Goal: Use online tool/utility: Use online tool/utility

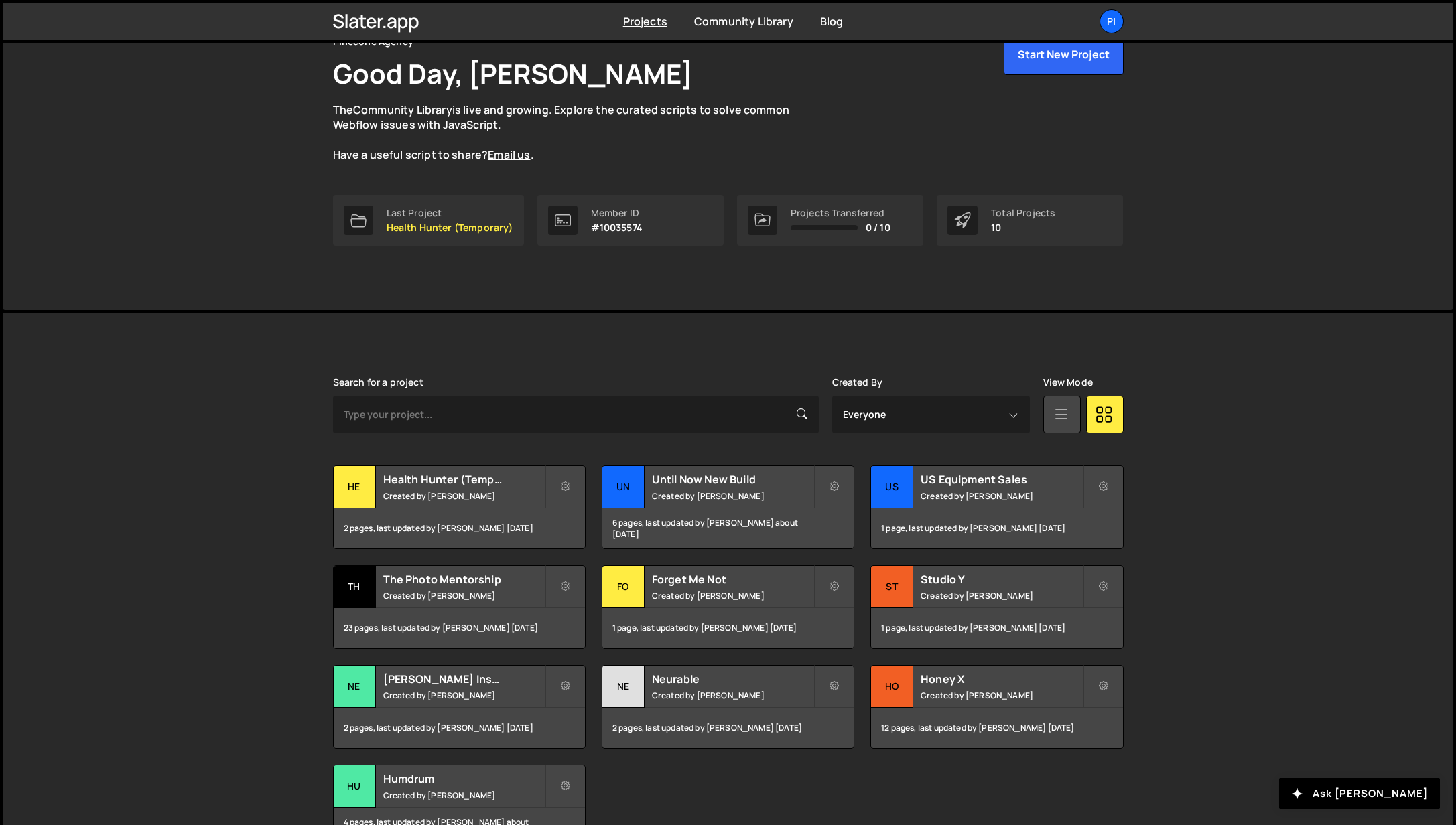
scroll to position [163, 0]
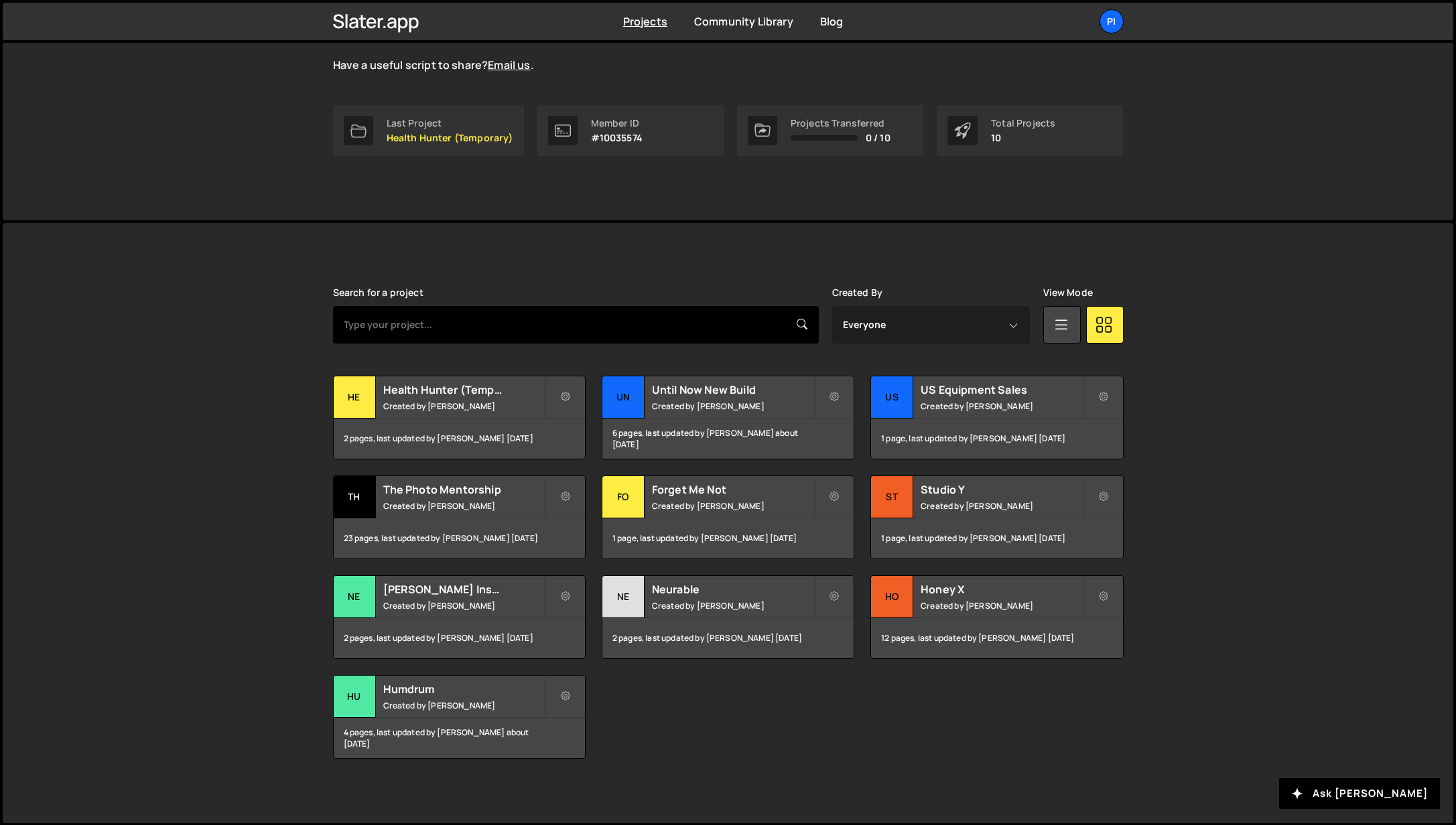
click at [571, 329] on input "text" at bounding box center [576, 325] width 486 height 37
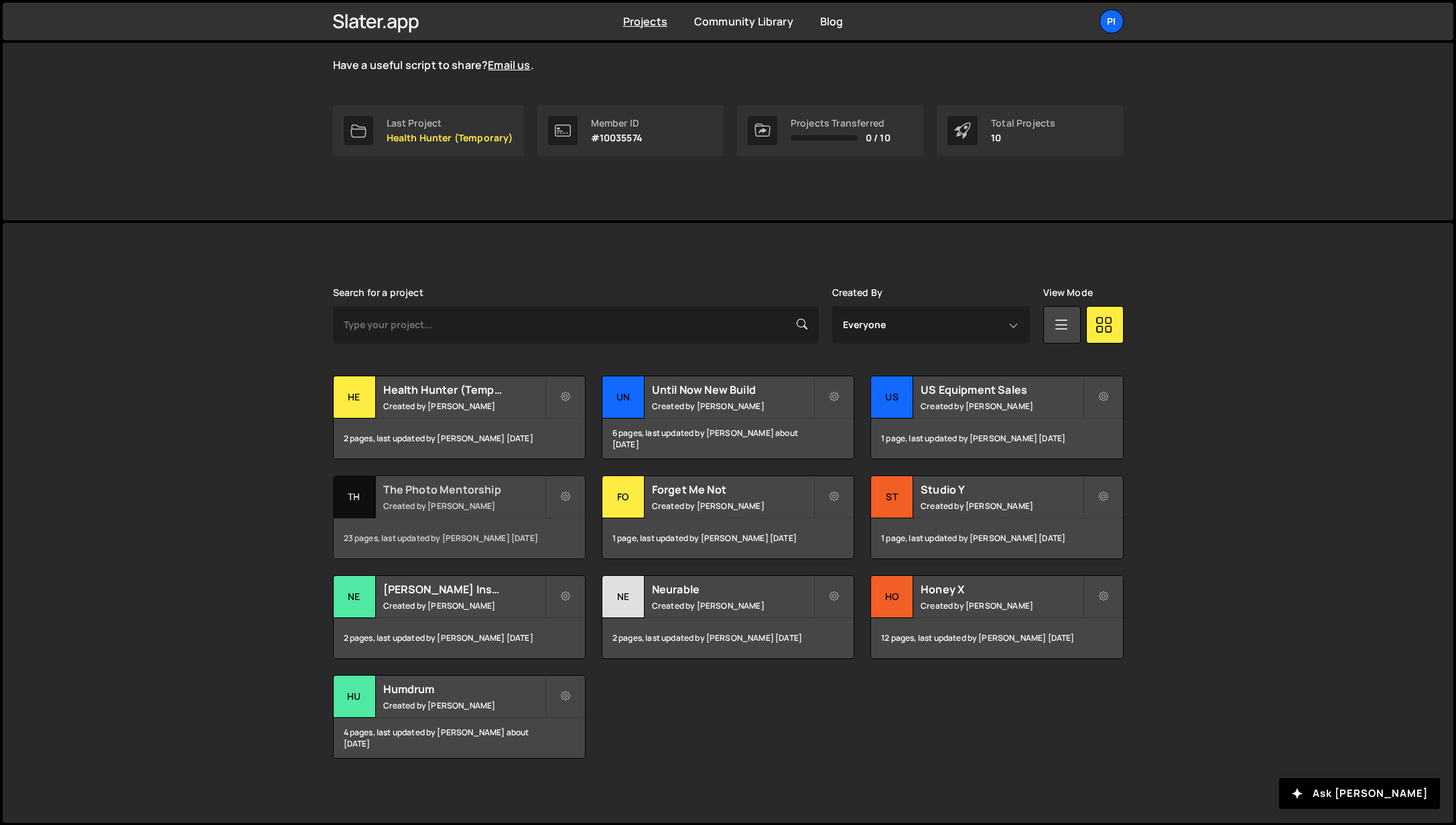
click at [473, 511] on div "The Photo Mentorship Created by Richard Burles" at bounding box center [459, 497] width 251 height 42
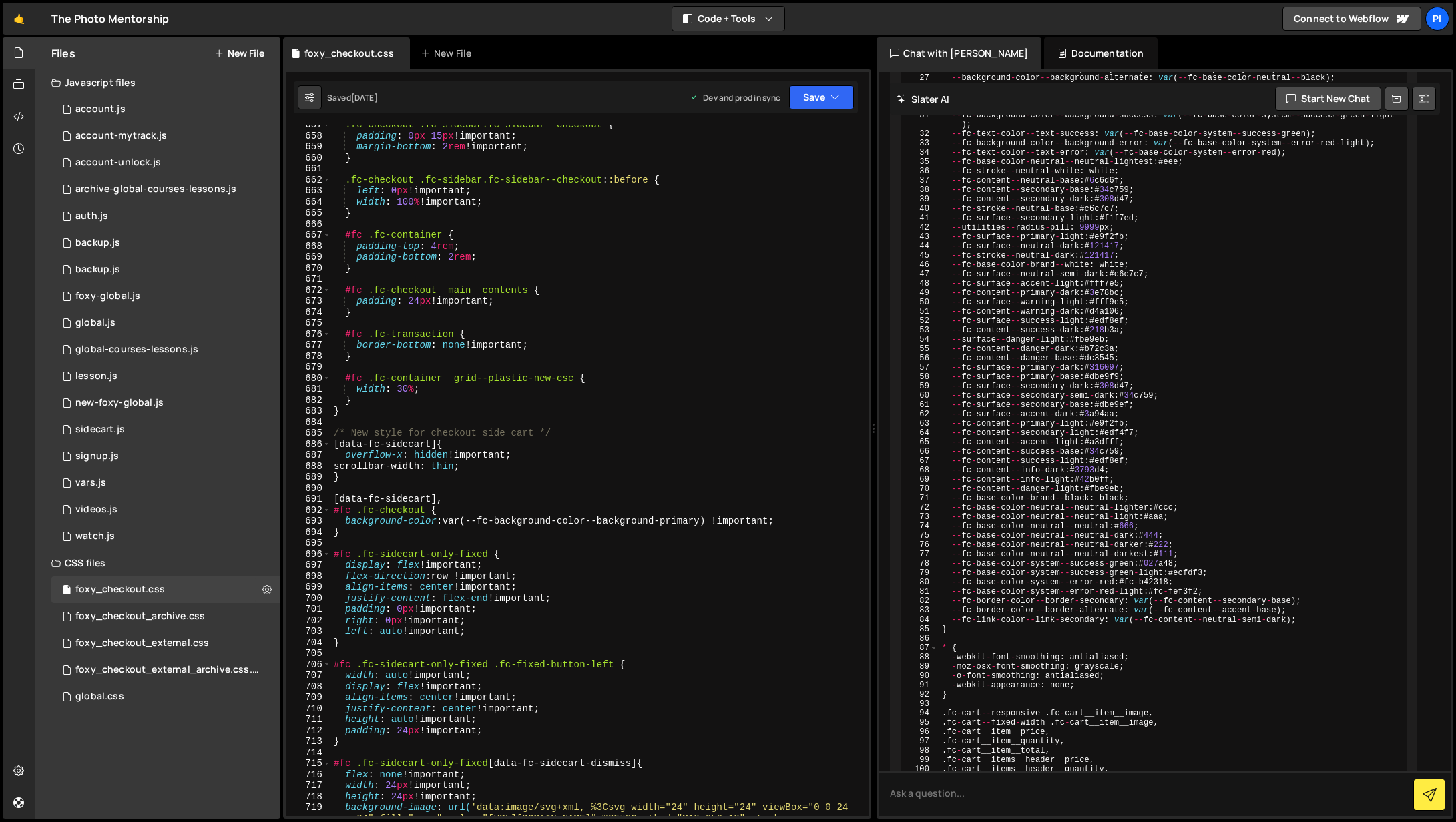
scroll to position [7339, 0]
click at [601, 228] on div ".fc-checkout .fc-sidebar.fc-sidebar--checkout { padding : 0 px 15 px !important…" at bounding box center [597, 497] width 532 height 756
click at [704, 143] on input at bounding box center [698, 138] width 168 height 19
paste input "sidebar--checkout"
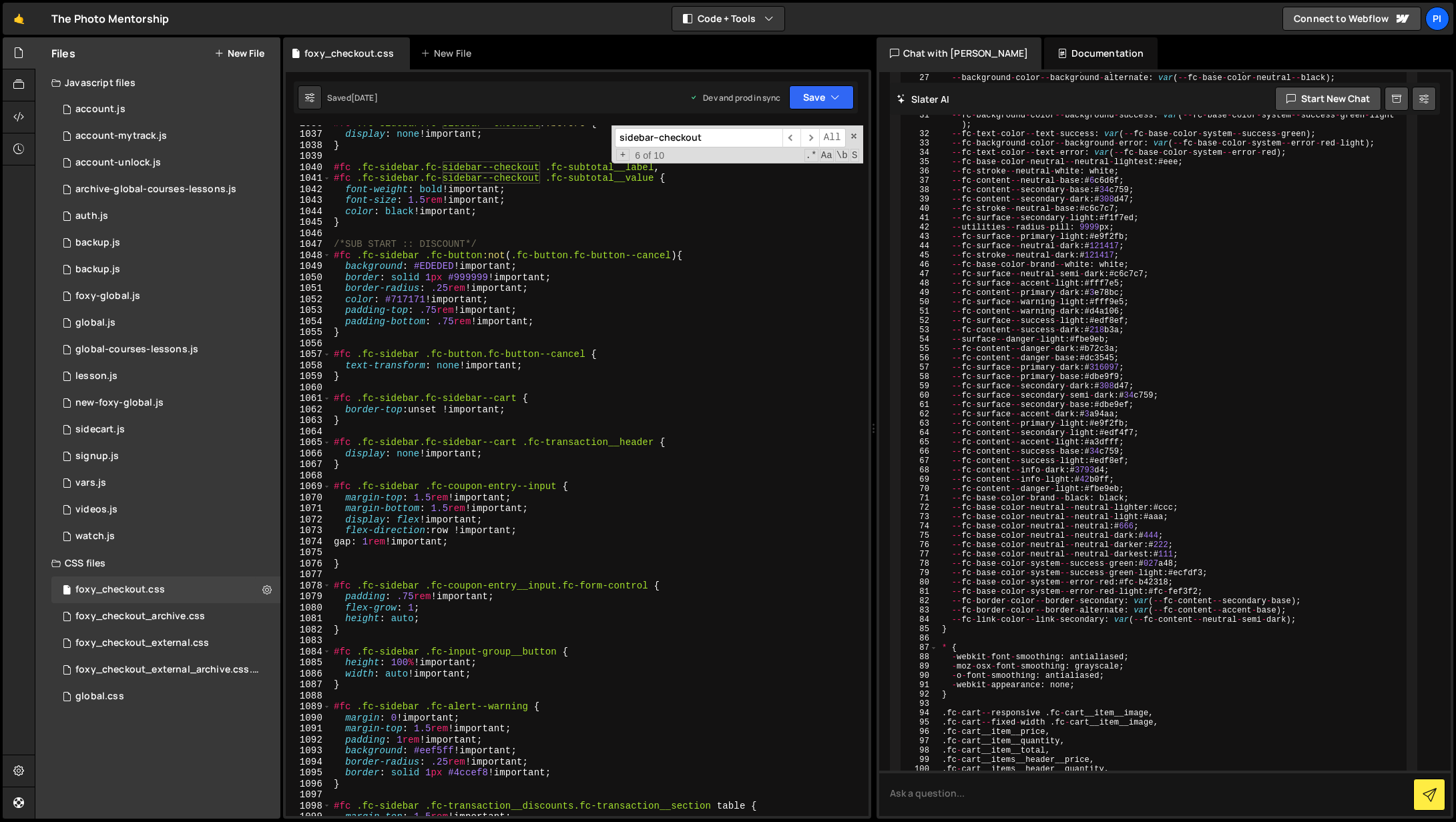
scroll to position [11645, 0]
type input "sidebar--checkout"
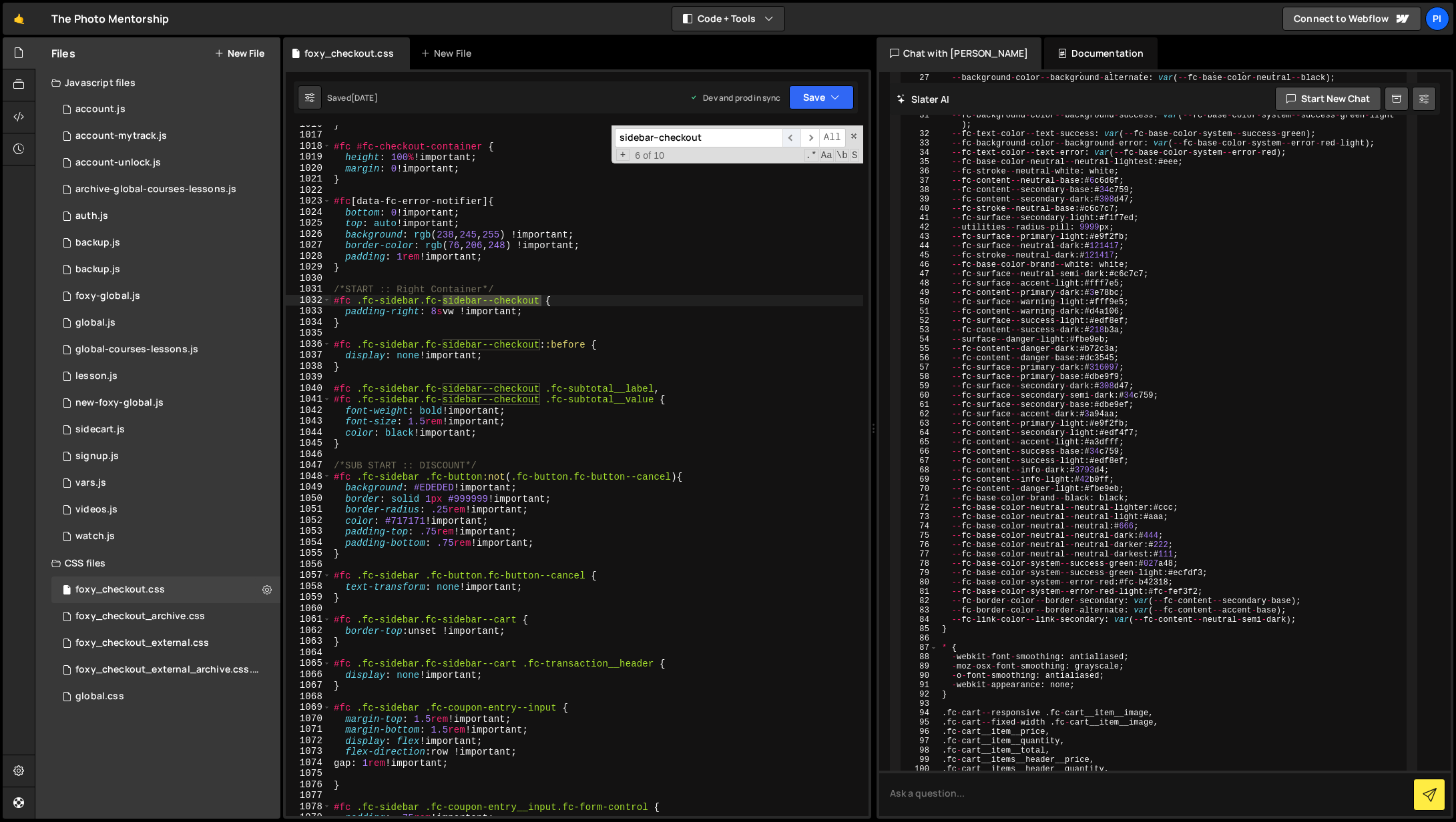
click at [799, 139] on span "​" at bounding box center [791, 138] width 19 height 19
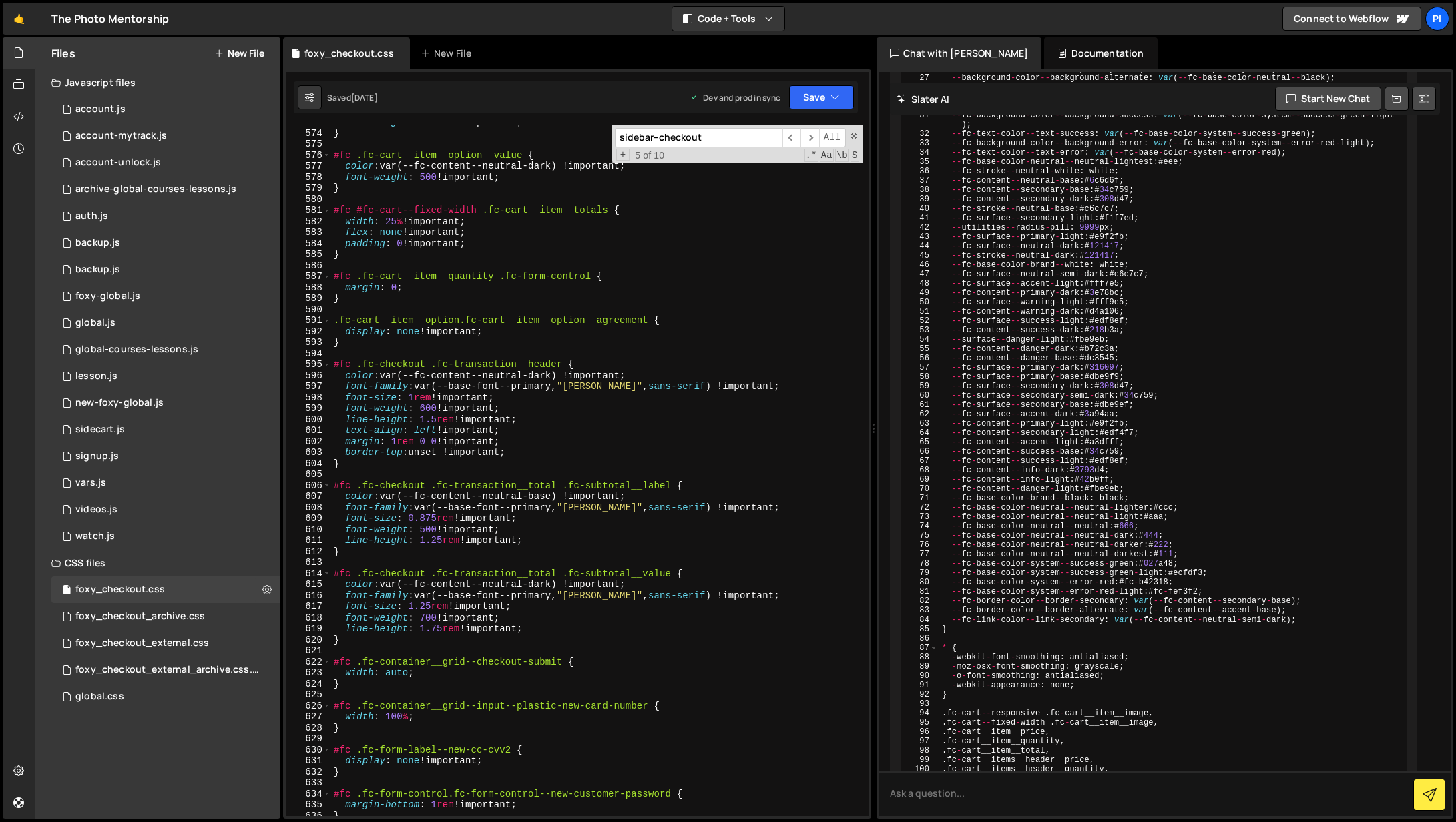
scroll to position [6419, 0]
click at [790, 142] on span "​" at bounding box center [791, 138] width 19 height 19
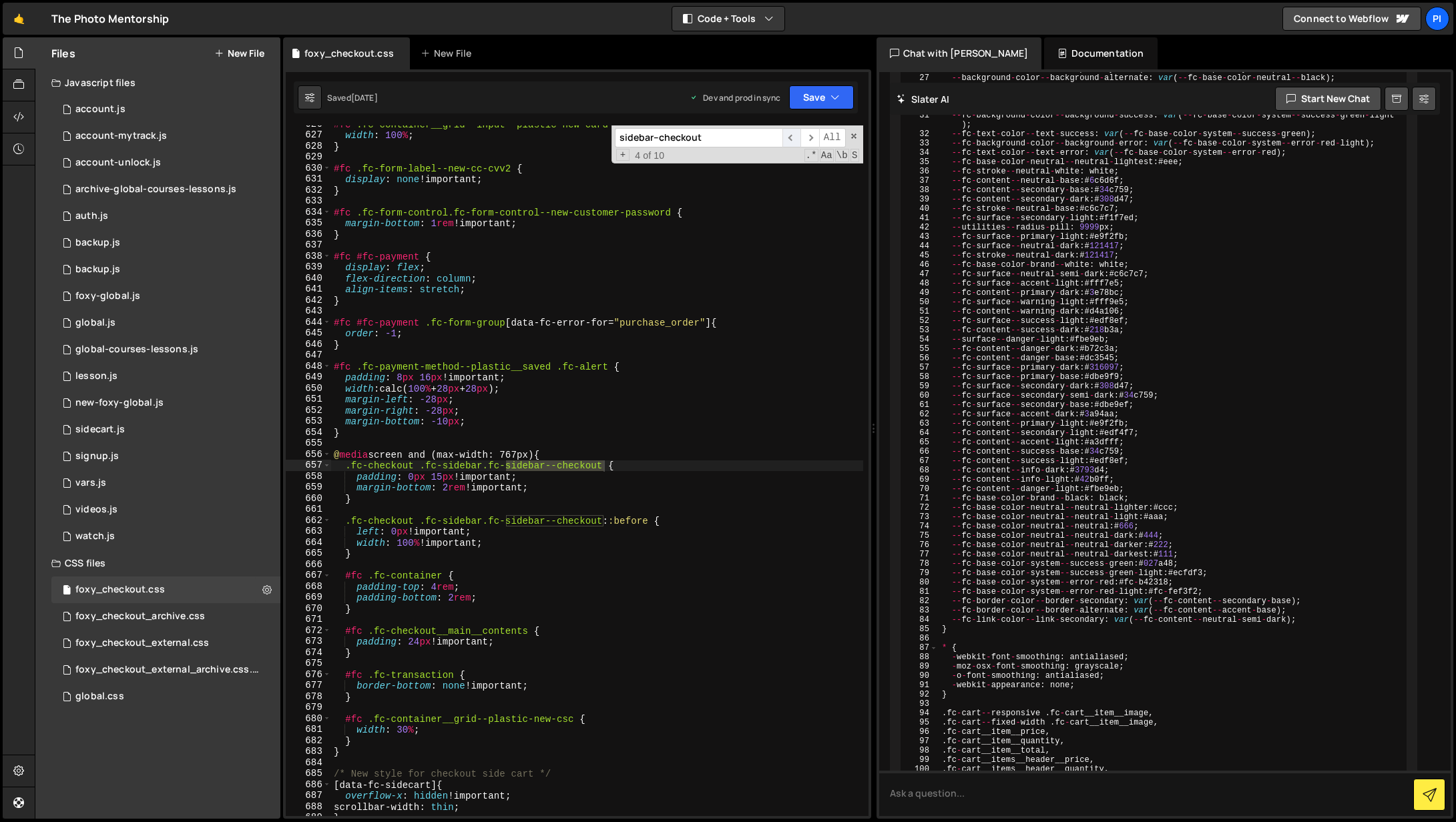
scroll to position [6999, 0]
click at [790, 142] on span "​" at bounding box center [791, 138] width 19 height 19
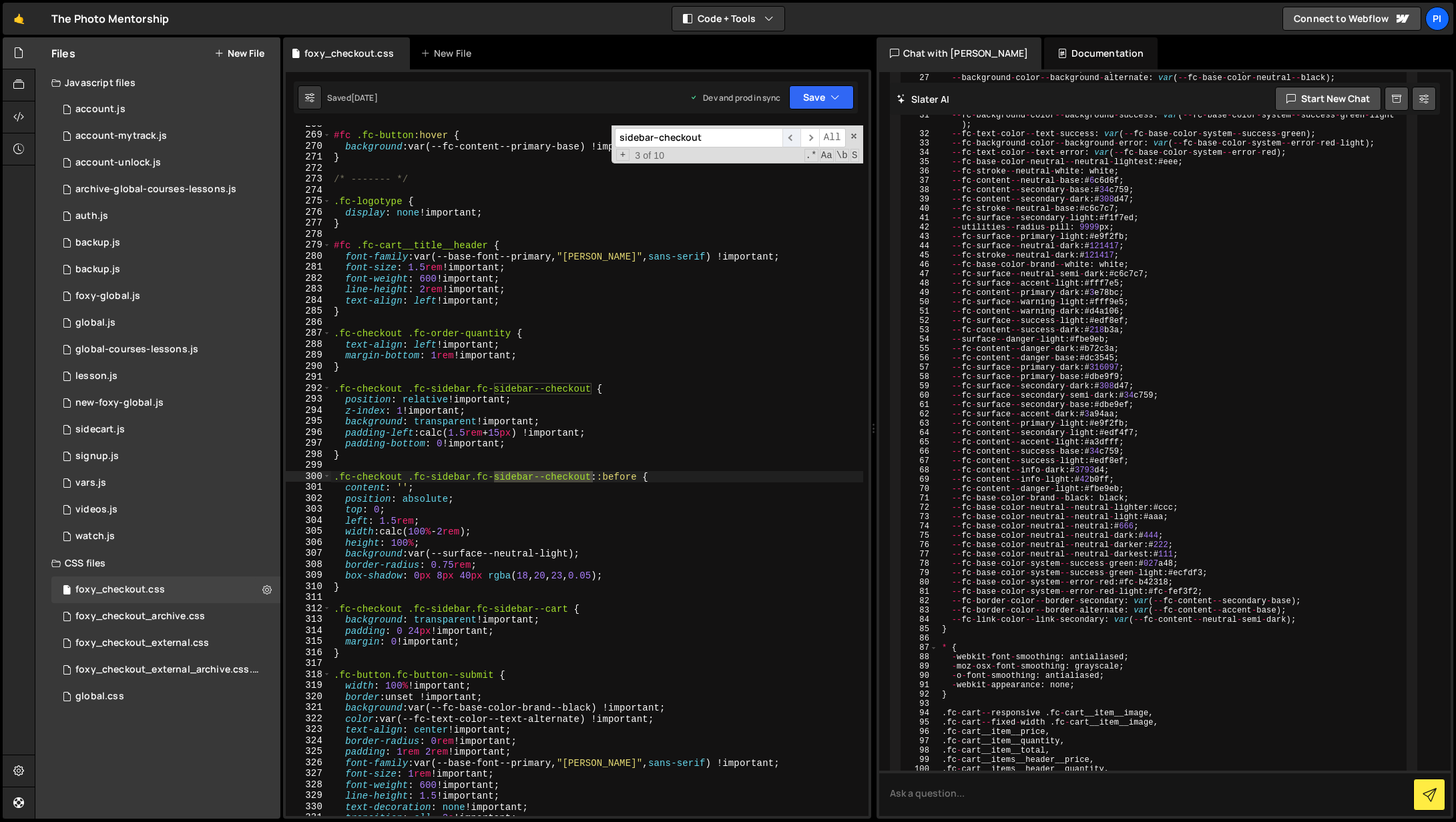
click at [790, 142] on span "​" at bounding box center [791, 138] width 19 height 19
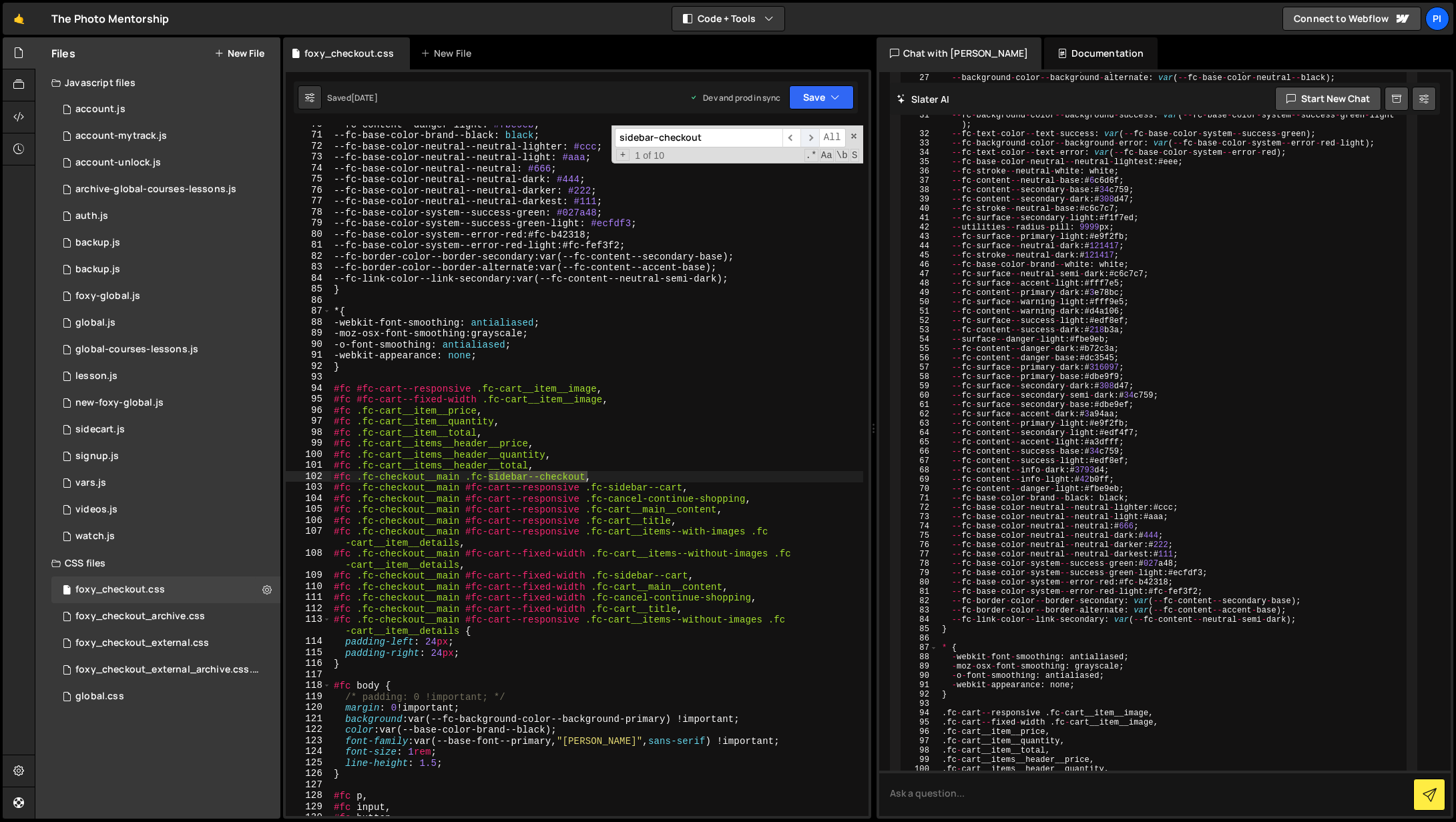
click at [808, 141] on span "​" at bounding box center [809, 138] width 19 height 19
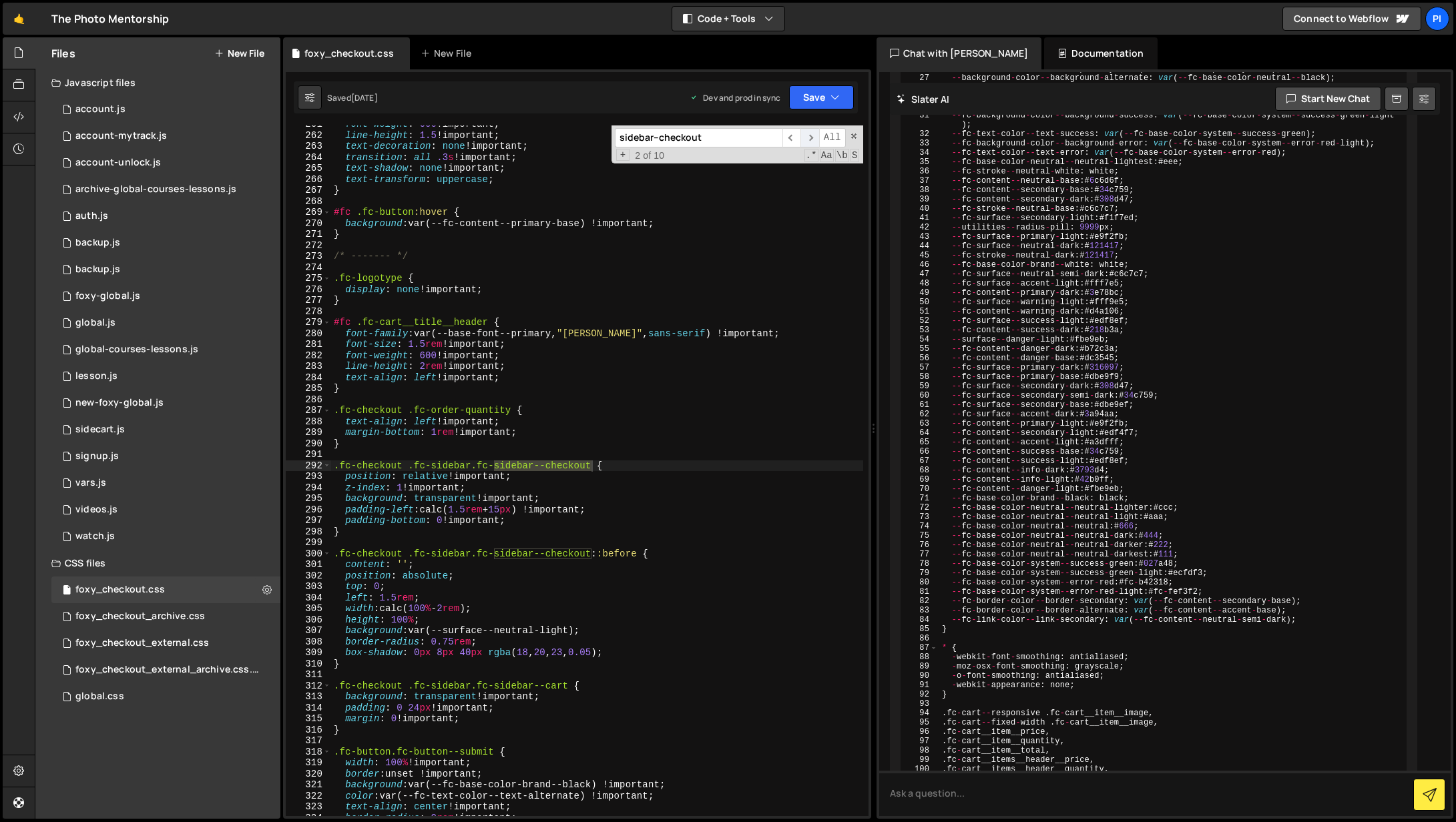
scroll to position [2936, 0]
click at [808, 141] on span "​" at bounding box center [809, 138] width 19 height 19
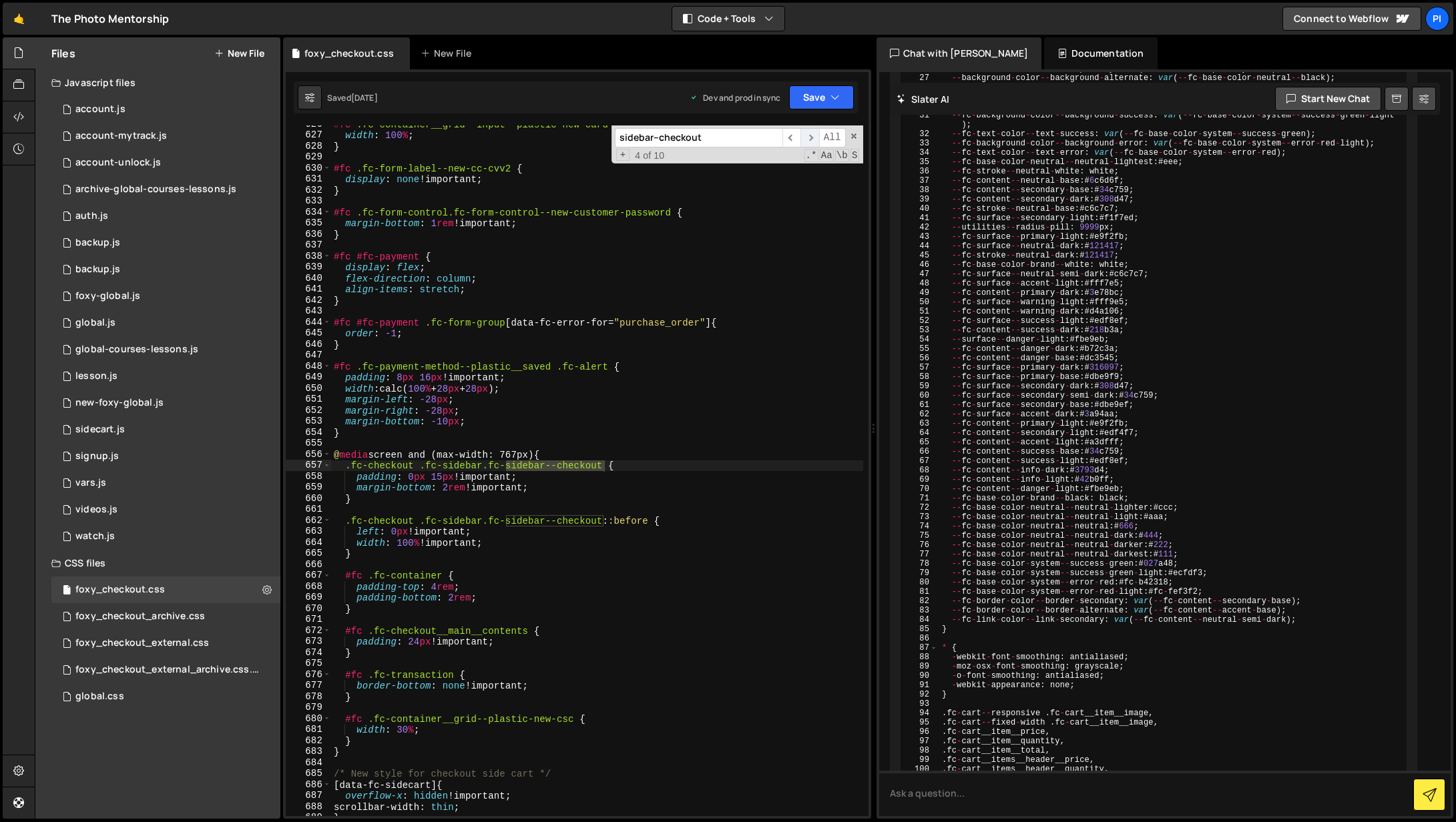
click at [808, 141] on span "​" at bounding box center [809, 138] width 19 height 19
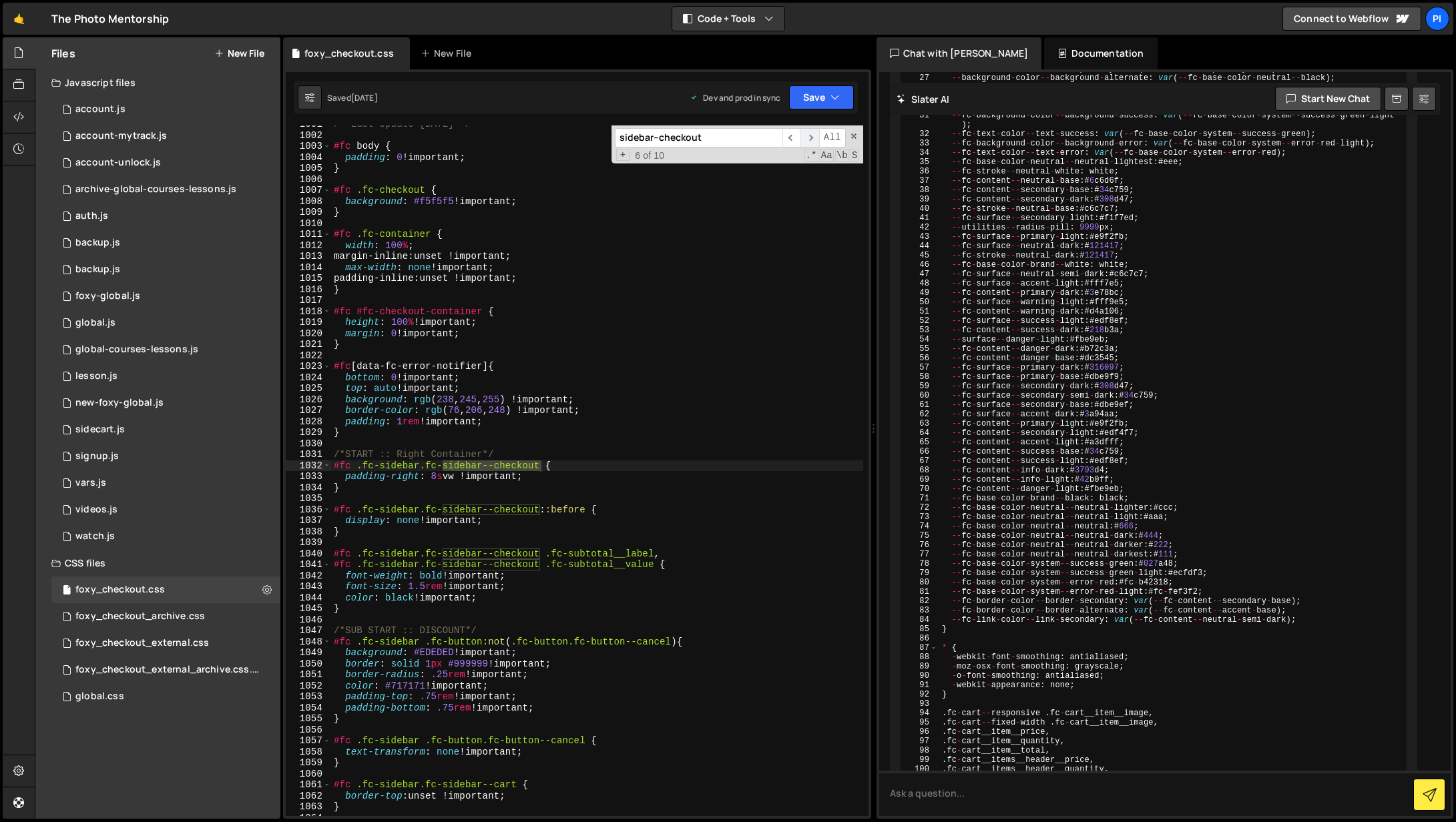
click at [808, 141] on span "​" at bounding box center [809, 138] width 19 height 19
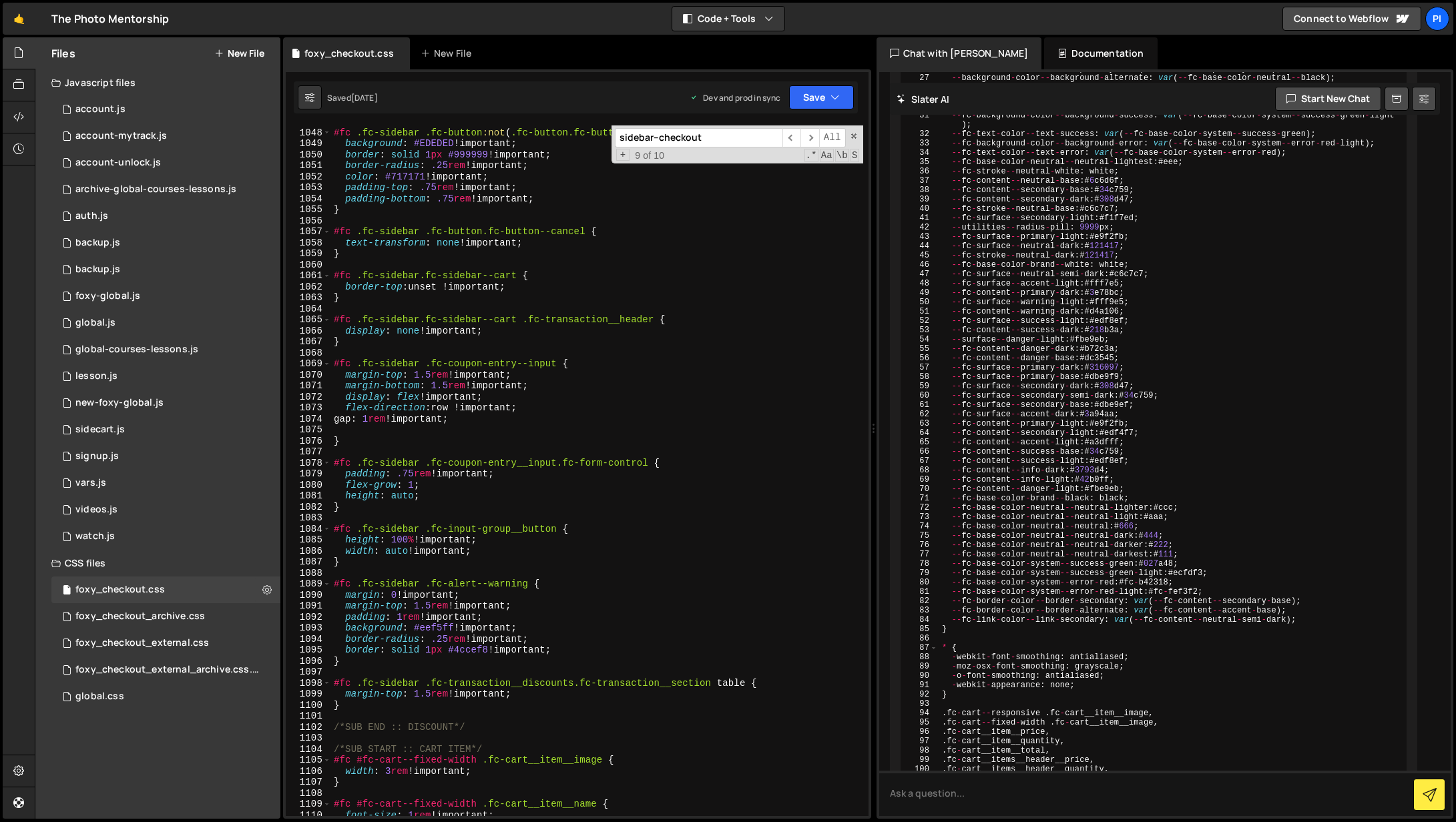
scroll to position [11762, 0]
click at [521, 425] on div "/*SUB START :: DISCOUNT*/ #fc .fc-sidebar .fc-button :not ( .fc-button.fc-butto…" at bounding box center [597, 475] width 532 height 713
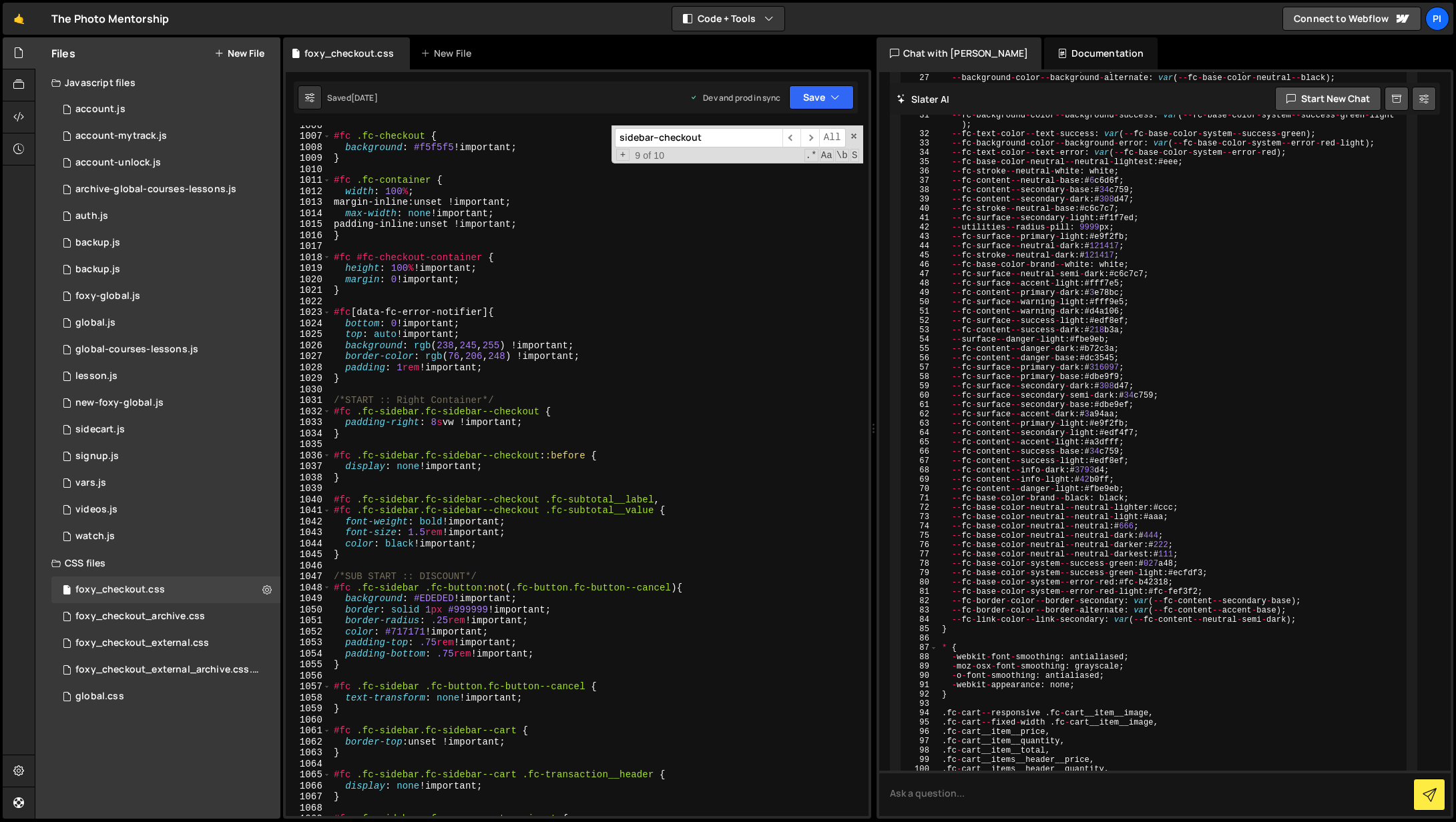
scroll to position [11315, 0]
click at [350, 553] on div "#fc .fc-checkout { background : #f5f5f5 !important ; } #fc .fc-container { widt…" at bounding box center [597, 475] width 532 height 713
type textarea "}"
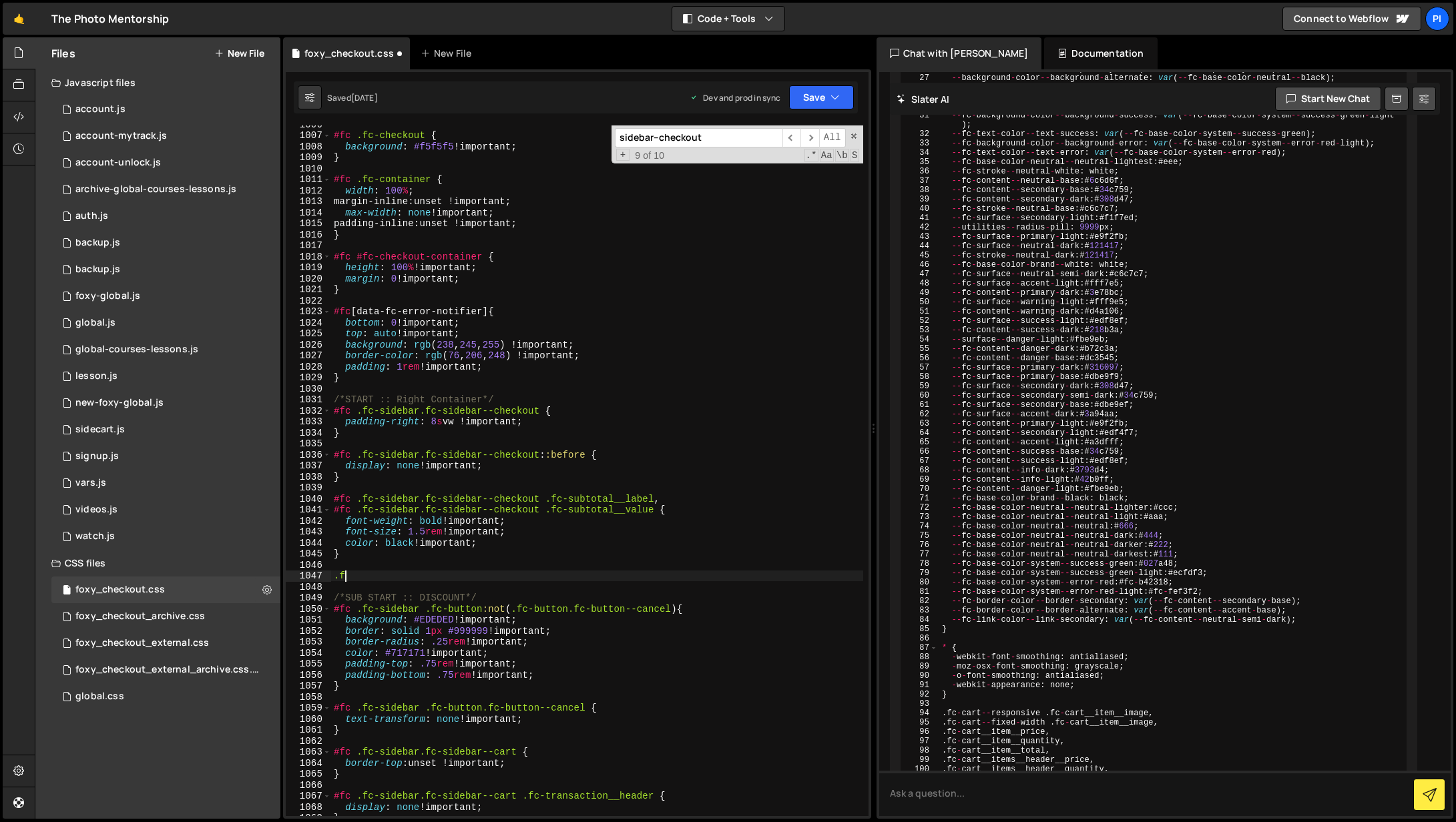
scroll to position [0, 0]
type textarea "."
paste textarea "fc-checkout-container"
click at [356, 576] on div "#fc .fc-checkout { background : #f5f5f5 !important ; } #fc .fc-container { widt…" at bounding box center [597, 475] width 532 height 713
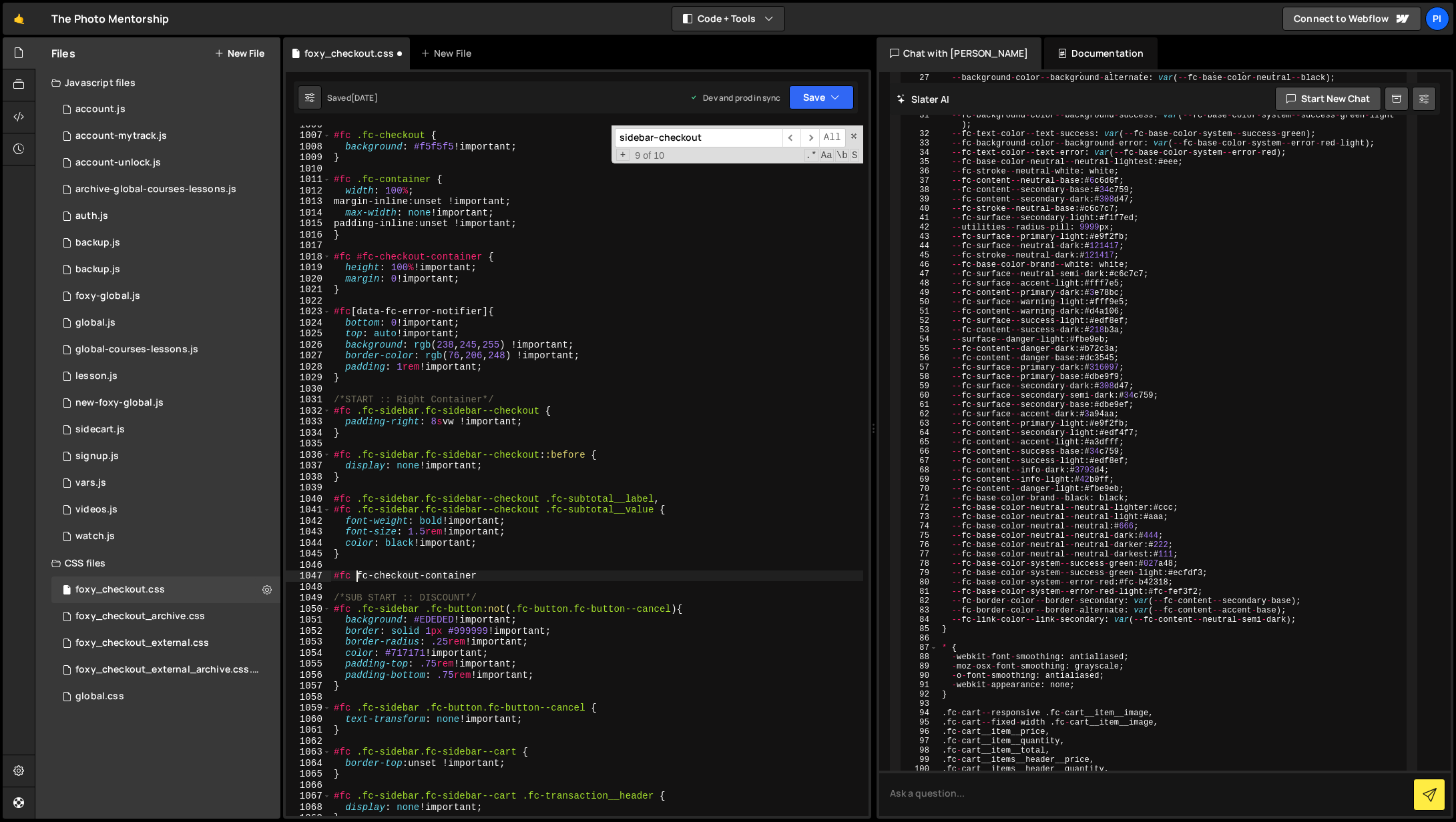
scroll to position [0, 1]
click at [516, 577] on div "#fc .fc-checkout { background : #f5f5f5 !important ; } #fc .fc-container { widt…" at bounding box center [597, 475] width 532 height 713
paste textarea "fc-sidebar--checkout"
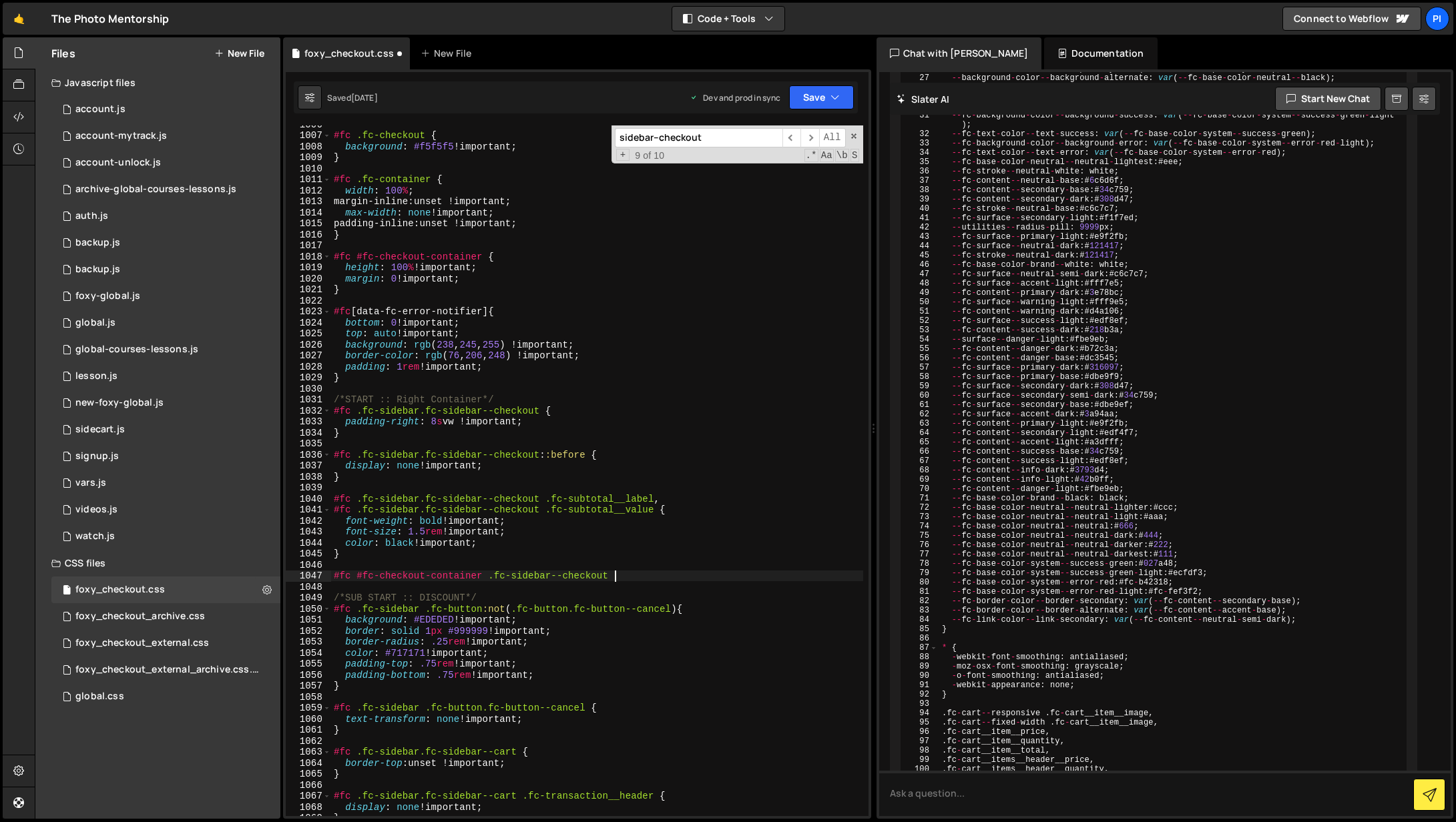
type textarea "#fc #fc-checkout-container .fc-sidebar--checkout"
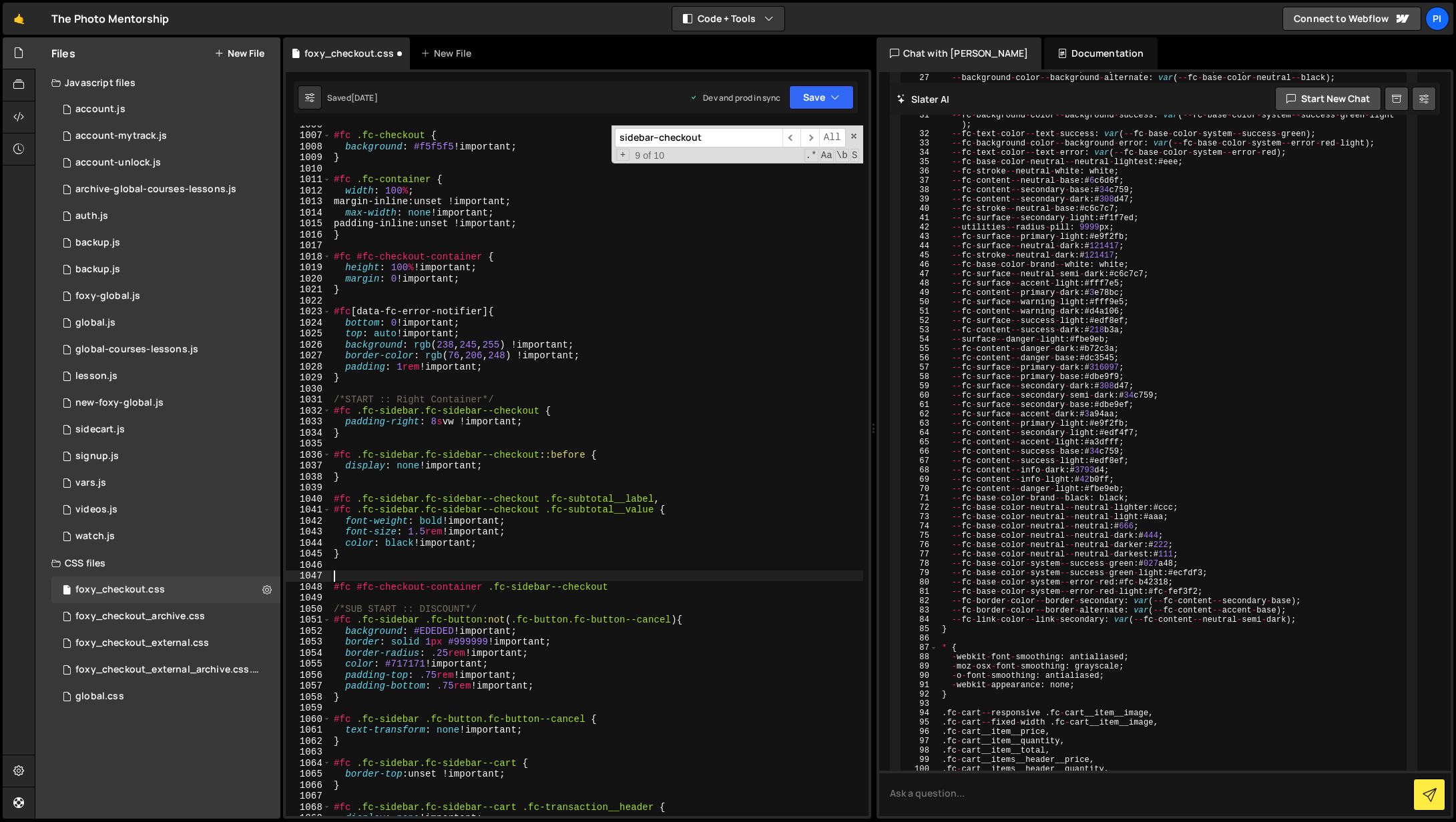
paste textarea "@media (min-width: 768px) {"
type textarea "@media (min-width: 768px) {}"
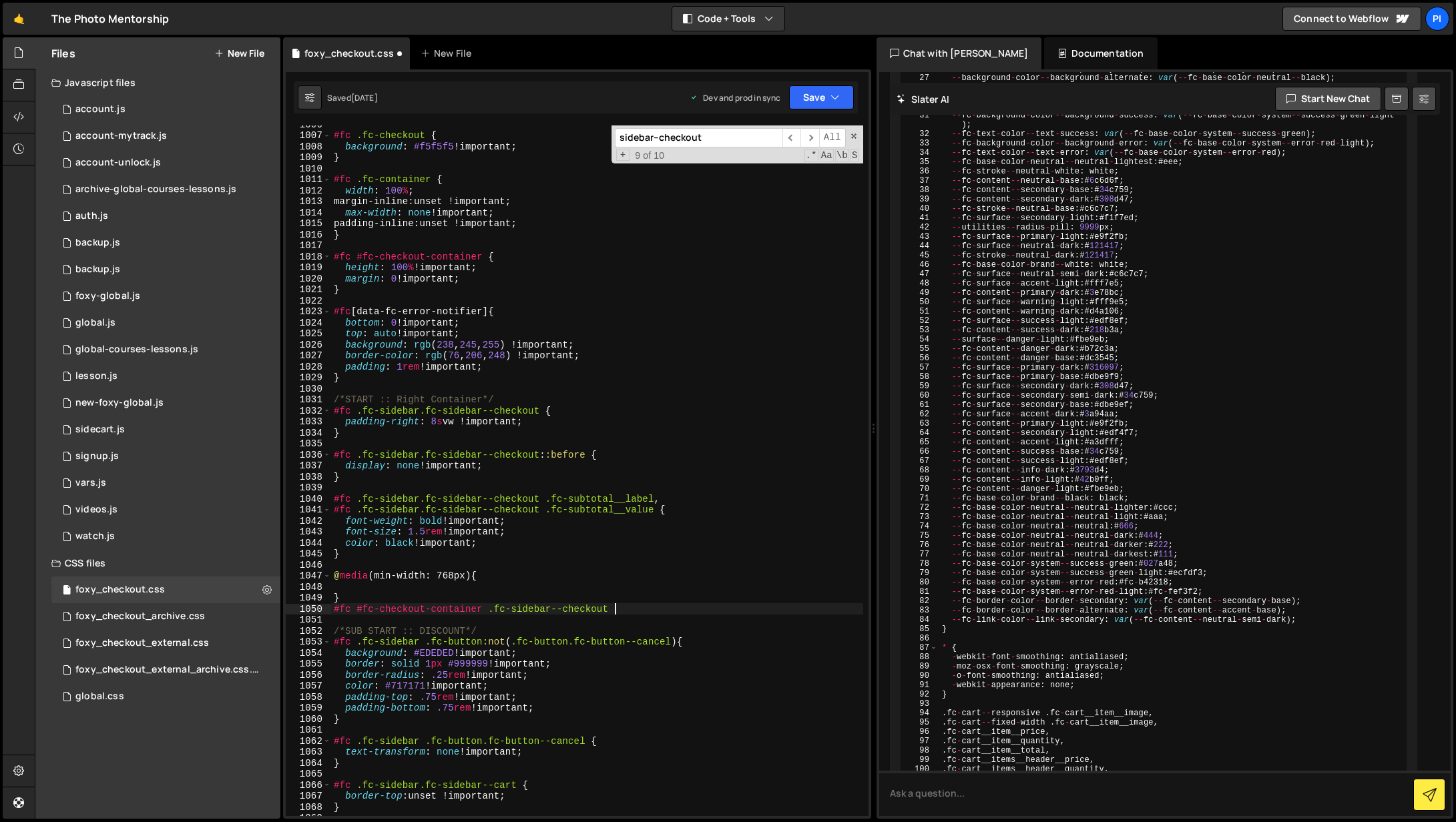
click at [618, 606] on div "#fc .fc-checkout { background : #f5f5f5 !important ; } #fc .fc-container { widt…" at bounding box center [597, 475] width 532 height 713
type textarea "#fc #fc-checkout-container .fc-sidebar--checkout"
drag, startPoint x: 618, startPoint y: 606, endPoint x: 289, endPoint y: 603, distance: 329.0
click at [289, 605] on div "#fc #fc-checkout-container .fc-sidebar--checkout 1006 1007 1008 1009 1010 1011 …" at bounding box center [577, 471] width 583 height 691
click at [382, 586] on div "#fc .fc-checkout { background : #f5f5f5 !important ; } #fc .fc-container { widt…" at bounding box center [597, 475] width 532 height 713
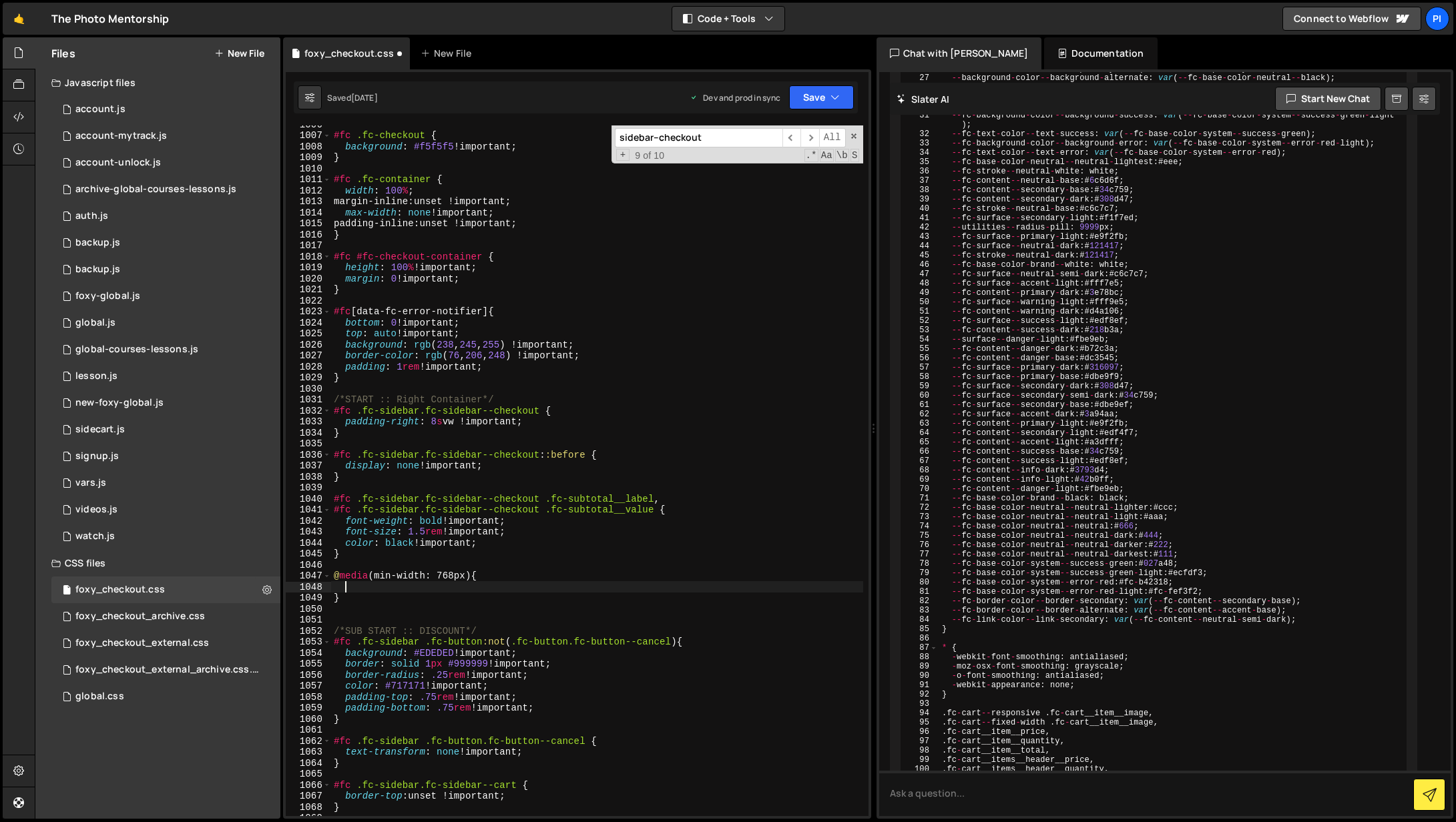
paste textarea "#fc #fc-checkout-container .fc-sidebar--checkout"
type textarea "#fc #fc-checkout-container .fc-sidebar--checkout"
click at [349, 613] on div "#fc .fc-checkout { background : #f5f5f5 !important ; } #fc .fc-container { widt…" at bounding box center [597, 475] width 532 height 713
type textarea "\"
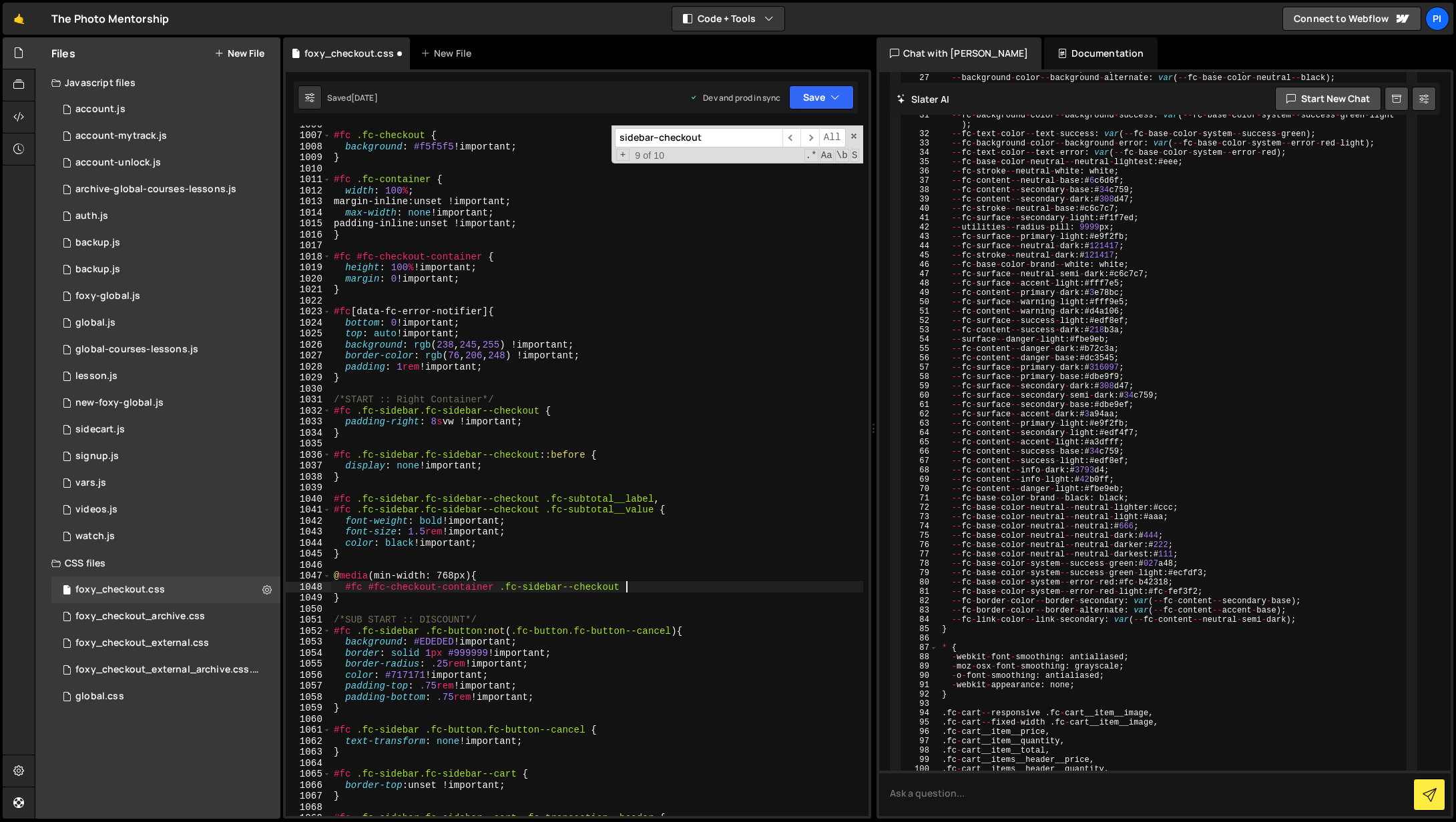
click at [638, 590] on div "#fc .fc-checkout { background : #f5f5f5 !important ; } #fc .fc-container { widt…" at bounding box center [597, 475] width 532 height 713
type textarea "#fc #fc-checkout-container .fc-sidebar--checkout {}"
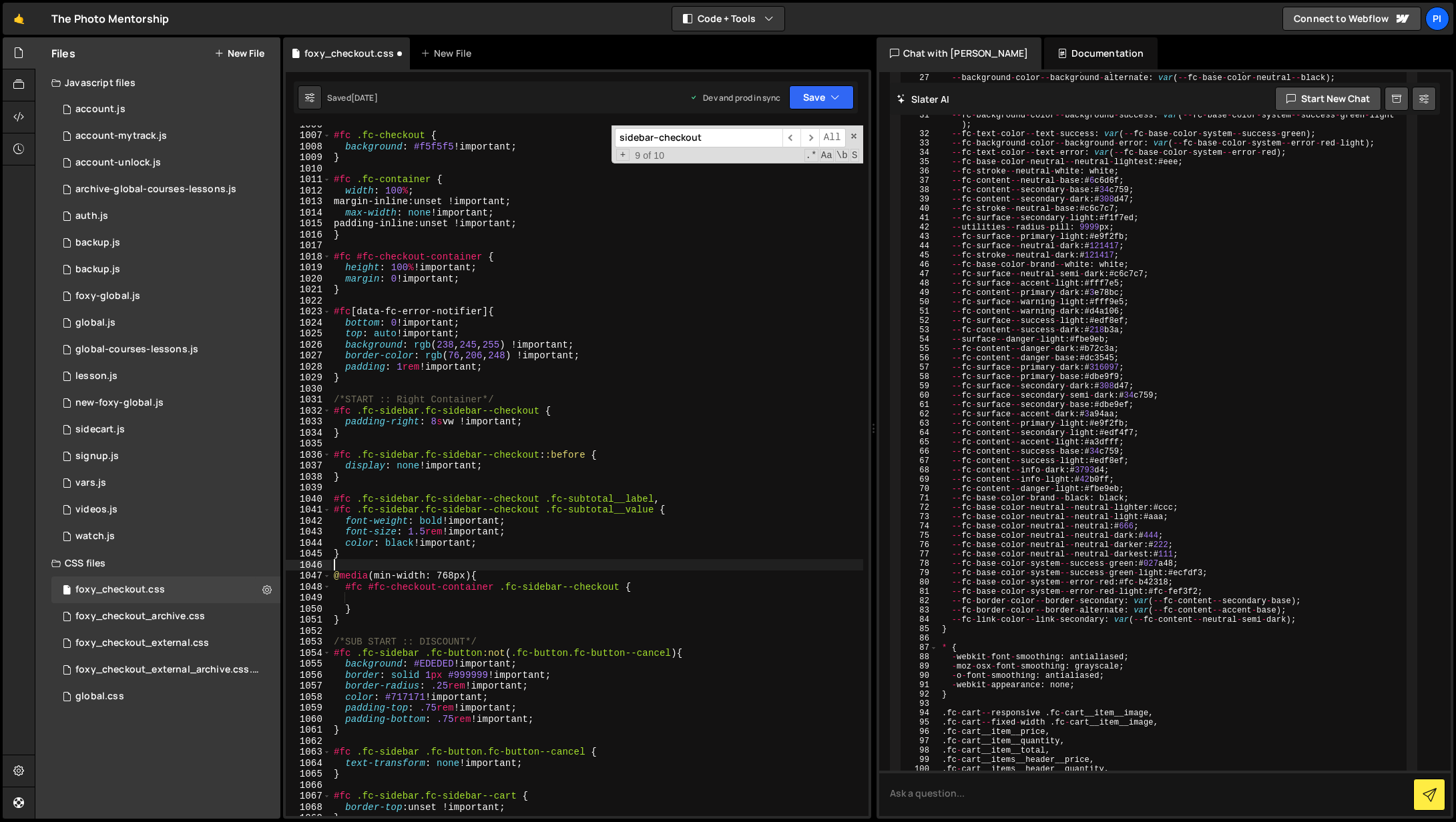
click at [352, 564] on div "#fc .fc-checkout { background : #f5f5f5 !important ; } #fc .fc-container { widt…" at bounding box center [597, 475] width 532 height 713
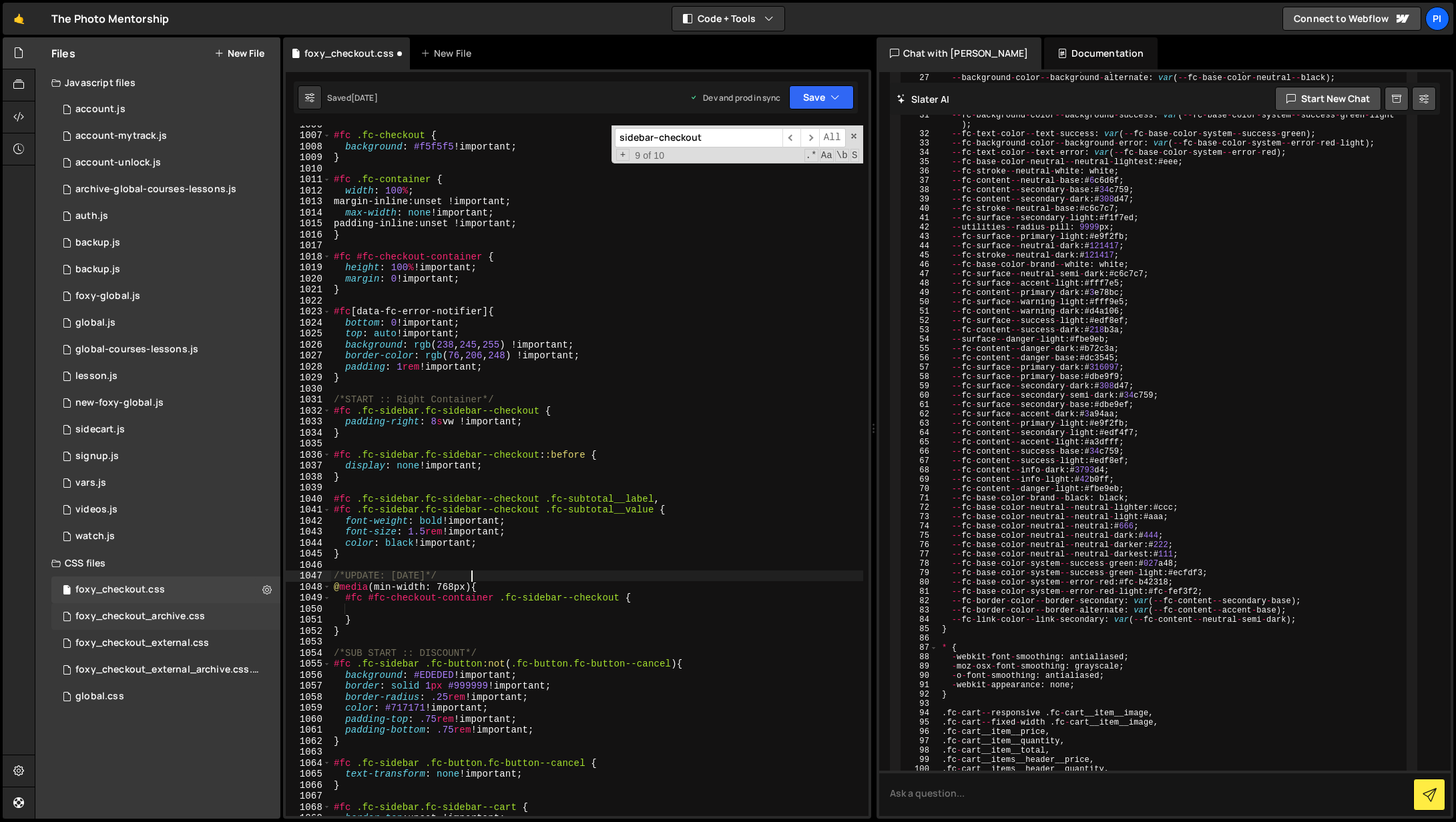
scroll to position [11313, 0]
click at [397, 618] on div "#fc .fc-checkout { background : #f5f5f5 !important ; } #fc .fc-container { widt…" at bounding box center [597, 477] width 532 height 713
type textarea "}"
click at [405, 608] on div "#fc .fc-checkout { background : #f5f5f5 !important ; } #fc .fc-container { widt…" at bounding box center [597, 477] width 532 height 713
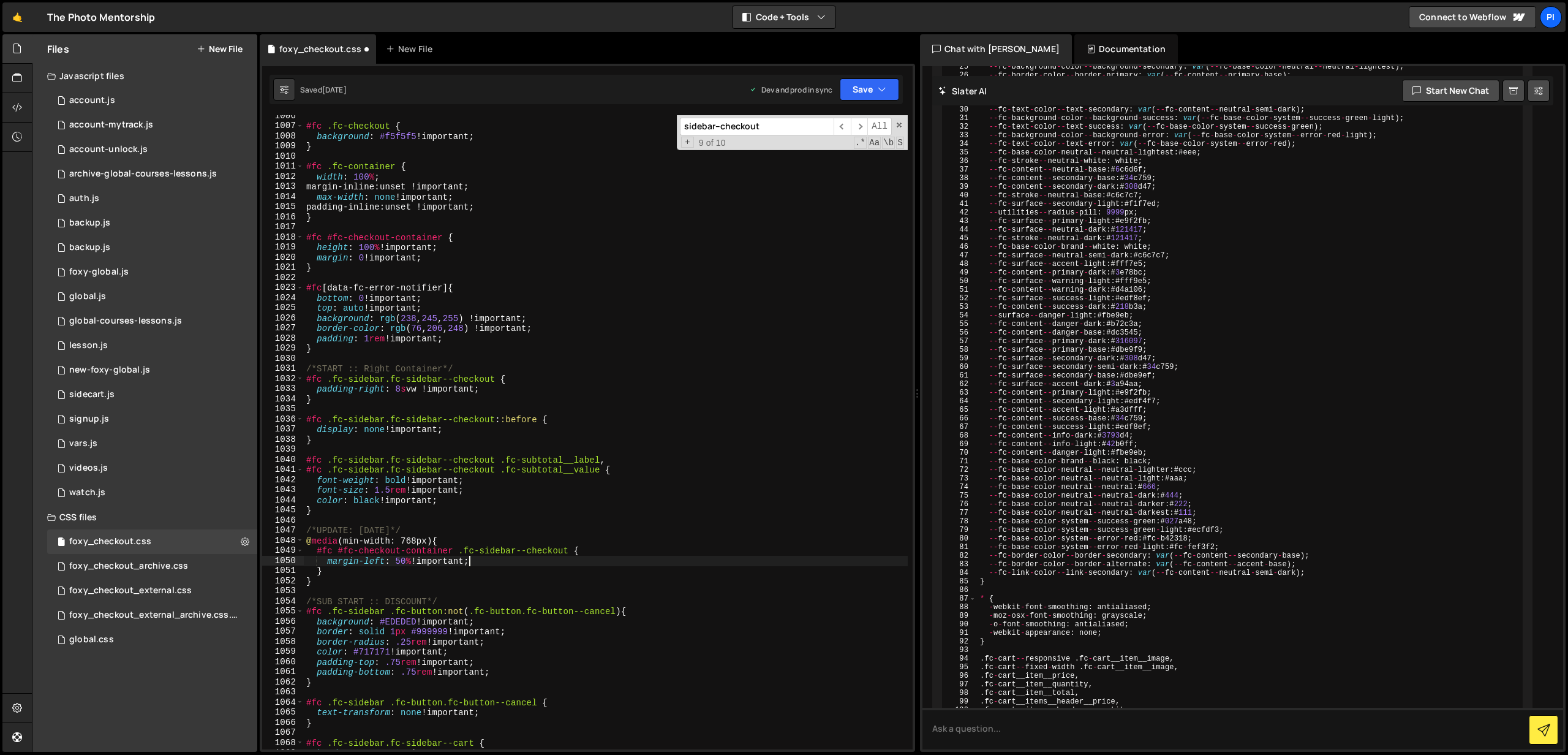
scroll to position [0, 8]
type textarea "margin-left: 50% !important;"
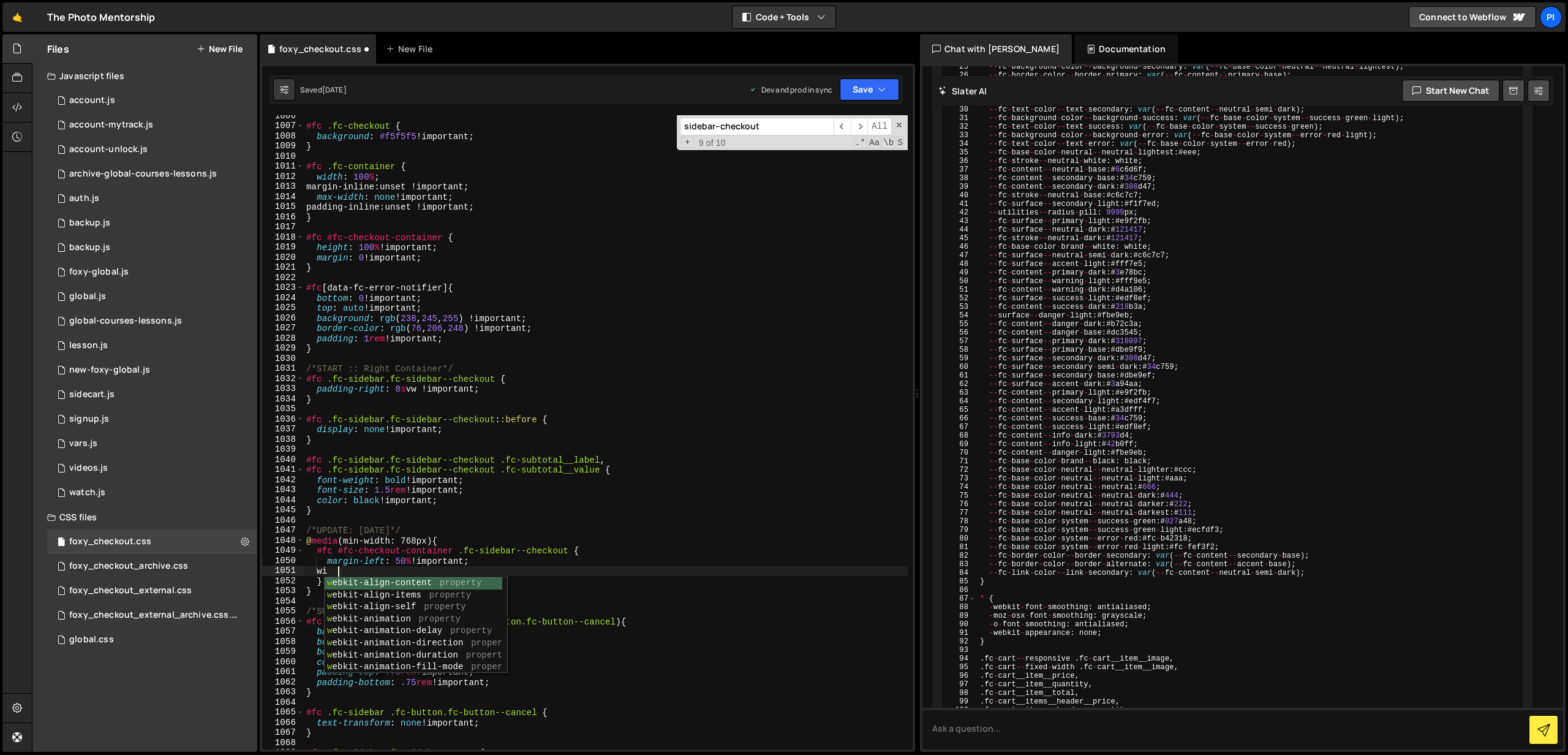
scroll to position [0, 2]
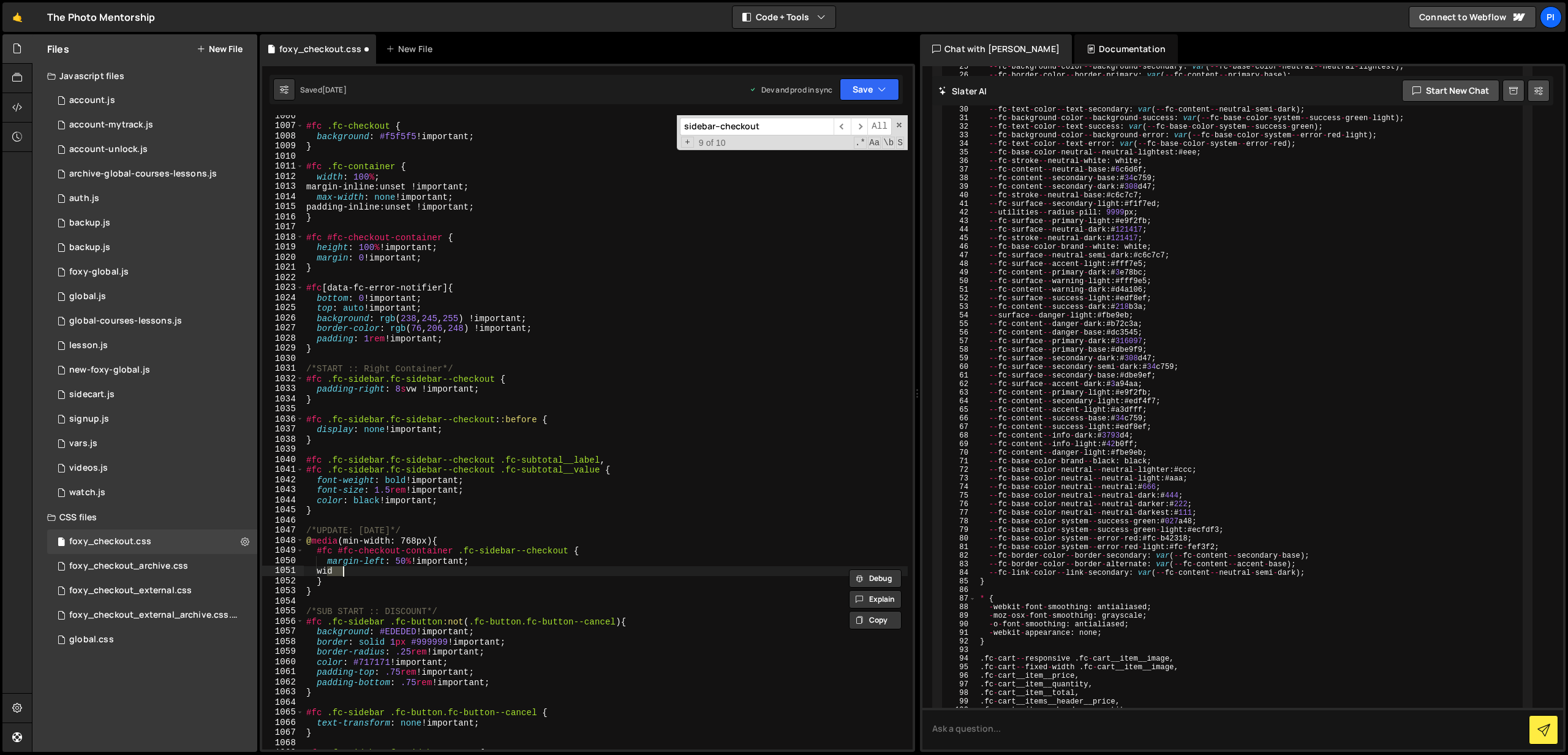
type textarea "margin-left: 50% !important;"
click at [850, 88] on button "Save" at bounding box center [870, 89] width 60 height 22
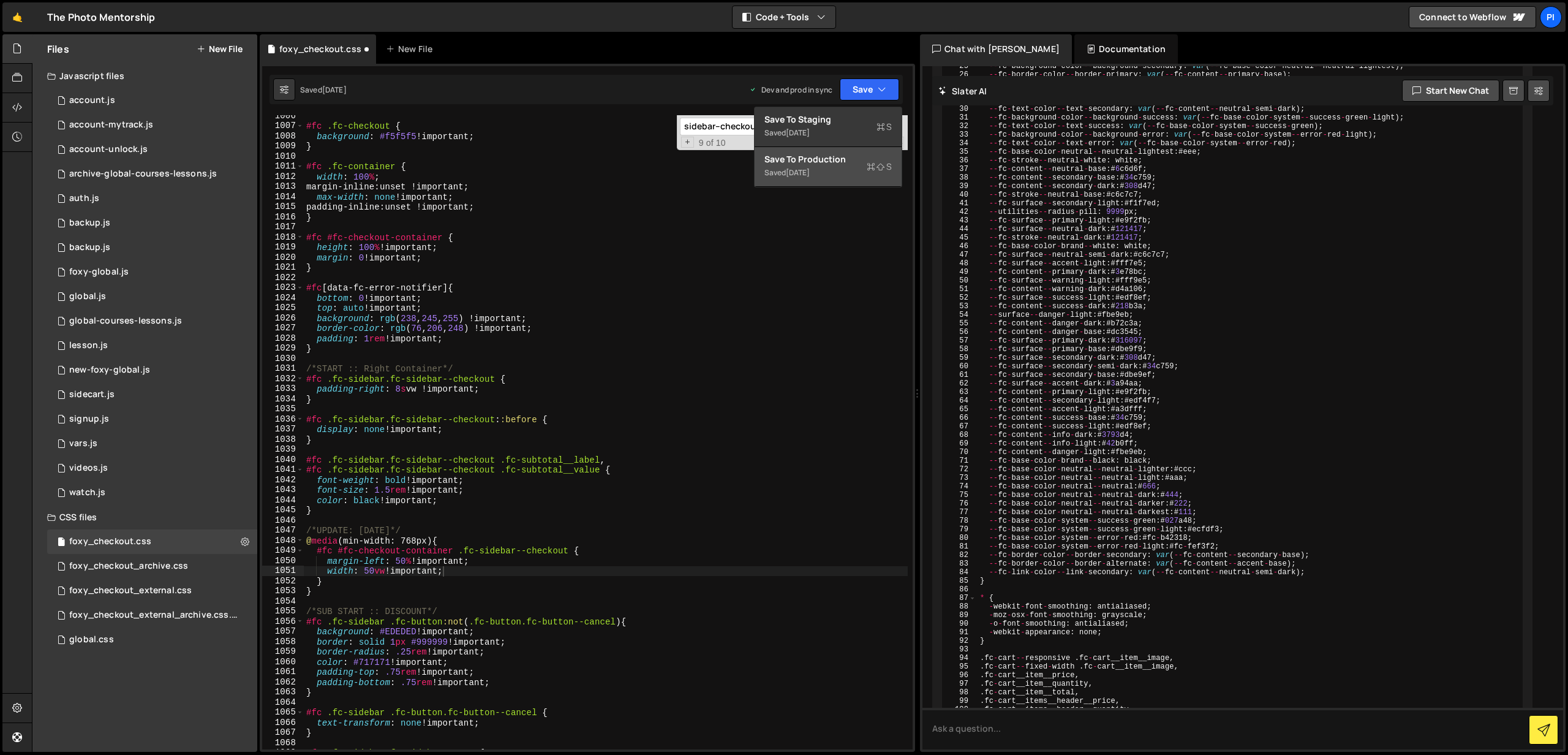
click at [850, 168] on div "Saved [DATE]" at bounding box center [828, 172] width 127 height 15
type textarea "}"
click at [332, 580] on div "#fc .fc-checkout { background : #f5f5f5 !important ; } #fc .fc-container { widt…" at bounding box center [606, 438] width 604 height 655
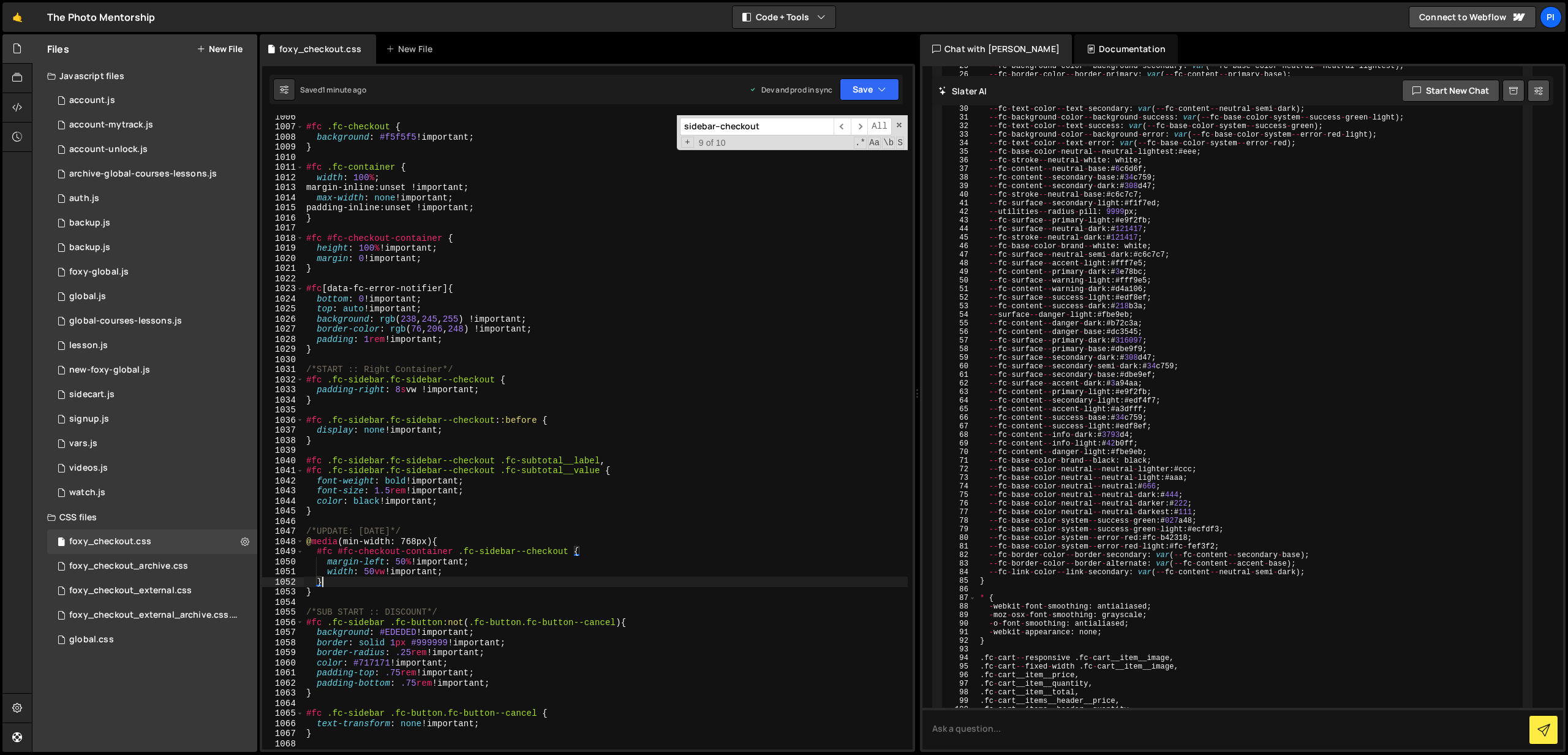
click at [470, 580] on div "#fc .fc-checkout { background : #f5f5f5 !important ; } #fc .fc-container { widt…" at bounding box center [606, 439] width 604 height 655
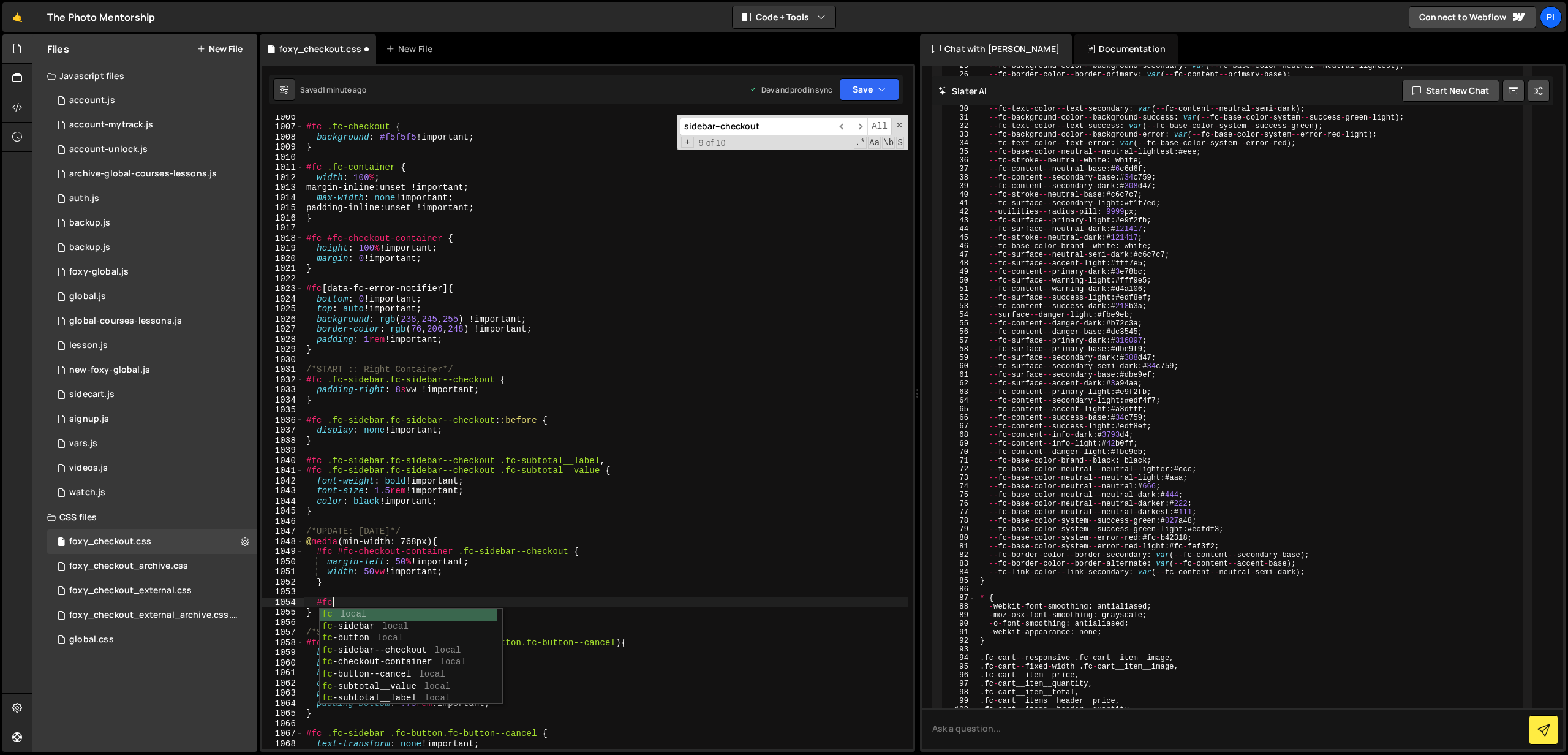
scroll to position [0, 1]
paste textarea "fc-main"
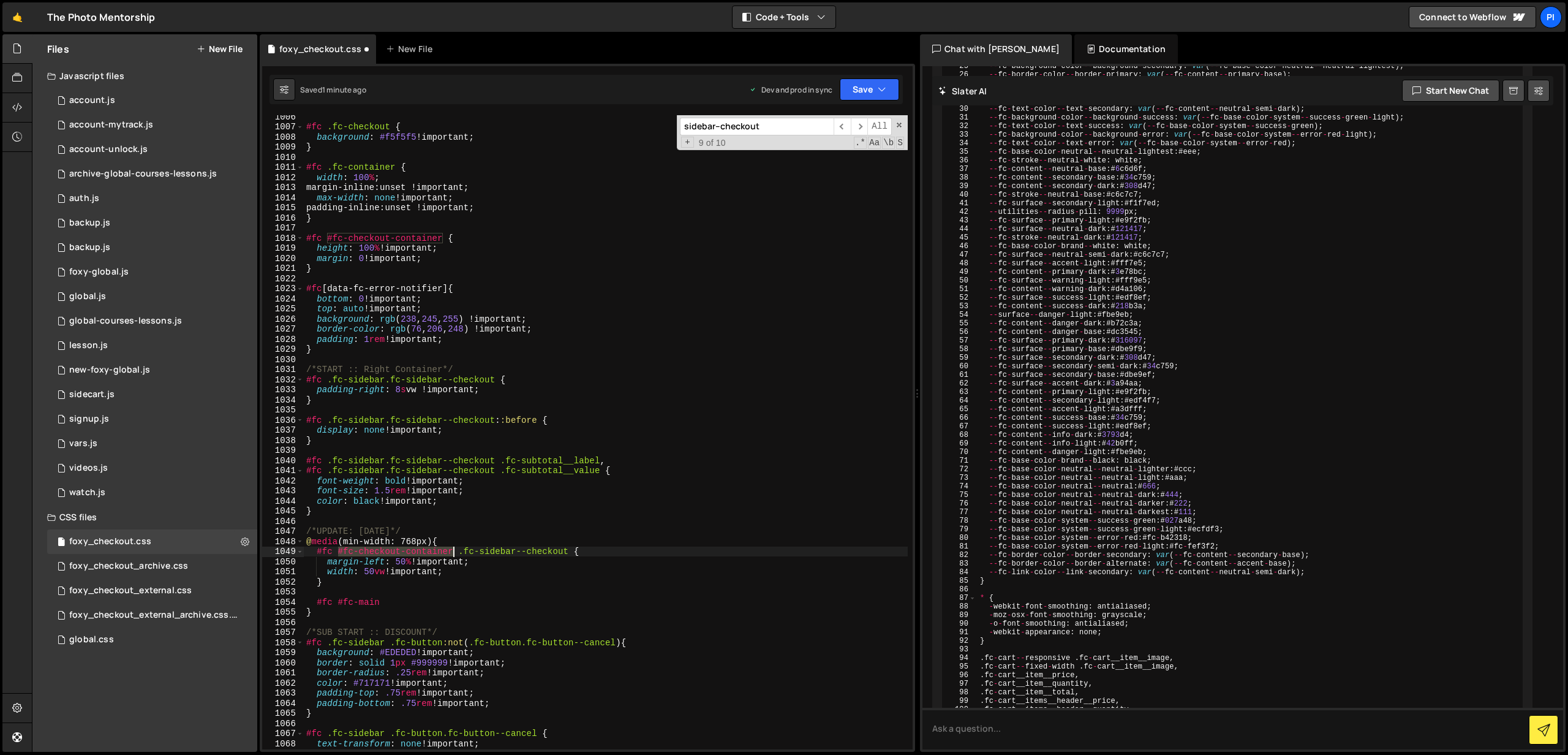
drag, startPoint x: 337, startPoint y: 554, endPoint x: 455, endPoint y: 555, distance: 118.0
click at [455, 555] on div "#fc .fc-checkout { background : #f5f5f5 !important ; } #fc .fc-container { widt…" at bounding box center [606, 439] width 604 height 655
click at [339, 603] on div "#fc .fc-checkout { background : #f5f5f5 !important ; } #fc .fc-container { widt…" at bounding box center [606, 439] width 604 height 655
paste textarea "checkout-container#fc-"
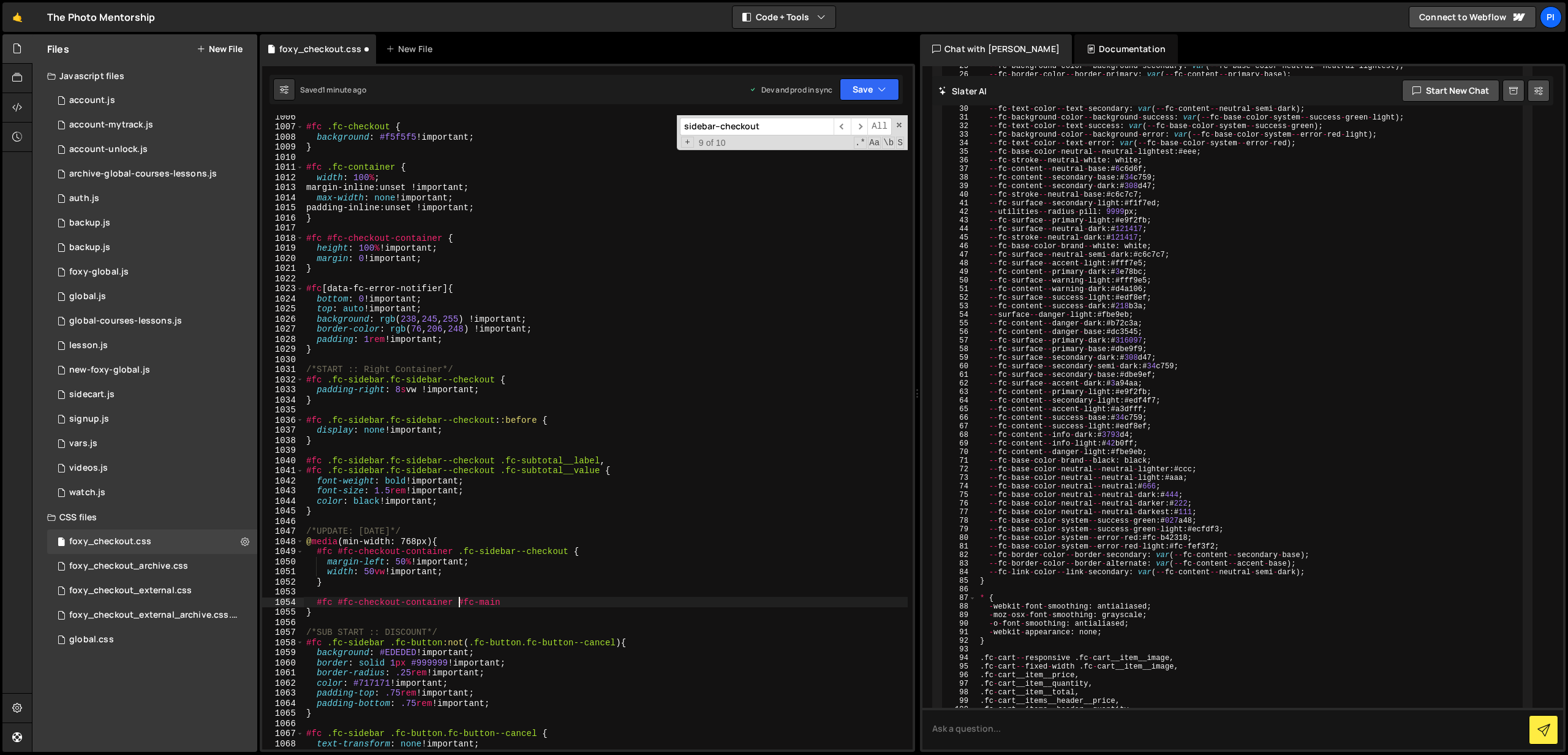
click at [520, 600] on div "#fc .fc-checkout { background : #f5f5f5 !important ; } #fc .fc-container { widt…" at bounding box center [606, 439] width 604 height 655
type textarea "#fc #fc-checkout-container #fc-main {}"
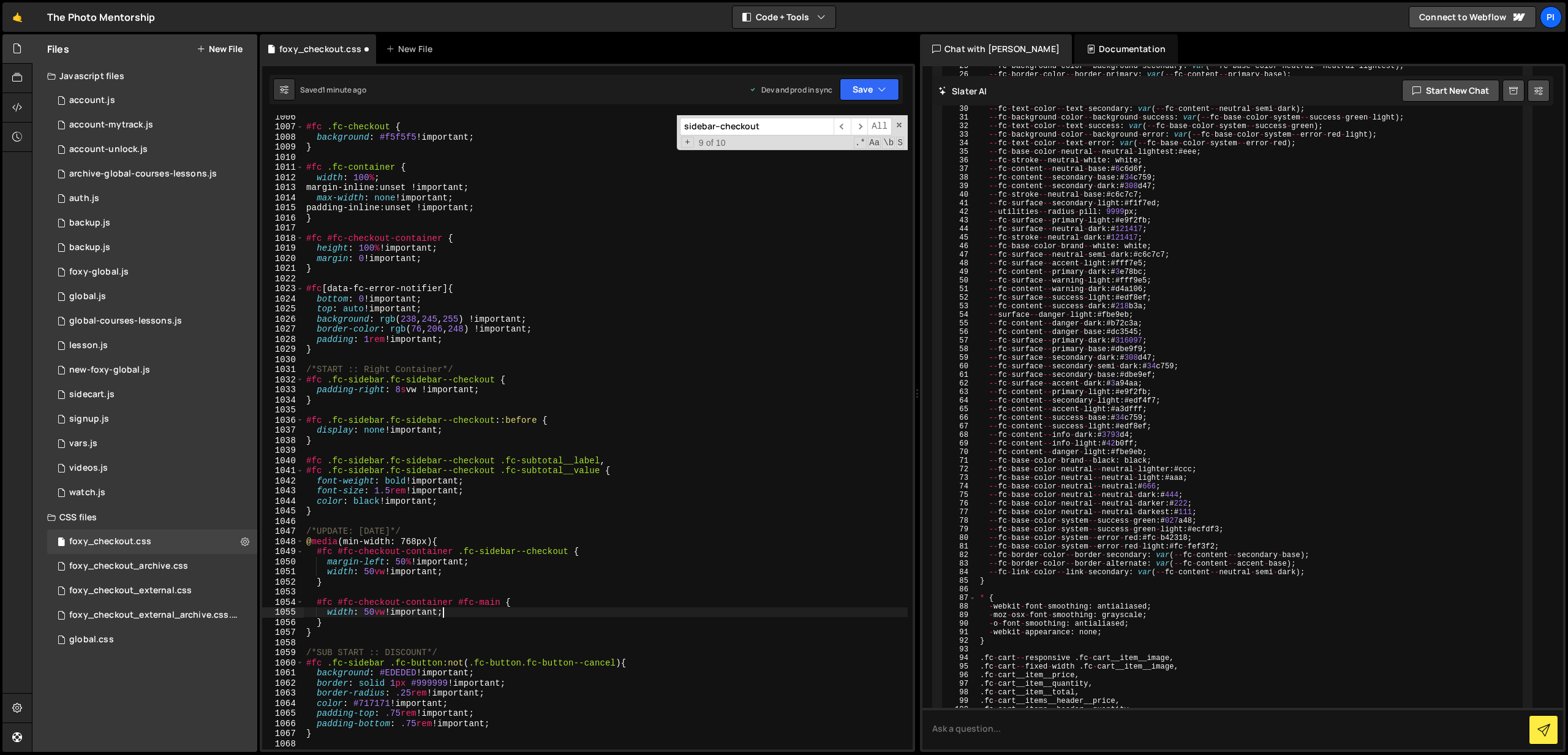
scroll to position [0, 6]
click at [874, 85] on button "Save" at bounding box center [870, 89] width 60 height 22
click at [848, 156] on div "Save to Production S" at bounding box center [828, 159] width 127 height 12
drag, startPoint x: 364, startPoint y: 564, endPoint x: 328, endPoint y: 563, distance: 36.0
click at [328, 563] on div "#fc .fc-checkout { background : #f5f5f5 !important ; } #fc .fc-container { widt…" at bounding box center [606, 439] width 604 height 655
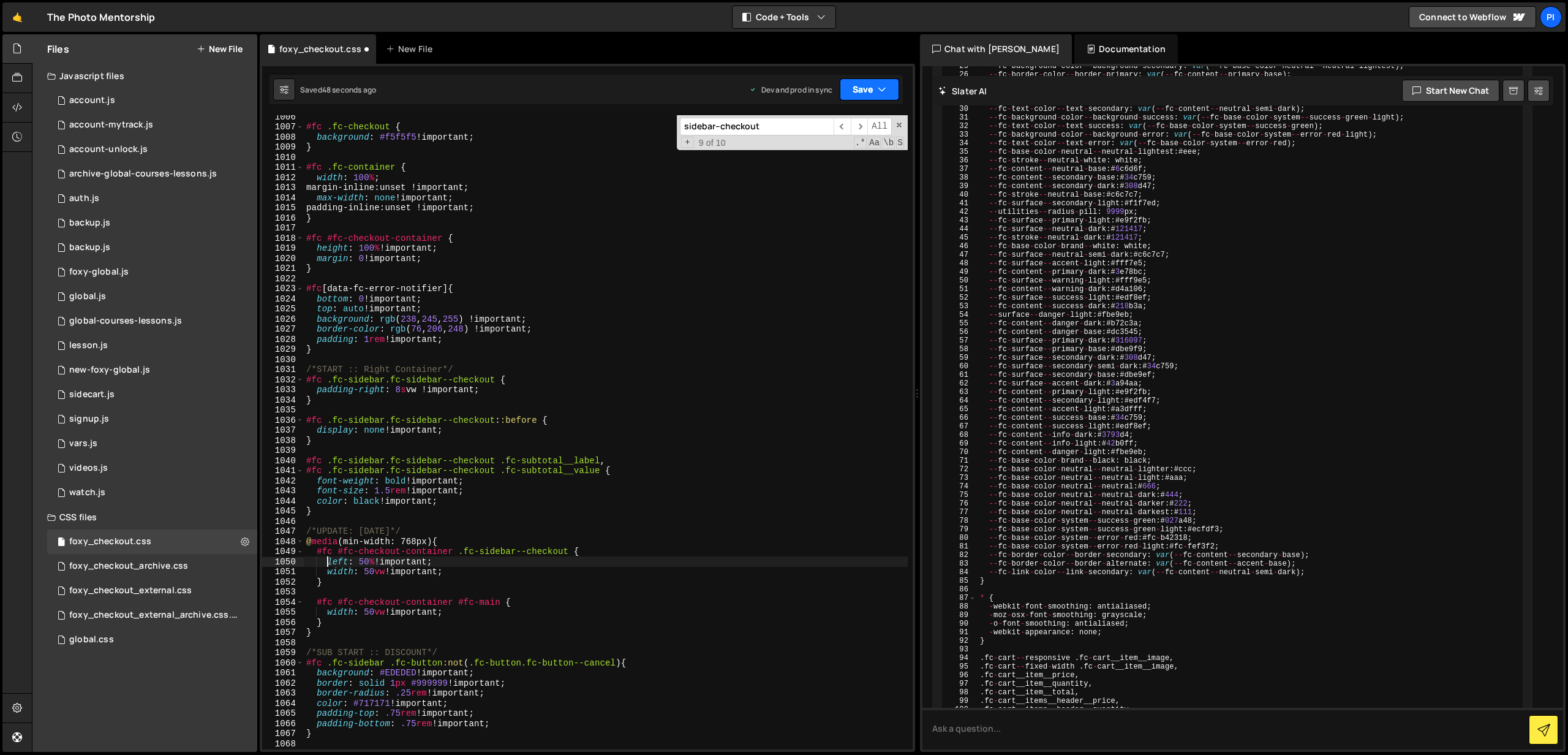
click at [871, 84] on button "Save" at bounding box center [870, 89] width 60 height 22
click at [843, 165] on div "Saved 48 seconds ago" at bounding box center [828, 172] width 127 height 15
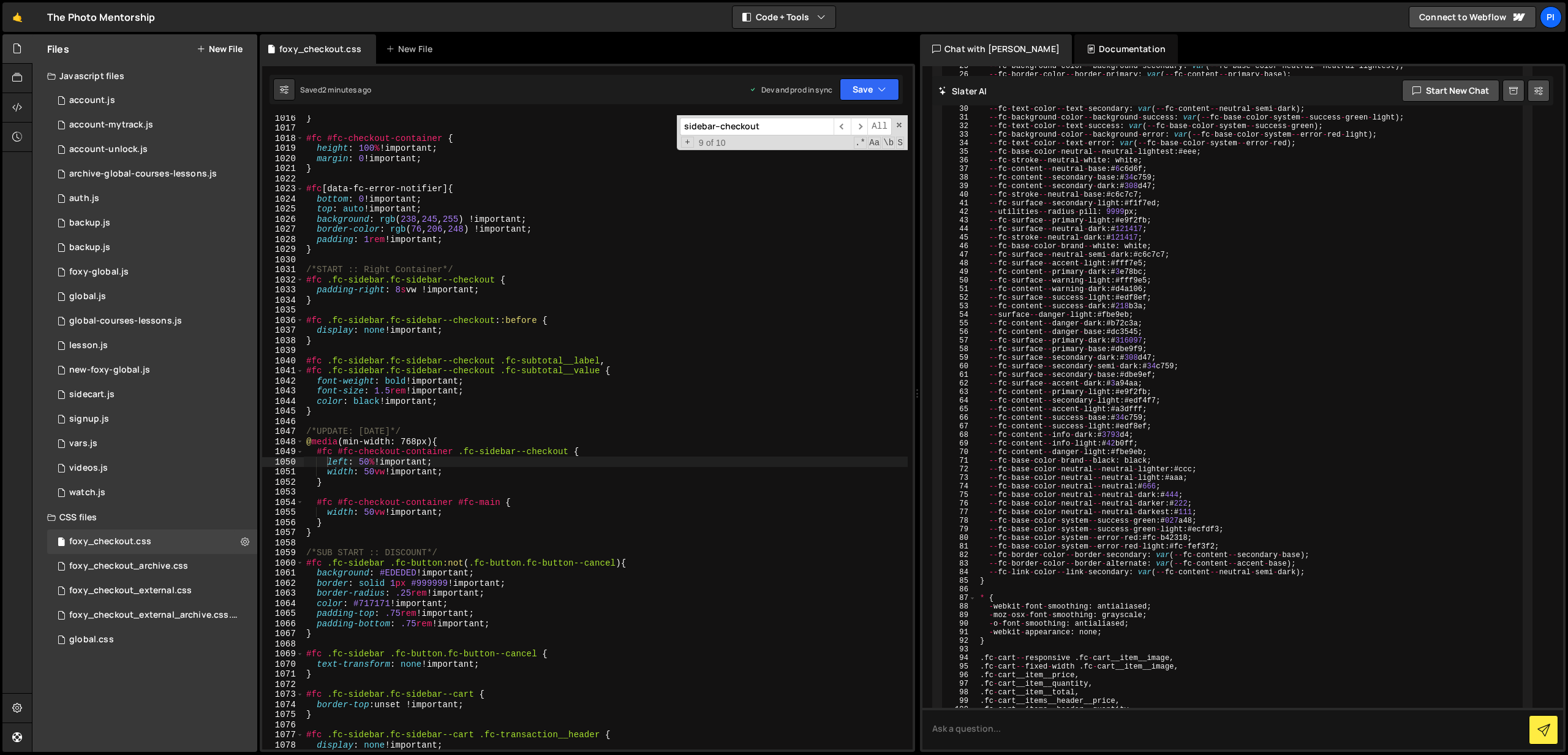
scroll to position [10391, 0]
type textarea "}"
click at [336, 521] on div "} #fc #fc-checkout-container { height : 100 % !important ; margin : 0 !importan…" at bounding box center [606, 438] width 604 height 655
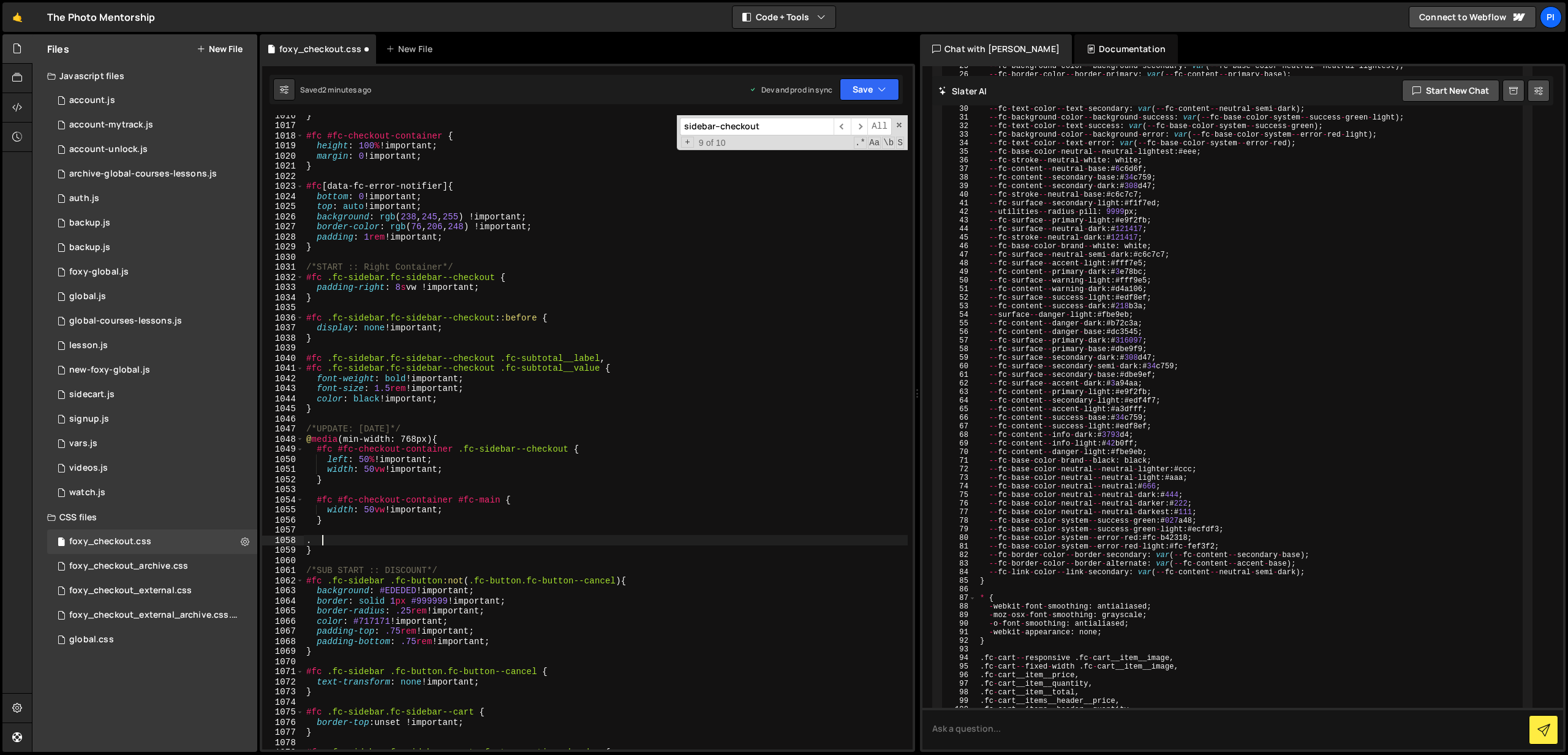
scroll to position [0, 0]
paste textarea "fc-checkout__main__form"
drag, startPoint x: 315, startPoint y: 499, endPoint x: 453, endPoint y: 497, distance: 138.0
click at [453, 497] on div "} #fc #fc-checkout-container { height : 100 % !important ; margin : 0 !importan…" at bounding box center [606, 438] width 604 height 655
click at [318, 540] on div "} #fc #fc-checkout-container { height : 100 % !important ; margin : 0 !importan…" at bounding box center [606, 438] width 604 height 655
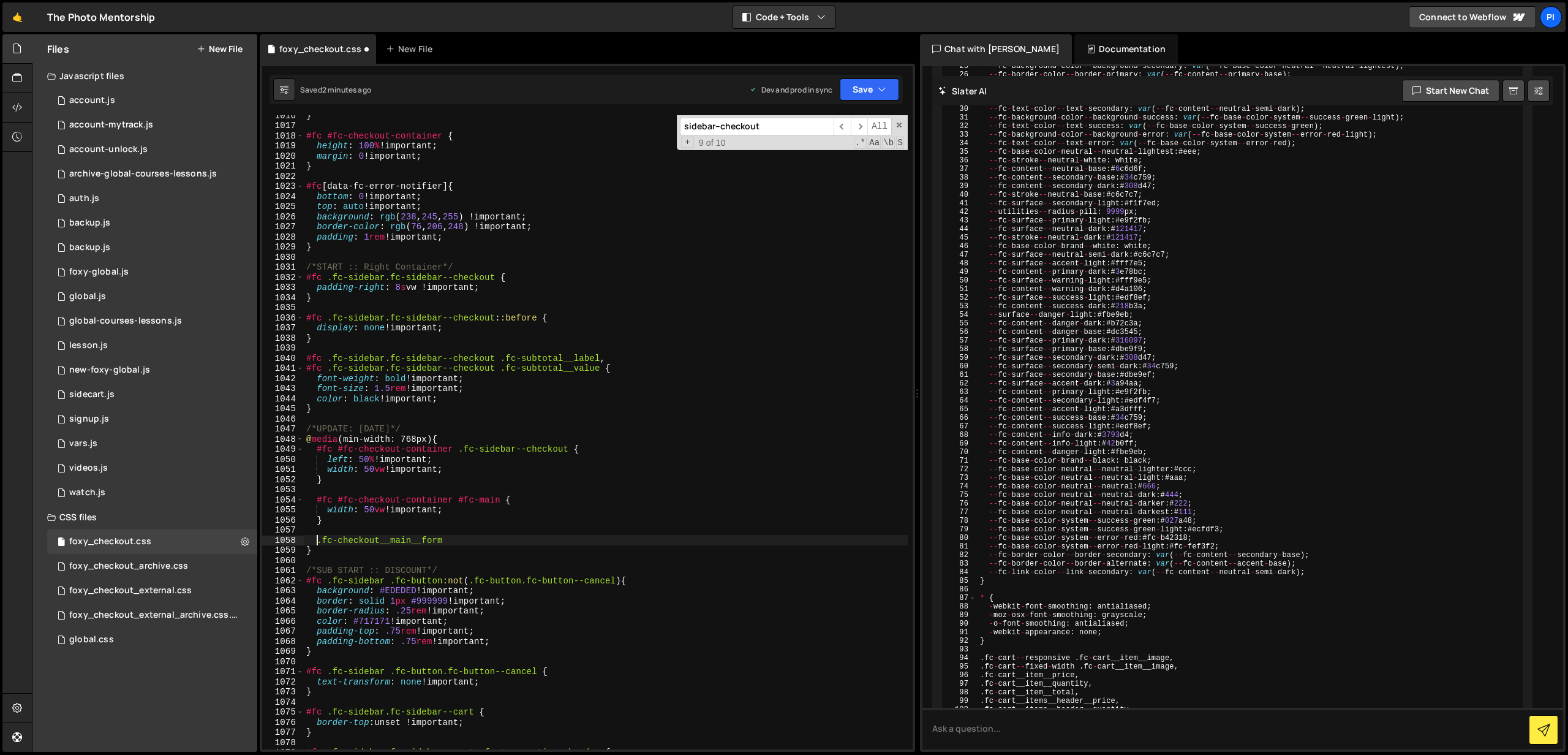
paste textarea "#fc #fc-checkout-container"
click at [606, 542] on div "} #fc #fc-checkout-container { height : 100 % !important ; margin : 0 !importan…" at bounding box center [606, 438] width 604 height 655
type textarea "#fc #fc-checkout-container .fc-checkout__main__form {}"
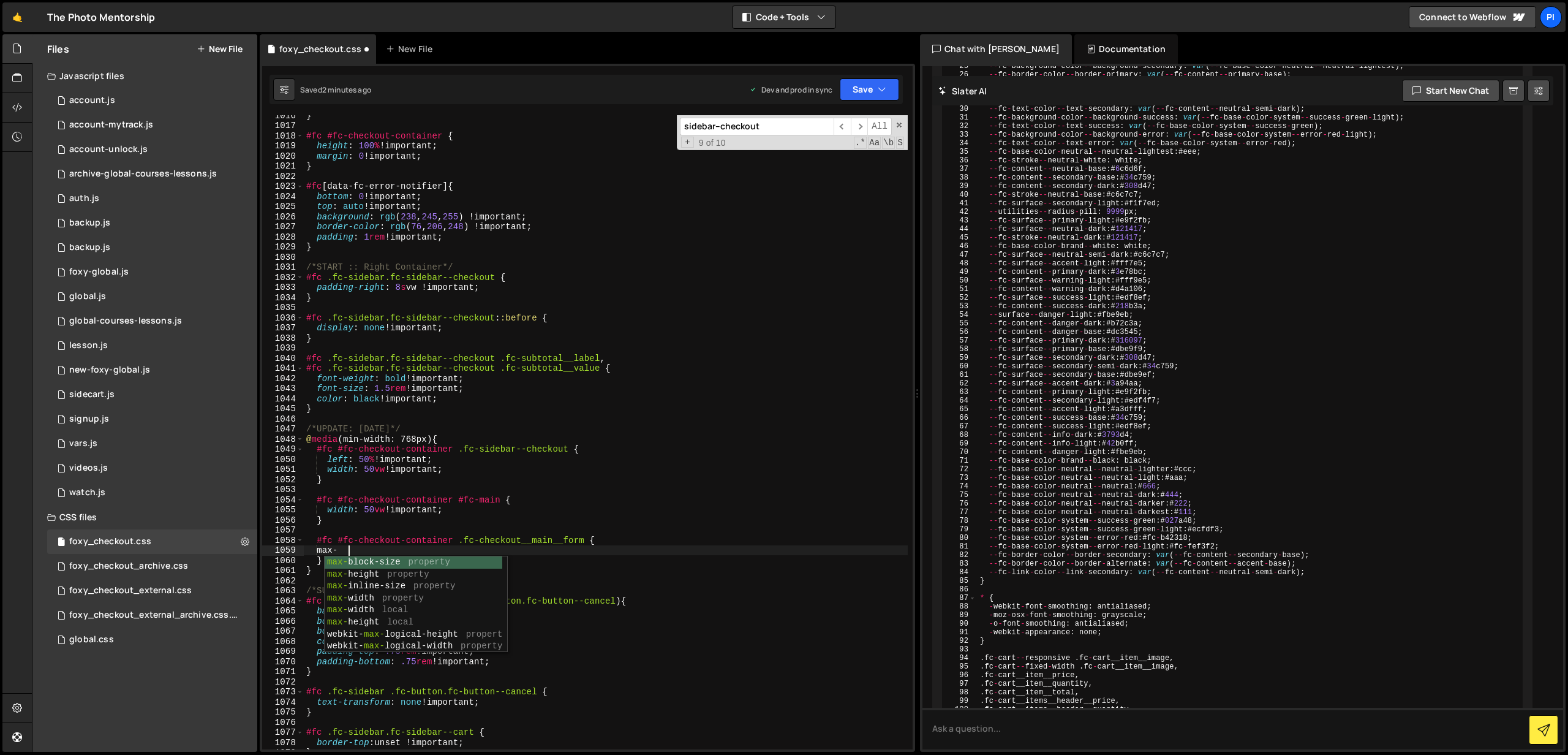
scroll to position [0, 3]
click at [771, 124] on input "sidebar--checkout" at bounding box center [756, 127] width 154 height 18
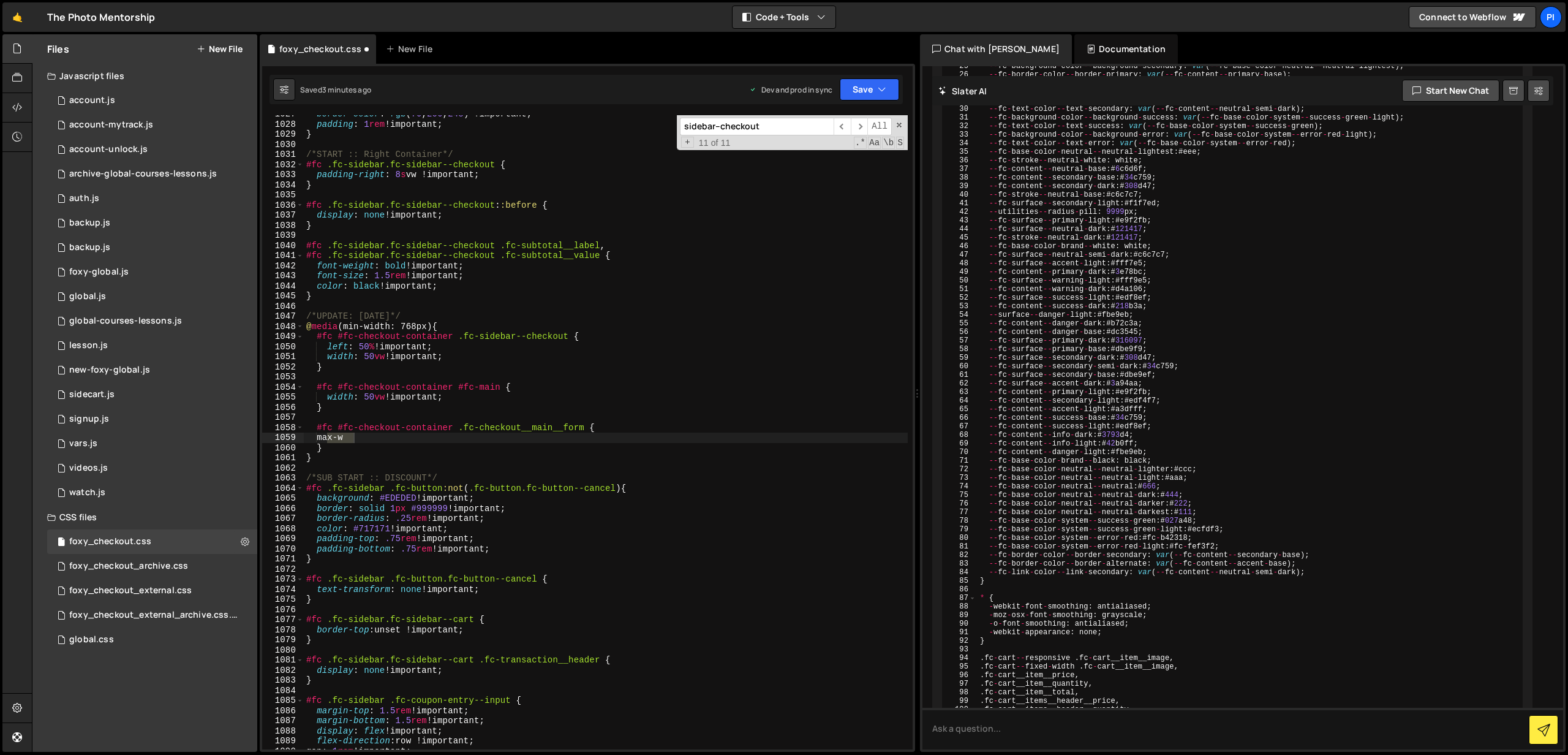
scroll to position [10504, 0]
click at [384, 441] on div "border-color : rgb ( 76 , 206 , 248 ) !important ; padding : 1 rem !important ;…" at bounding box center [606, 433] width 604 height 635
type textarea "max-width: 37.5rem !important;"
click at [863, 88] on button "Save" at bounding box center [870, 89] width 60 height 22
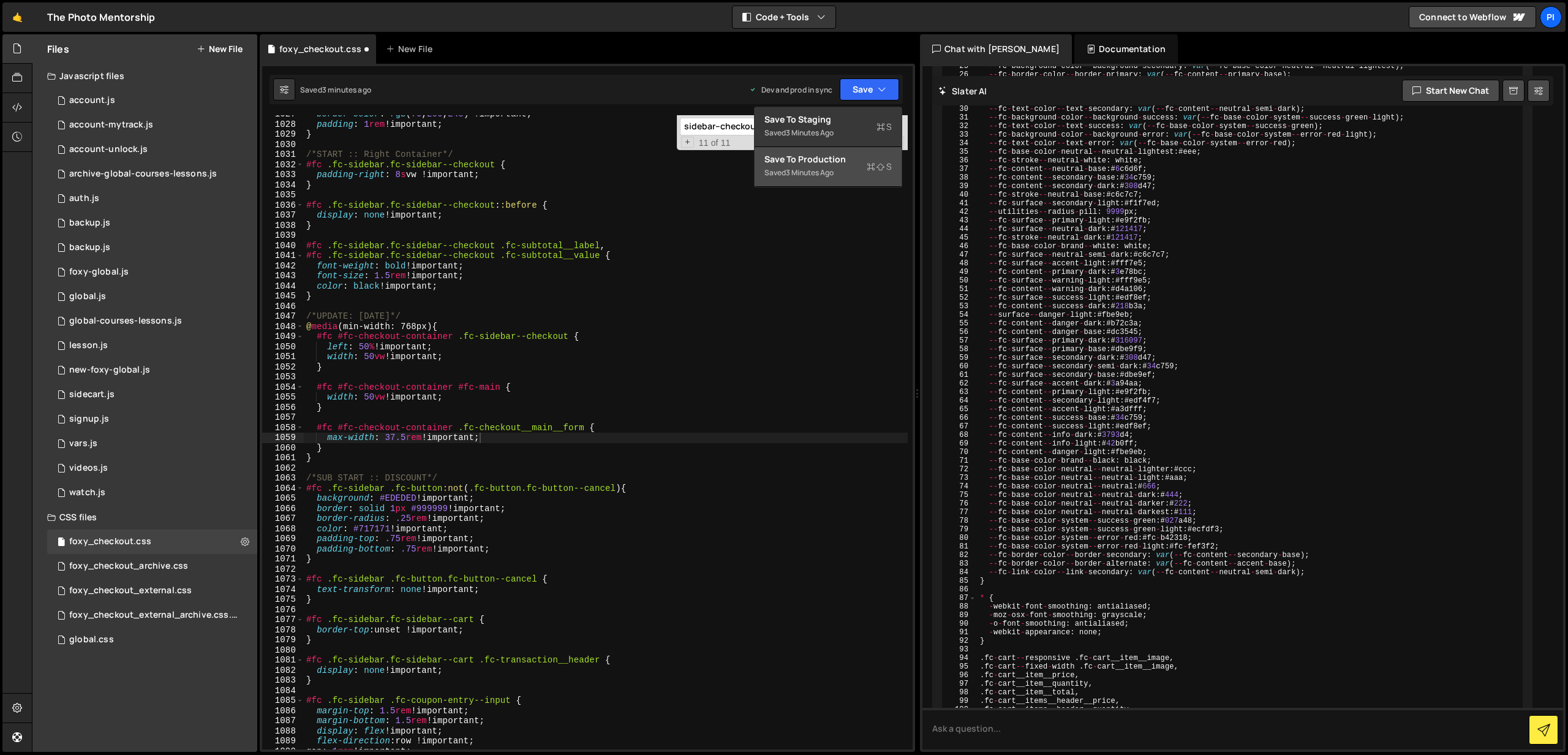
click at [826, 152] on button "Save to Production S Saved 3 minutes ago" at bounding box center [828, 167] width 147 height 40
click at [762, 125] on input "sidebar--checkout" at bounding box center [756, 127] width 154 height 18
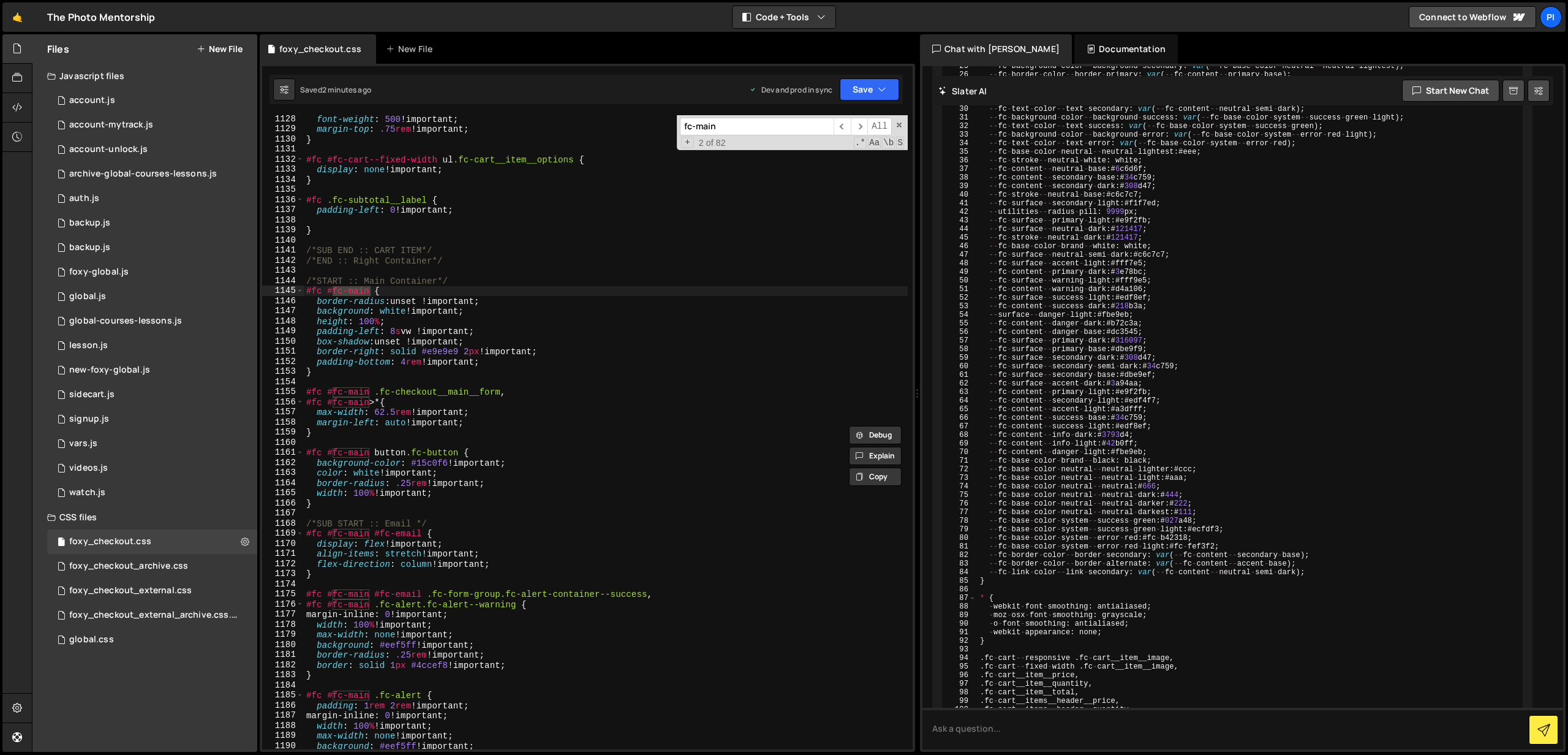
scroll to position [11525, 0]
type input "fc-main"
click at [391, 411] on div "font-weight : 500 !important ; margin-top : .75 rem !important ; } #fc #fc-cart…" at bounding box center [606, 437] width 604 height 655
click at [385, 409] on div "font-weight : 500 !important ; margin-top : .75 rem !important ; } #fc #fc-cart…" at bounding box center [606, 437] width 604 height 655
click at [321, 409] on div "font-weight : 500 !important ; margin-top : .75 rem !important ; } #fc #fc-cart…" at bounding box center [606, 437] width 604 height 655
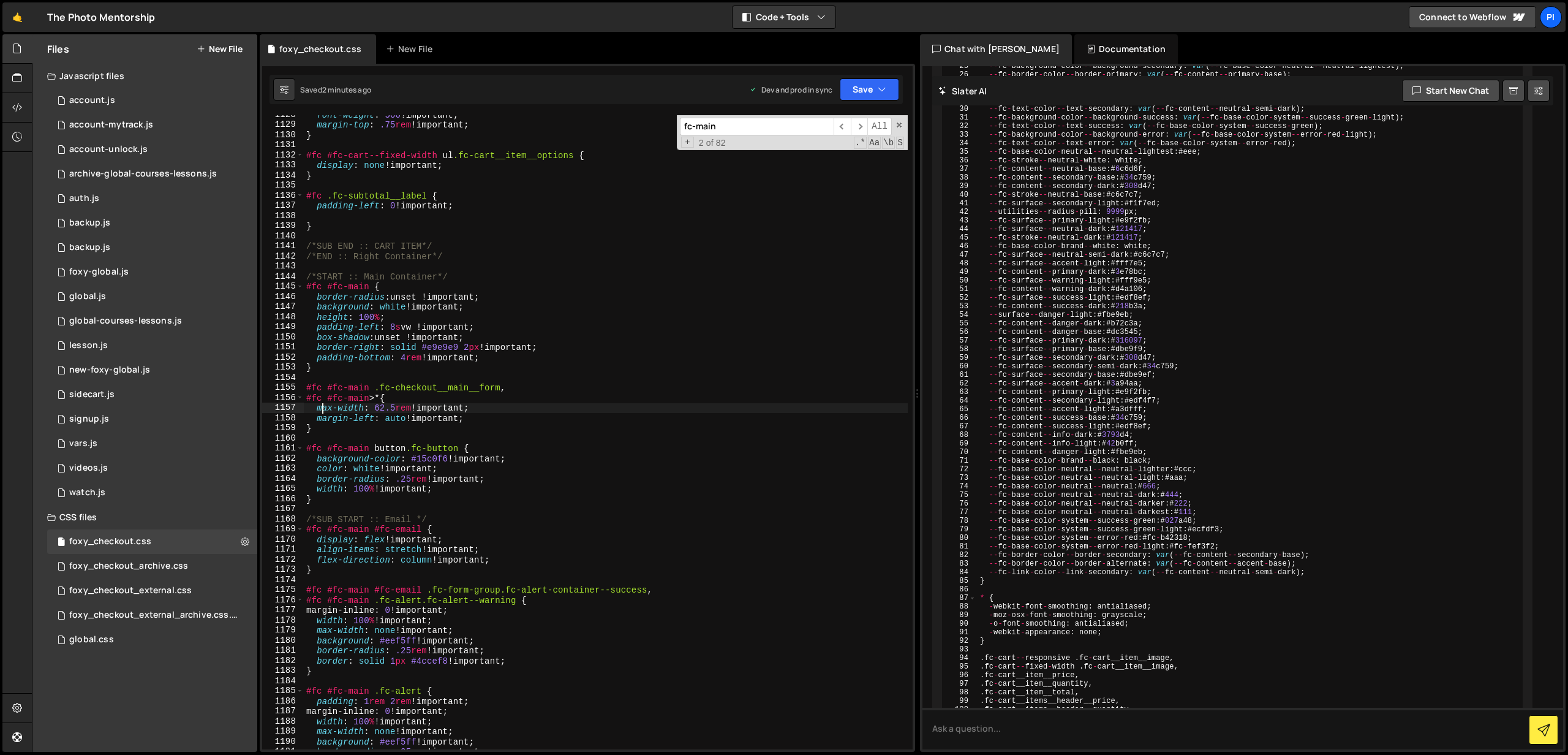
click at [313, 411] on div "font-weight : 500 !important ; margin-top : .75 rem !important ; } #fc #fc-cart…" at bounding box center [606, 437] width 604 height 655
click at [318, 410] on div "font-weight : 500 !important ; margin-top : .75 rem !important ; } #fc #fc-cart…" at bounding box center [606, 437] width 604 height 655
click at [513, 409] on div "font-weight : 500 !important ; margin-top : .75 rem !important ; } #fc #fc-cart…" at bounding box center [606, 437] width 604 height 655
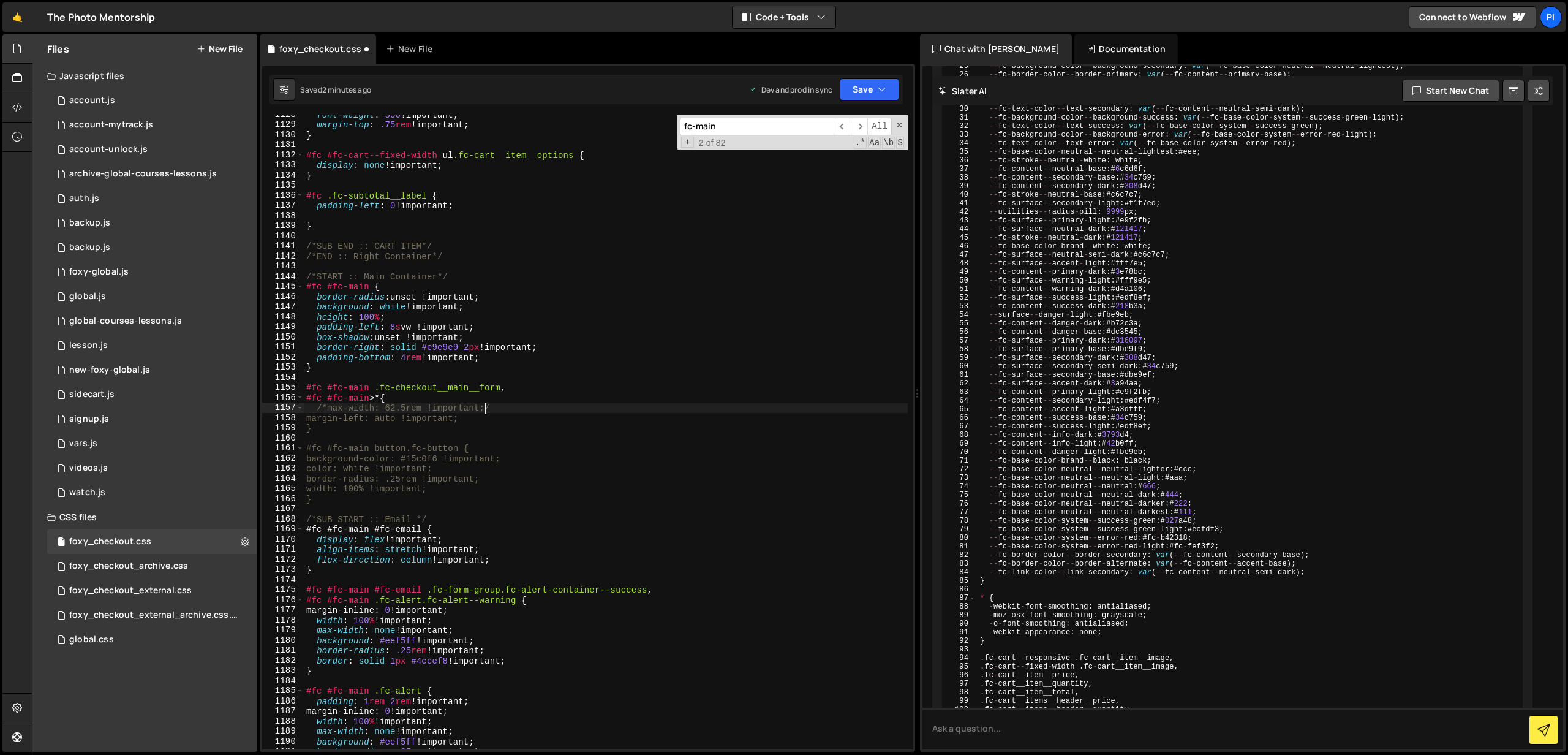
type textarea "/*max-width: 62.5rem !important;*/"
click at [563, 410] on div "font-weight : 500 !important ; margin-top : .75 rem !important ; } #fc #fc-cart…" at bounding box center [606, 437] width 604 height 655
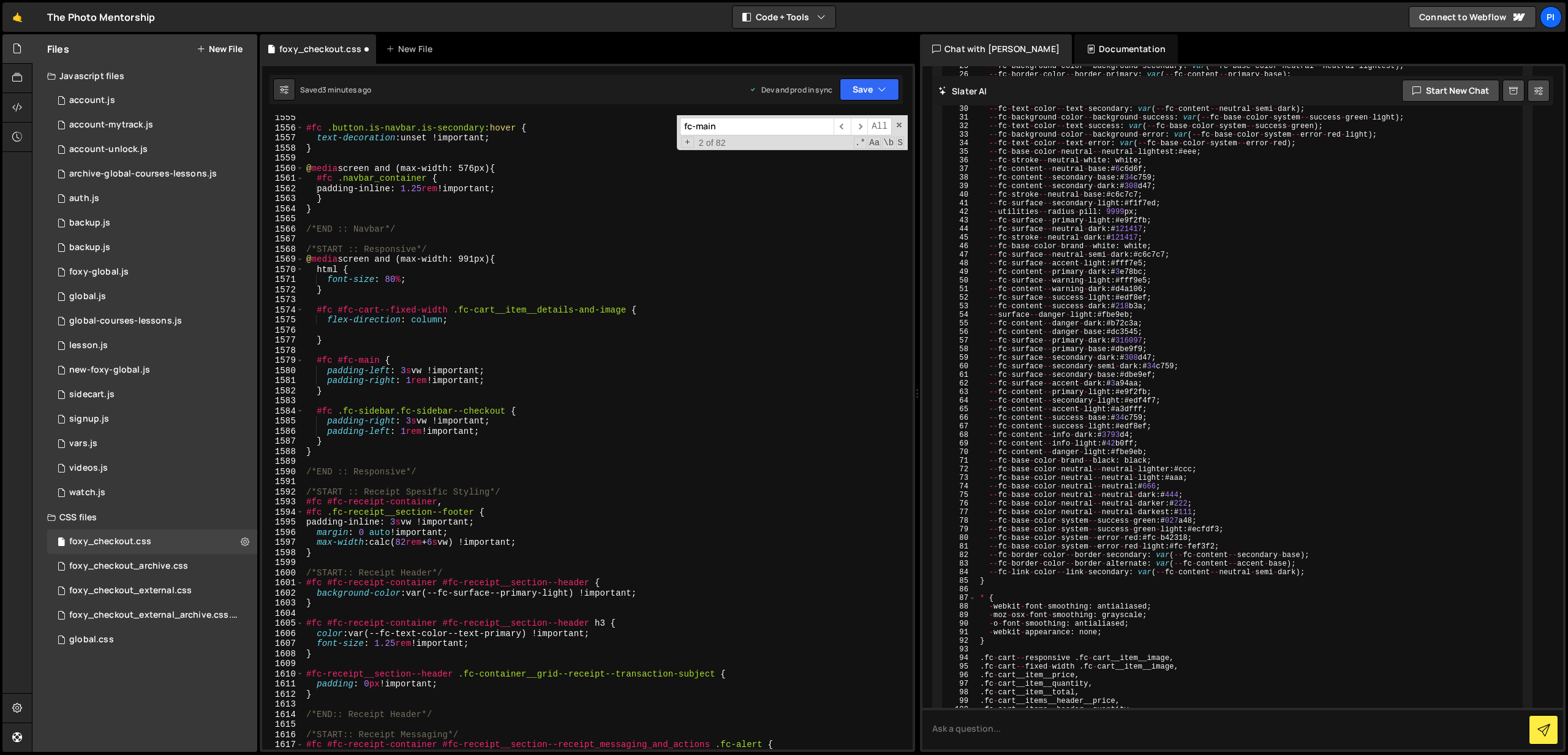
scroll to position [16062, 0]
type textarea "max-witdh: 37.5rem !;"
click at [732, 130] on input "fc-main" at bounding box center [756, 127] width 154 height 18
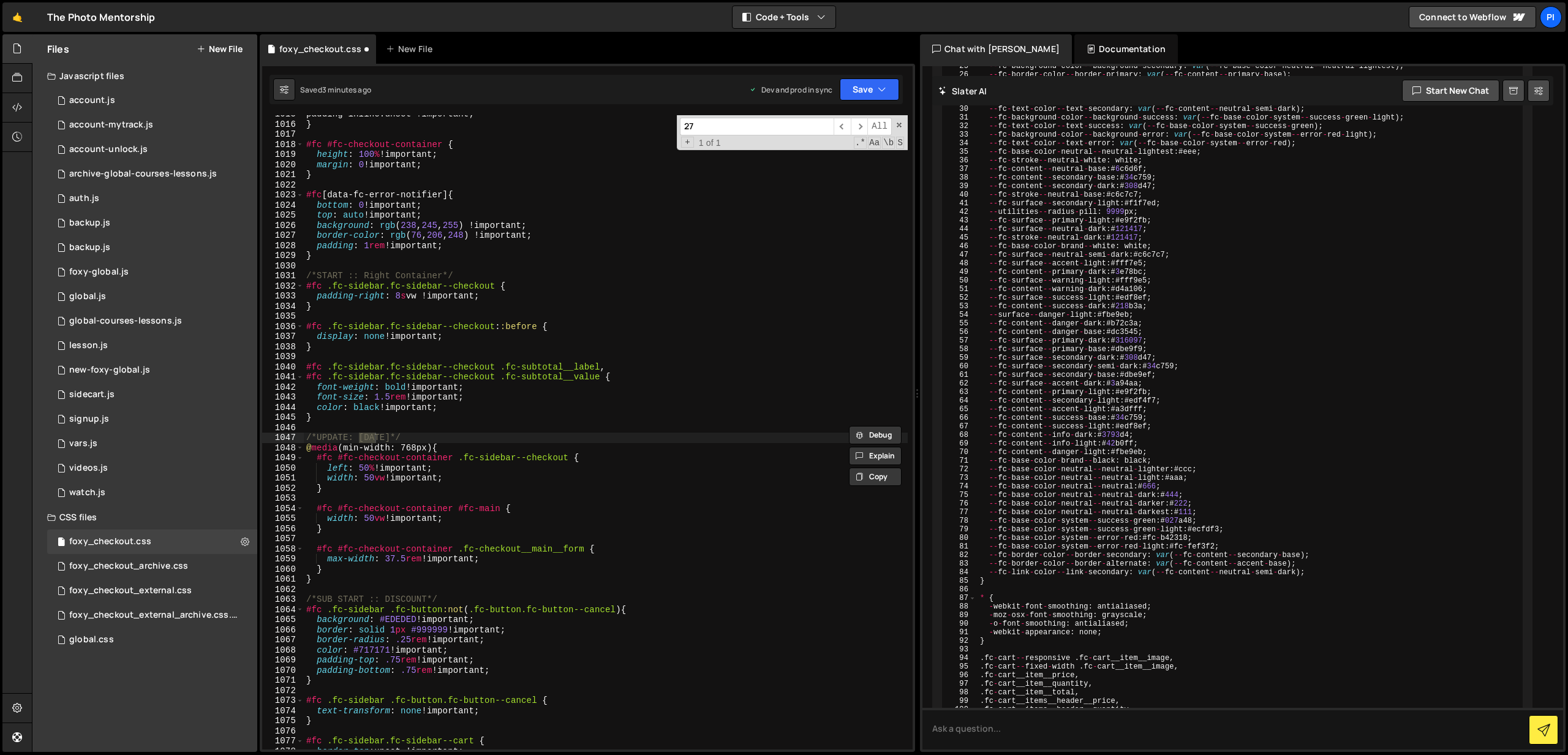
scroll to position [10383, 0]
type input "27 au"
click at [522, 555] on div "padding-inline : unset !important ; } #fc #fc-checkout-container { height : 100…" at bounding box center [606, 436] width 604 height 655
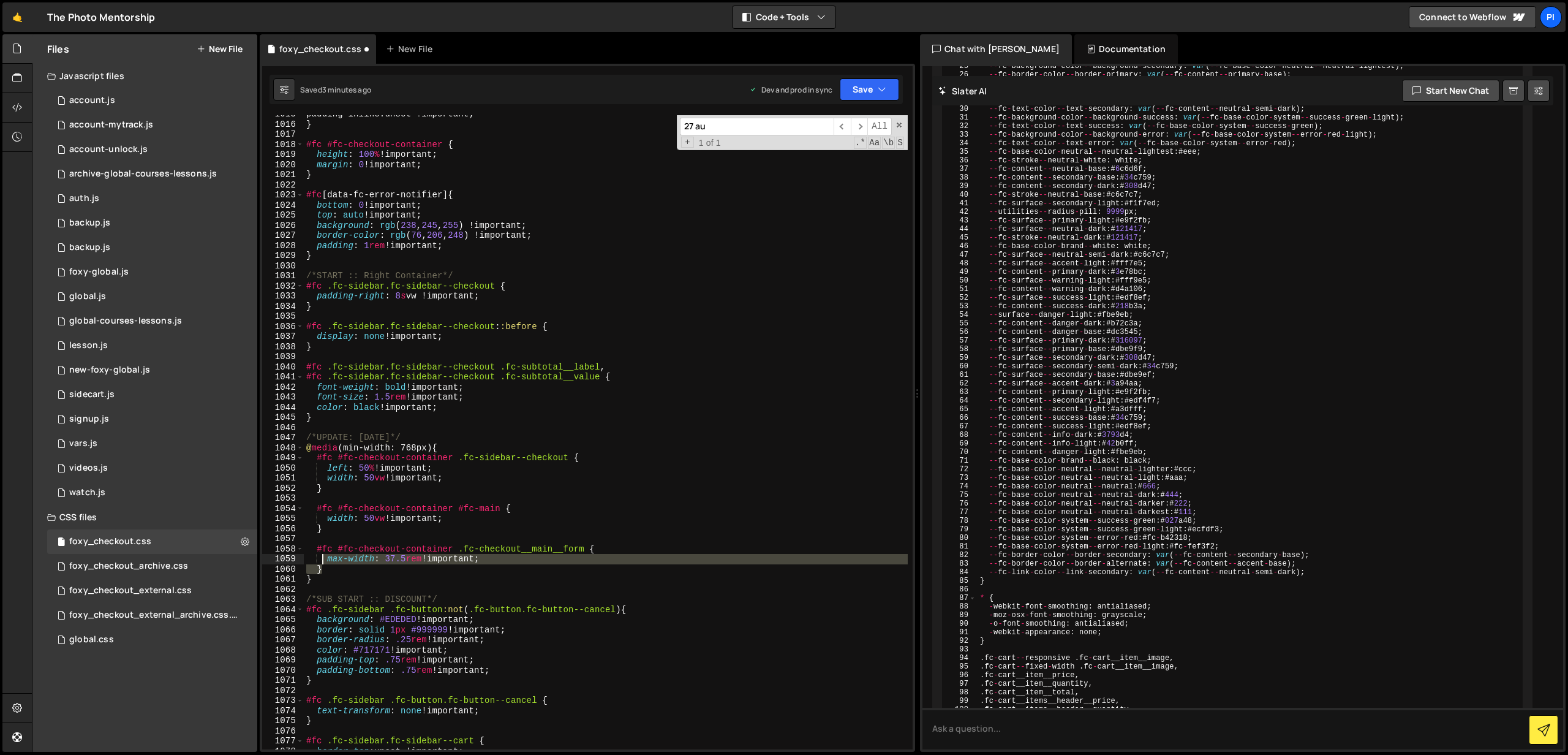
drag, startPoint x: 369, startPoint y: 574, endPoint x: 323, endPoint y: 559, distance: 48.4
click at [329, 562] on div "padding-inline : unset !important ; } #fc #fc-checkout-container { height : 100…" at bounding box center [606, 436] width 604 height 655
click at [339, 569] on div "padding-inline : unset !important ; } #fc #fc-checkout-container { height : 100…" at bounding box center [606, 433] width 604 height 635
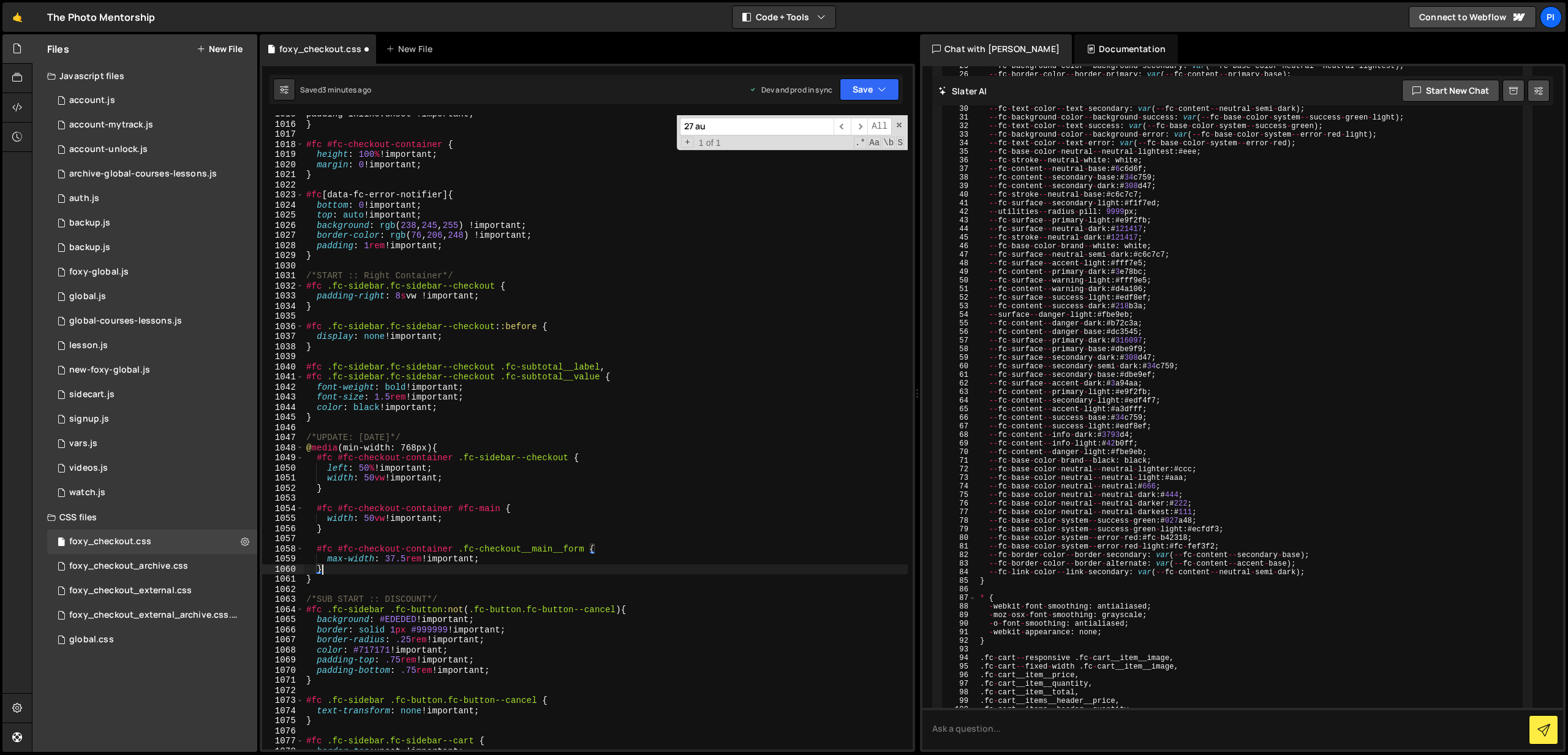
scroll to position [0, 1]
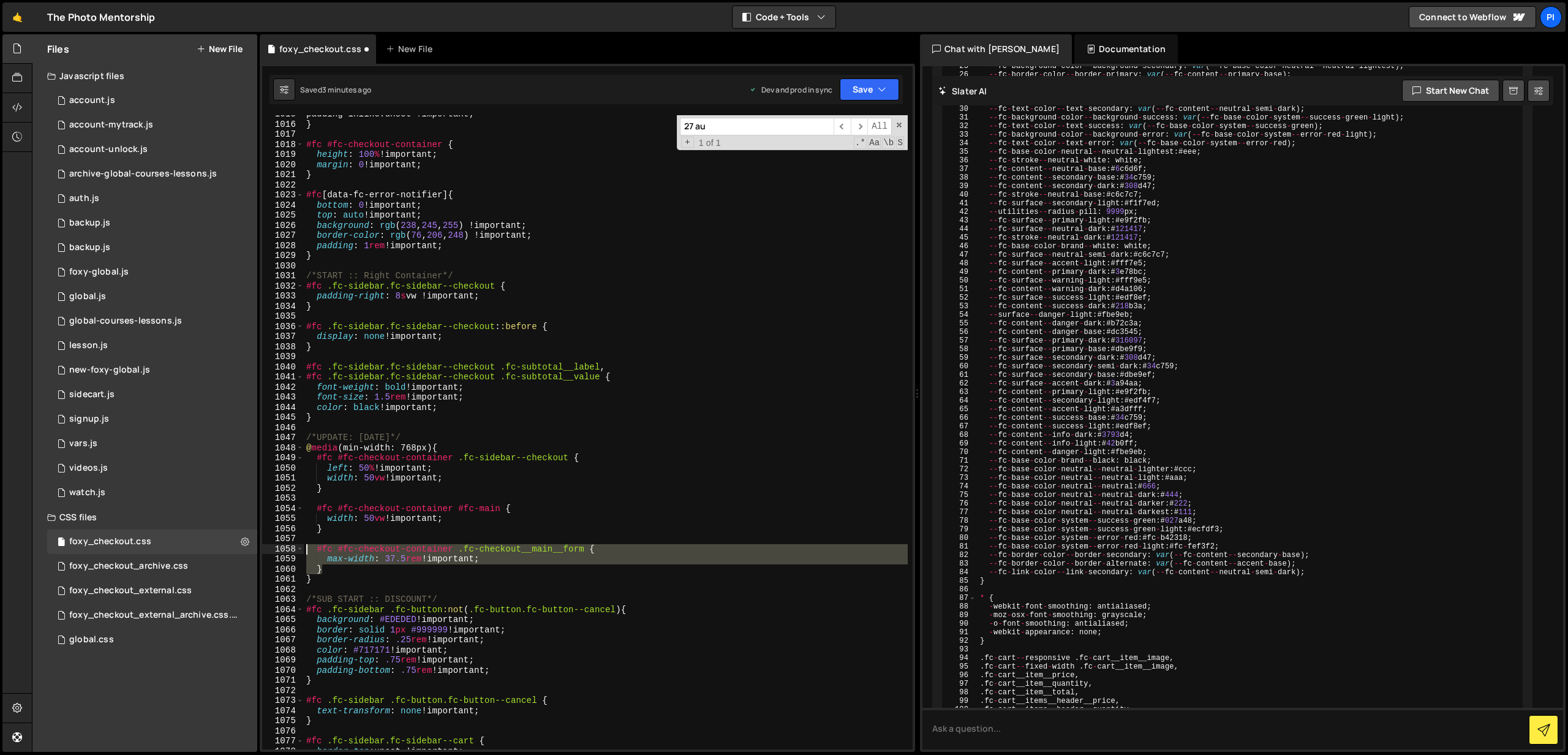
drag, startPoint x: 334, startPoint y: 570, endPoint x: 294, endPoint y: 550, distance: 44.7
click at [294, 550] on div "} 1015 1016 1017 1018 1019 1020 1021 1022 1023 1024 1025 1026 1027 1028 1029 10…" at bounding box center [587, 433] width 651 height 635
type textarea "#fc #fc-checkout-container .fc-checkout__main__form { max-width: 37.5rem !impor…"
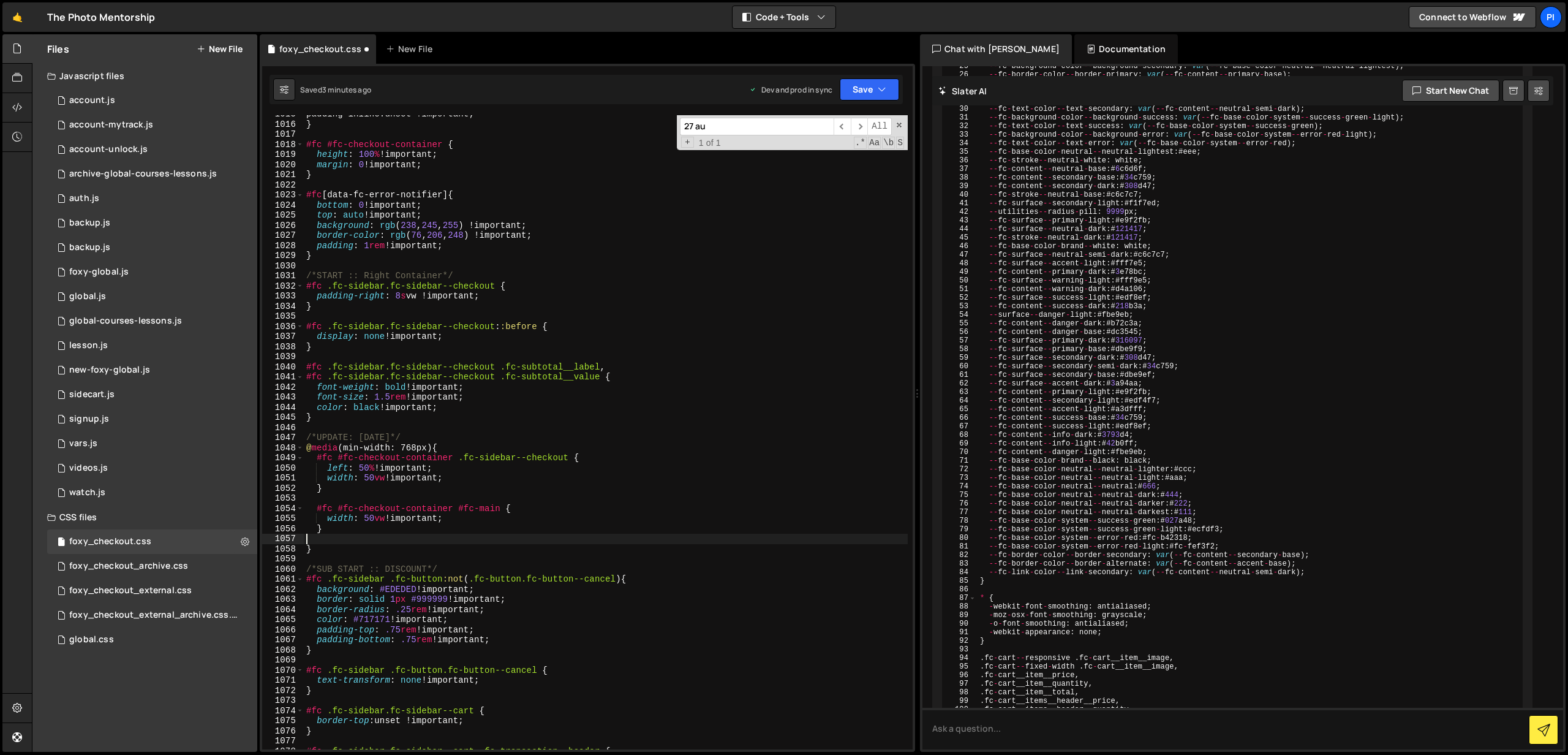
type textarea "}"
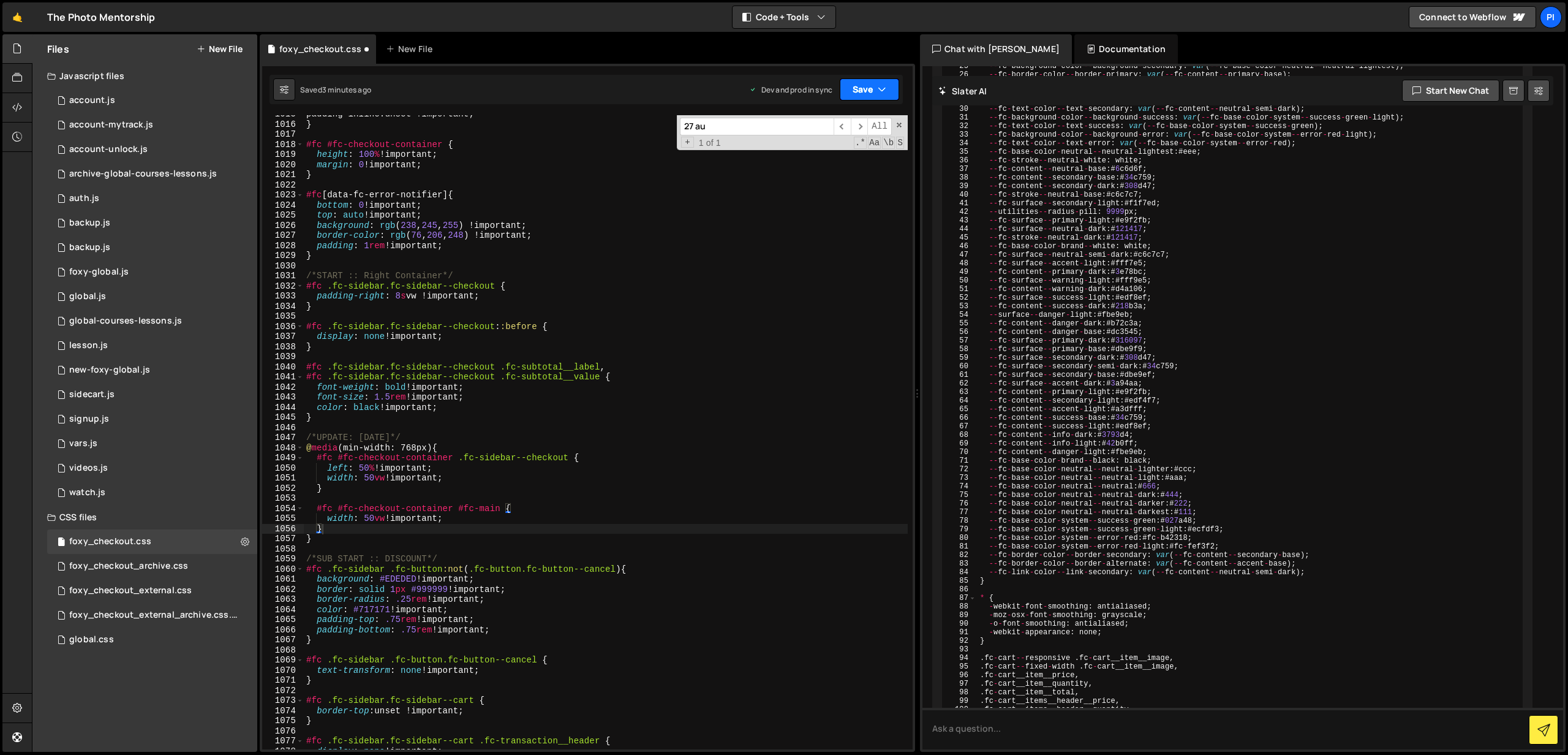
click at [887, 91] on button "Save" at bounding box center [870, 89] width 60 height 22
click at [827, 183] on button "Save to Production S Saved 3 minutes ago" at bounding box center [828, 167] width 147 height 40
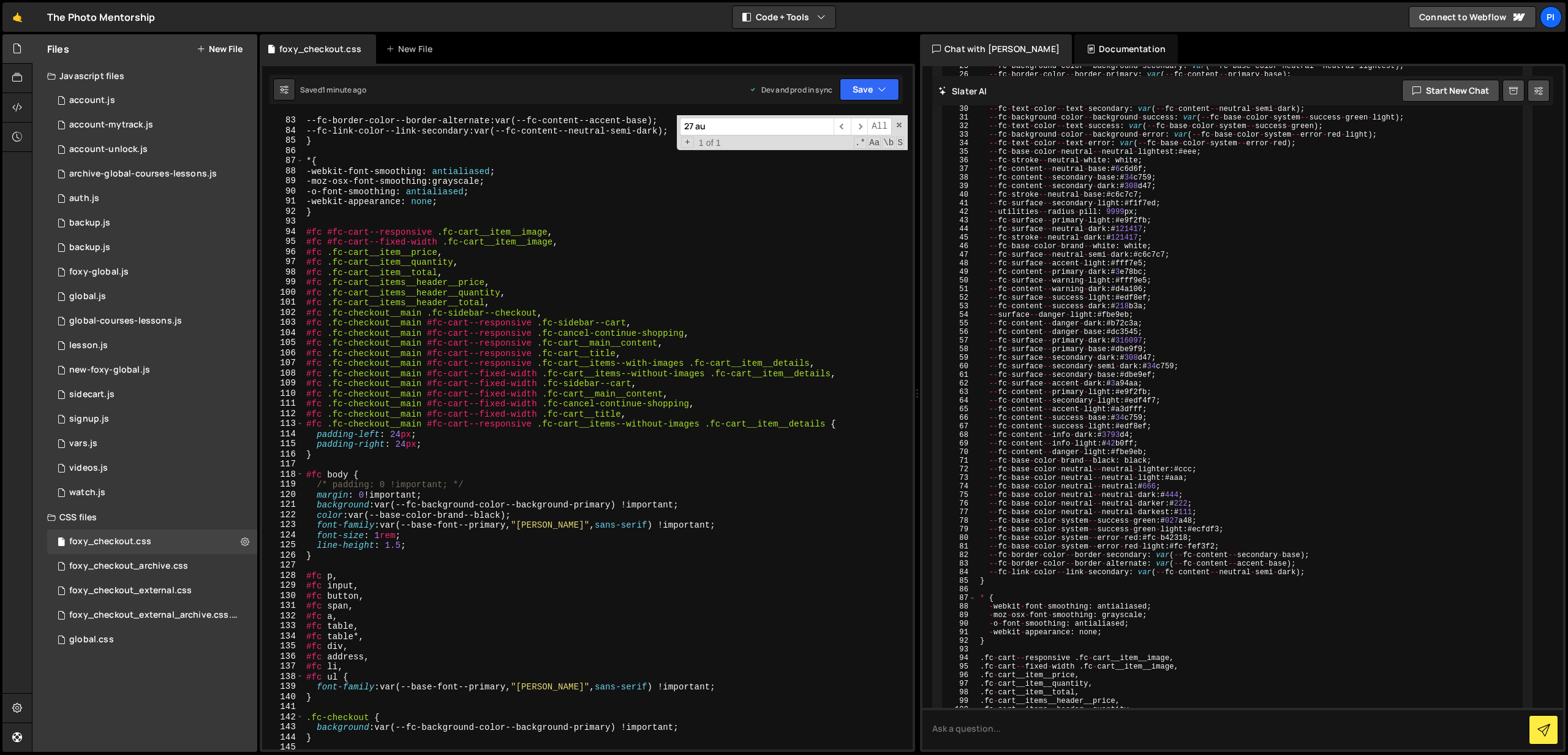
scroll to position [828, 0]
click at [733, 124] on input "27 au" at bounding box center [756, 127] width 154 height 18
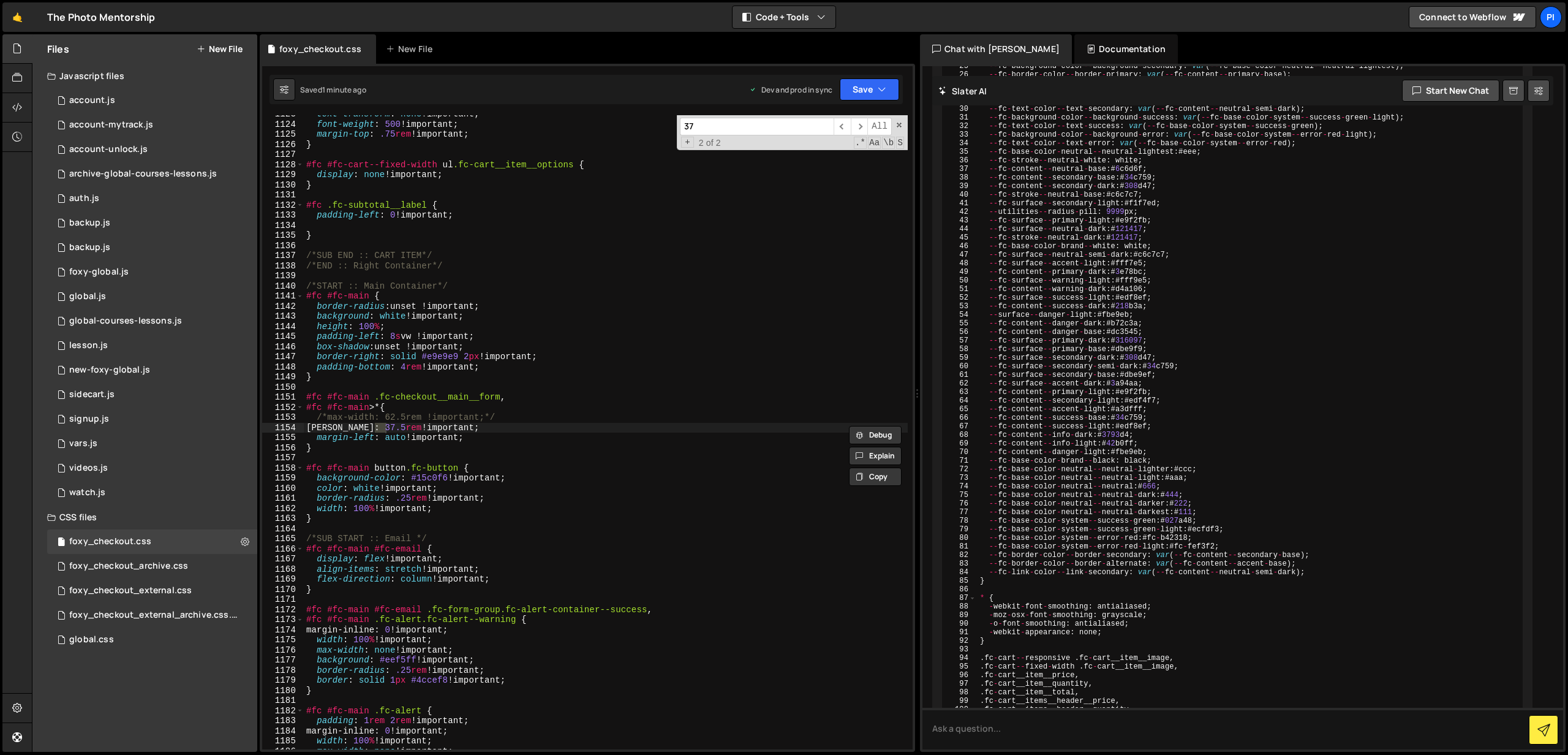
scroll to position [11475, 0]
type input "37."
click at [536, 419] on div "text-transform : none !important ; font-weight : 500 !important ; margin-top : …" at bounding box center [606, 436] width 604 height 655
drag, startPoint x: 536, startPoint y: 416, endPoint x: 334, endPoint y: 417, distance: 202.0
click at [313, 422] on div "text-transform : none !important ; font-weight : 500 !important ; margin-top : …" at bounding box center [606, 436] width 604 height 655
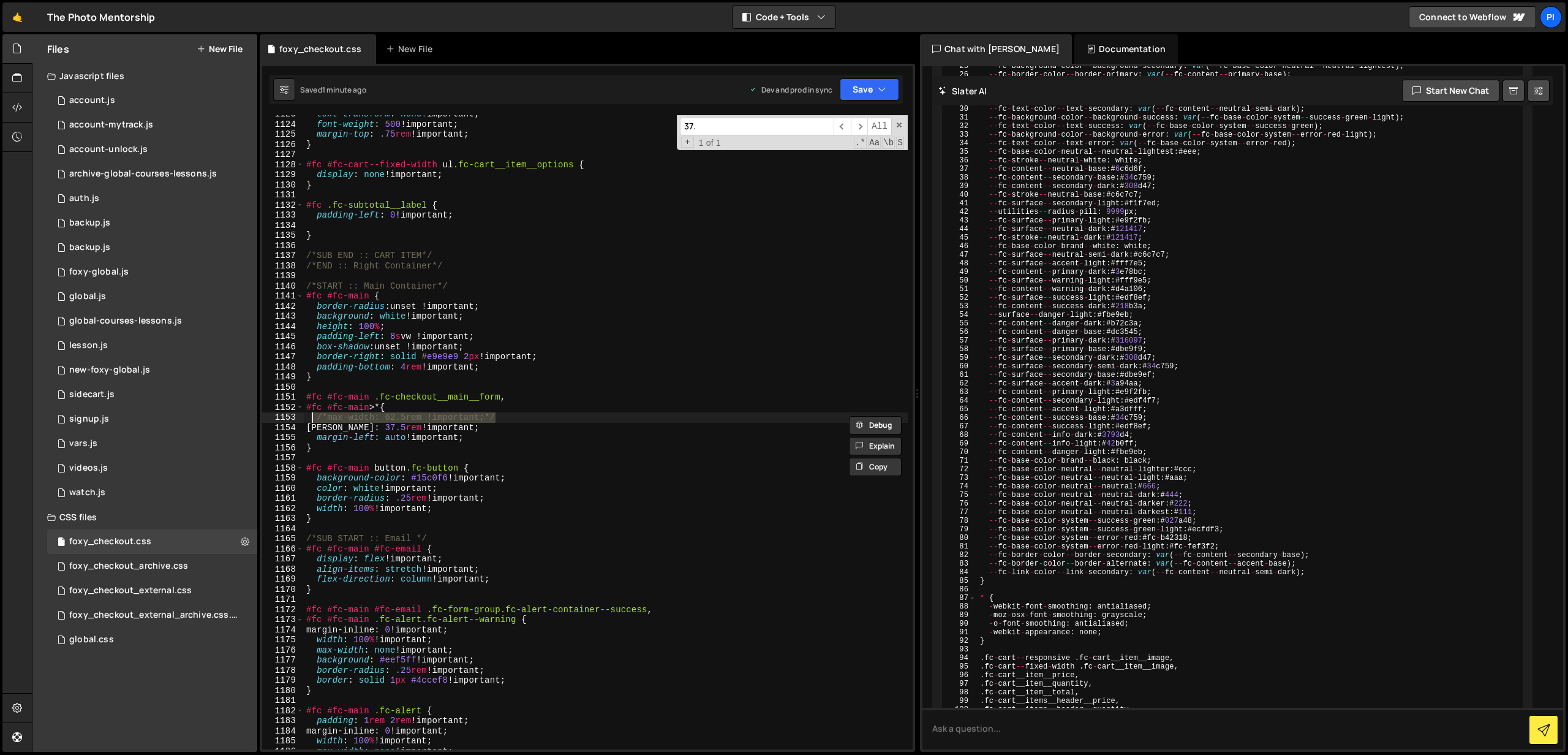
click at [351, 414] on div "text-transform : none !important ; font-weight : 500 !important ; margin-top : …" at bounding box center [606, 433] width 604 height 635
click at [517, 409] on div "text-transform : none !important ; font-weight : 500 !important ; margin-top : …" at bounding box center [606, 436] width 604 height 655
click at [501, 414] on div "text-transform : none !important ; font-weight : 500 !important ; margin-top : …" at bounding box center [606, 436] width 604 height 655
drag, startPoint x: 506, startPoint y: 414, endPoint x: 299, endPoint y: 418, distance: 207.0
click at [299, 418] on div "/*max-width: 62.5rem !important;*/ 1123 1124 1125 1126 1127 1128 1129 1130 1131…" at bounding box center [587, 433] width 651 height 635
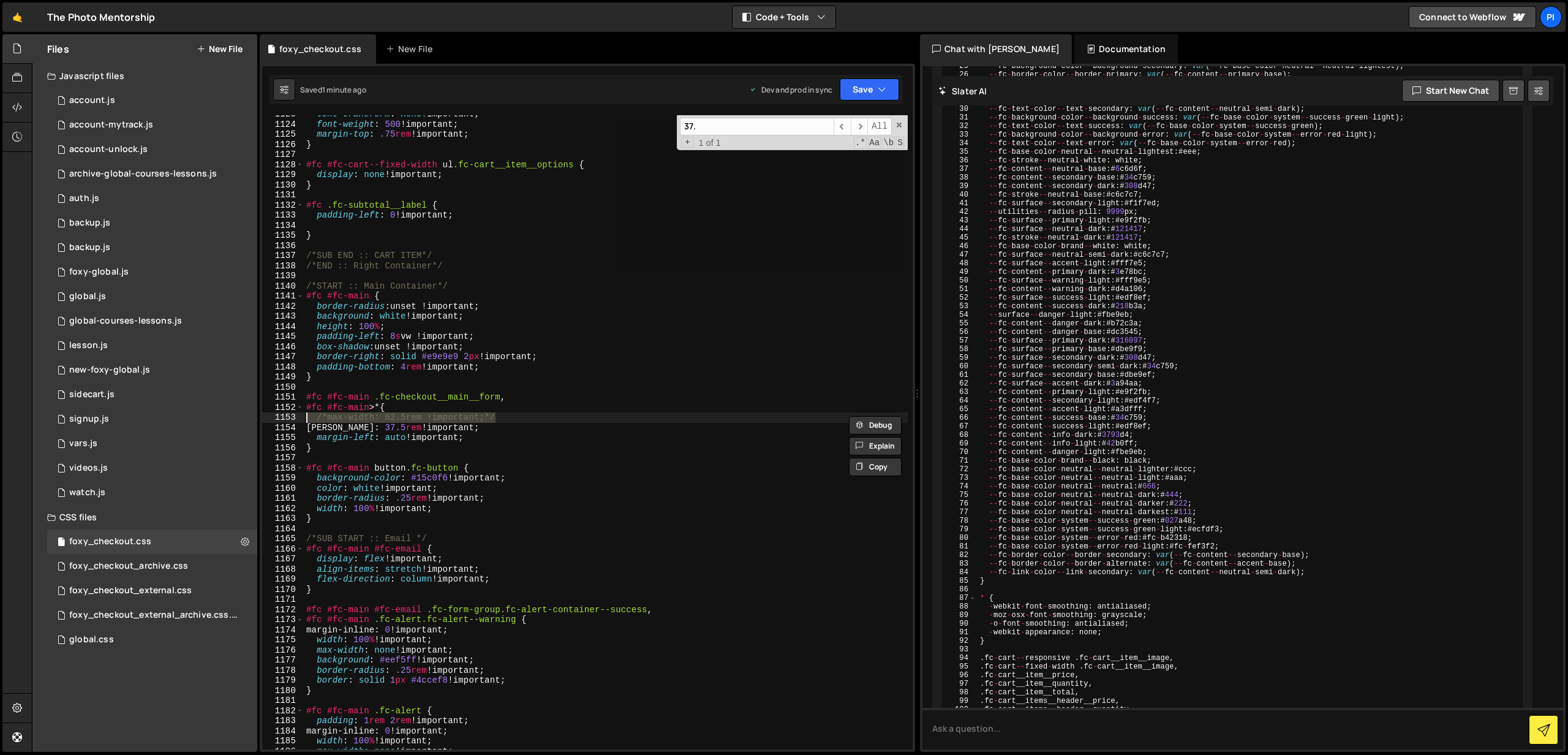
click at [322, 418] on div "text-transform : none !important ; font-weight : 500 !important ; margin-top : …" at bounding box center [606, 433] width 604 height 635
click at [324, 417] on div "text-transform : none !important ; font-weight : 500 !important ; margin-top : …" at bounding box center [606, 436] width 604 height 655
click at [500, 416] on div "text-transform : none !important ; font-weight : 500 !important ; margin-top : …" at bounding box center [606, 433] width 604 height 655
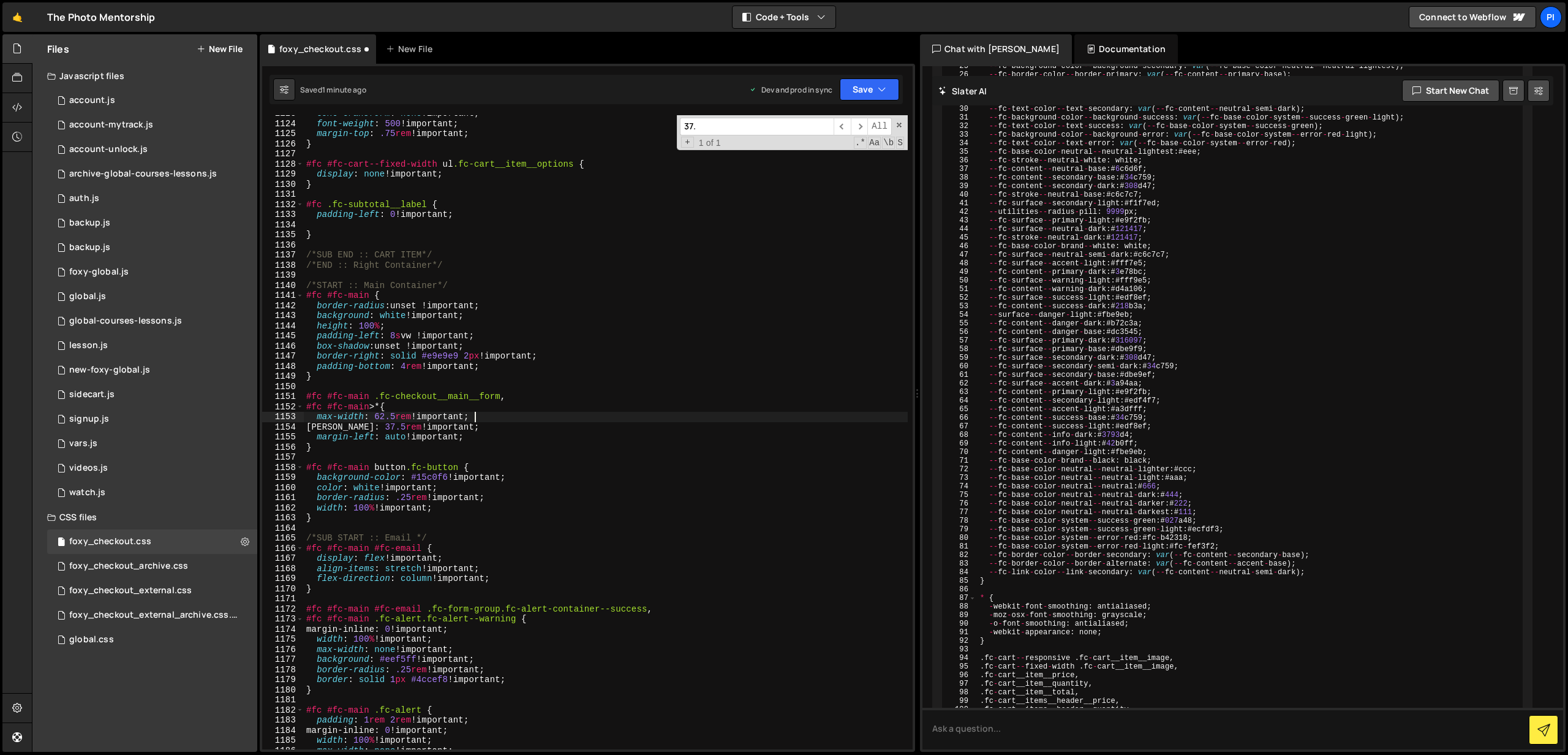
click at [488, 431] on div "text-transform : none !important ; font-weight : 500 !important ; margin-top : …" at bounding box center [606, 436] width 604 height 655
type textarea "max-witdh: 37.5rem !important;"
drag, startPoint x: 490, startPoint y: 429, endPoint x: 301, endPoint y: 429, distance: 189.0
click at [301, 429] on div "max-witdh: 37.5rem !important; 1123 1124 1125 1126 1127 1128 1129 1130 1131 113…" at bounding box center [587, 433] width 651 height 635
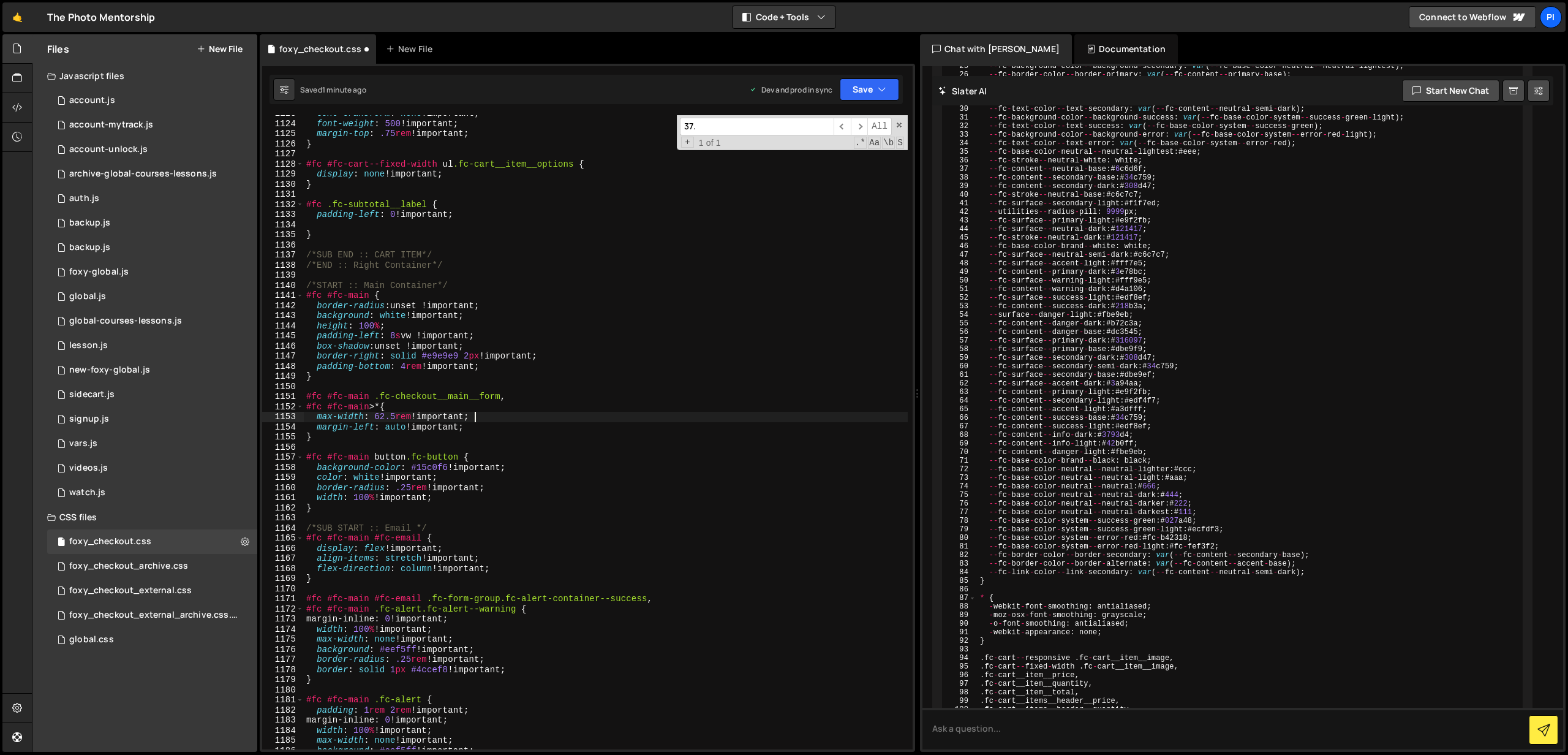
click at [386, 417] on div "text-transform : none !important ; font-weight : 500 !important ; margin-top : …" at bounding box center [606, 436] width 604 height 655
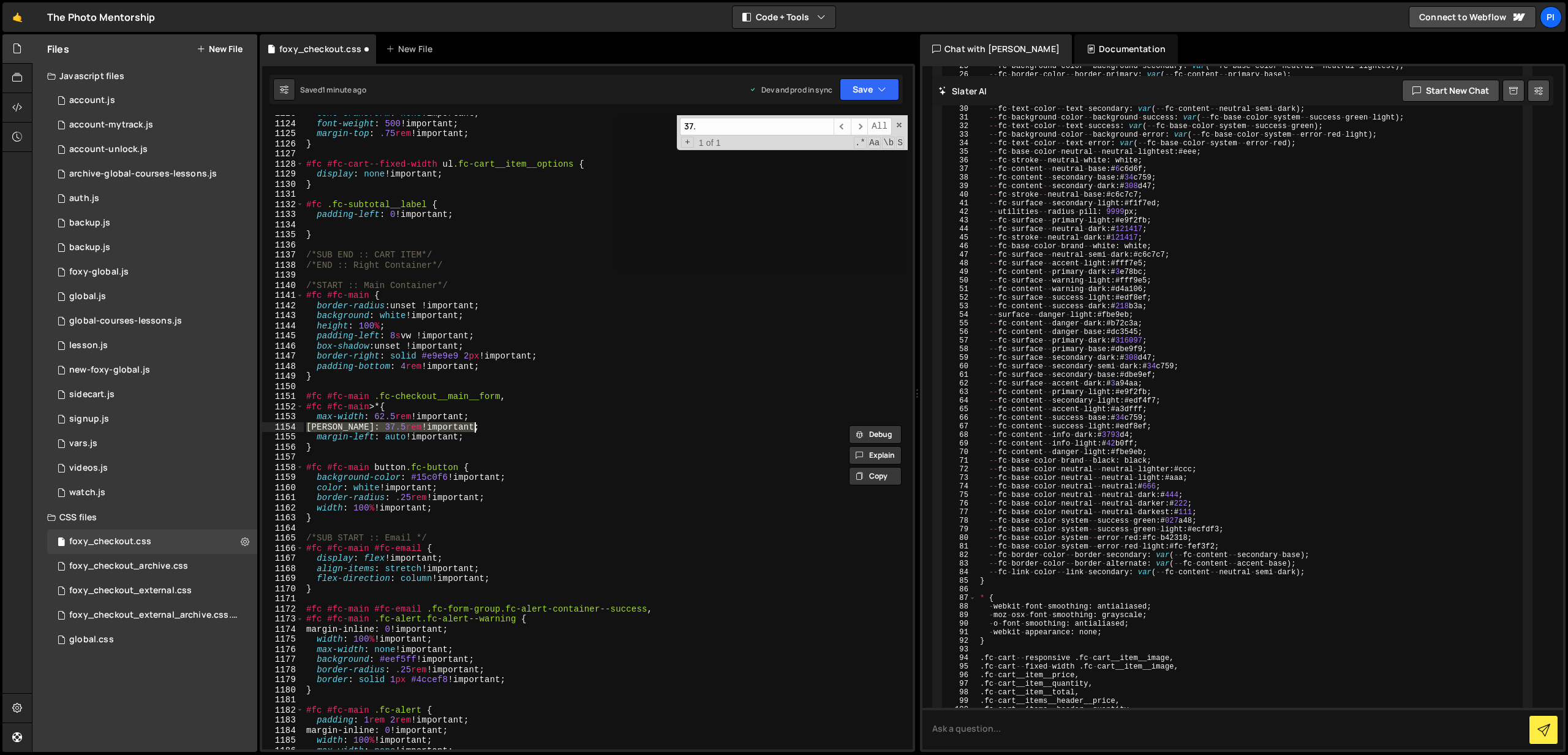
click at [499, 426] on div "text-transform : none !important ; font-weight : 500 !important ; margin-top : …" at bounding box center [606, 433] width 604 height 635
click at [484, 414] on div "text-transform : none !important ; font-weight : 500 !important ; margin-top : …" at bounding box center [606, 436] width 604 height 655
click at [386, 419] on div "text-transform : none !important ; font-weight : 500 !important ; margin-top : …" at bounding box center [606, 436] width 604 height 655
click at [486, 424] on div "text-transform : none !important ; font-weight : 500 !important ; margin-top : …" at bounding box center [606, 436] width 604 height 655
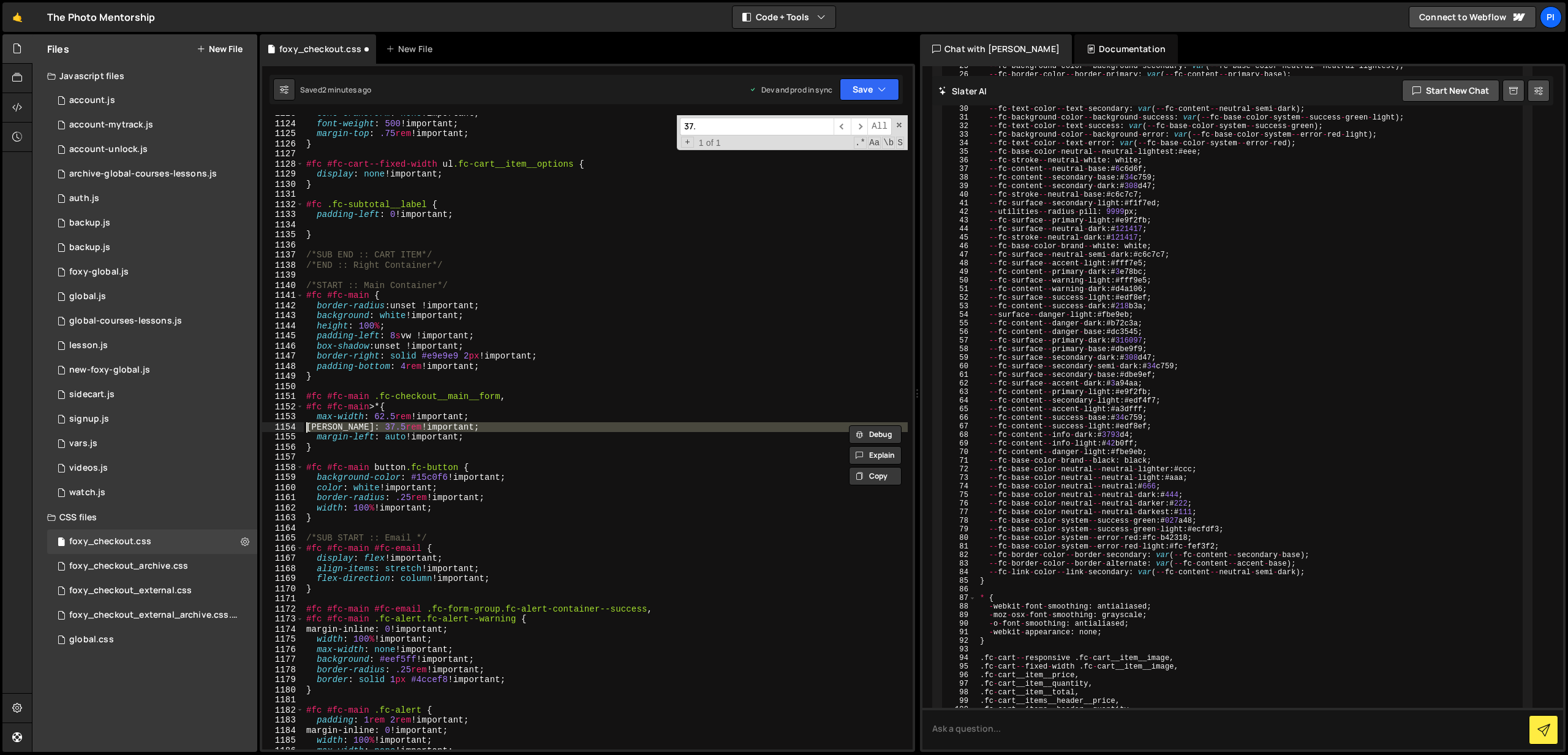
drag, startPoint x: 485, startPoint y: 426, endPoint x: 275, endPoint y: 424, distance: 210.0
click at [275, 424] on div "max-witdh: 37.5rem !important; 1123 1124 1125 1126 1127 1128 1129 1130 1131 113…" at bounding box center [587, 433] width 651 height 635
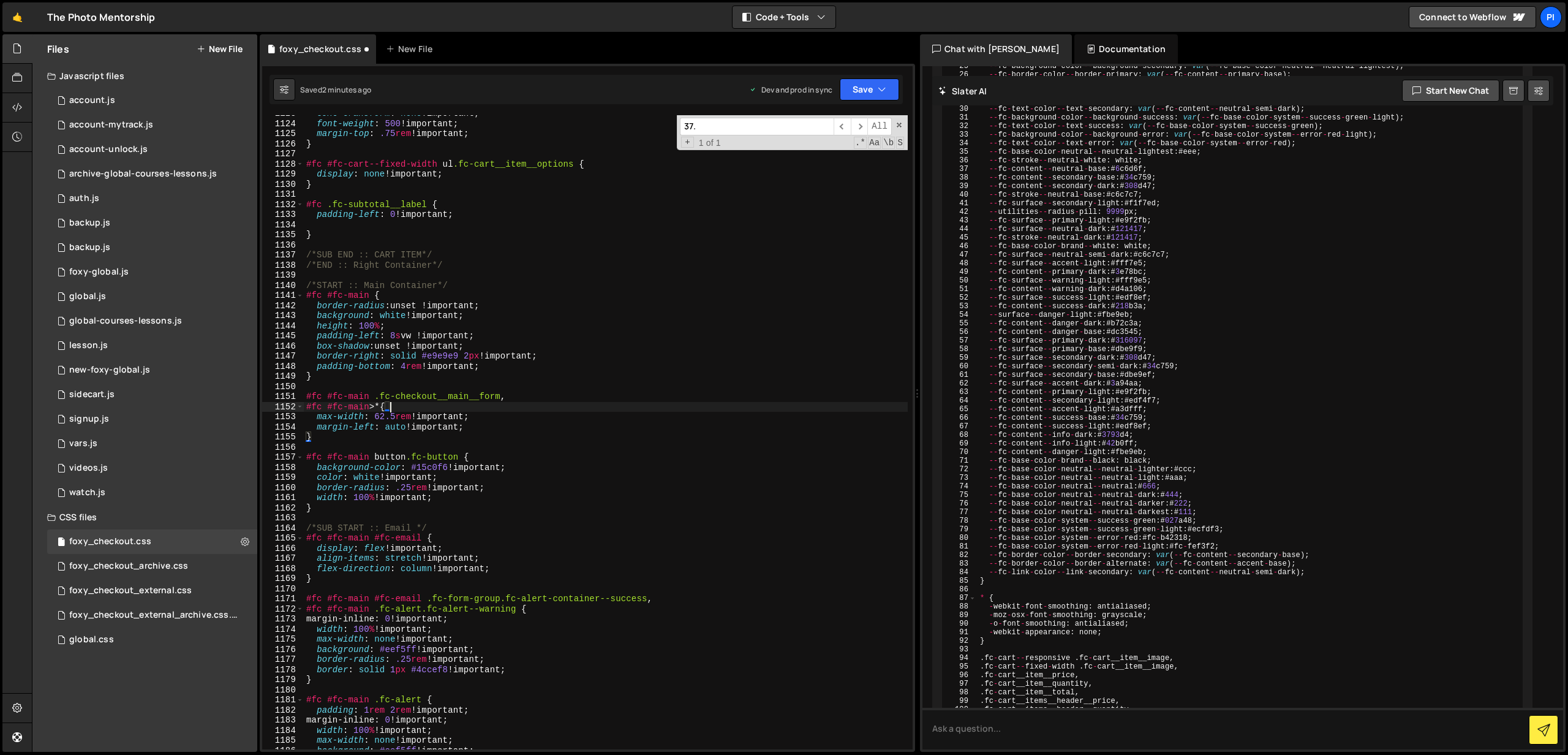
click at [405, 406] on div "text-transform : none !important ; font-weight : 500 !important ; margin-top : …" at bounding box center [606, 436] width 604 height 655
type textarea "#fc #fc-main>* {"
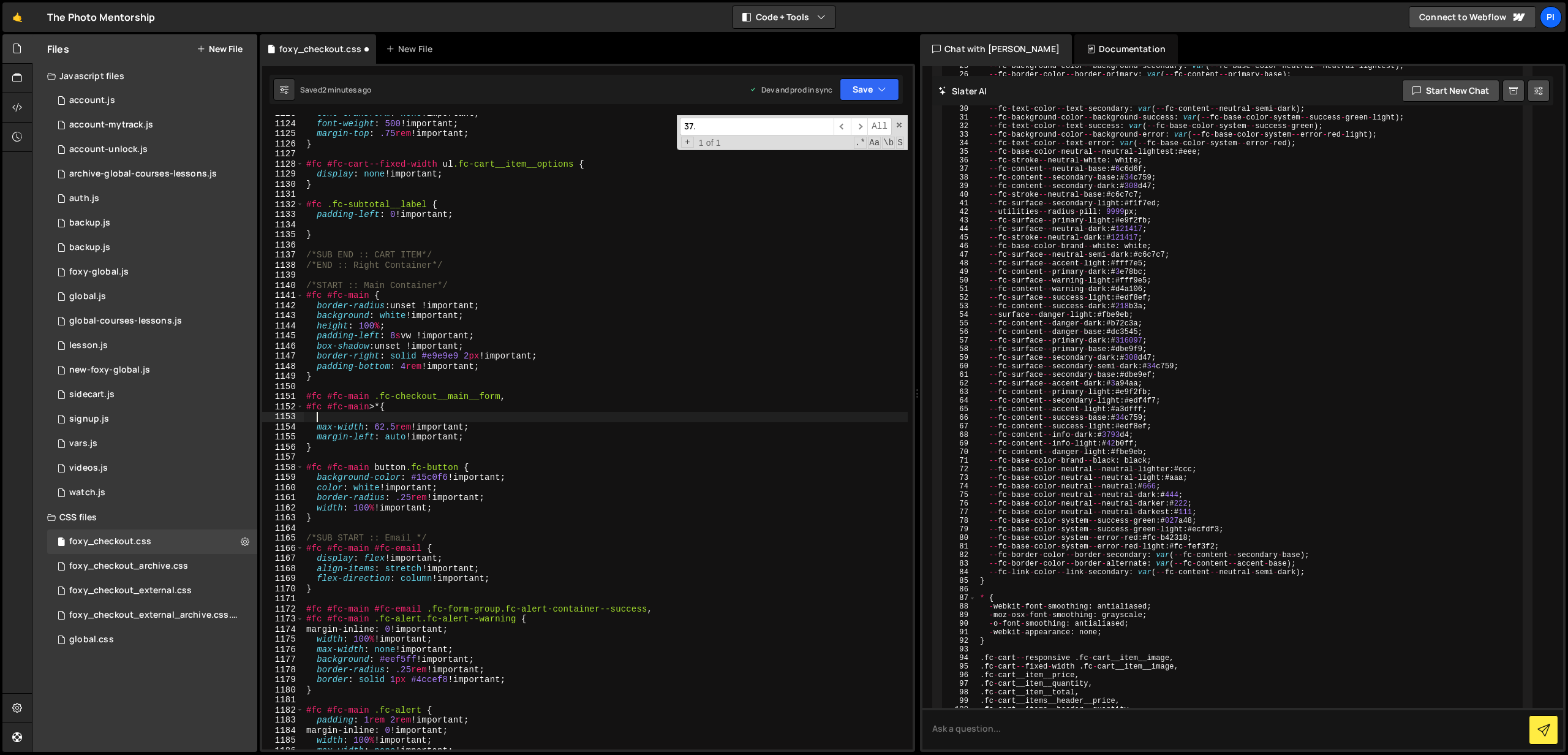
paste textarea
drag, startPoint x: 491, startPoint y: 426, endPoint x: 316, endPoint y: 428, distance: 175.0
click at [316, 428] on div "text-transform : none !important ; font-weight : 500 !important ; margin-top : …" at bounding box center [606, 435] width 604 height 655
type textarea "max-width: 62.5rem !important;"
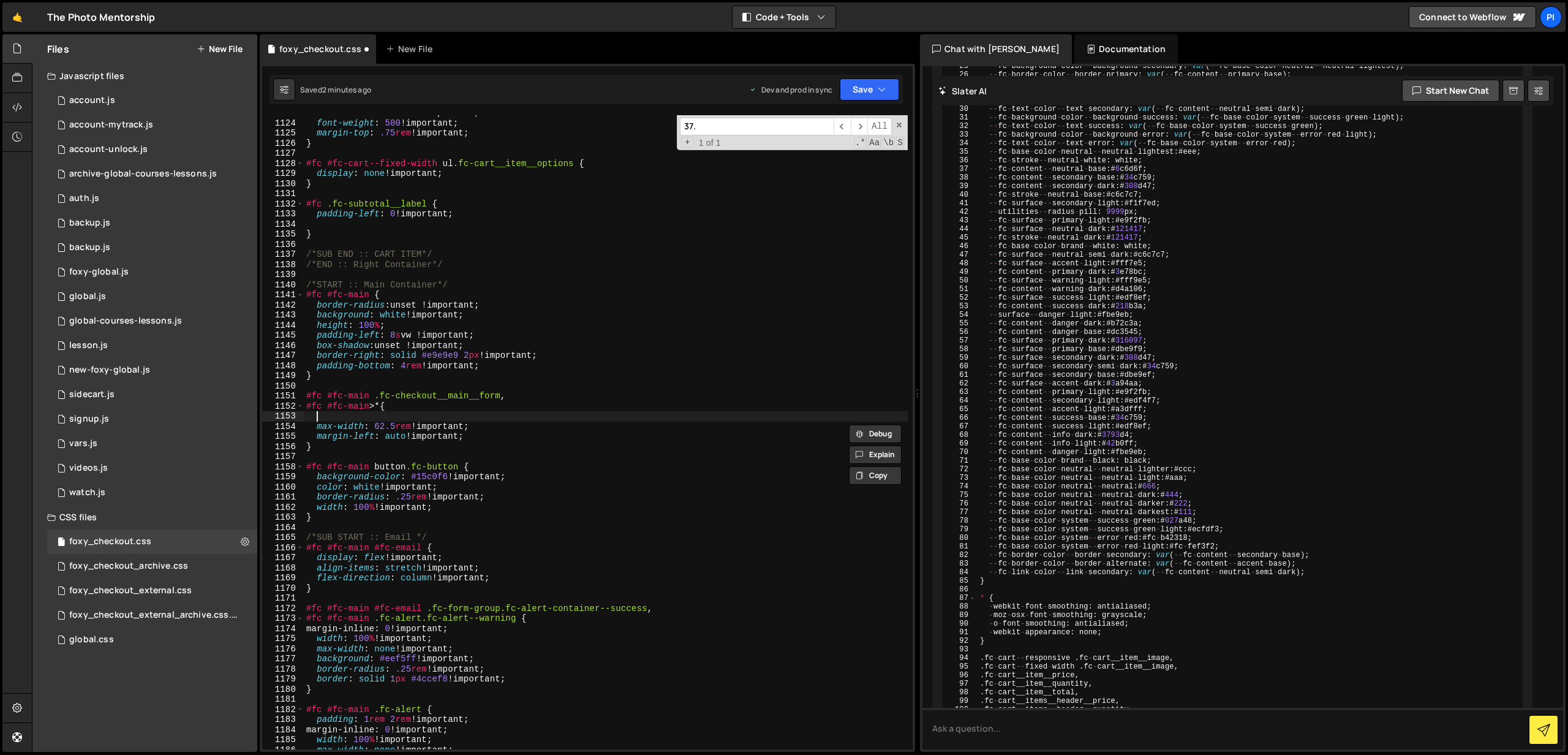
click at [329, 414] on div "text-transform : none !important ; font-weight : 500 !important ; margin-top : …" at bounding box center [606, 435] width 604 height 655
paste textarea "max-width: 62.5rem !important;"
click at [384, 414] on div "text-transform : none !important ; font-weight : 500 !important ; margin-top : …" at bounding box center [606, 435] width 604 height 655
click at [503, 416] on div "text-transform : none !important ; font-weight : 500 !important ; margin-top : …" at bounding box center [606, 435] width 604 height 655
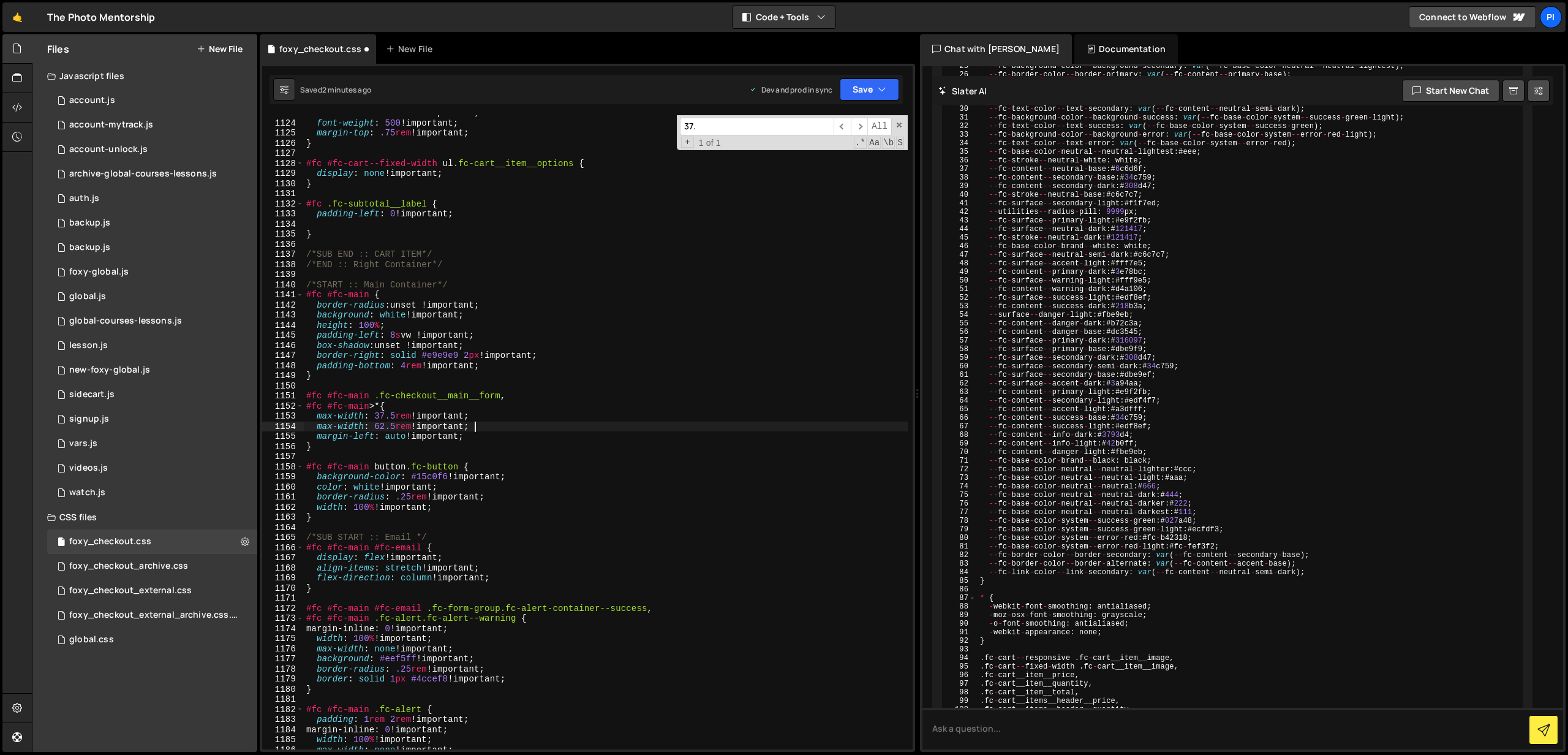
click at [496, 428] on div "text-transform : none !important ; font-weight : 500 !important ; margin-top : …" at bounding box center [606, 435] width 604 height 655
click at [317, 429] on div "text-transform : none !important ; font-weight : 500 !important ; margin-top : …" at bounding box center [606, 435] width 604 height 655
type textarea "/*max-width: 62.5rem !important;*/"
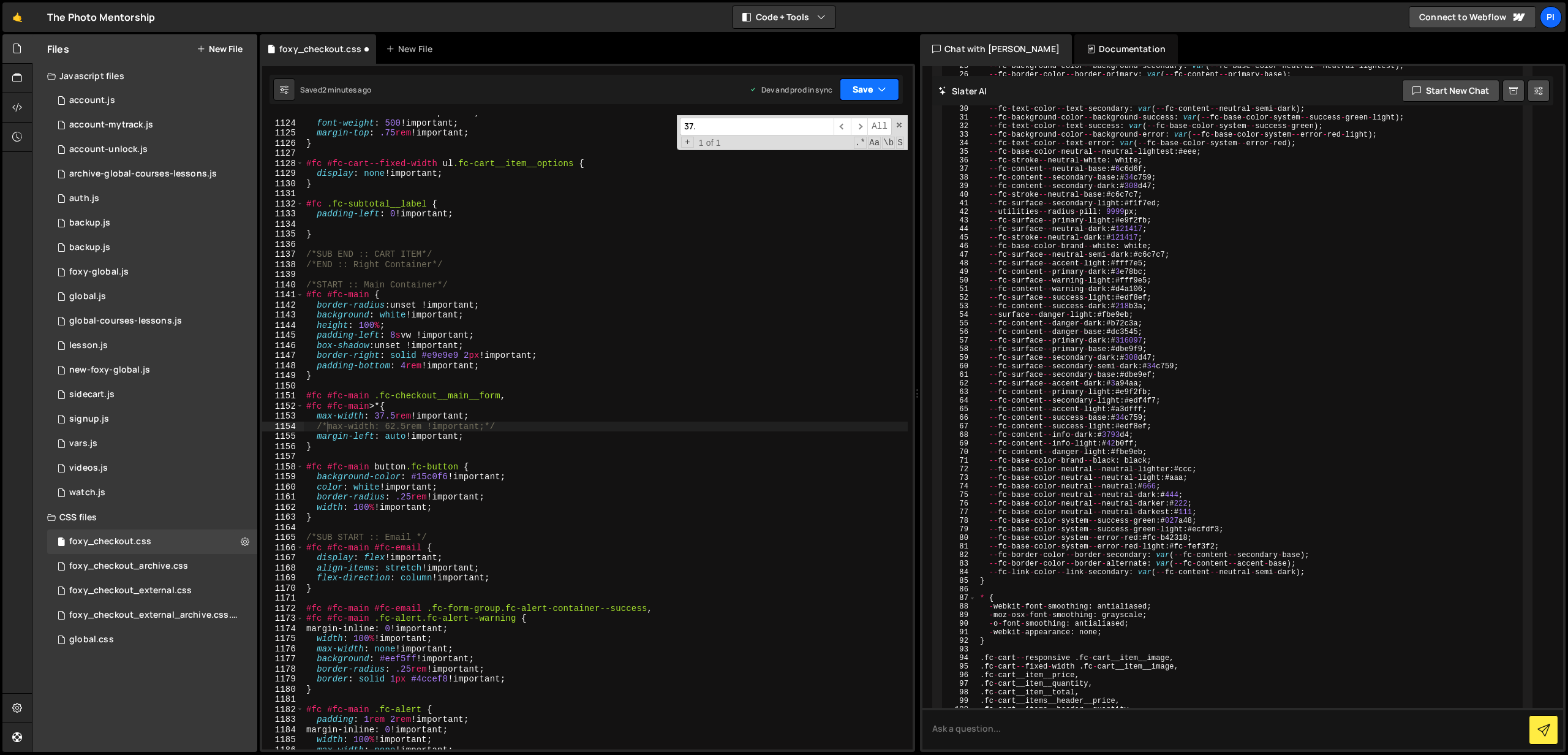
click at [850, 91] on button "Save" at bounding box center [870, 89] width 60 height 22
click at [820, 167] on div "2 minutes ago" at bounding box center [810, 172] width 47 height 10
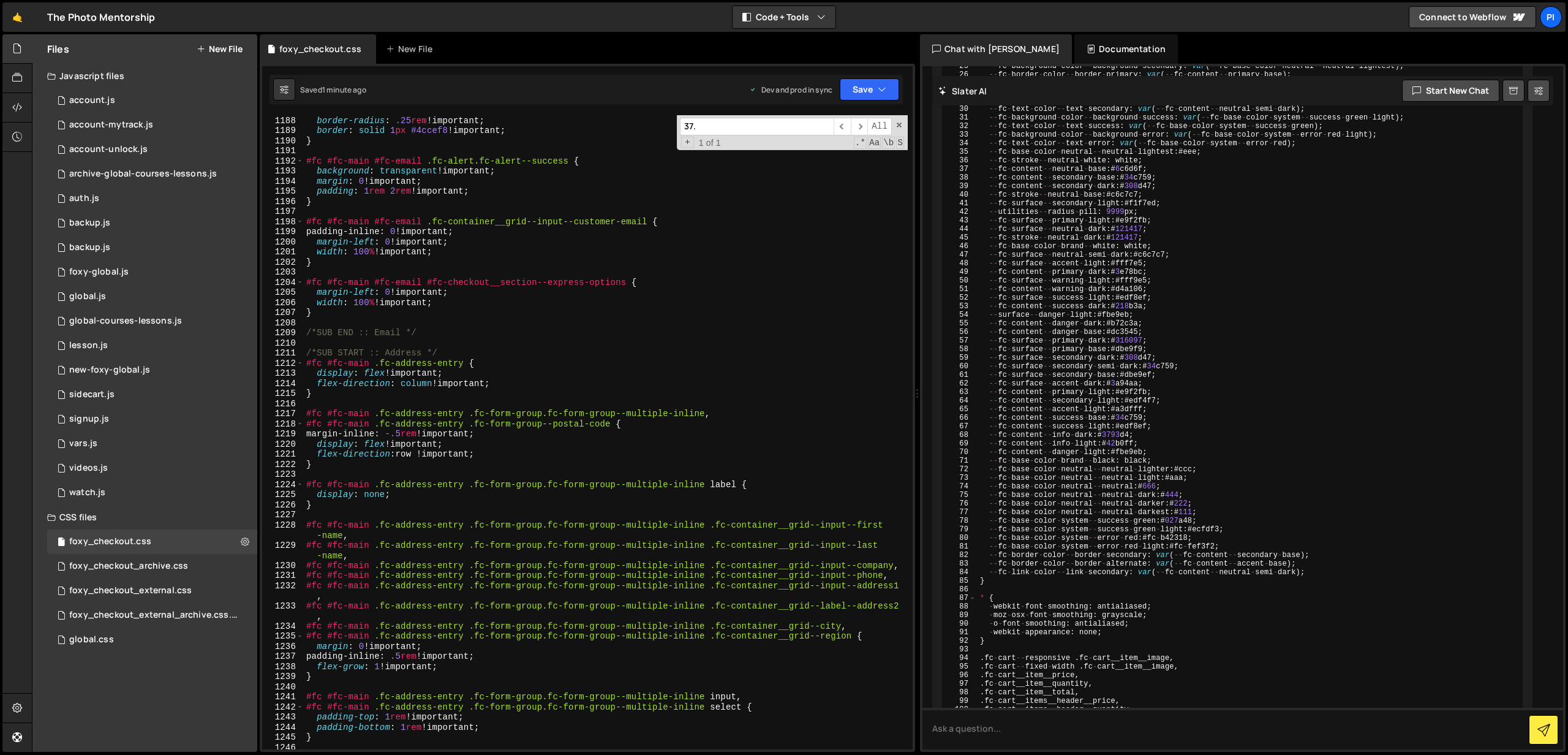
click at [740, 136] on div "37. ​ ​ All Replace All + 1 of 1 .* Aa \b S" at bounding box center [792, 132] width 231 height 35
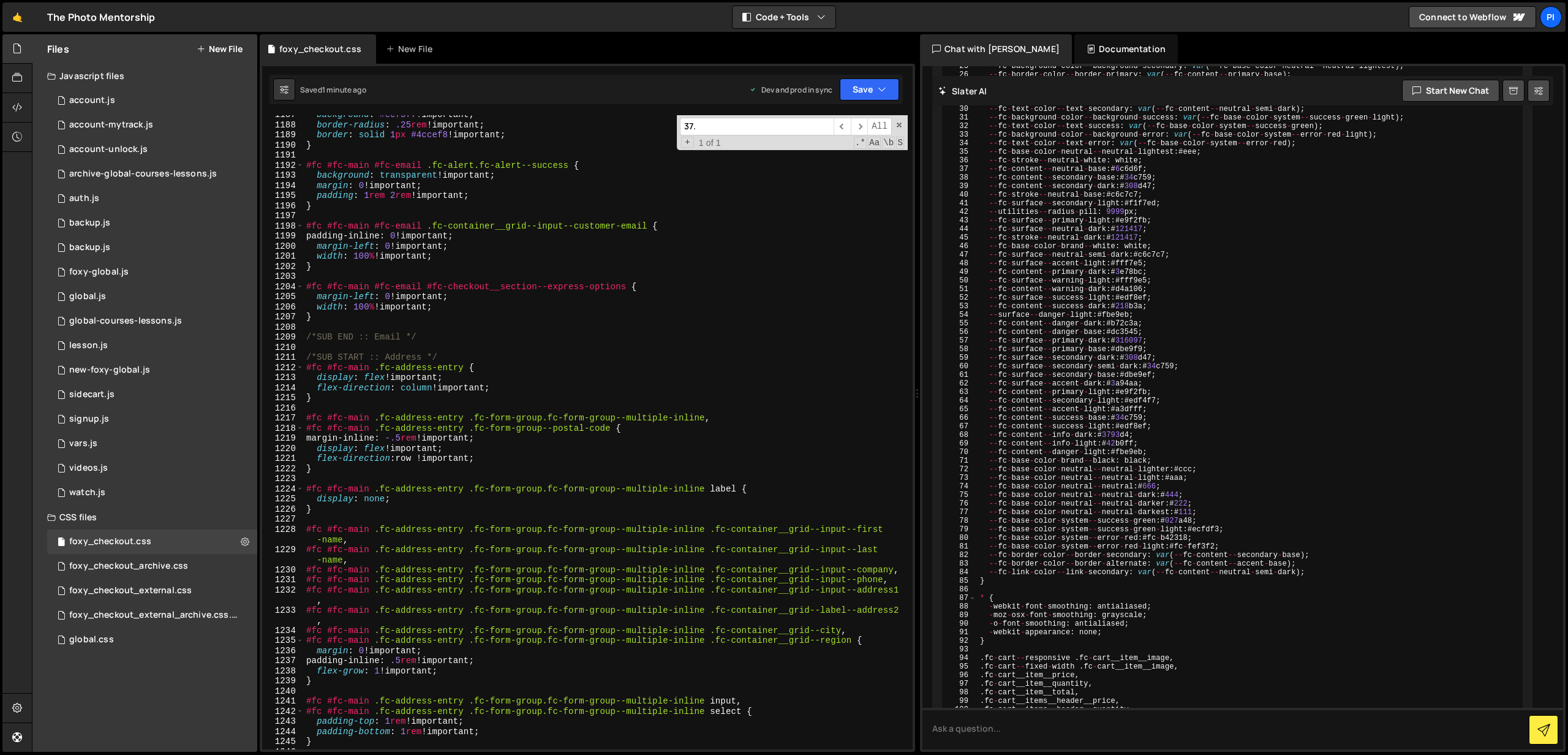
click at [740, 136] on div "37. ​ ​ All Replace All + 1 of 1 .* Aa \b S" at bounding box center [792, 132] width 231 height 35
click at [743, 134] on input "37." at bounding box center [756, 127] width 154 height 18
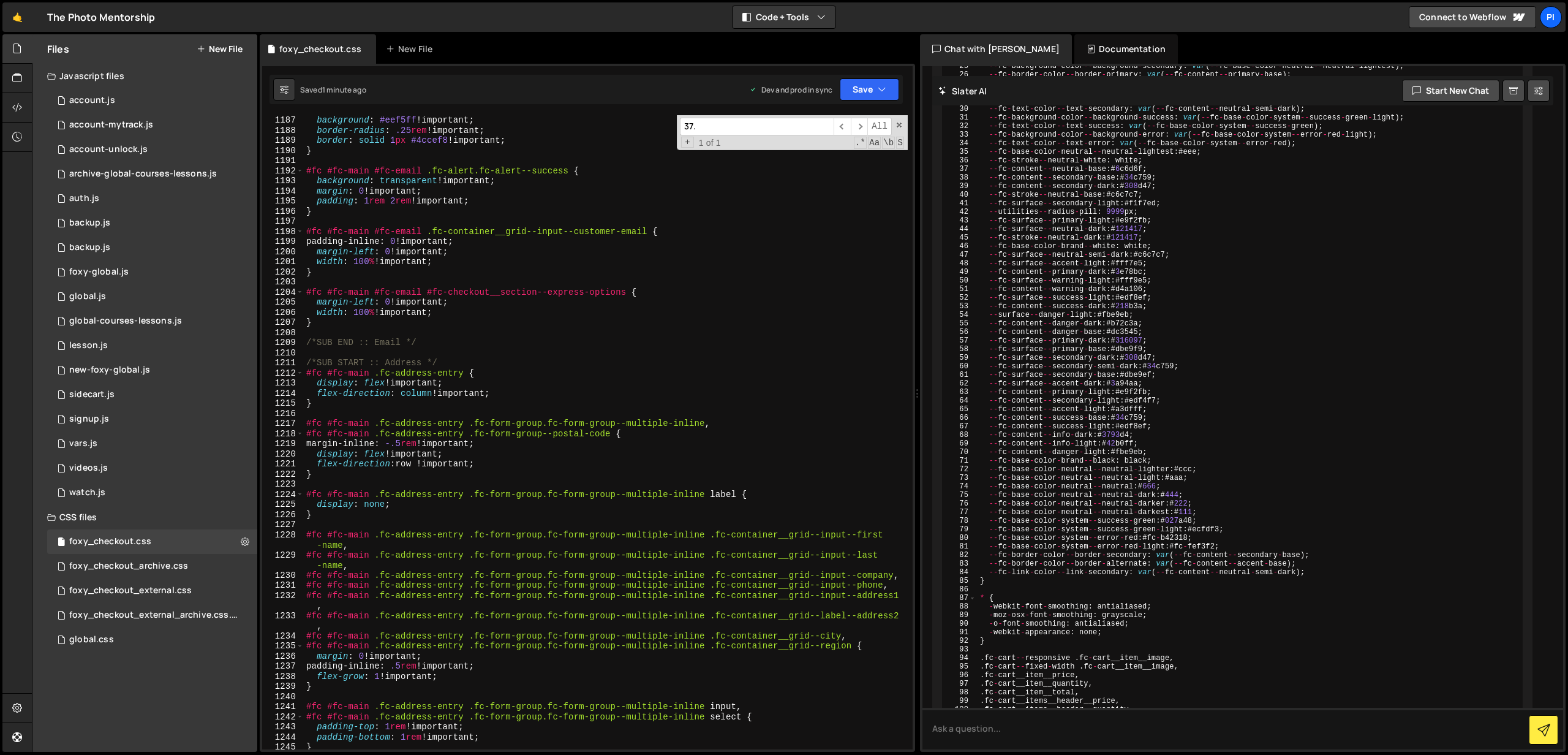
click at [743, 134] on input "37." at bounding box center [756, 127] width 154 height 18
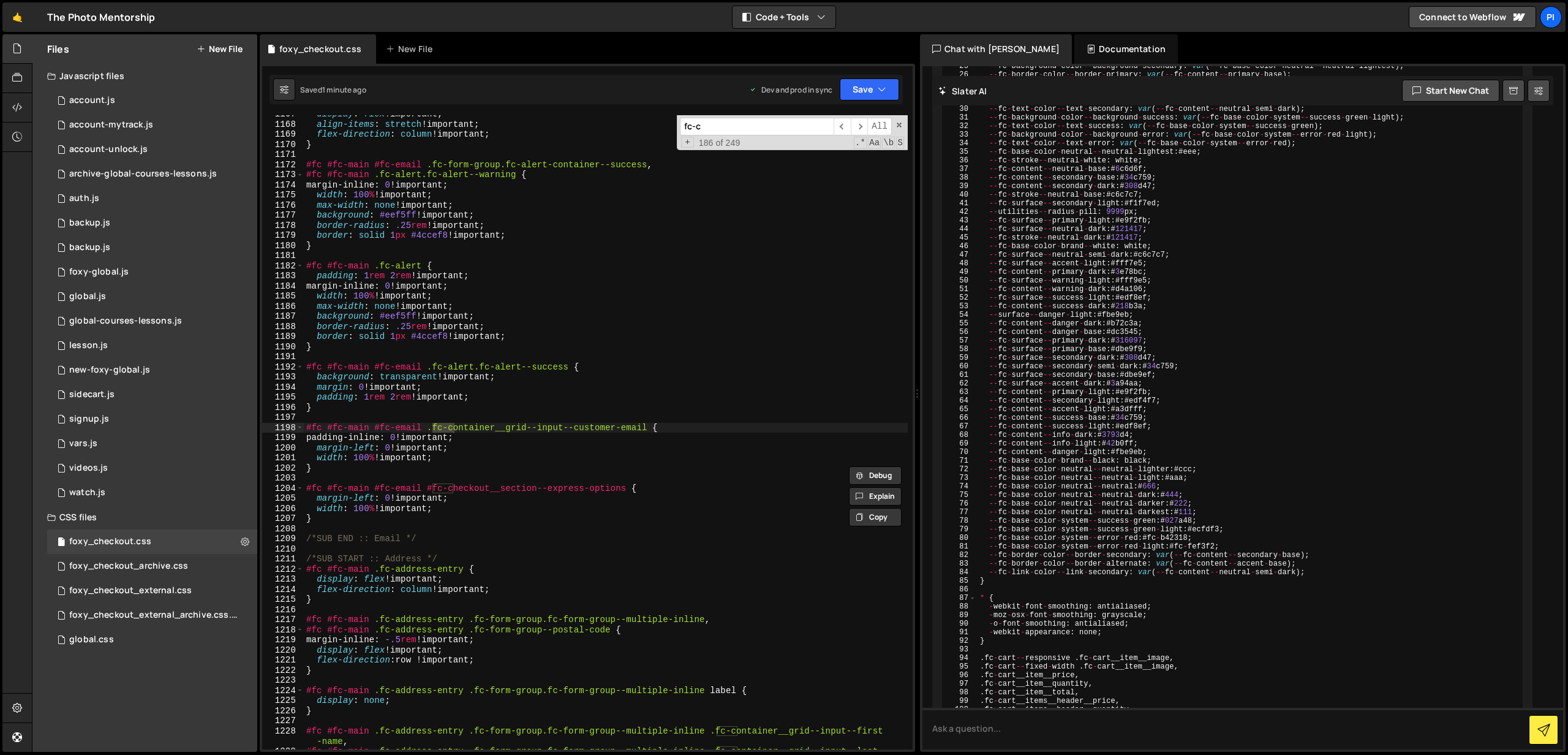
scroll to position [11920, 0]
paste input "-container"
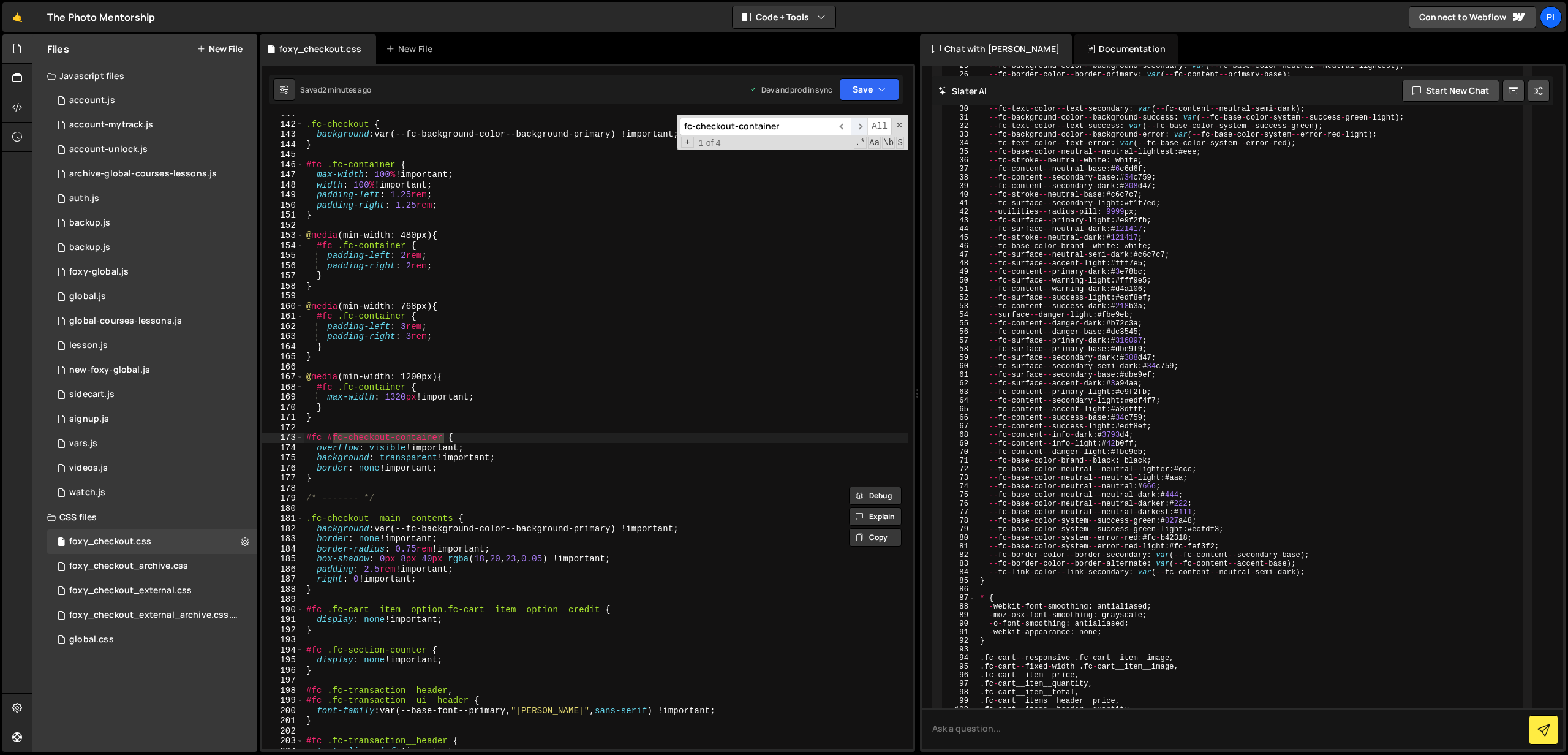
type input "fc-checkout-container"
click at [855, 127] on span "​" at bounding box center [859, 127] width 17 height 18
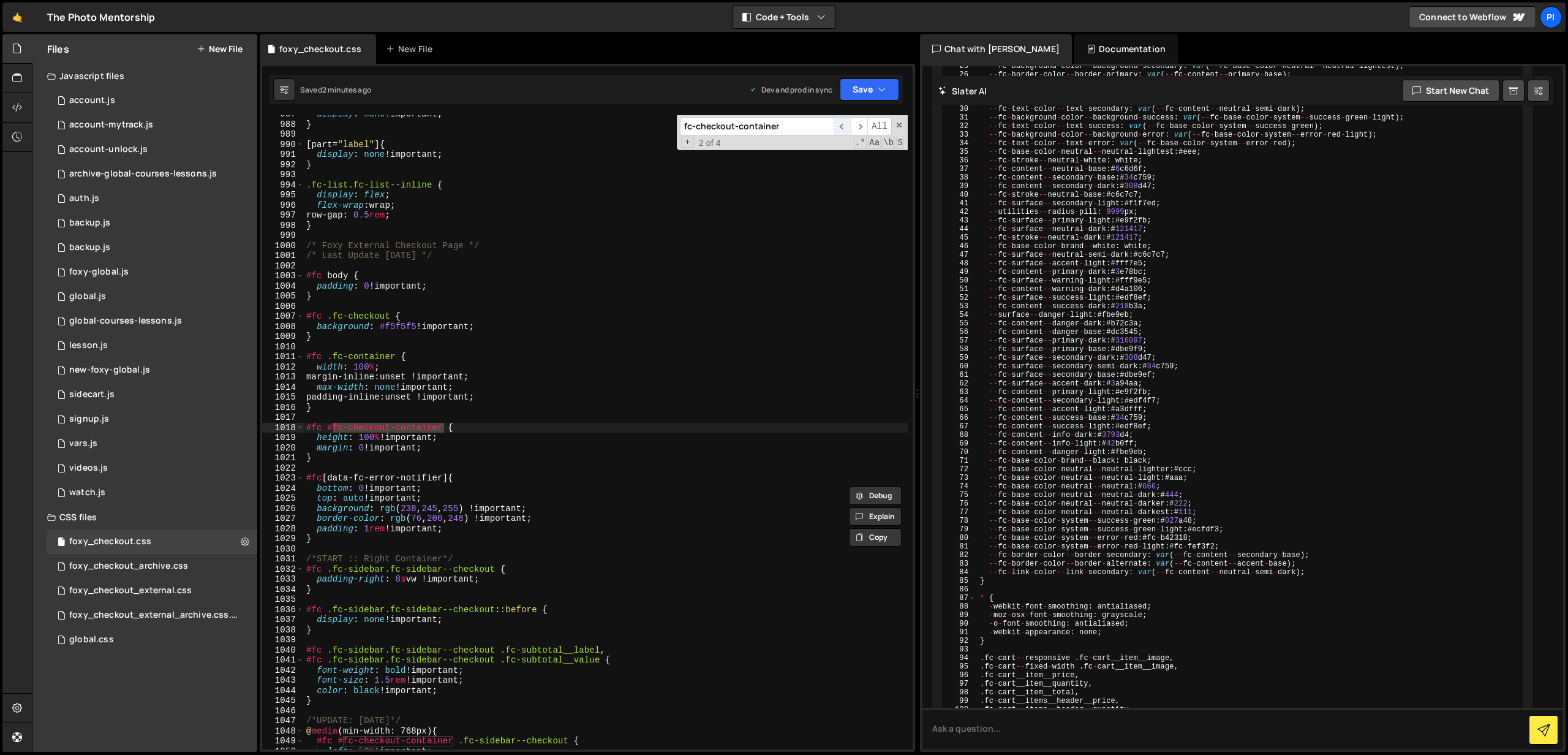
click at [841, 128] on span "​" at bounding box center [842, 127] width 17 height 18
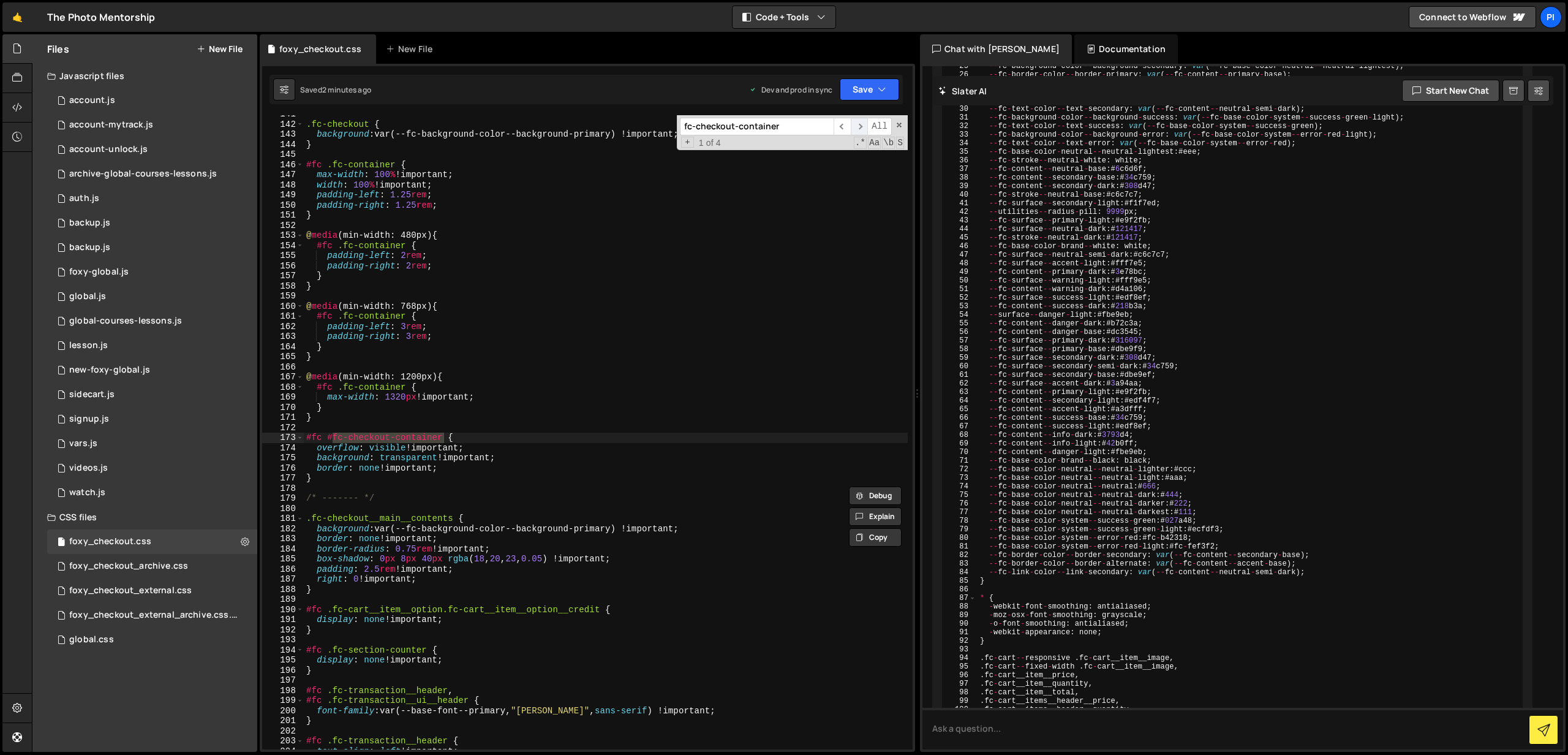
click at [862, 129] on span "​" at bounding box center [859, 127] width 17 height 18
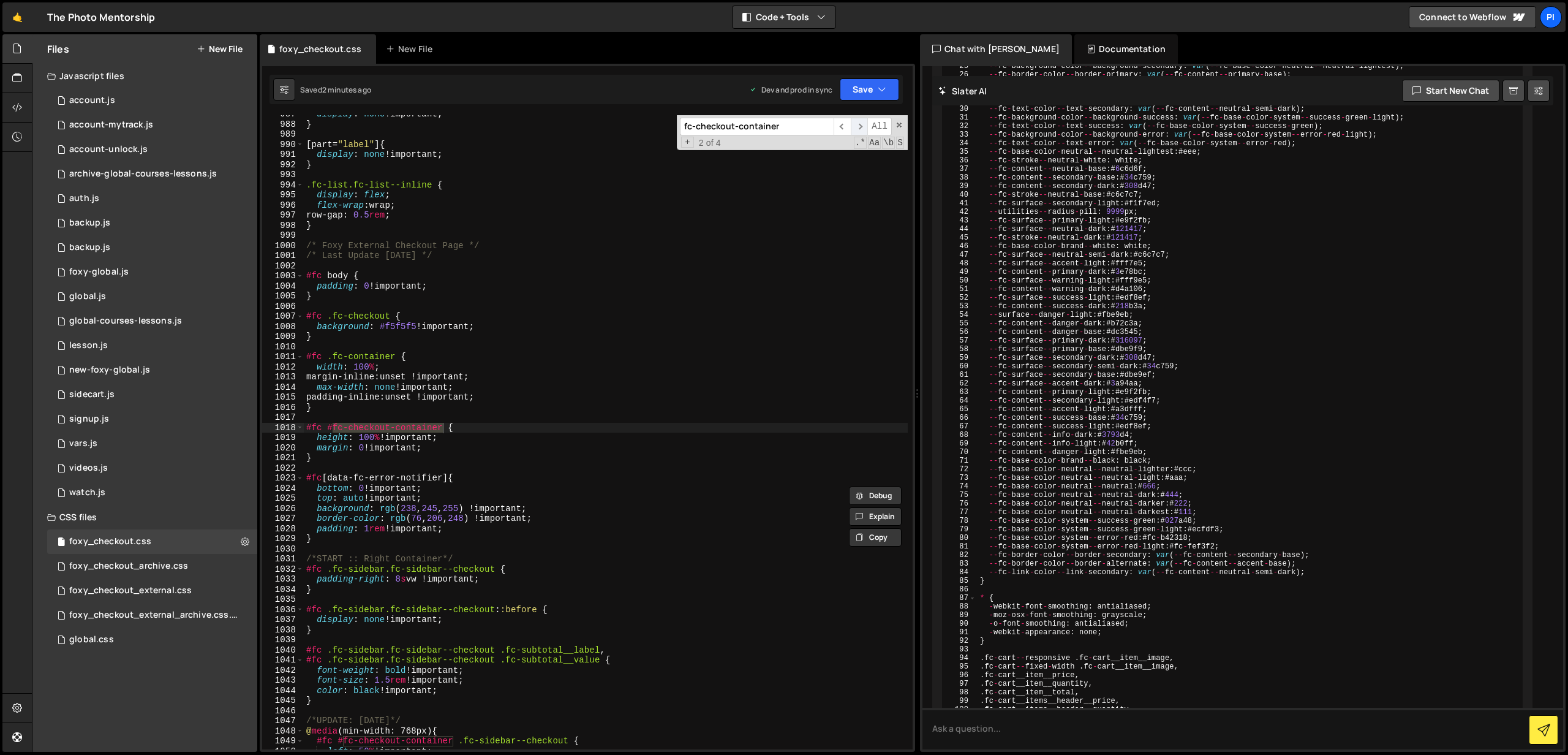
click at [862, 129] on span "​" at bounding box center [859, 127] width 17 height 18
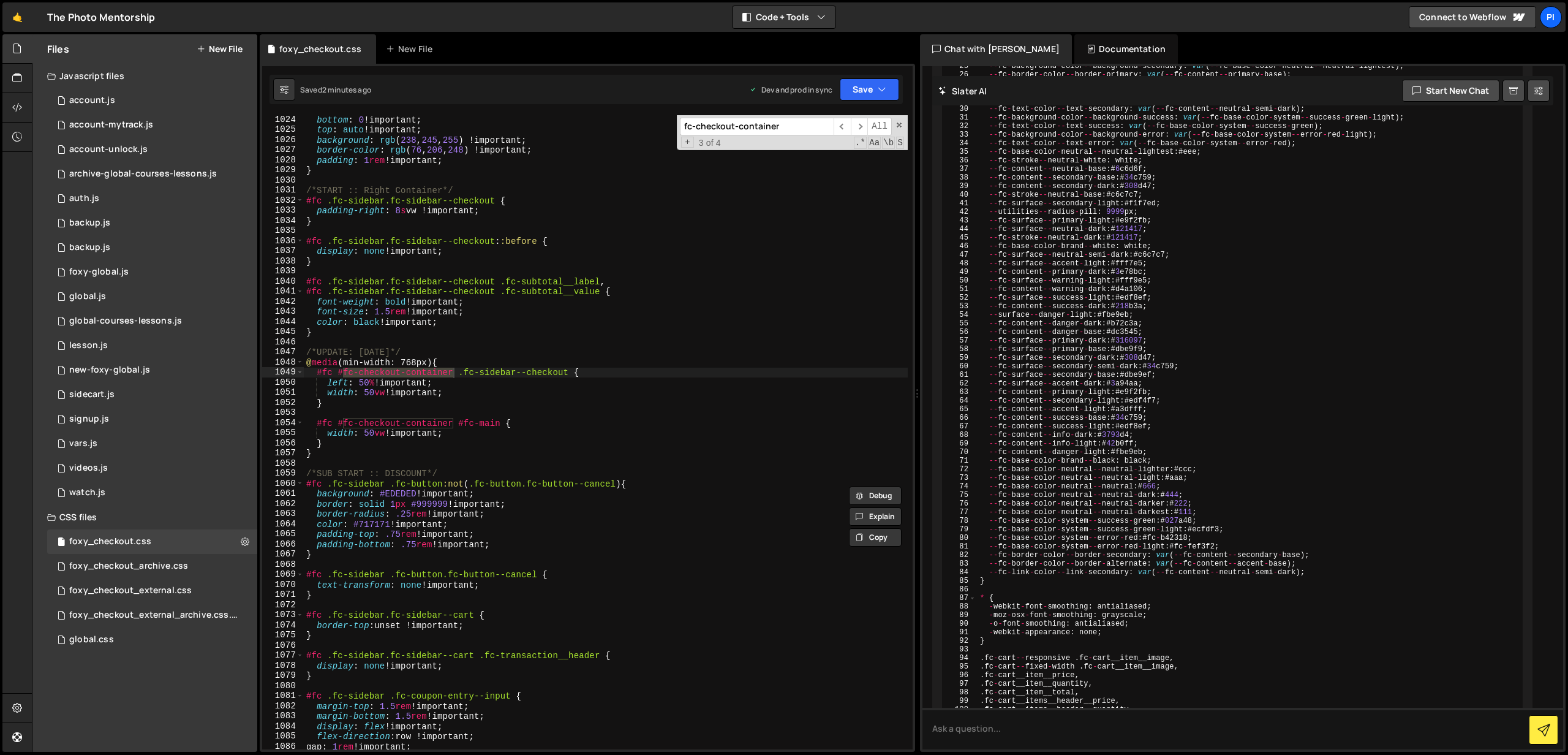
scroll to position [10468, 0]
click at [318, 459] on div "bottom : 0 !important ; top : auto !important ; background : rgb ( 238 , 245 , …" at bounding box center [606, 442] width 604 height 655
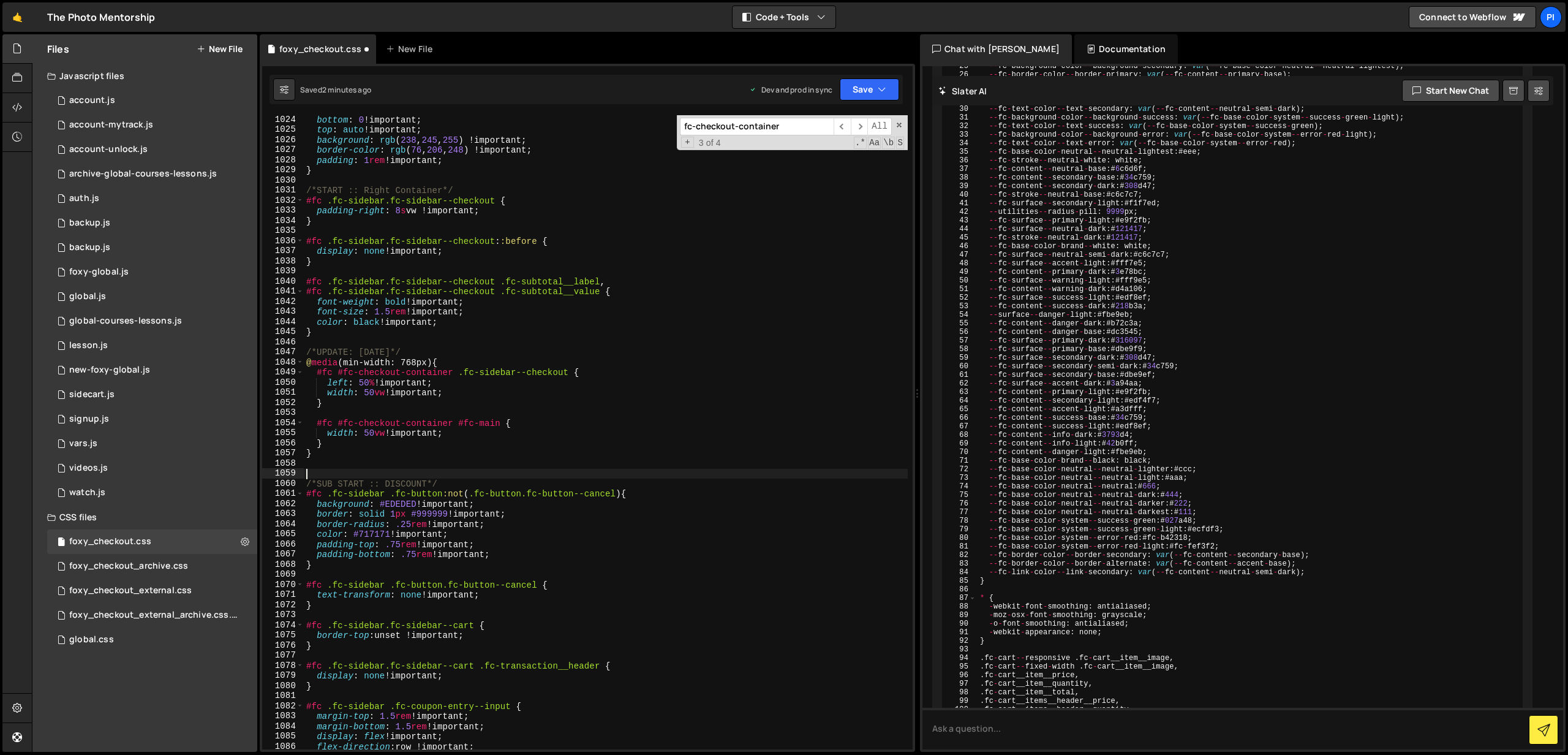
paste textarea "fc-checkout-container"
click at [306, 474] on div "bottom : 0 !important ; top : auto !important ; background : rgb ( 238 , 245 , …" at bounding box center [606, 442] width 604 height 655
drag, startPoint x: 317, startPoint y: 424, endPoint x: 330, endPoint y: 422, distance: 13.2
click at [330, 422] on div "bottom : 0 !important ; top : auto !important ; background : rgb ( 238 , 245 , …" at bounding box center [606, 442] width 604 height 655
click at [304, 469] on div "bottom : 0 !important ; top : auto !important ; background : rgb ( 238 , 245 , …" at bounding box center [606, 442] width 604 height 655
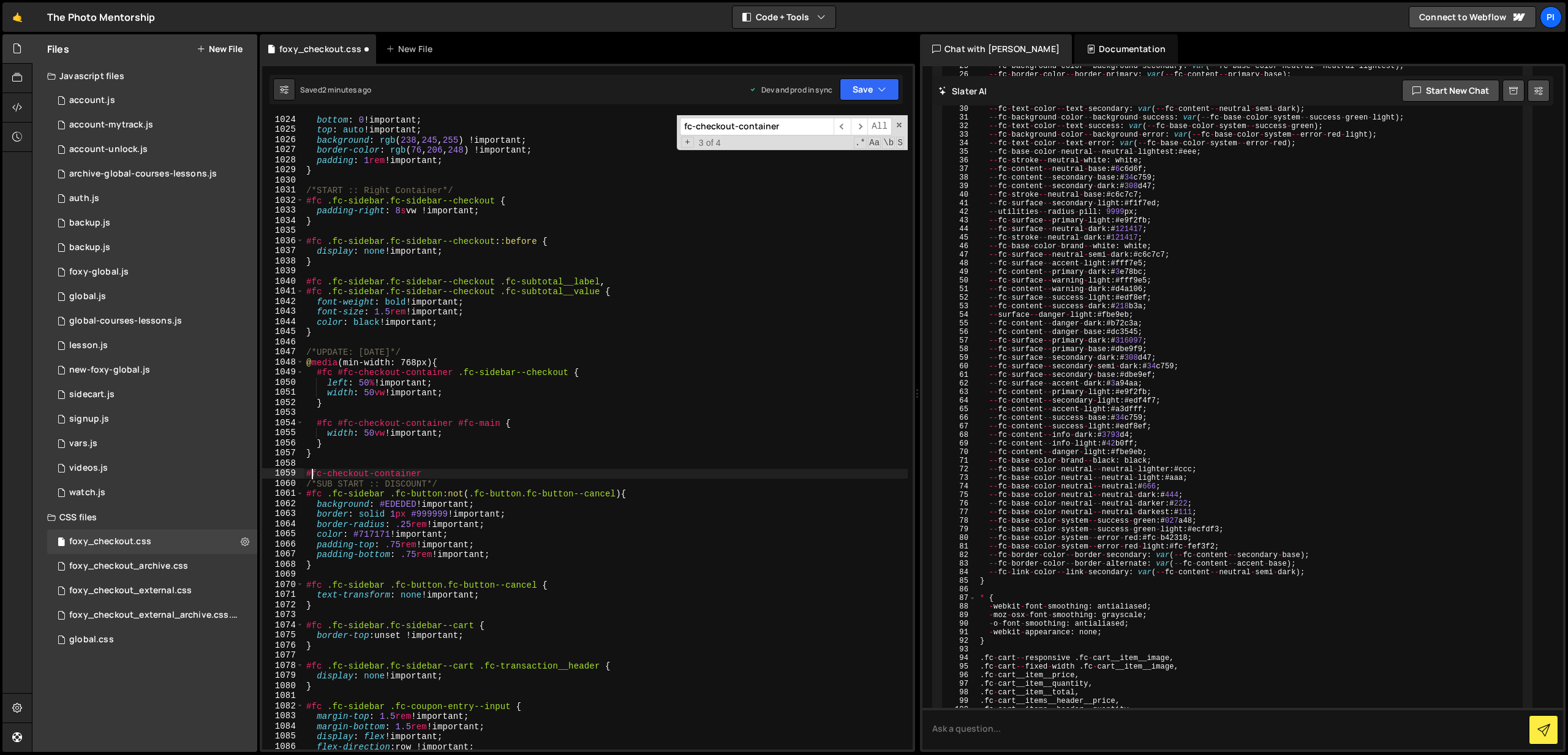
paste textarea "#fc"
drag, startPoint x: 304, startPoint y: 473, endPoint x: 318, endPoint y: 472, distance: 14.0
click at [308, 473] on div "bottom : 0 !important ; top : auto !important ; background : rgb ( 238 , 245 , …" at bounding box center [606, 442] width 604 height 655
click at [313, 474] on div "bottom : 0 !important ; top : auto !important ; background : rgb ( 238 , 245 , …" at bounding box center [606, 442] width 604 height 655
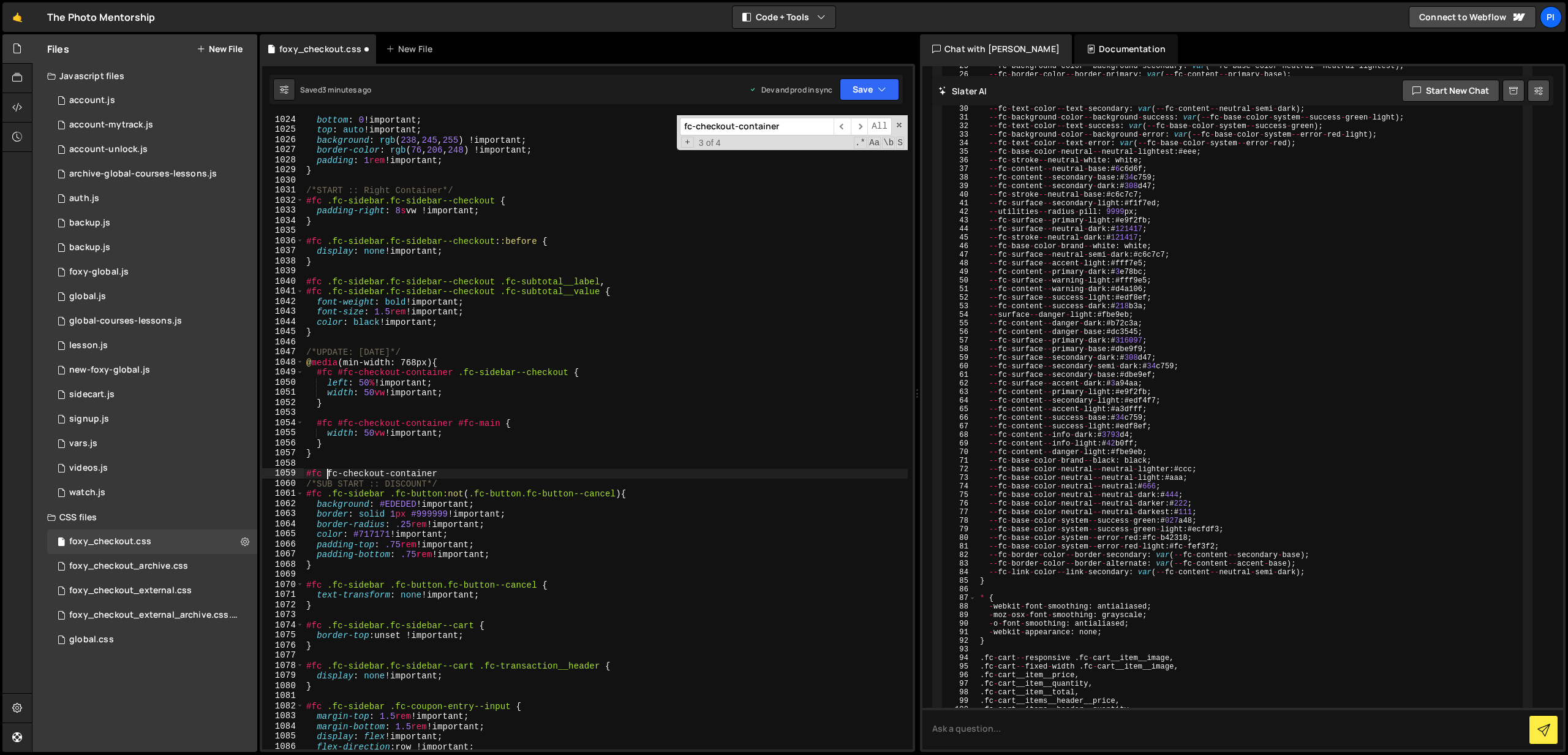
type textarea "#fc #fc-checkout-container"
click at [453, 475] on div "bottom : 0 !important ; top : auto !important ; background : rgb ( 238 , 245 , …" at bounding box center [606, 442] width 604 height 655
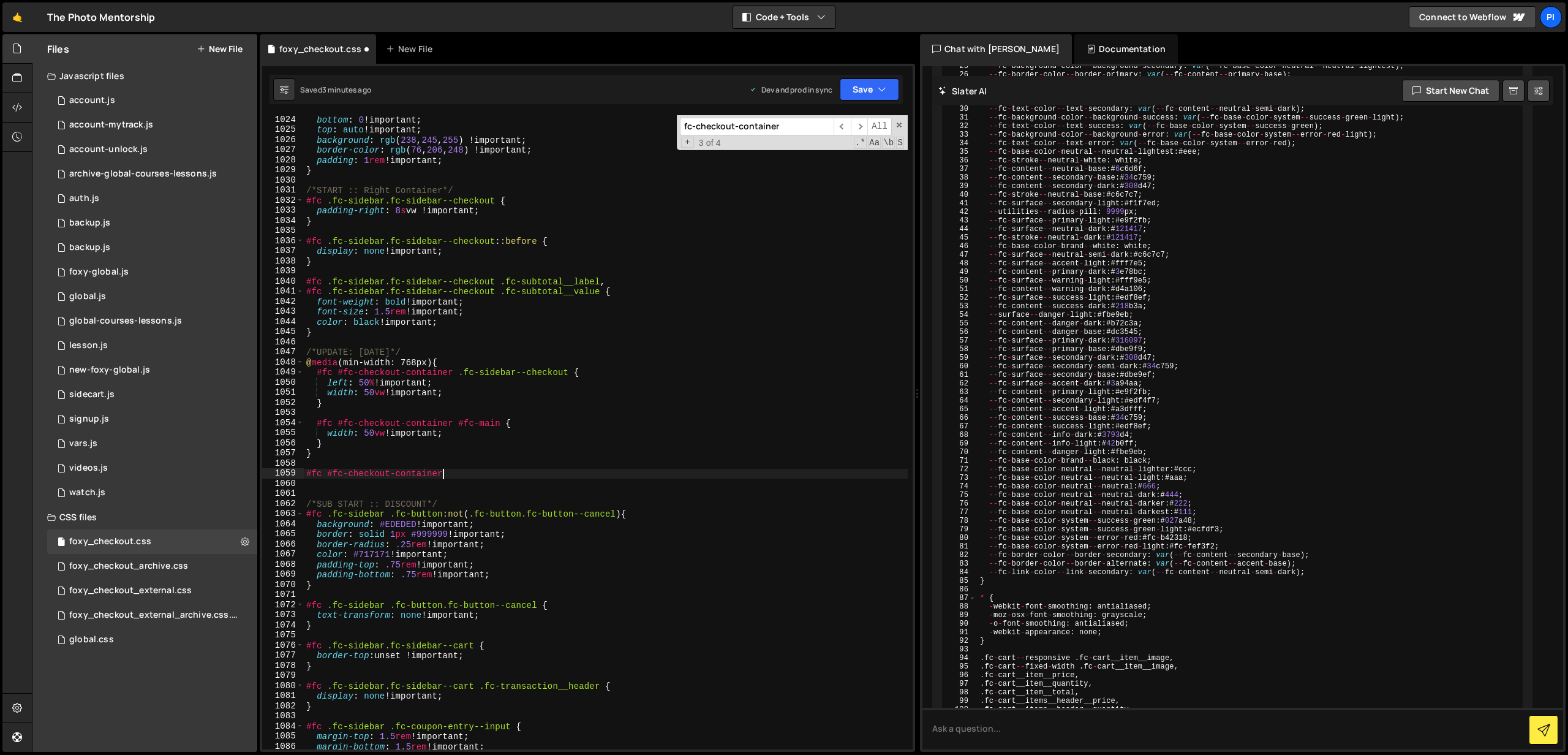
click at [480, 472] on div "bottom : 0 !important ; top : auto !important ; background : rgb ( 238 , 245 , …" at bounding box center [606, 442] width 604 height 655
type textarea "#fc #fc-checkout-container {}"
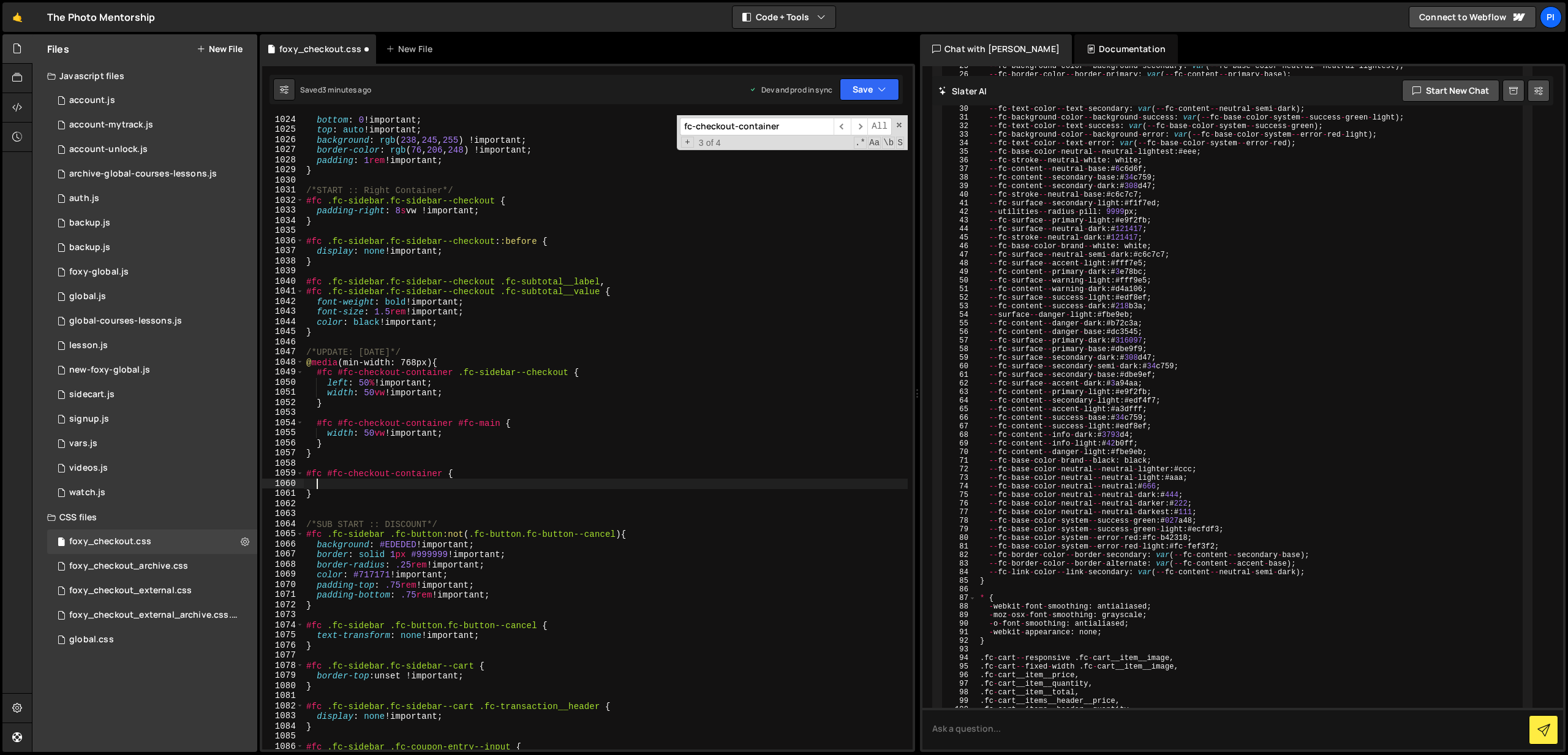
drag, startPoint x: 446, startPoint y: 477, endPoint x: 453, endPoint y: 474, distance: 7.6
click at [446, 477] on div "bottom : 0 !important ; top : auto !important ; background : rgb ( 238 , 245 , …" at bounding box center [606, 442] width 604 height 655
paste textarea "fc-cart"
type textarea "#fc #fc-checkout-container #fc-cart {"
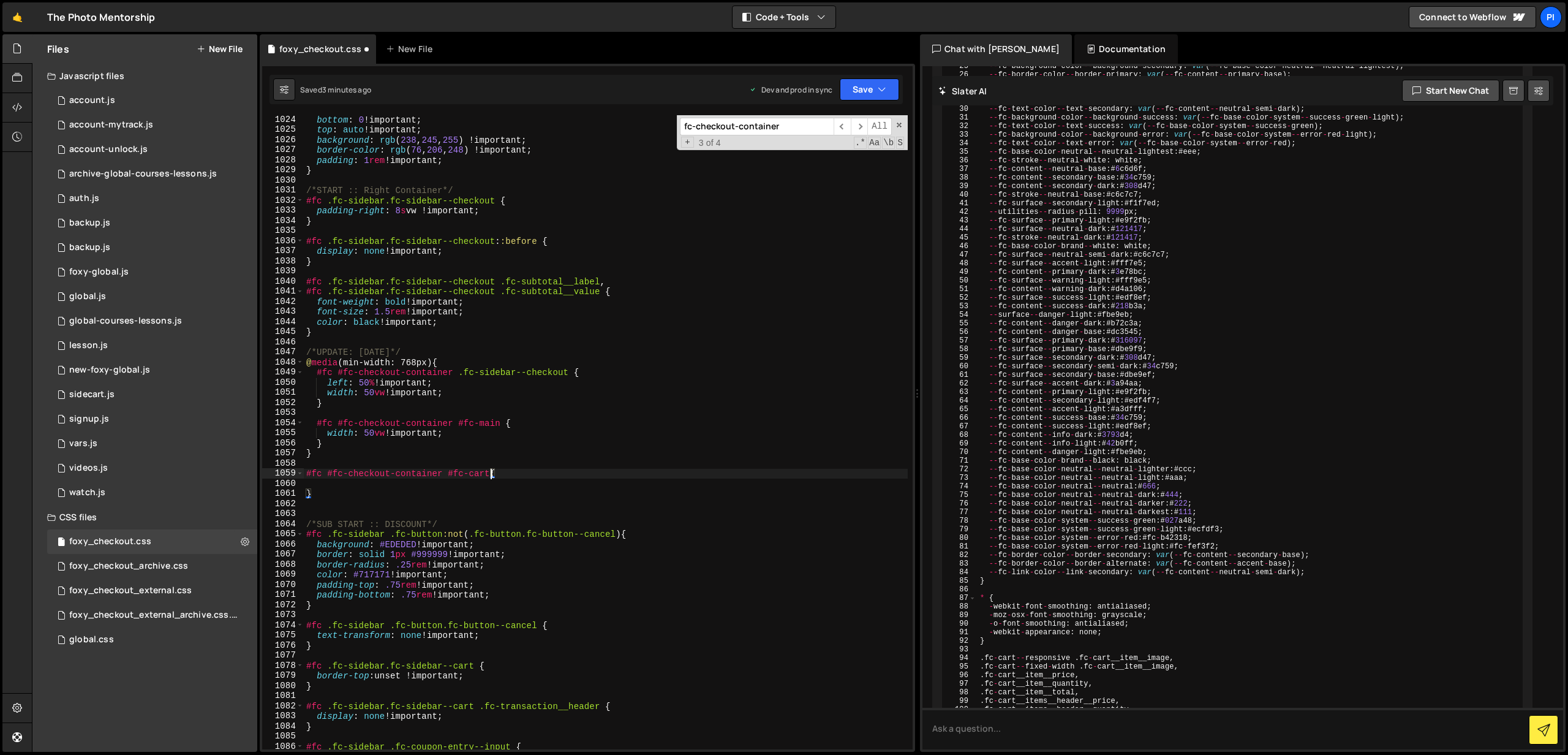
scroll to position [0, 13]
click at [458, 475] on div "bottom : 0 !important ; top : auto !important ; background : rgb ( 238 , 245 , …" at bounding box center [606, 442] width 604 height 655
click at [451, 485] on div "#fc [ data-fc-error-notifier ] { bottom : 0 !important ; top : auto !important …" at bounding box center [606, 433] width 604 height 655
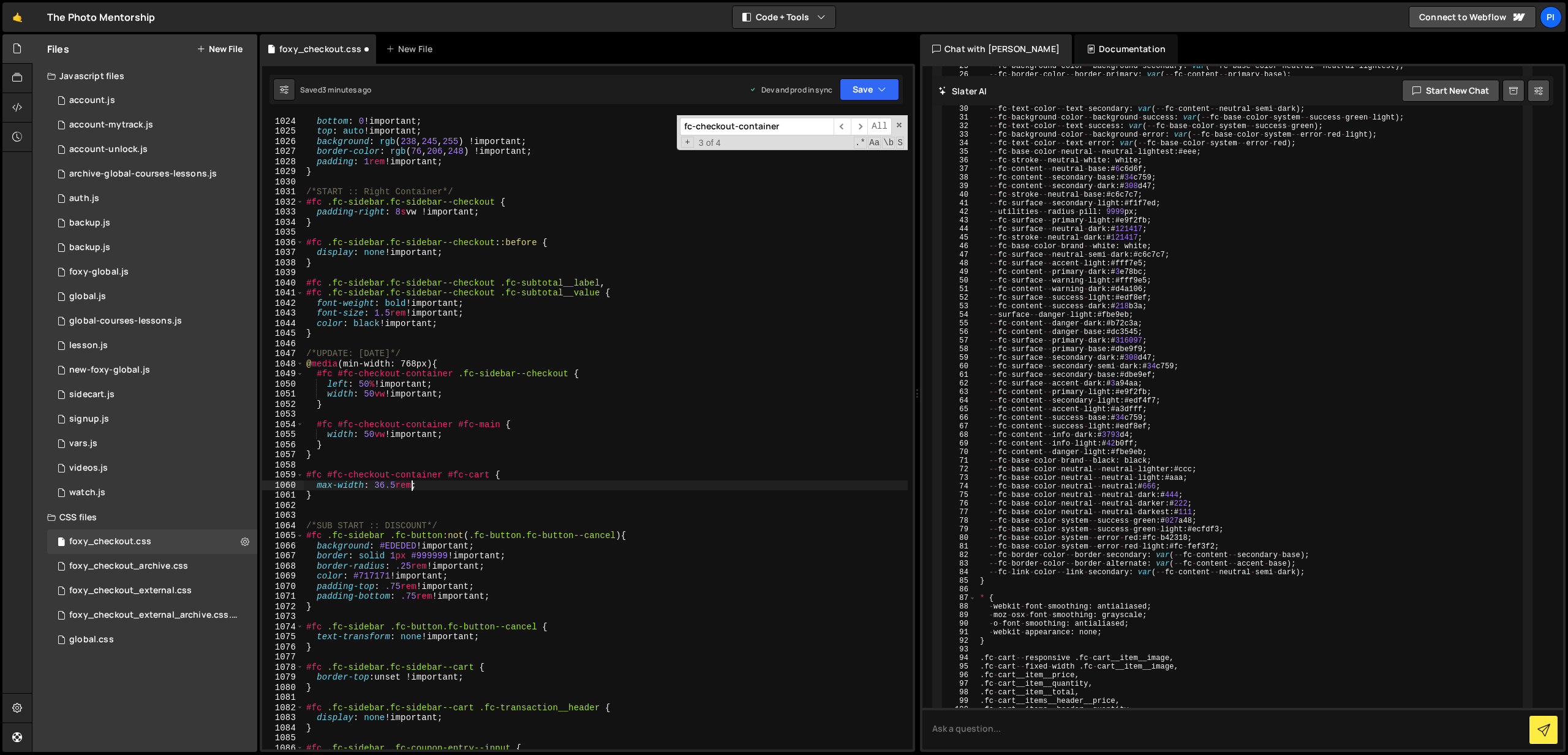
click at [382, 481] on div "#fc [ data-fc-error-notifier ] { bottom : 0 !important ; top : auto !important …" at bounding box center [606, 433] width 604 height 655
type textarea "max-width: 37.5rem !;"
click at [842, 88] on button "Save" at bounding box center [870, 89] width 60 height 22
click at [833, 157] on div "Save to Production S" at bounding box center [828, 159] width 127 height 12
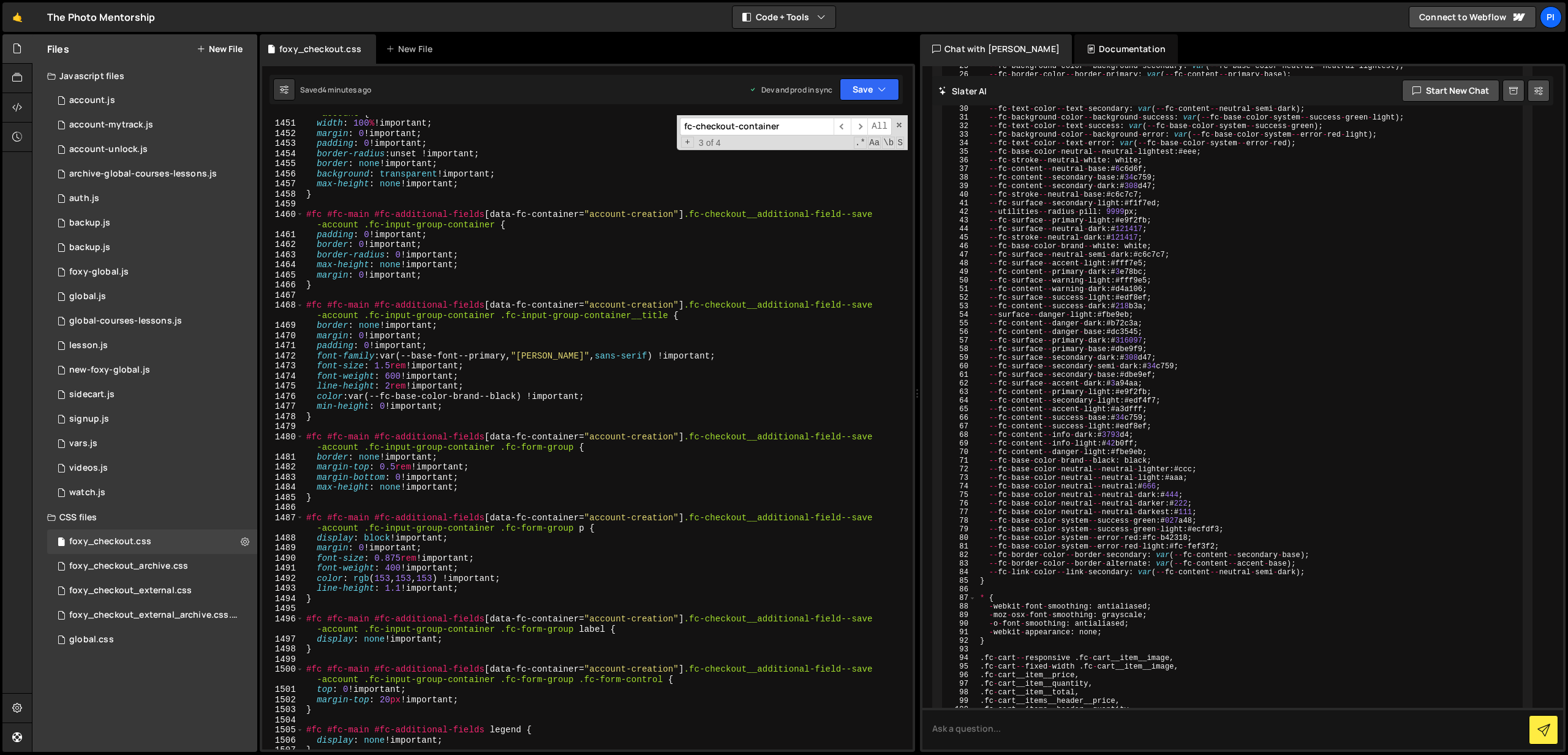
scroll to position [14945, 0]
click at [797, 132] on input "fc-checkout-container" at bounding box center [756, 127] width 154 height 18
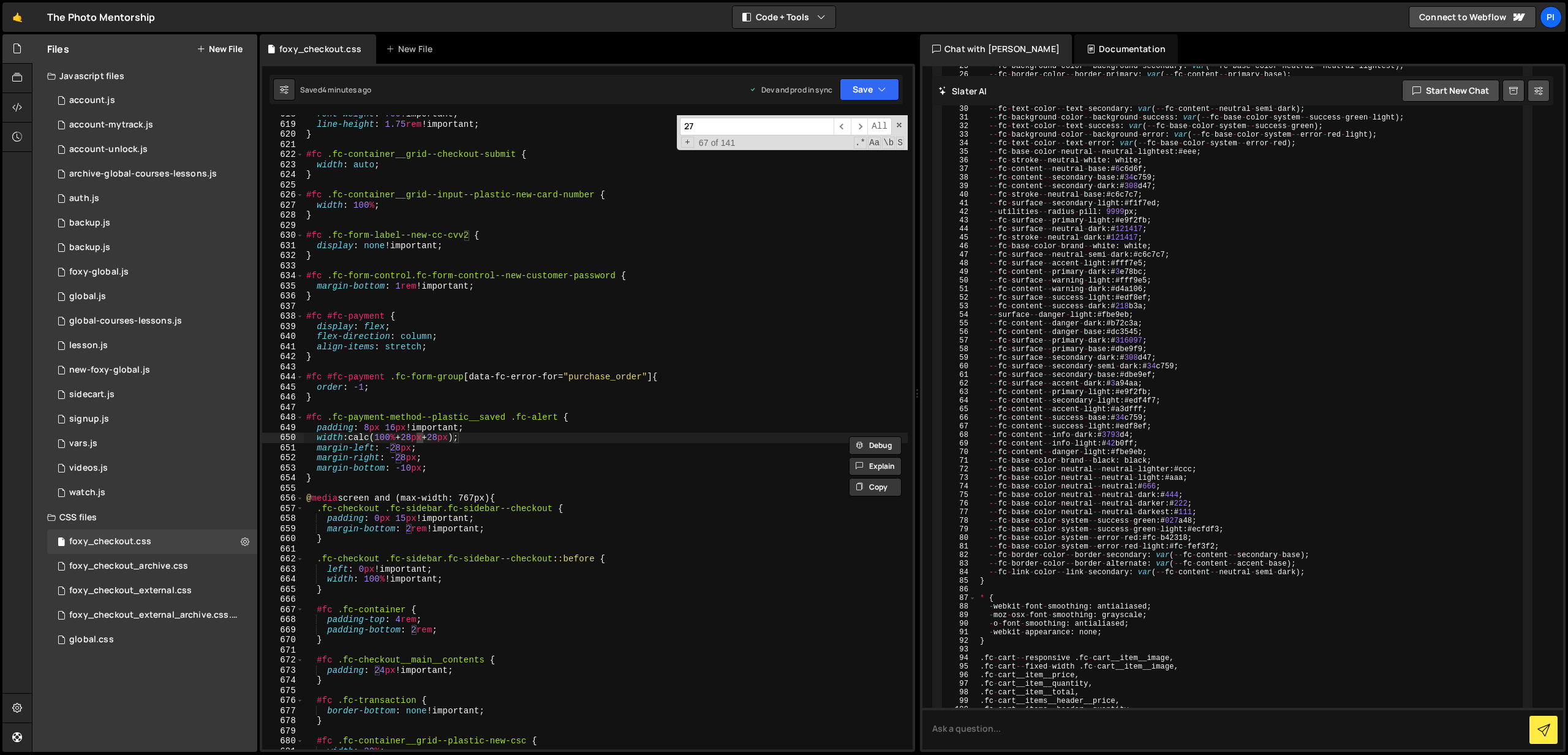
scroll to position [10393, 0]
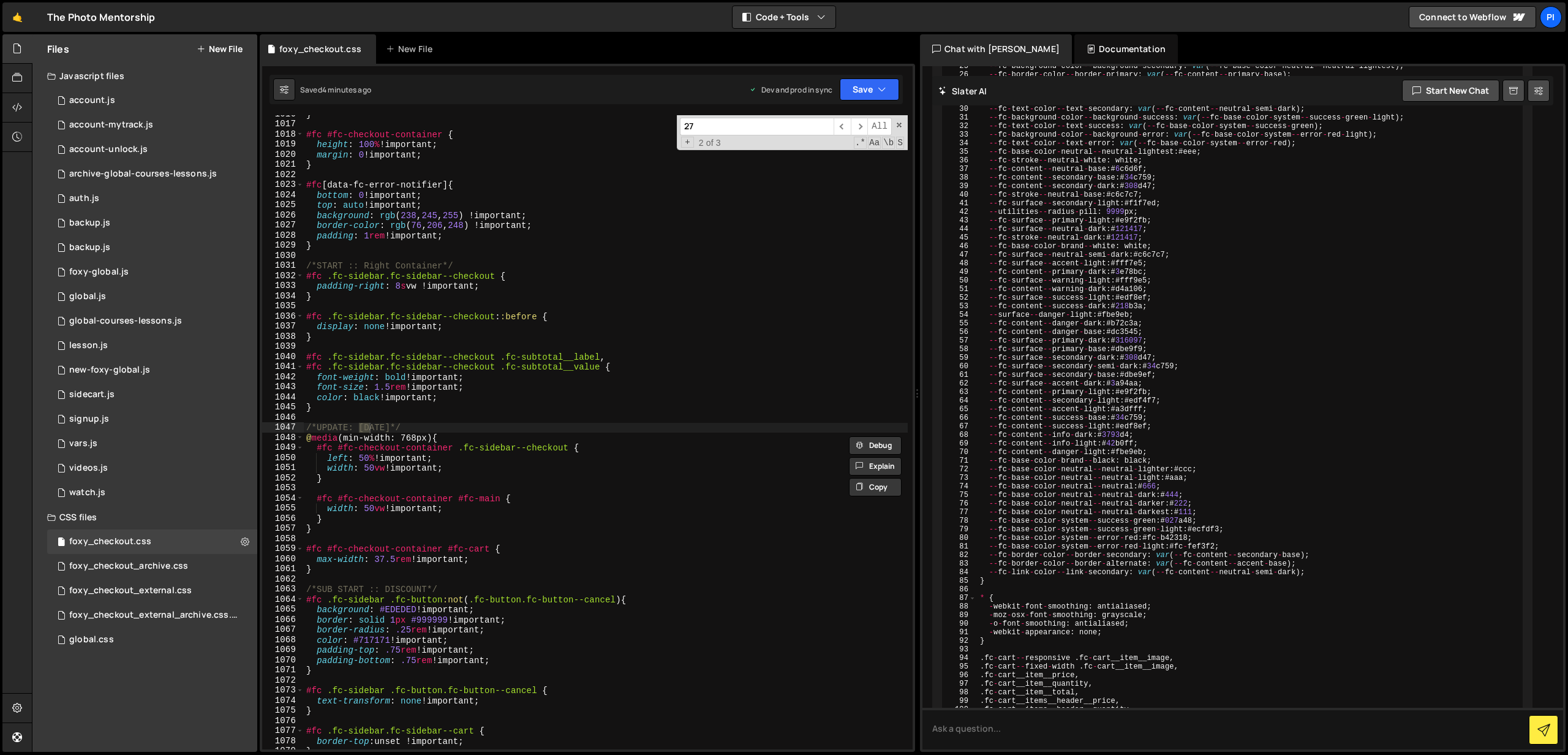
type input "27"
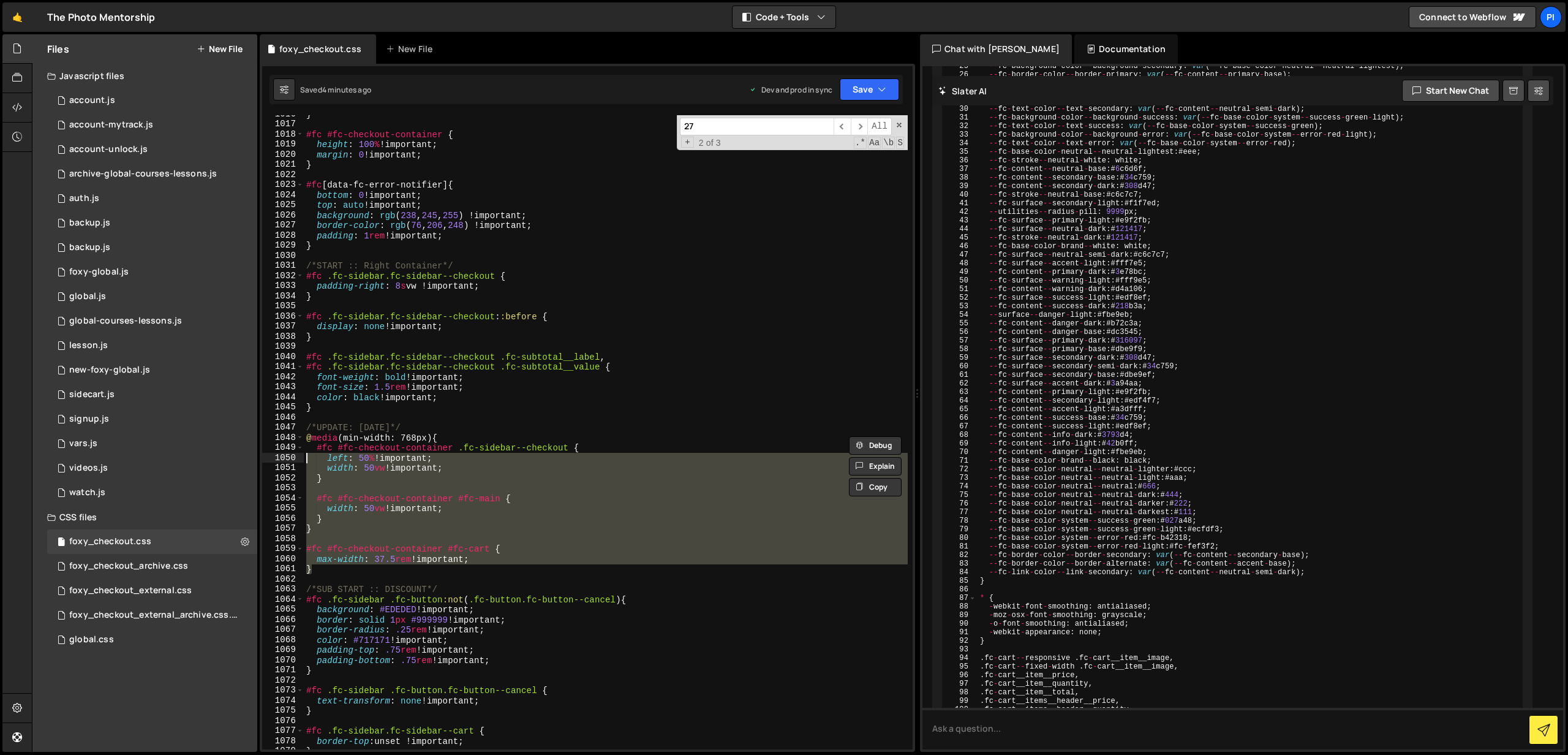
drag, startPoint x: 336, startPoint y: 567, endPoint x: 306, endPoint y: 445, distance: 125.6
click at [305, 448] on div "} #fc #fc-checkout-container { height : 100 % !important ; margin : 0 !importan…" at bounding box center [606, 436] width 604 height 655
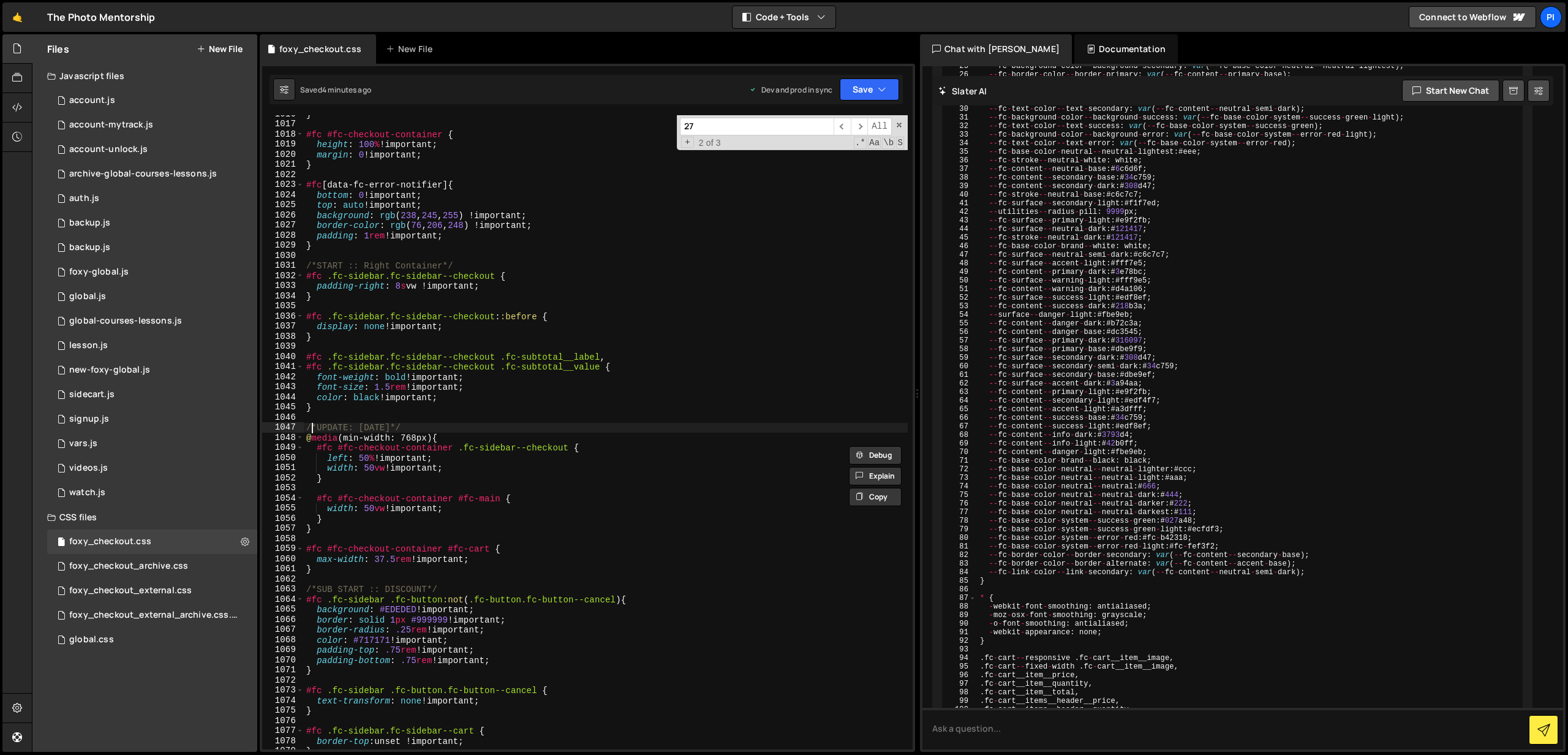
click at [310, 429] on div "} #fc #fc-checkout-container { height : 100 % !important ; margin : 0 !importan…" at bounding box center [606, 436] width 604 height 655
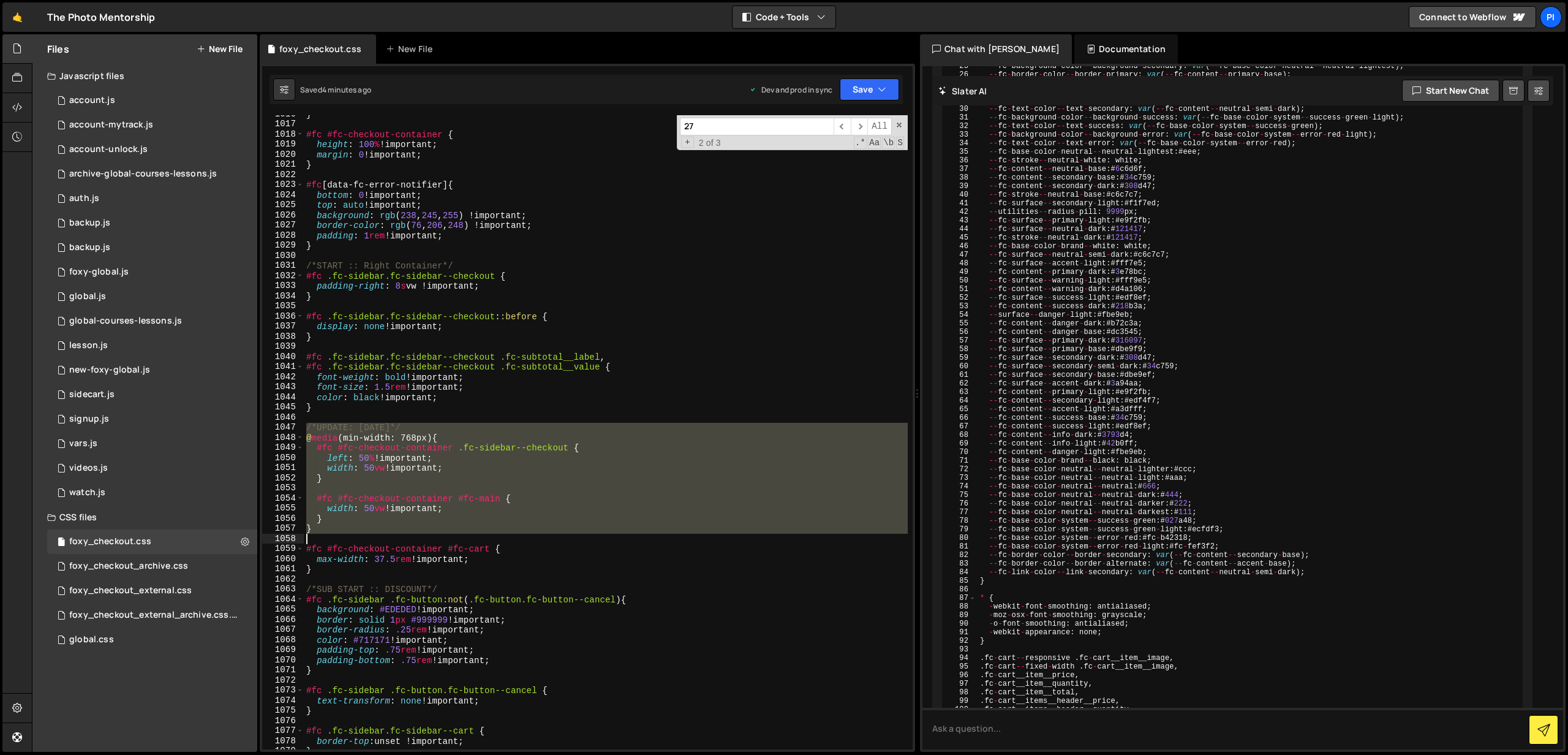
drag, startPoint x: 305, startPoint y: 429, endPoint x: 351, endPoint y: 534, distance: 114.6
click at [351, 534] on div "} #fc #fc-checkout-container { height : 100 % !important ; margin : 0 !importan…" at bounding box center [606, 436] width 604 height 655
click at [325, 571] on div "} #fc #fc-checkout-container { height : 100 % !important ; margin : 0 !importan…" at bounding box center [606, 436] width 604 height 655
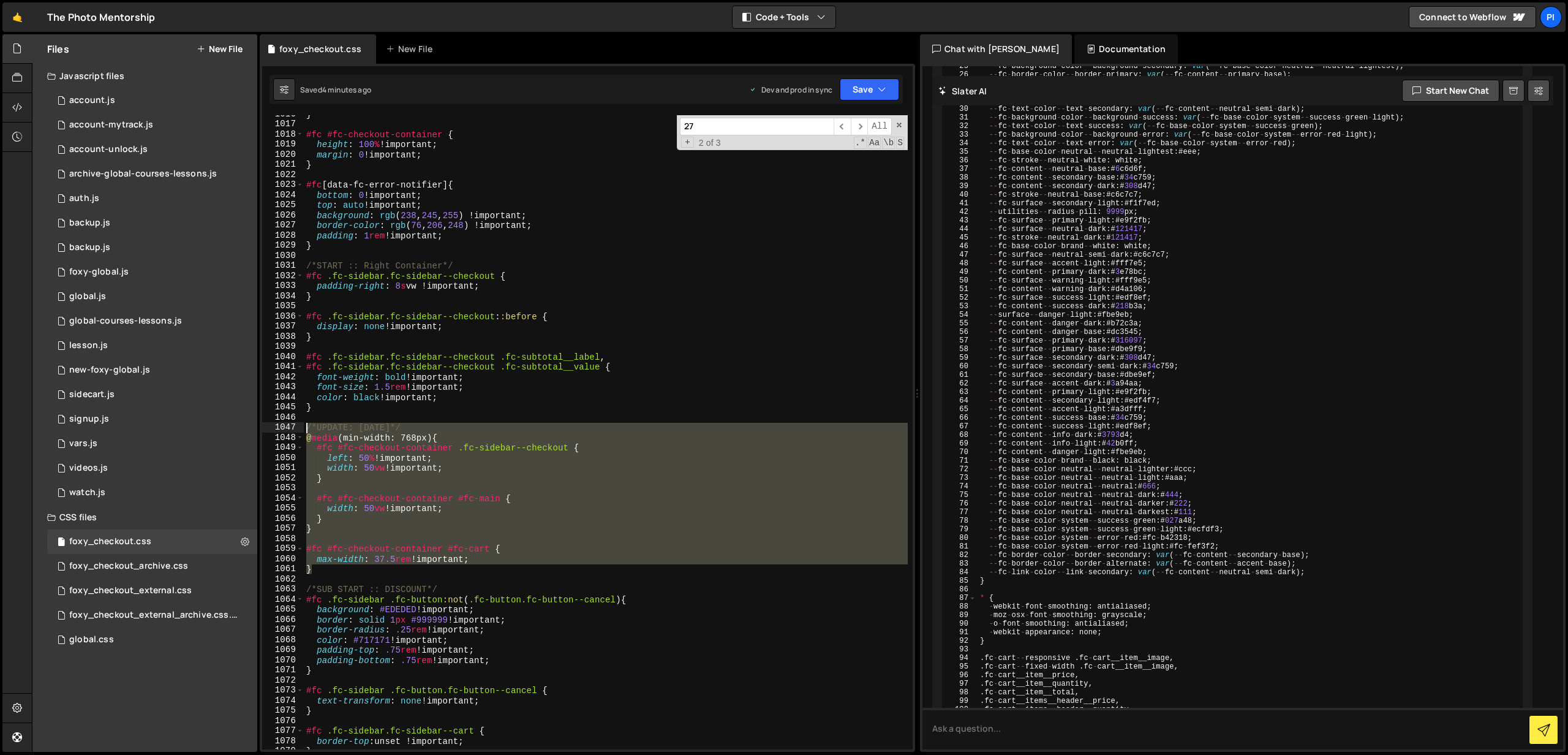
drag, startPoint x: 325, startPoint y: 571, endPoint x: 303, endPoint y: 429, distance: 143.7
click at [303, 429] on div "} 1016 1017 1018 1019 1020 1021 1022 1023 1024 1025 1026 1027 1028 1029 1030 10…" at bounding box center [587, 433] width 651 height 635
type textarea "/*UPDATE: [DATE]*/ @media (min-width: 768px) {"
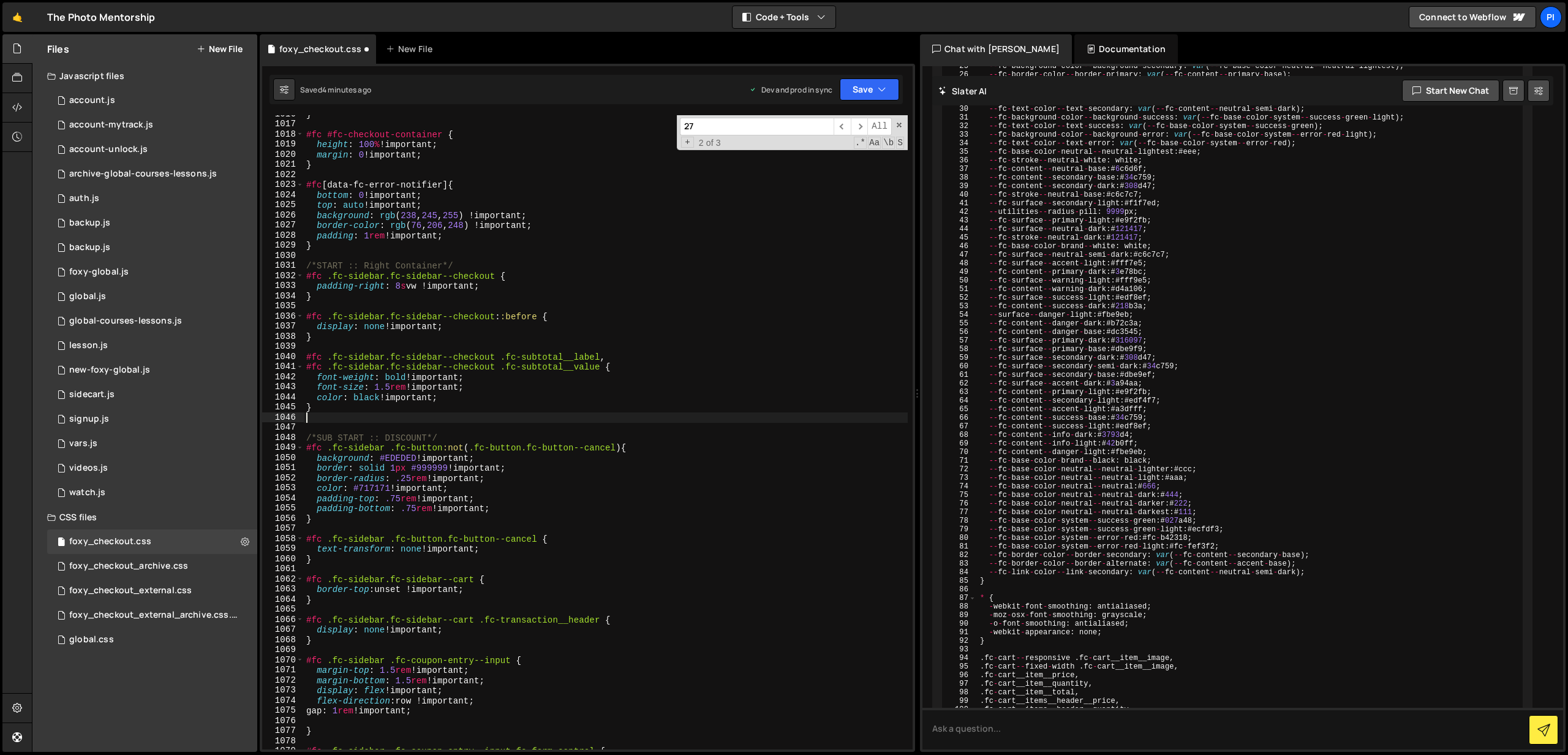
type textarea "}"
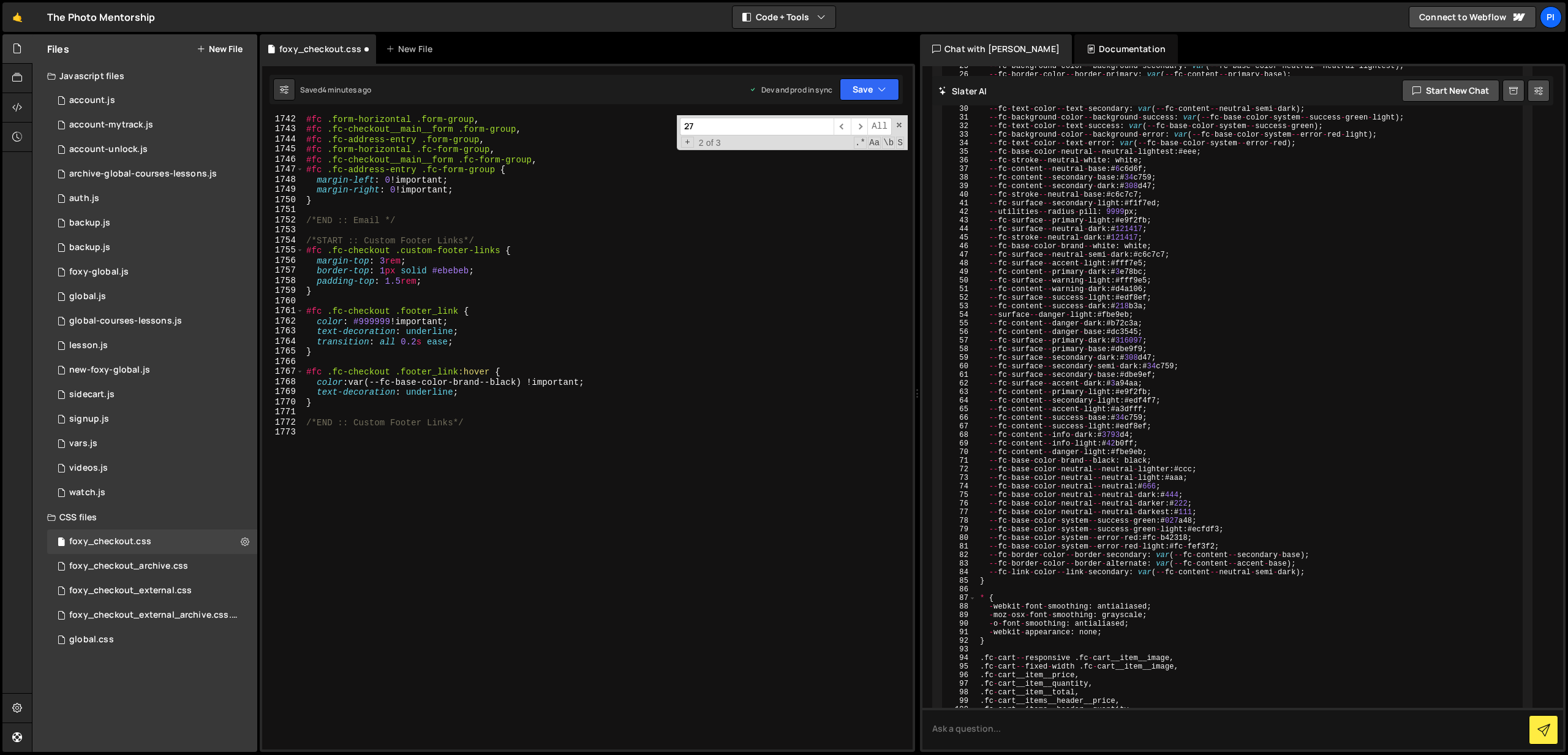
scroll to position [17953, 0]
click at [448, 437] on div "#fc .form-horizontal .form-group , #fc .fc-checkout__main__form .form-group , #…" at bounding box center [606, 441] width 604 height 655
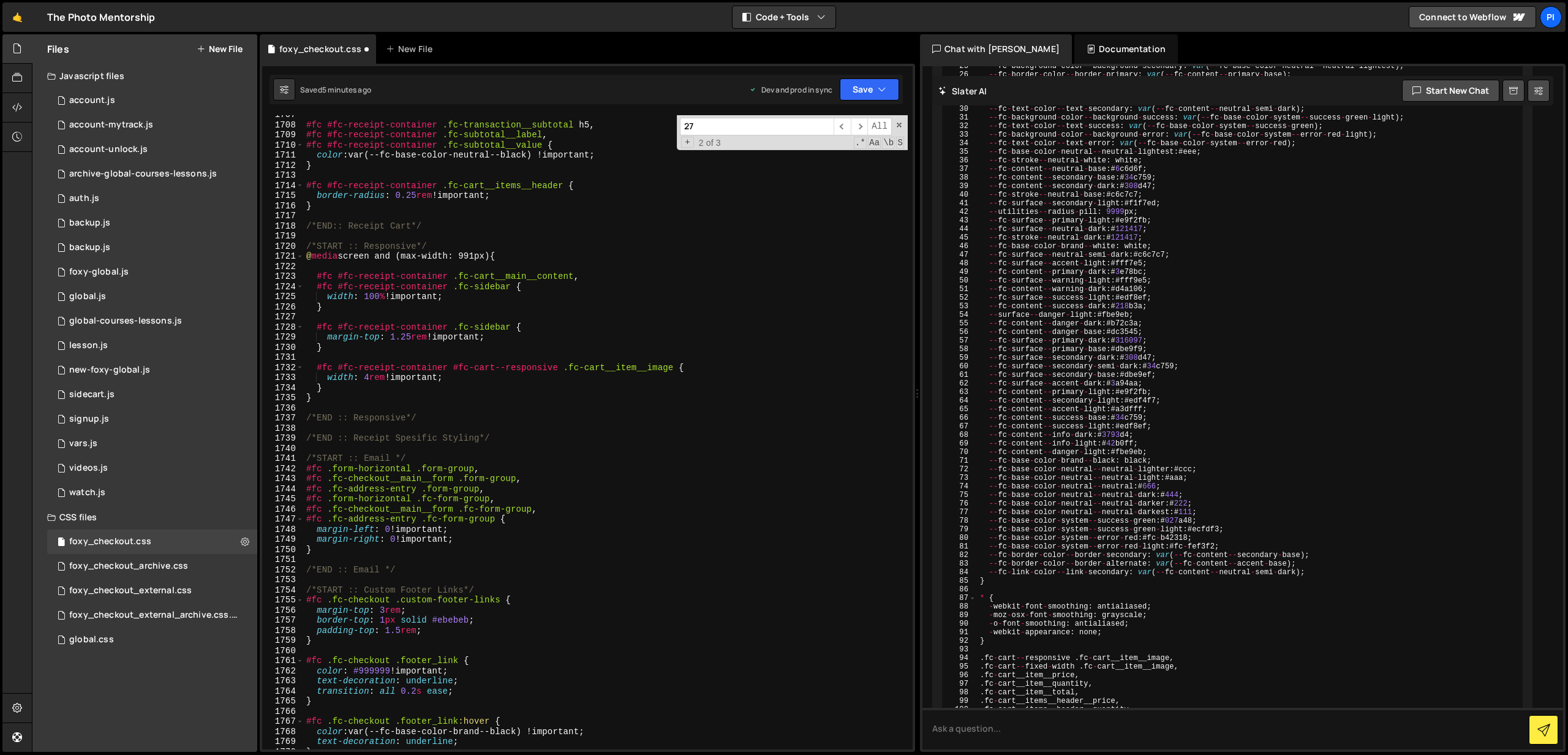
scroll to position [17606, 0]
click at [520, 436] on div "#fc #fc-receipt-container .fc-transaction__subtotal h5 , #fc #fc-receipt-contai…" at bounding box center [606, 435] width 604 height 655
type textarea "/*END :: Receipt Spesific Styling*/"
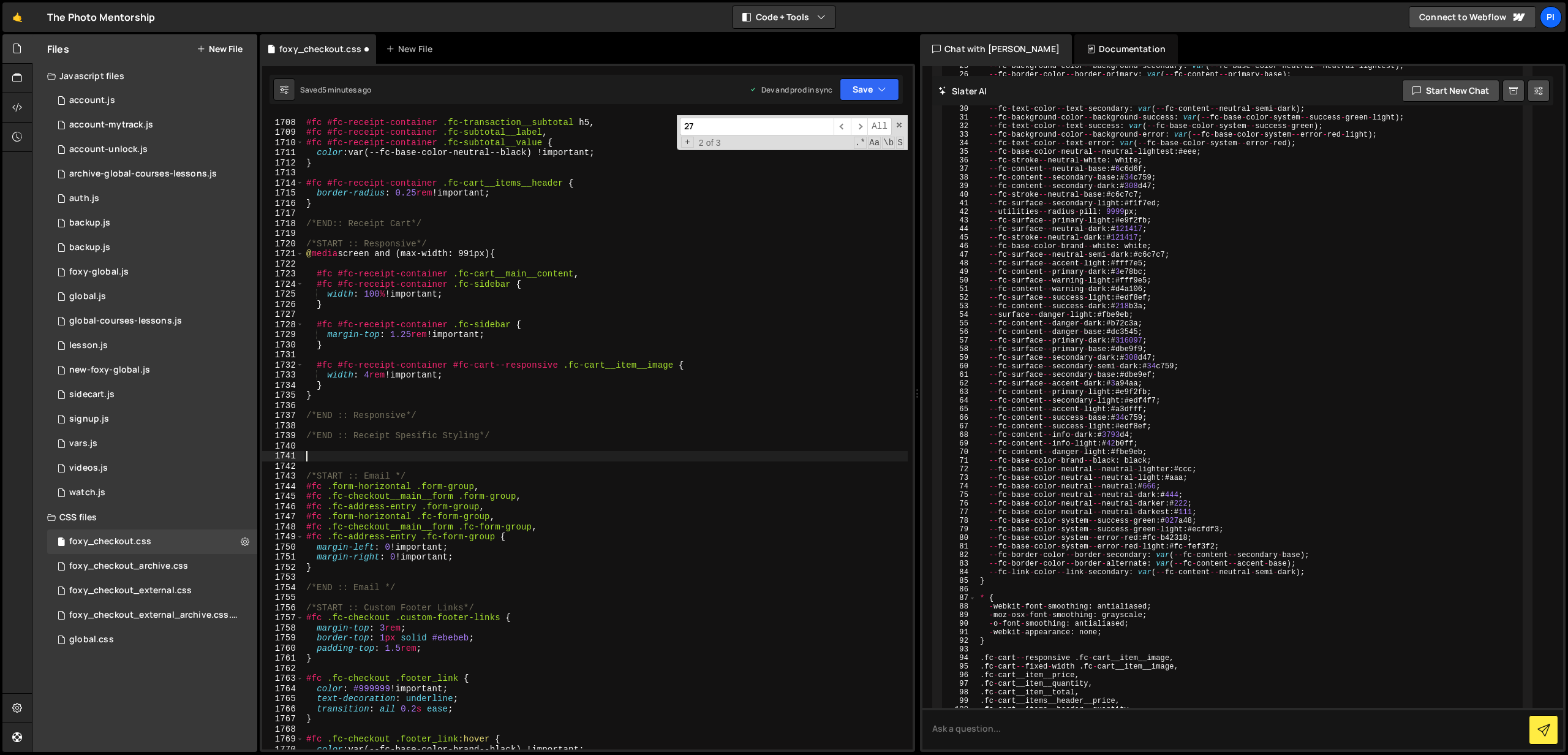
paste textarea "}"
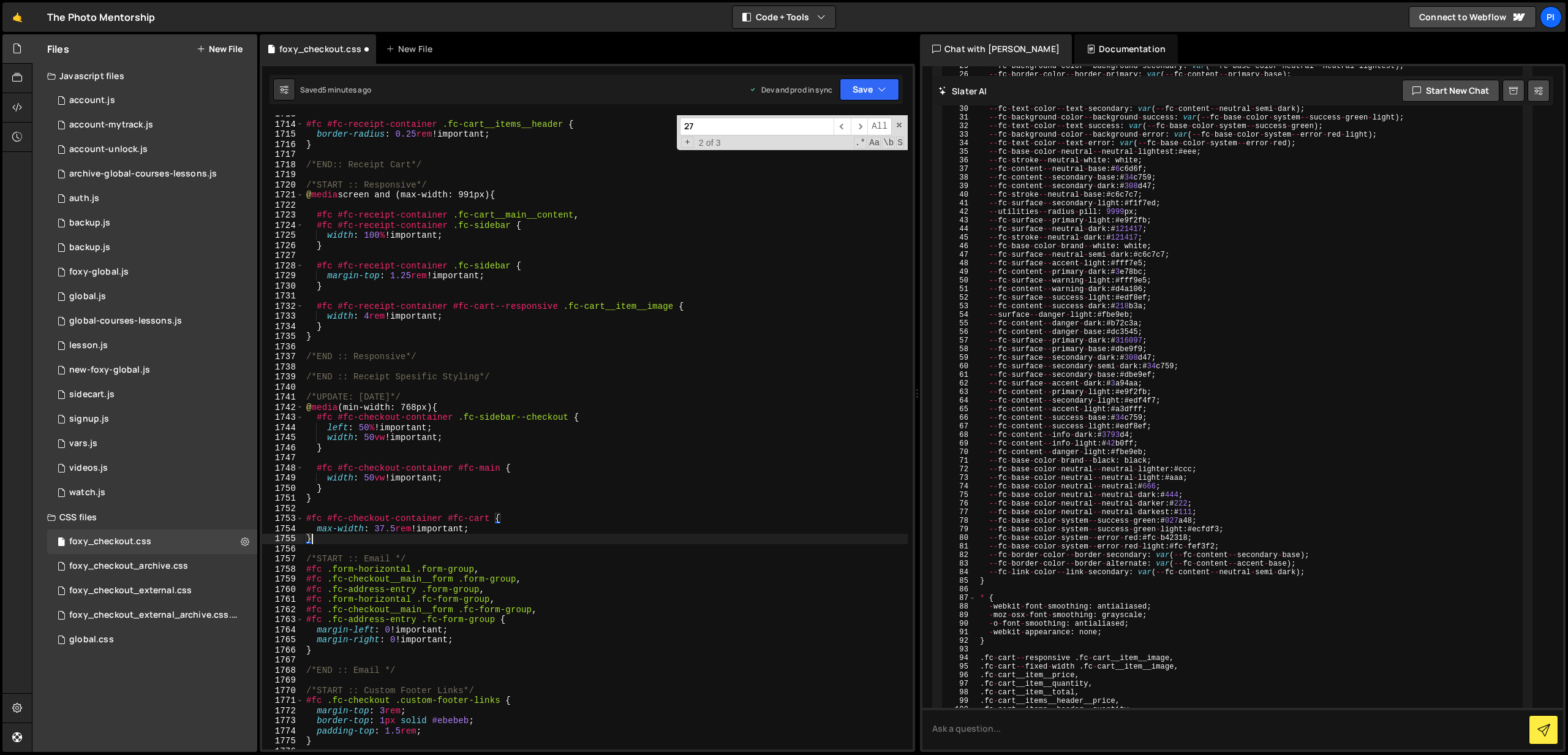
scroll to position [17665, 0]
type textarea "}"
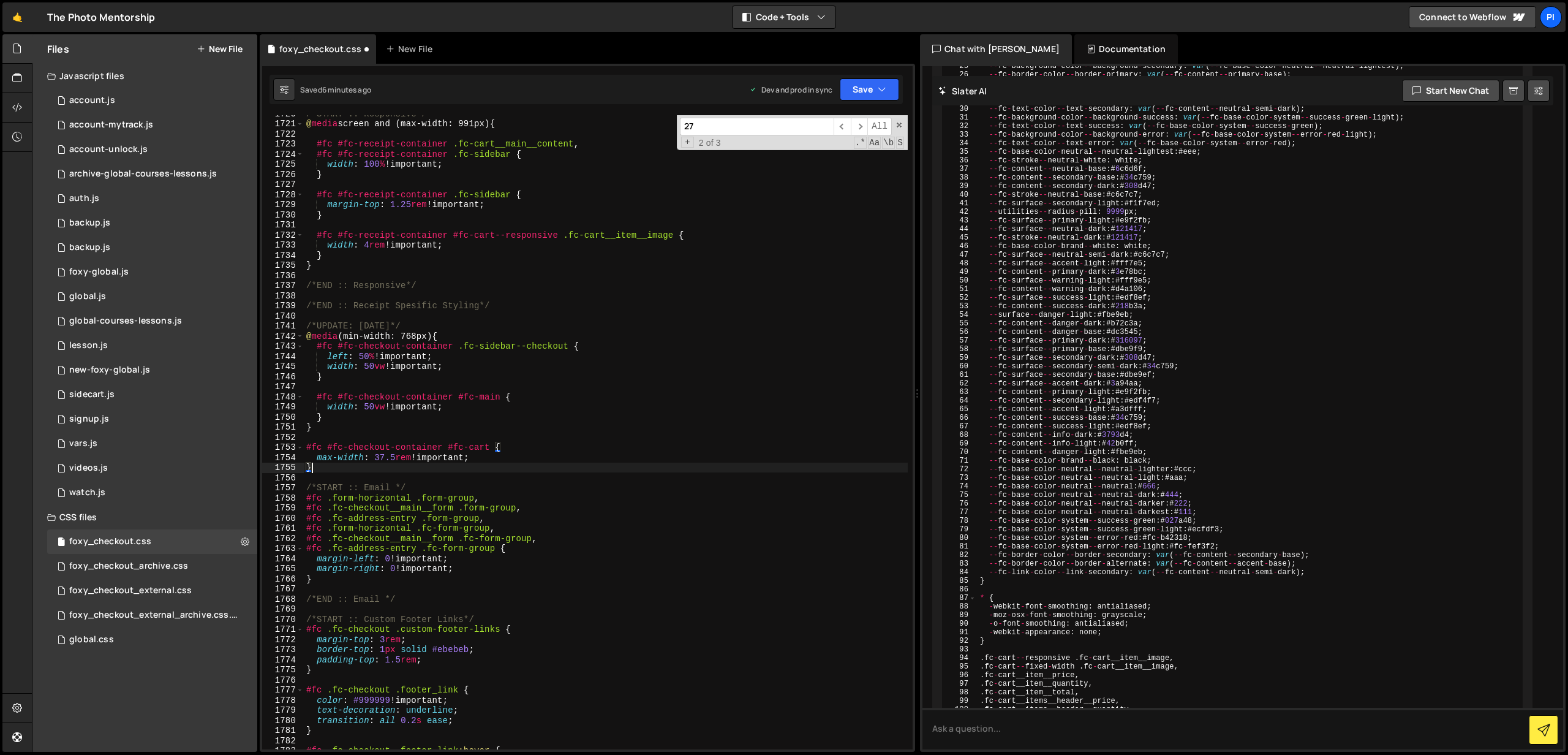
scroll to position [17737, 0]
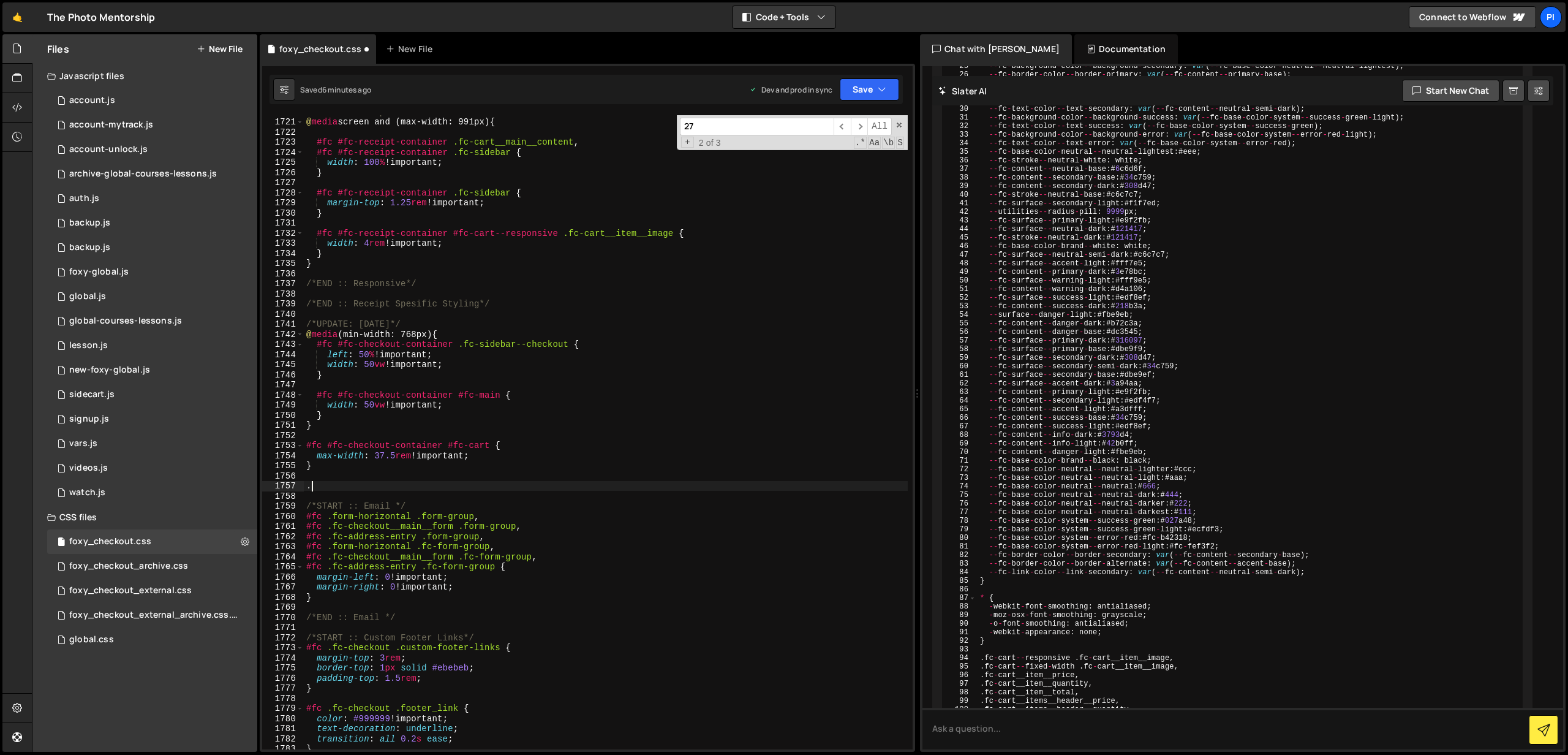
paste textarea "fc-cart__item__option--code"
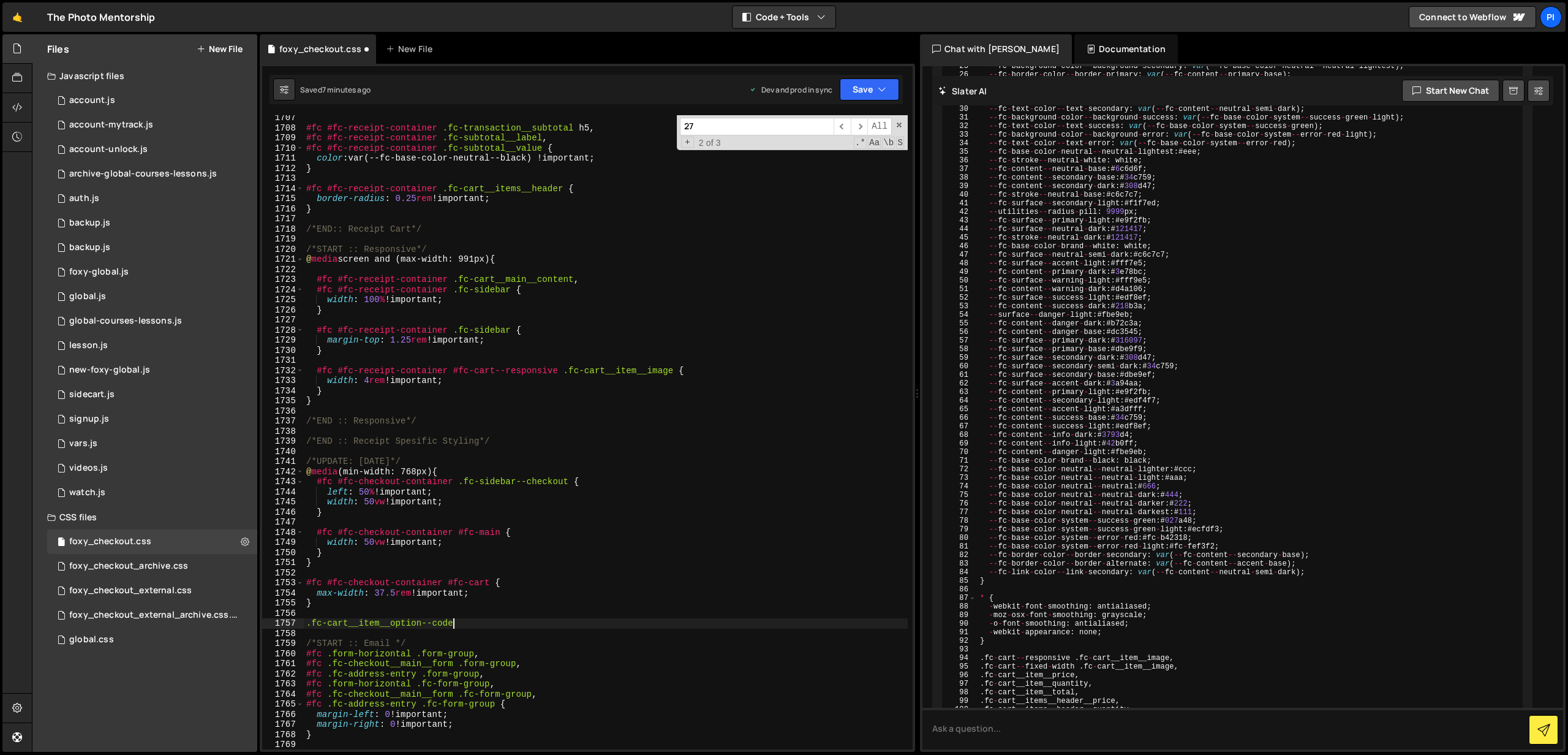
scroll to position [17602, 0]
drag, startPoint x: 561, startPoint y: 369, endPoint x: 317, endPoint y: 365, distance: 244.0
click at [317, 365] on div "#fc #fc-receipt-container .fc-transaction__subtotal h5 , #fc #fc-receipt-contai…" at bounding box center [606, 438] width 604 height 655
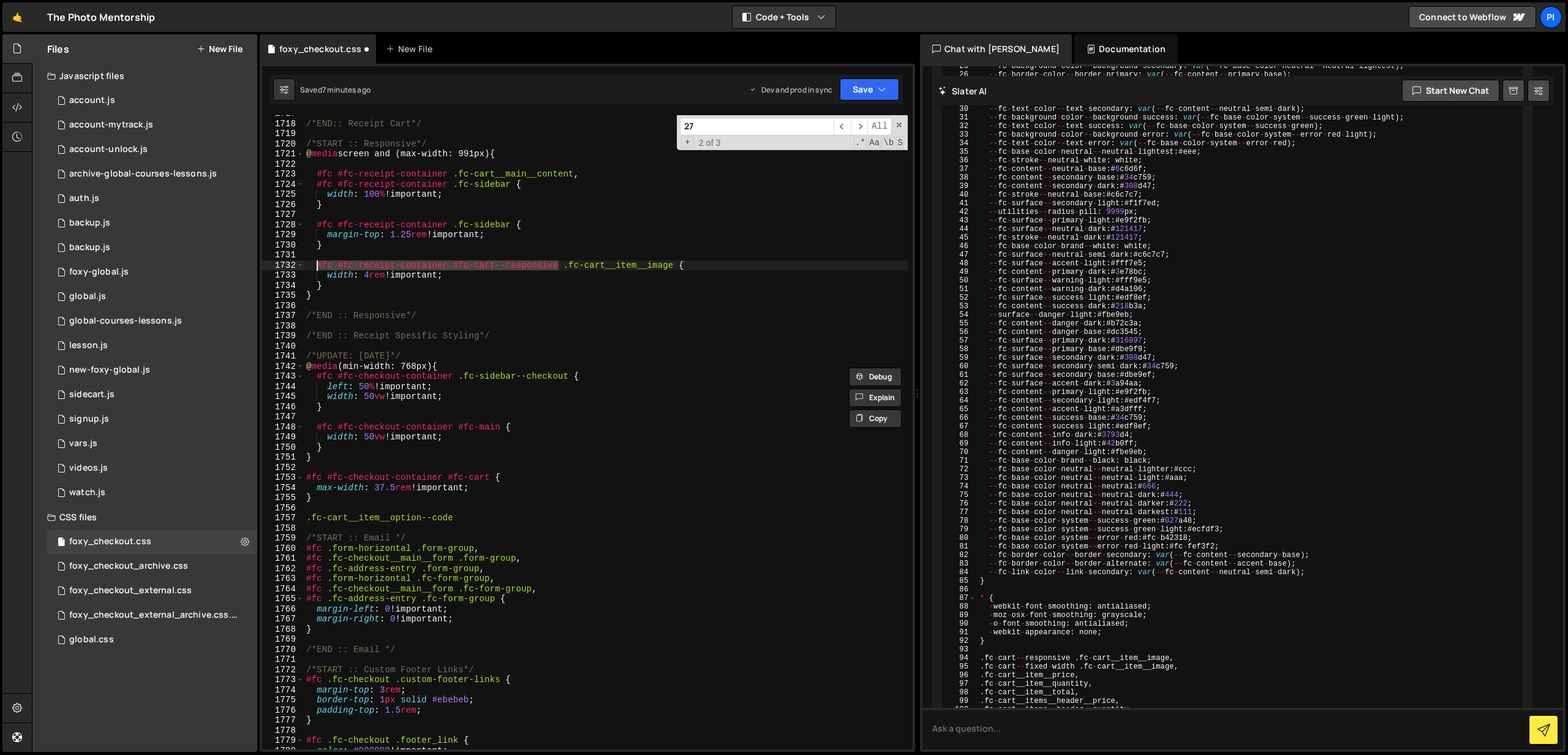
scroll to position [17715, 0]
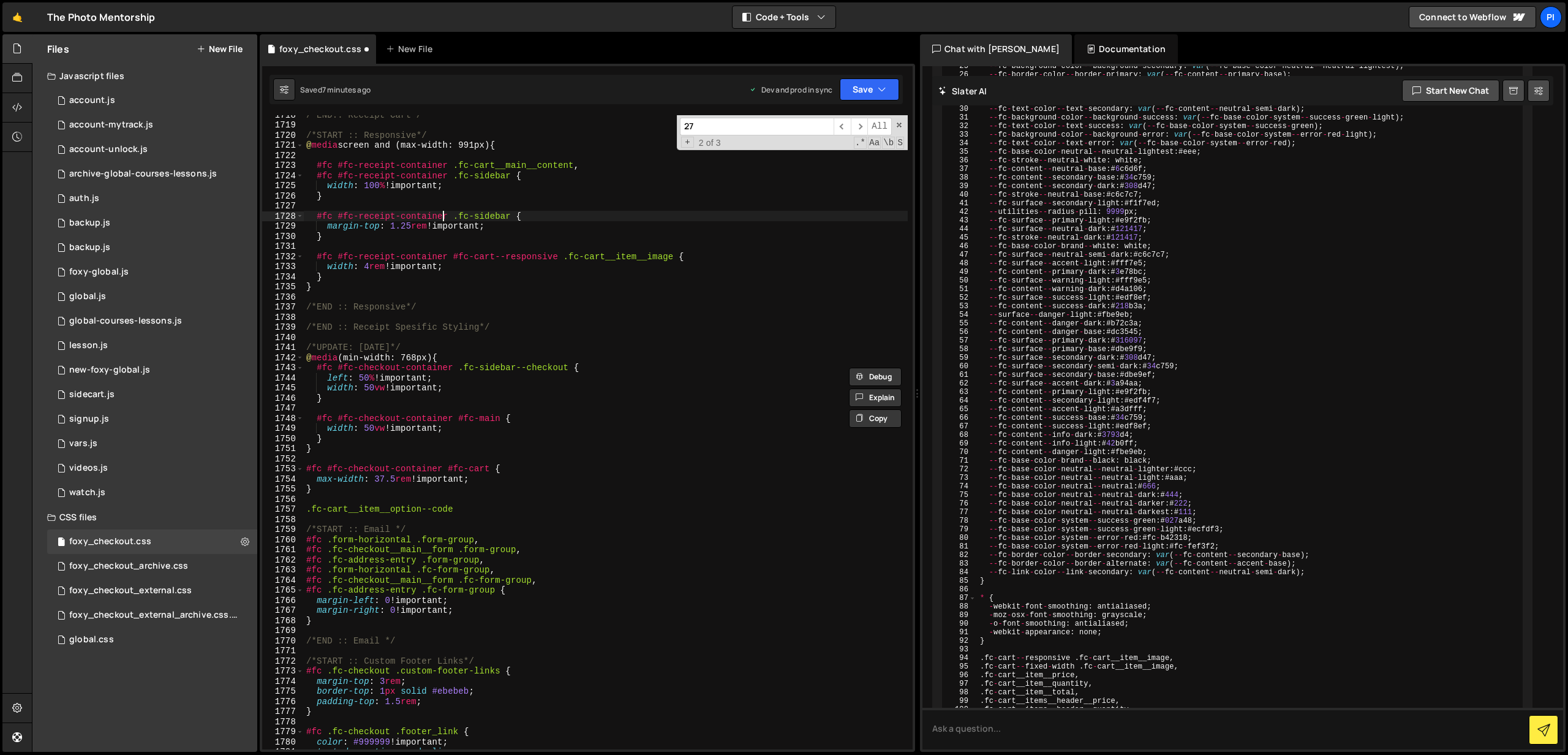
click at [446, 215] on div "/*END:: Receipt Cart*/ /*START :: Responsive*/ @ media screen and (max-width: 9…" at bounding box center [606, 437] width 604 height 655
drag, startPoint x: 449, startPoint y: 214, endPoint x: 318, endPoint y: 213, distance: 131.0
click at [318, 213] on div "/*END:: Receipt Cart*/ /*START :: Responsive*/ @ media screen and (max-width: 9…" at bounding box center [606, 437] width 604 height 655
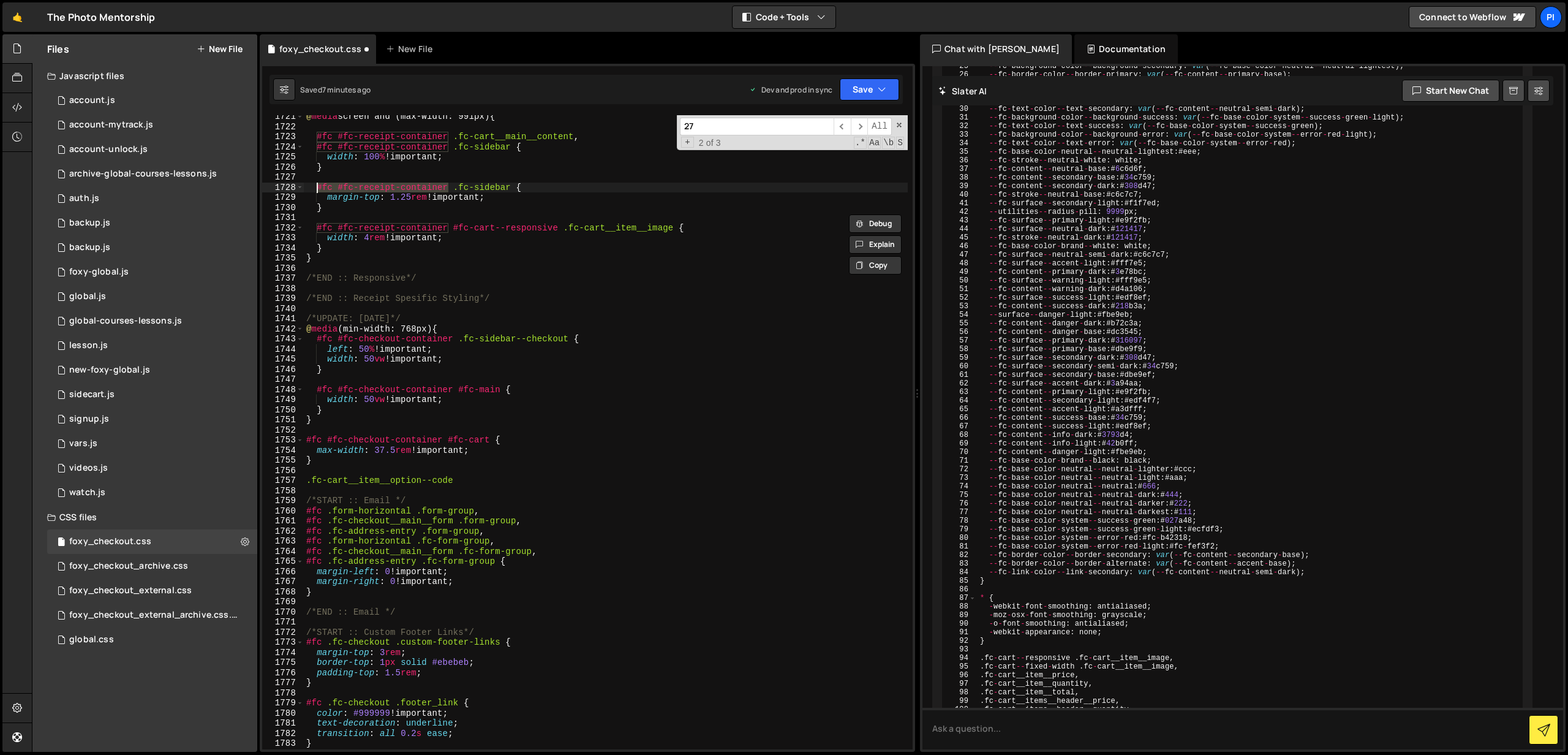
scroll to position [17755, 0]
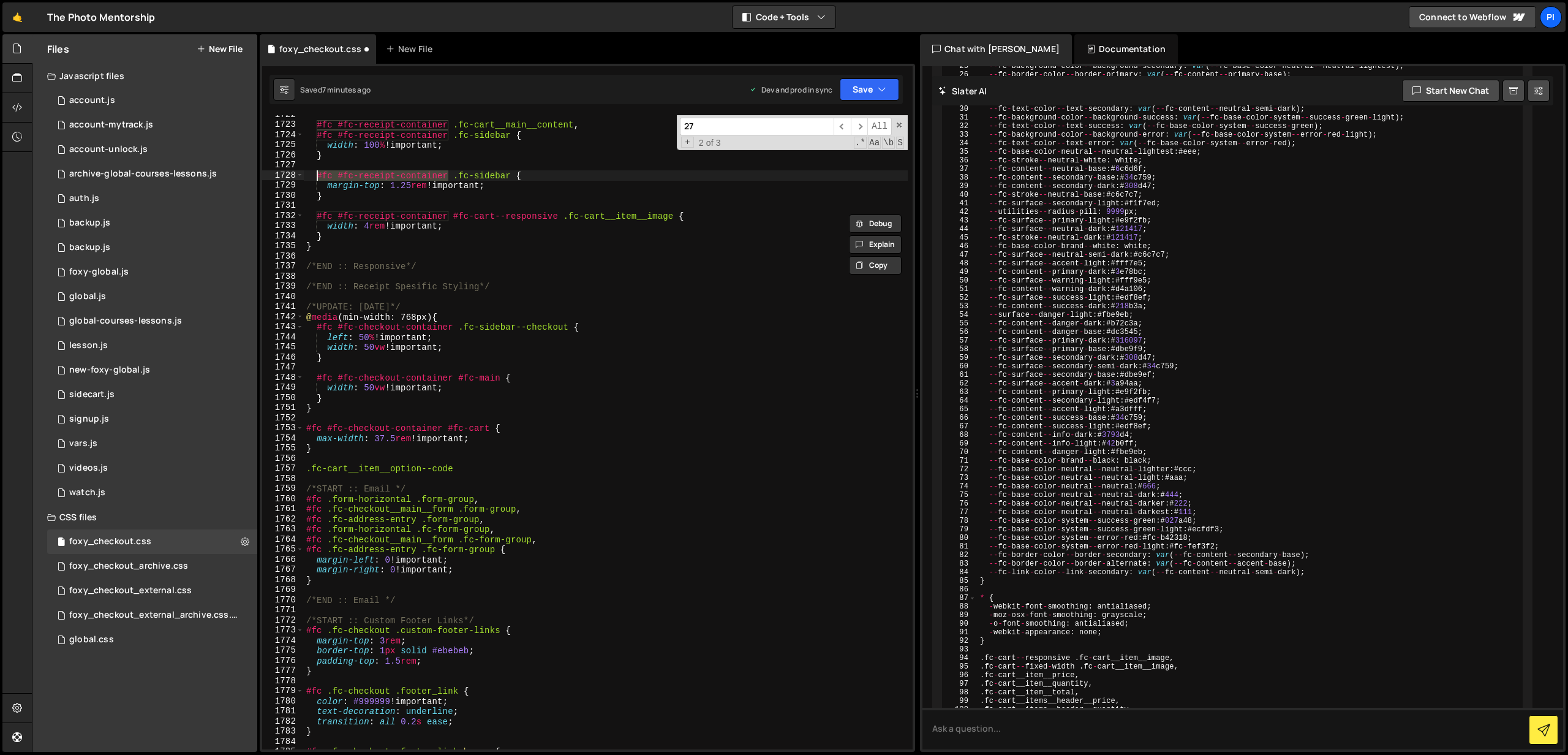
click at [307, 469] on div "#fc #fc-receipt-container .fc-cart__main__content , #fc #fc-receipt-container .…" at bounding box center [606, 437] width 604 height 655
paste textarea "#fc #fc-receipt-container"
click at [625, 464] on div "#fc #fc-receipt-container .fc-cart__main__content , #fc #fc-receipt-container .…" at bounding box center [606, 437] width 604 height 655
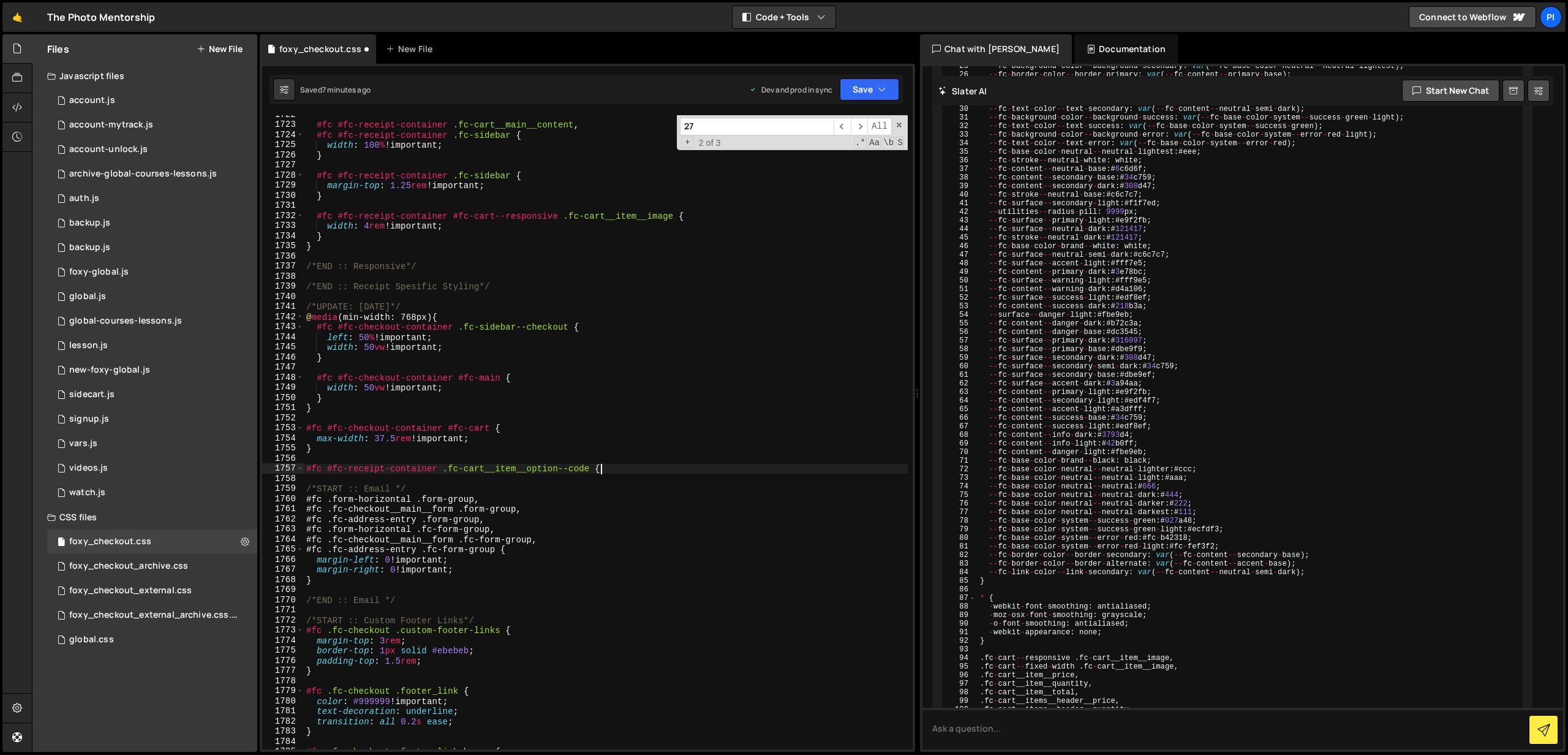
type textarea "#fc #fc-receipt-container .fc-cart__item__option--code {}"
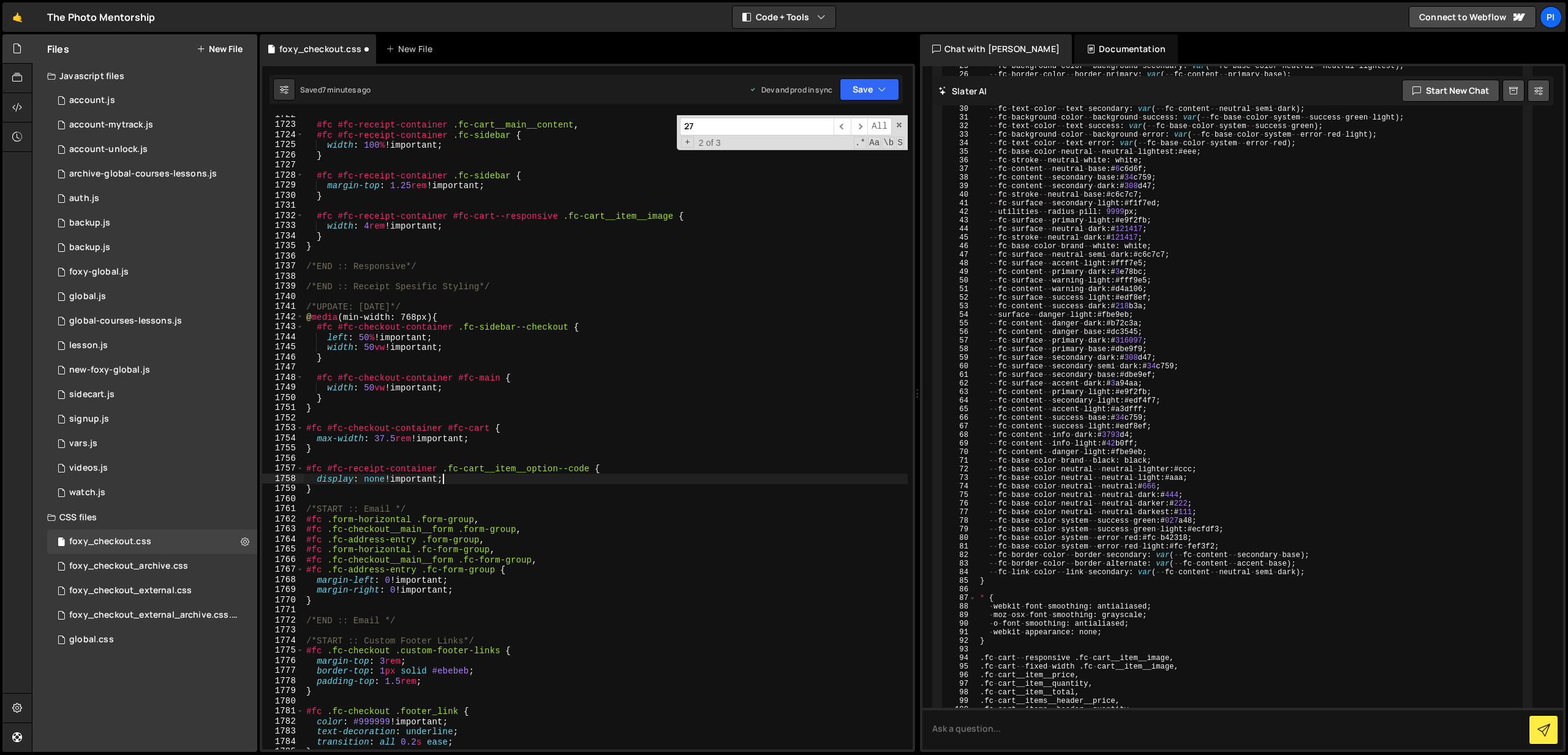
scroll to position [17758, 0]
click at [587, 466] on div "#fc #fc-receipt-container .fc-cart__main__content , #fc #fc-receipt-container .…" at bounding box center [606, 434] width 604 height 655
drag, startPoint x: 594, startPoint y: 466, endPoint x: 304, endPoint y: 468, distance: 290.0
click at [304, 468] on div "#fc #fc-receipt-container .fc-cart__main__content , #fc #fc-receipt-container .…" at bounding box center [606, 434] width 604 height 655
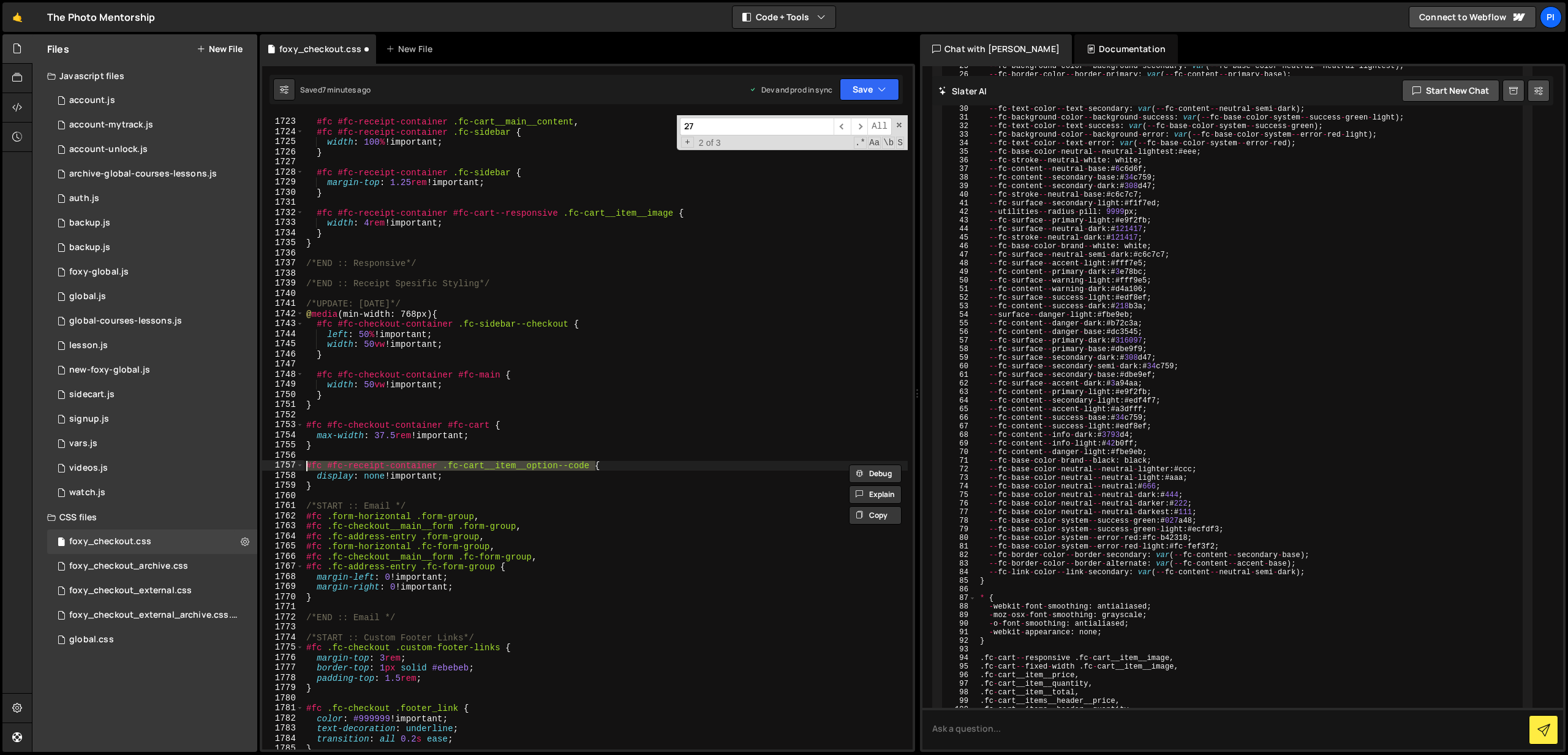
click at [591, 466] on div "#fc #fc-receipt-container .fc-cart__main__content , #fc #fc-receipt-container .…" at bounding box center [606, 433] width 604 height 635
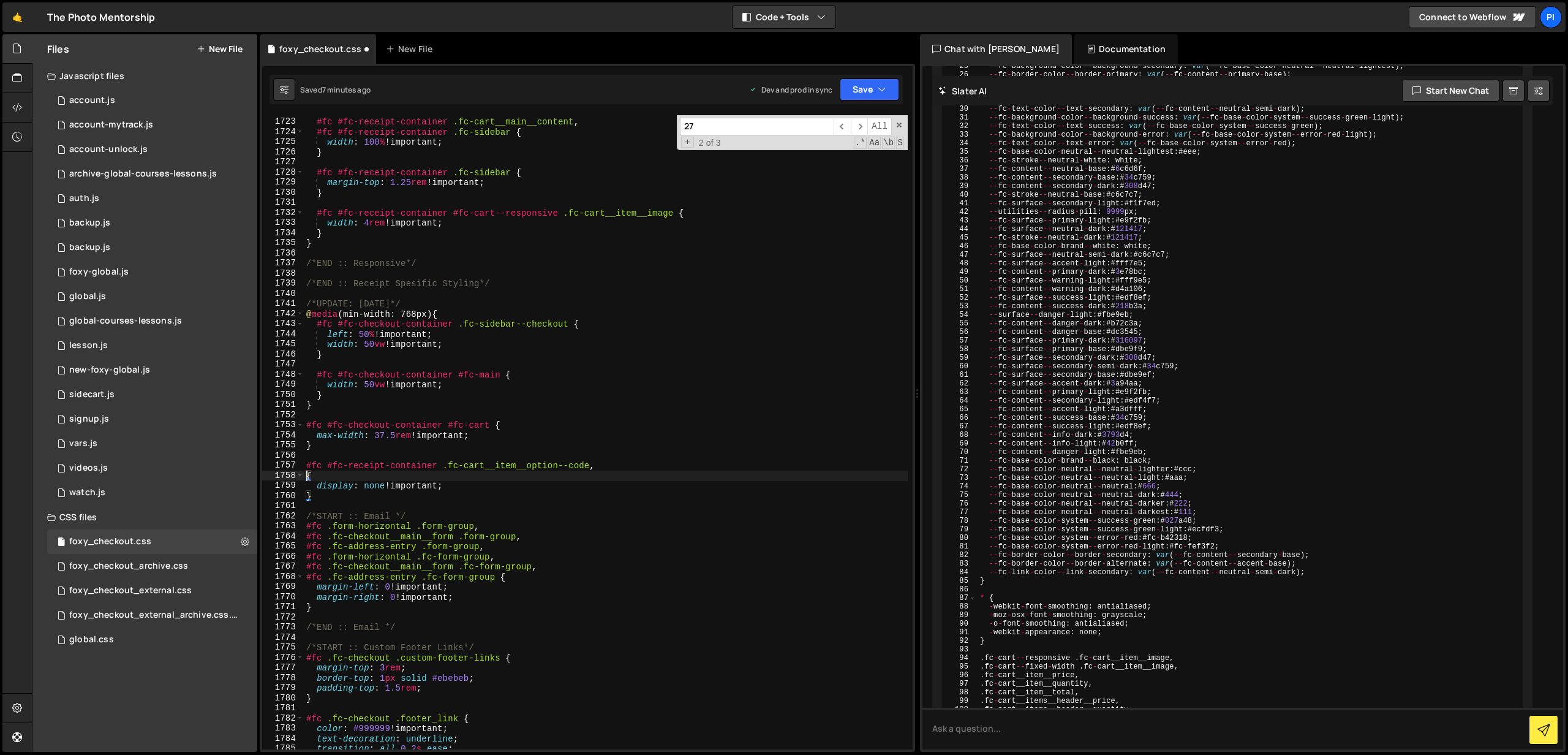
paste textarea "#fc #fc-receipt-container .fc-cart__item__option--code"
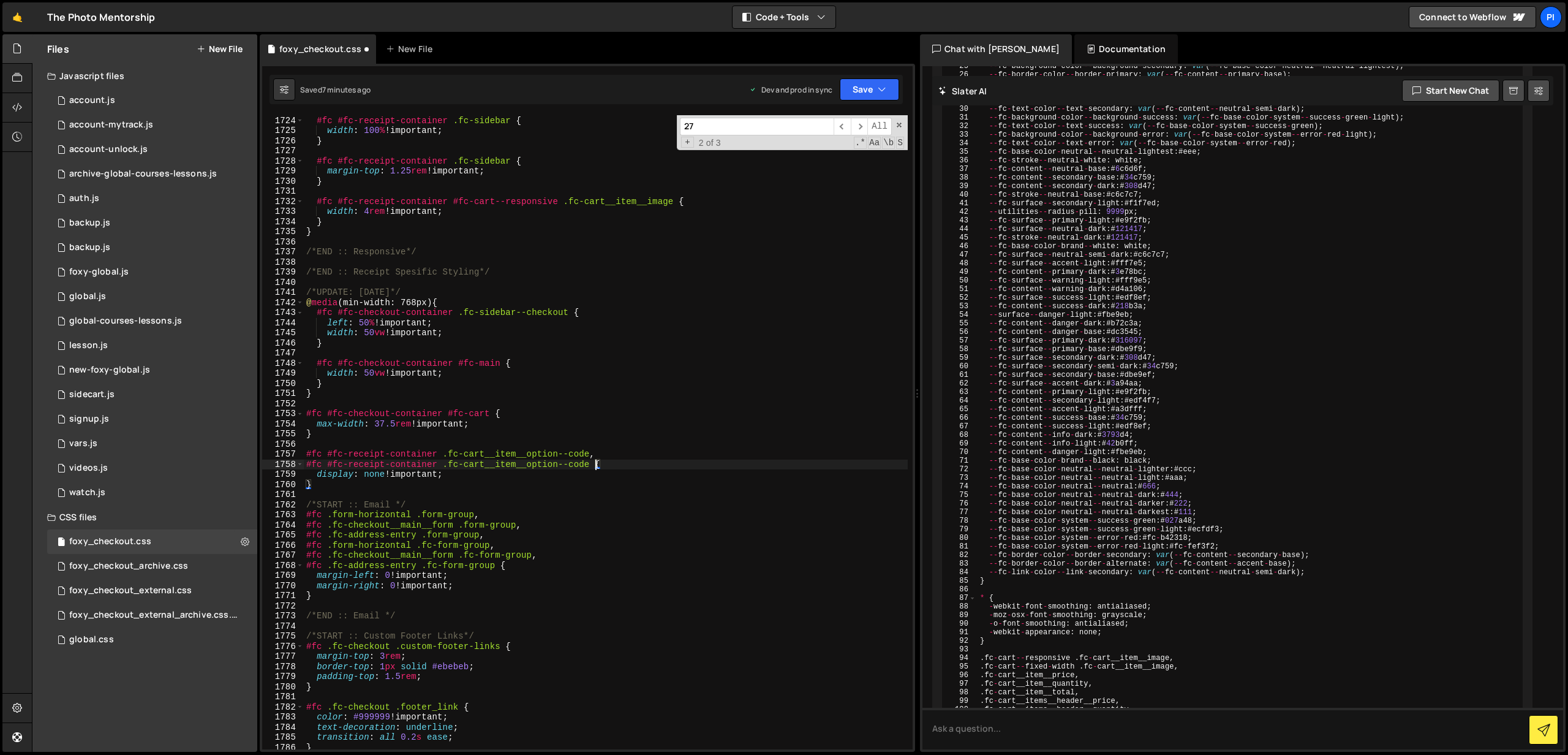
scroll to position [17772, 0]
click at [522, 471] on div "#fc #fc-receipt-container .fc-sidebar { width : 100 % !important ; } #fc #fc-re…" at bounding box center [606, 441] width 604 height 655
click at [449, 460] on div "#fc #fc-receipt-container .fc-sidebar { width : 100 % !important ; } #fc #fc-re…" at bounding box center [606, 441] width 604 height 655
paste textarea "ategory"
click at [879, 86] on icon "button" at bounding box center [882, 89] width 9 height 12
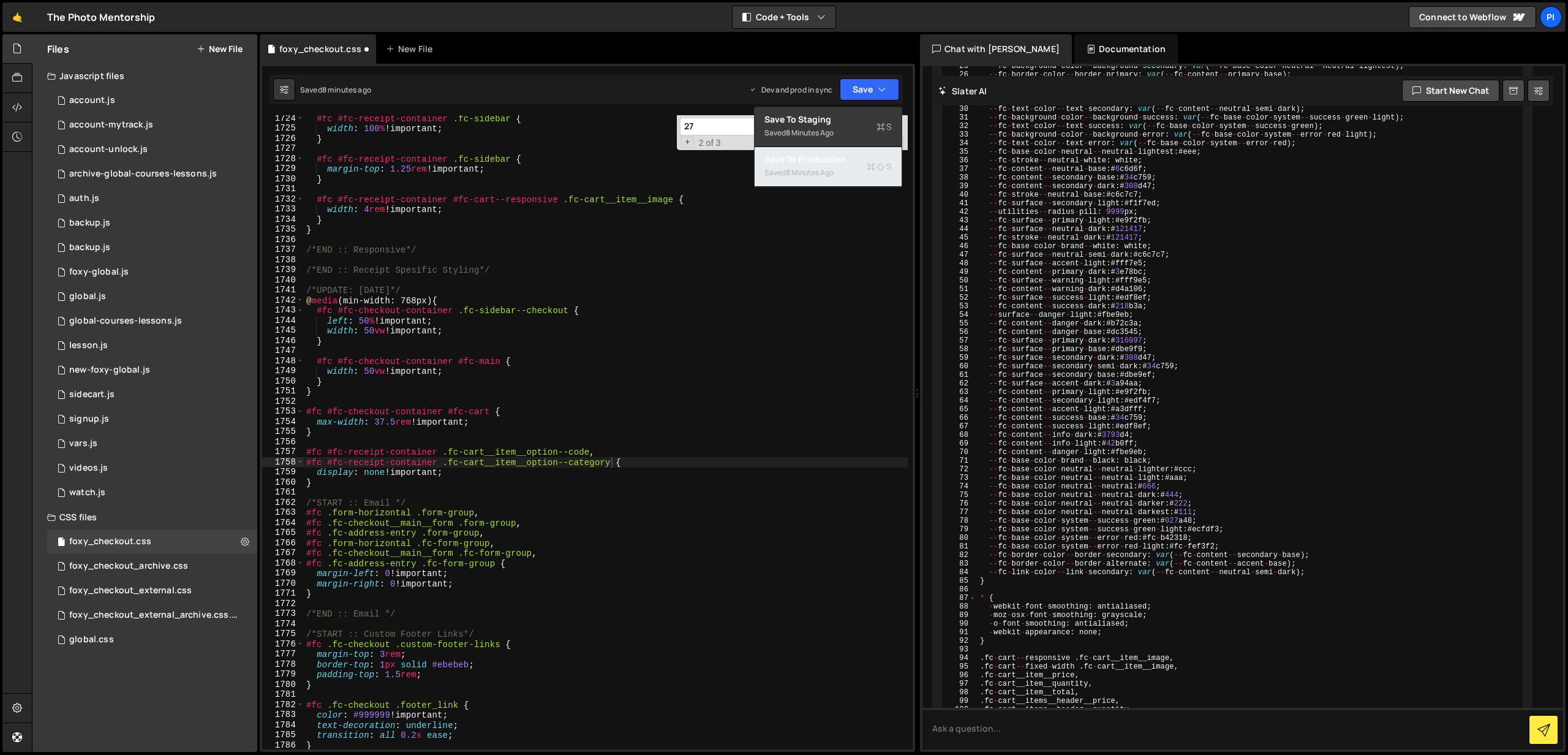
click at [846, 156] on div "Save to Production S" at bounding box center [828, 159] width 127 height 12
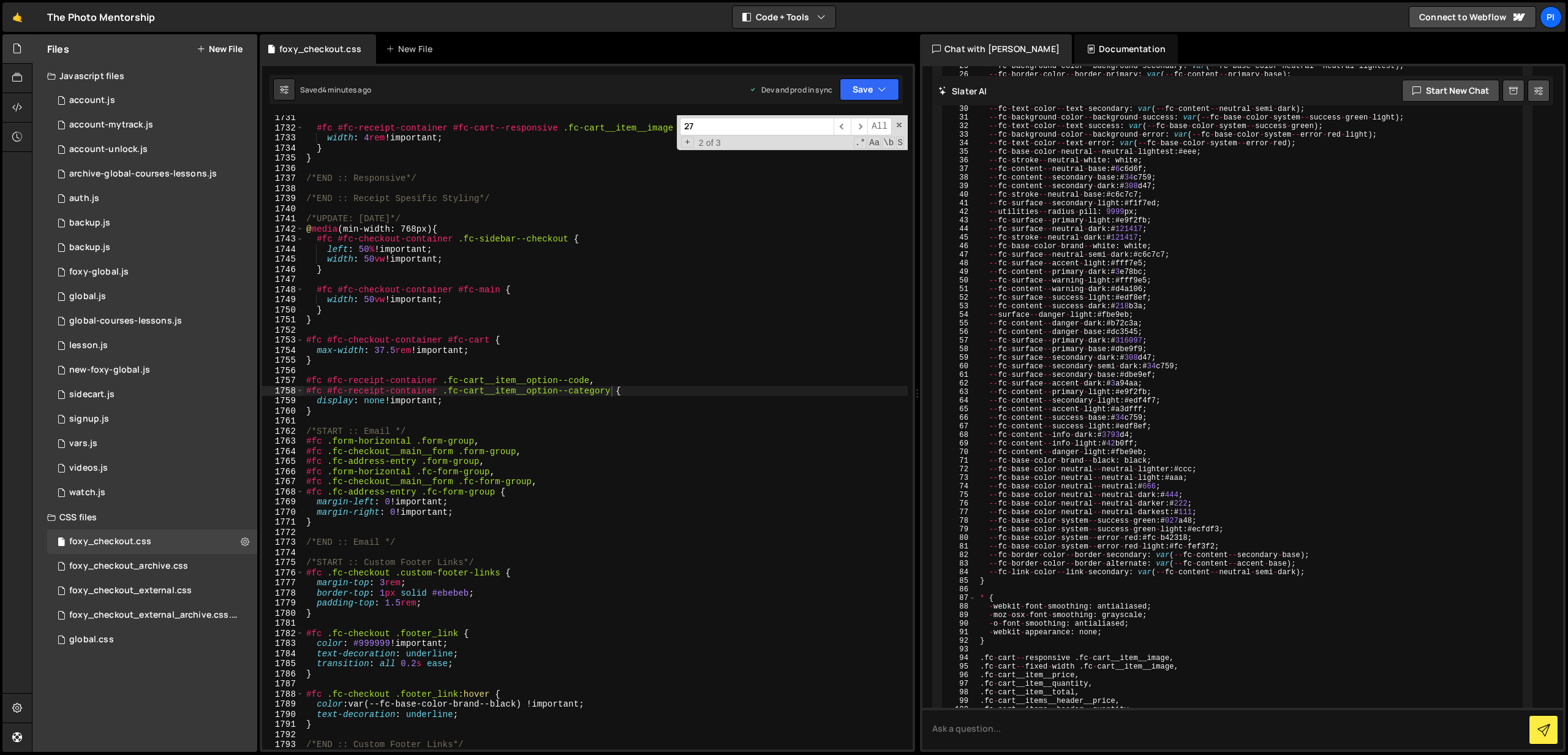
scroll to position [17844, 0]
type textarea "}"
click at [382, 412] on div "#fc #fc-receipt-container #fc-cart--responsive .fc-cart__item__image { width : …" at bounding box center [606, 439] width 604 height 655
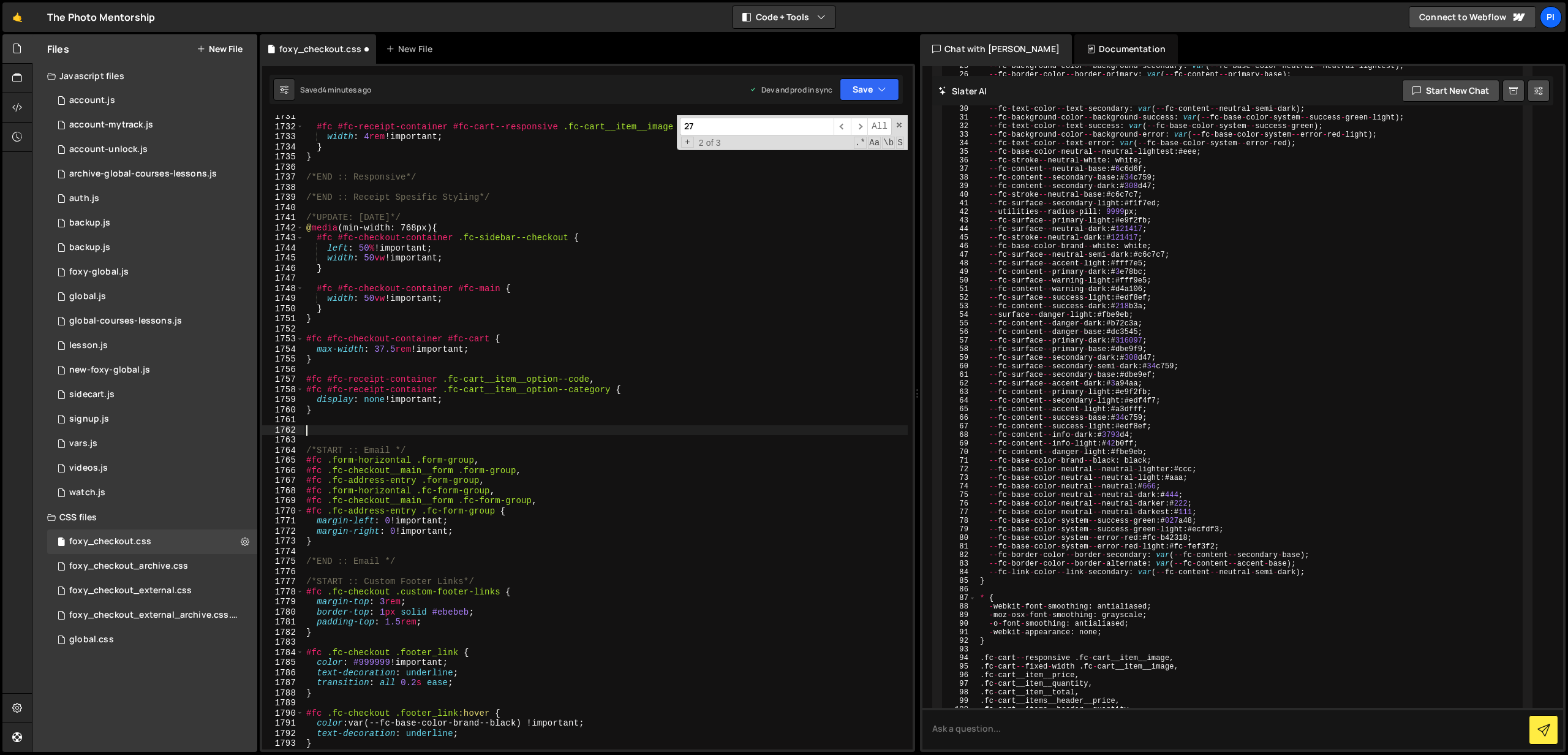
paste textarea "fc-cart__item__details"
drag, startPoint x: 448, startPoint y: 382, endPoint x: 268, endPoint y: 375, distance: 180.1
click at [268, 375] on div "fc-cart__item__details 1731 1732 1733 1734 1735 1736 1737 1738 1739 1740 1741 1…" at bounding box center [587, 433] width 651 height 635
click at [308, 431] on div "#fc #fc-receipt-container #fc-cart--responsive .fc-cart__item__image { width : …" at bounding box center [606, 438] width 604 height 655
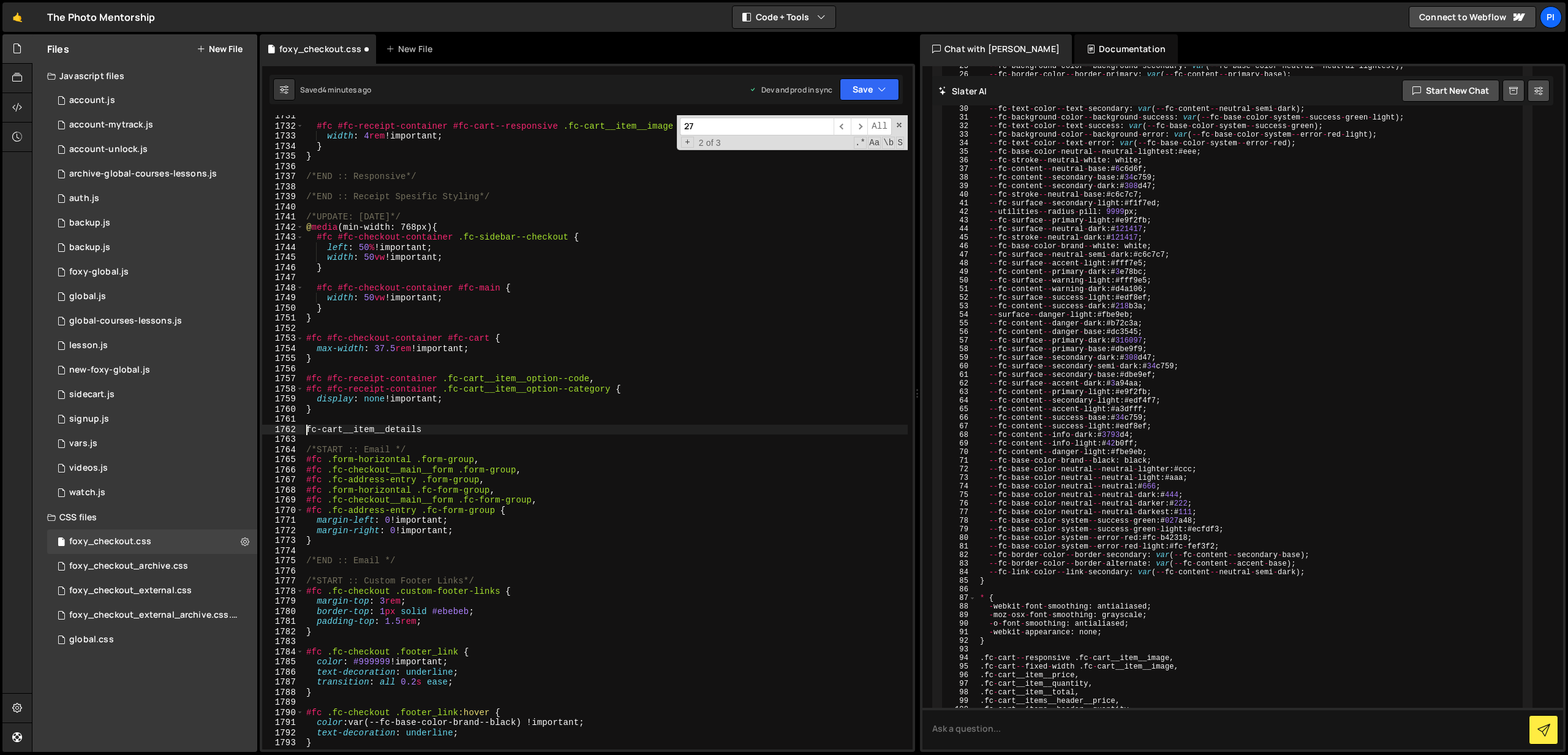
paste textarea "#fc #fc-receipt-container ."
click at [643, 428] on div "#fc #fc-receipt-container #fc-cart--responsive .fc-cart__item__image { width : …" at bounding box center [606, 438] width 604 height 655
type textarea "#fc #fc-receipt-container .fc-cart__item__details {}"
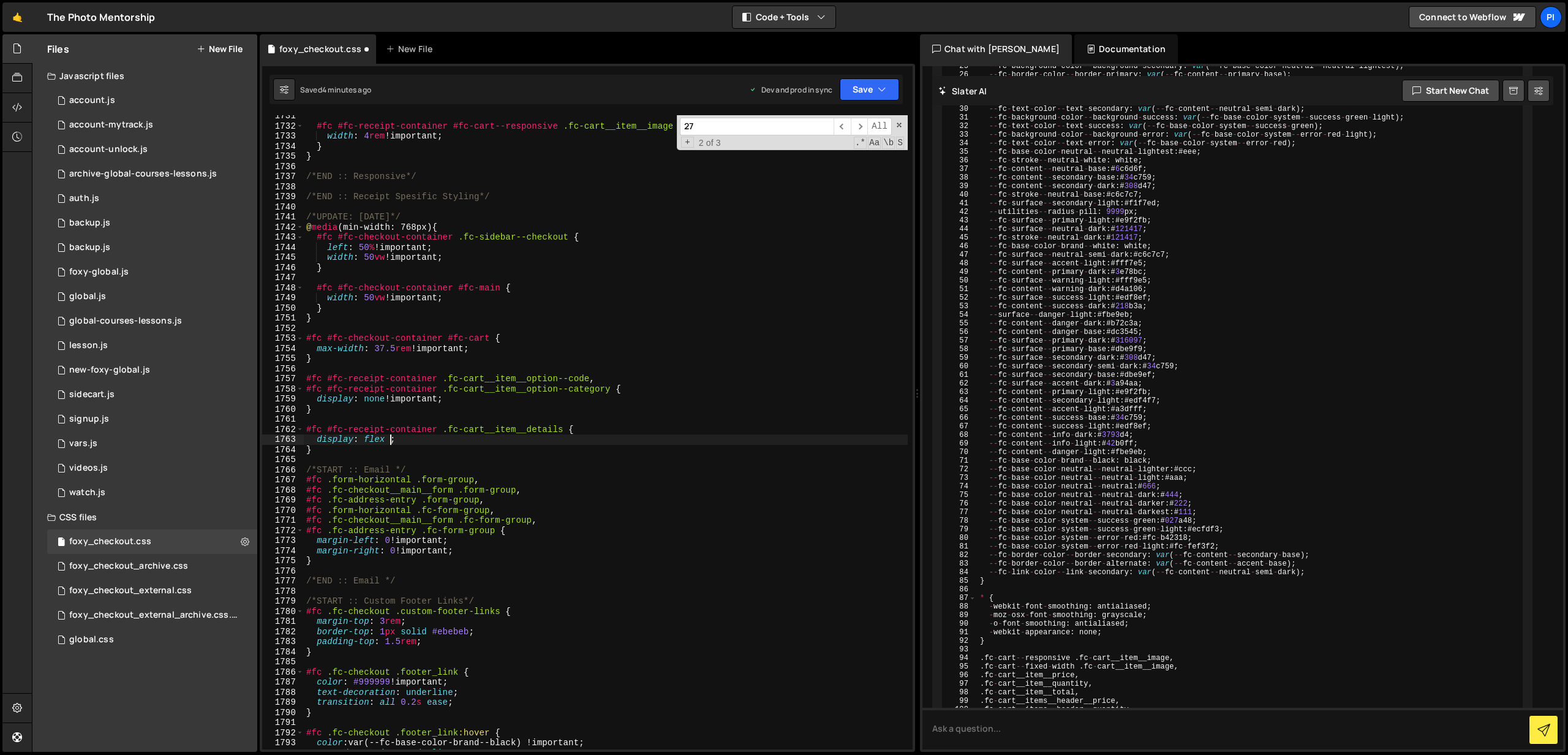
scroll to position [0, 6]
type textarea "display: flex !important;"
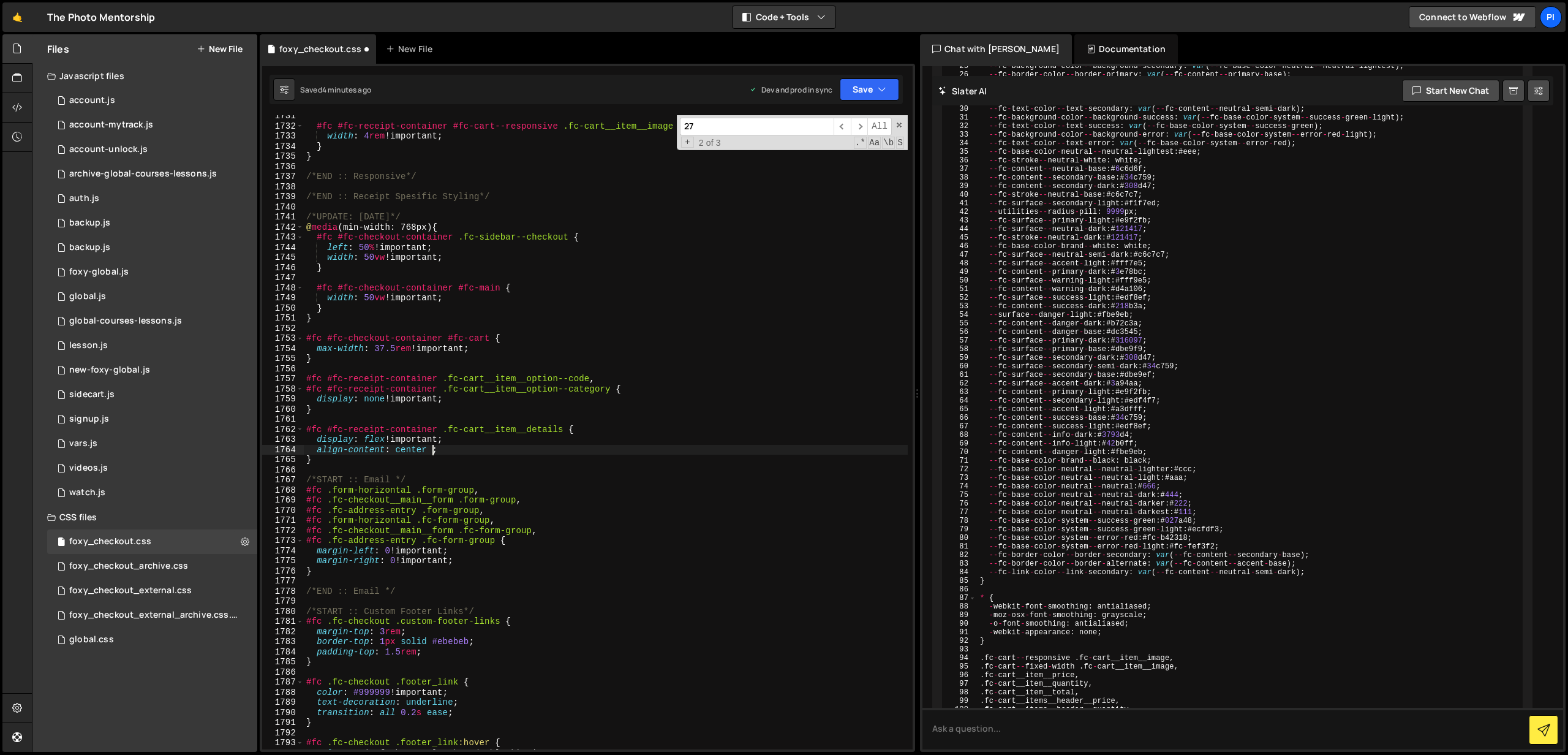
scroll to position [0, 9]
click at [864, 82] on button "Save" at bounding box center [870, 89] width 60 height 22
click at [837, 156] on div "Save to Production S" at bounding box center [828, 159] width 127 height 12
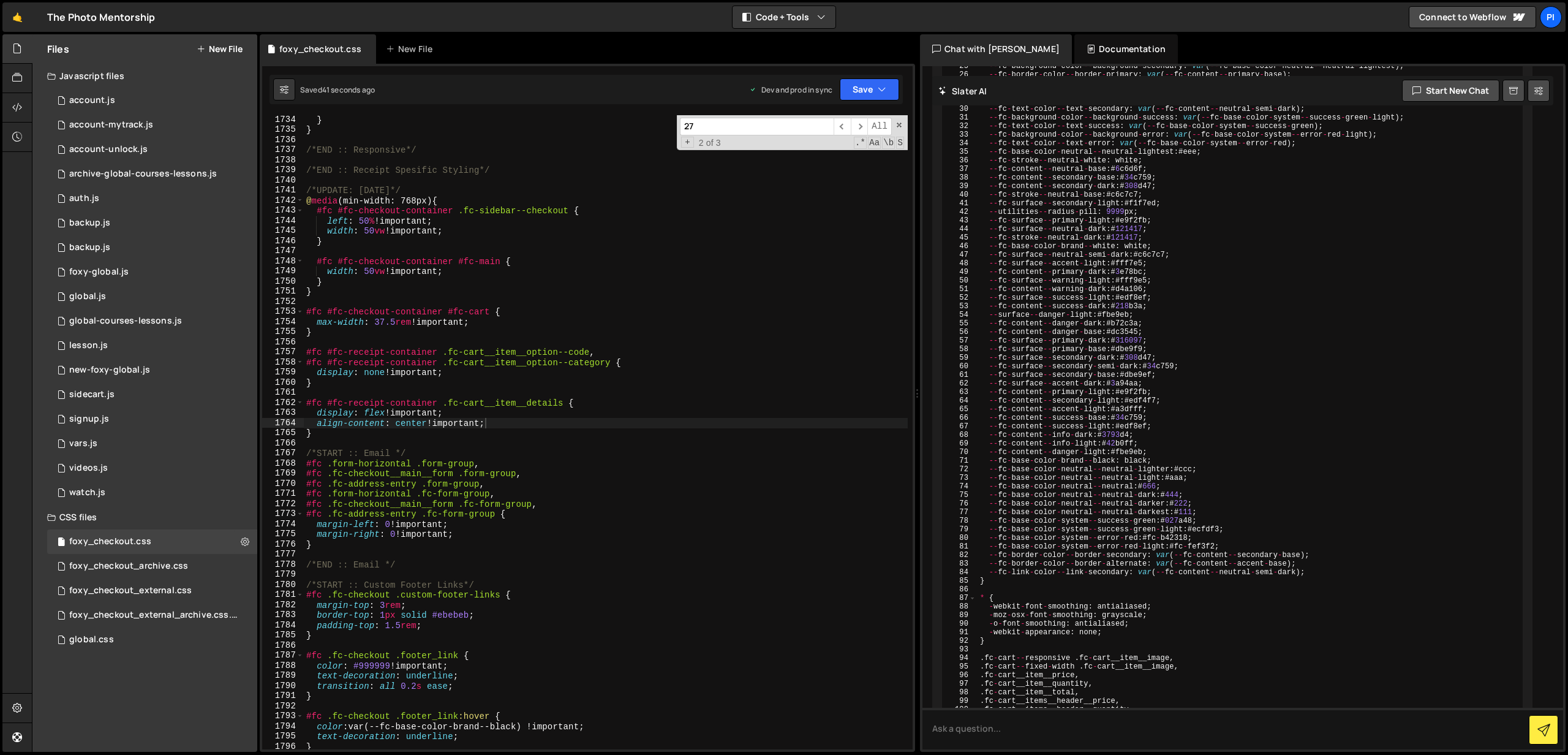
scroll to position [17871, 0]
click at [857, 91] on button "Save" at bounding box center [870, 89] width 60 height 22
click at [815, 167] on div "3 minutes ago" at bounding box center [810, 172] width 47 height 10
click at [511, 423] on div "} } /*END :: Responsive*/ /*END :: Receipt Spesific Styling*/ /*UPDATE: [DATE]*…" at bounding box center [606, 442] width 604 height 655
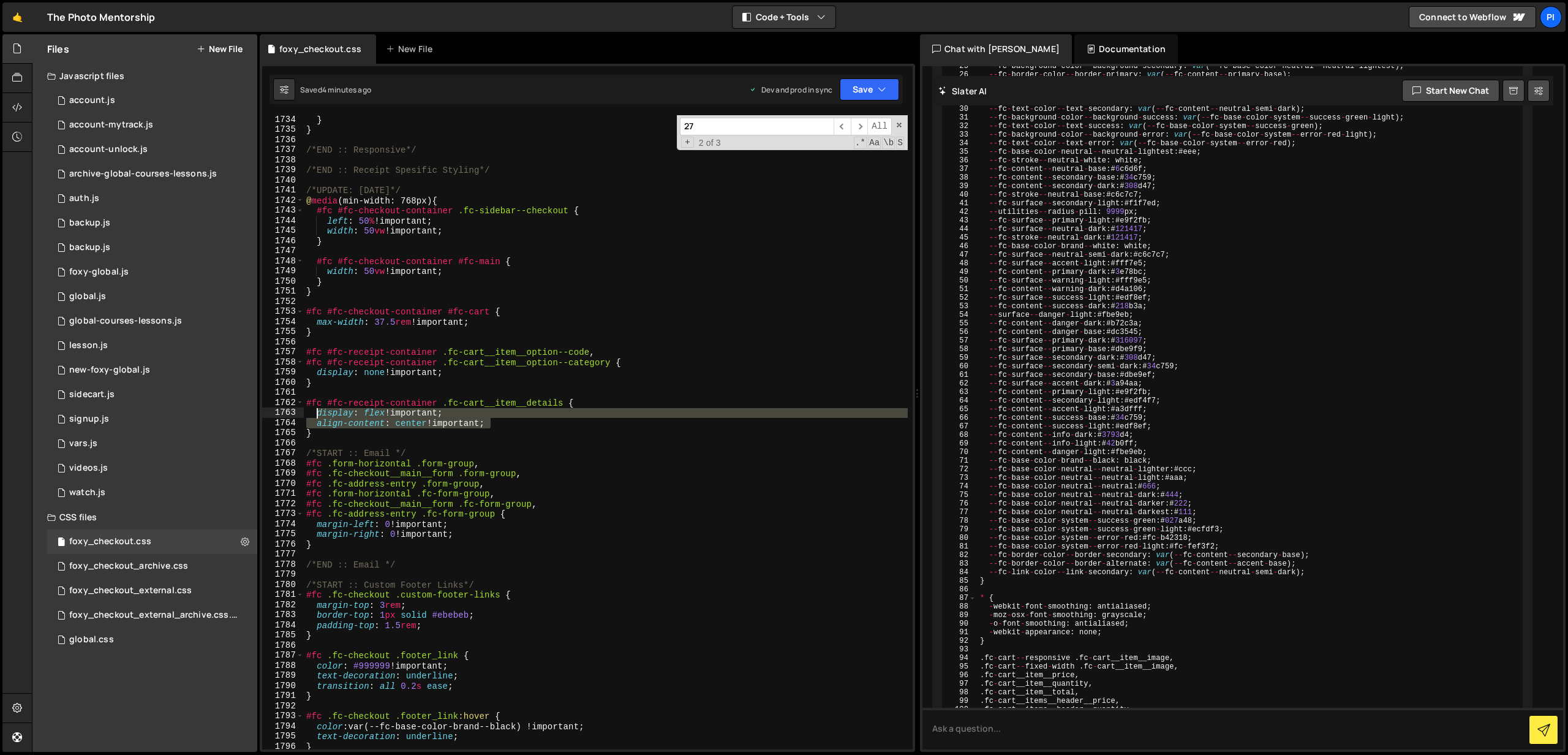
drag, startPoint x: 511, startPoint y: 423, endPoint x: 318, endPoint y: 416, distance: 193.1
click at [318, 416] on div "} } /*END :: Responsive*/ /*END :: Receipt Spesific Styling*/ /*UPDATE: [DATE]*…" at bounding box center [606, 442] width 604 height 655
paste textarea "flex-wrap: wrap"
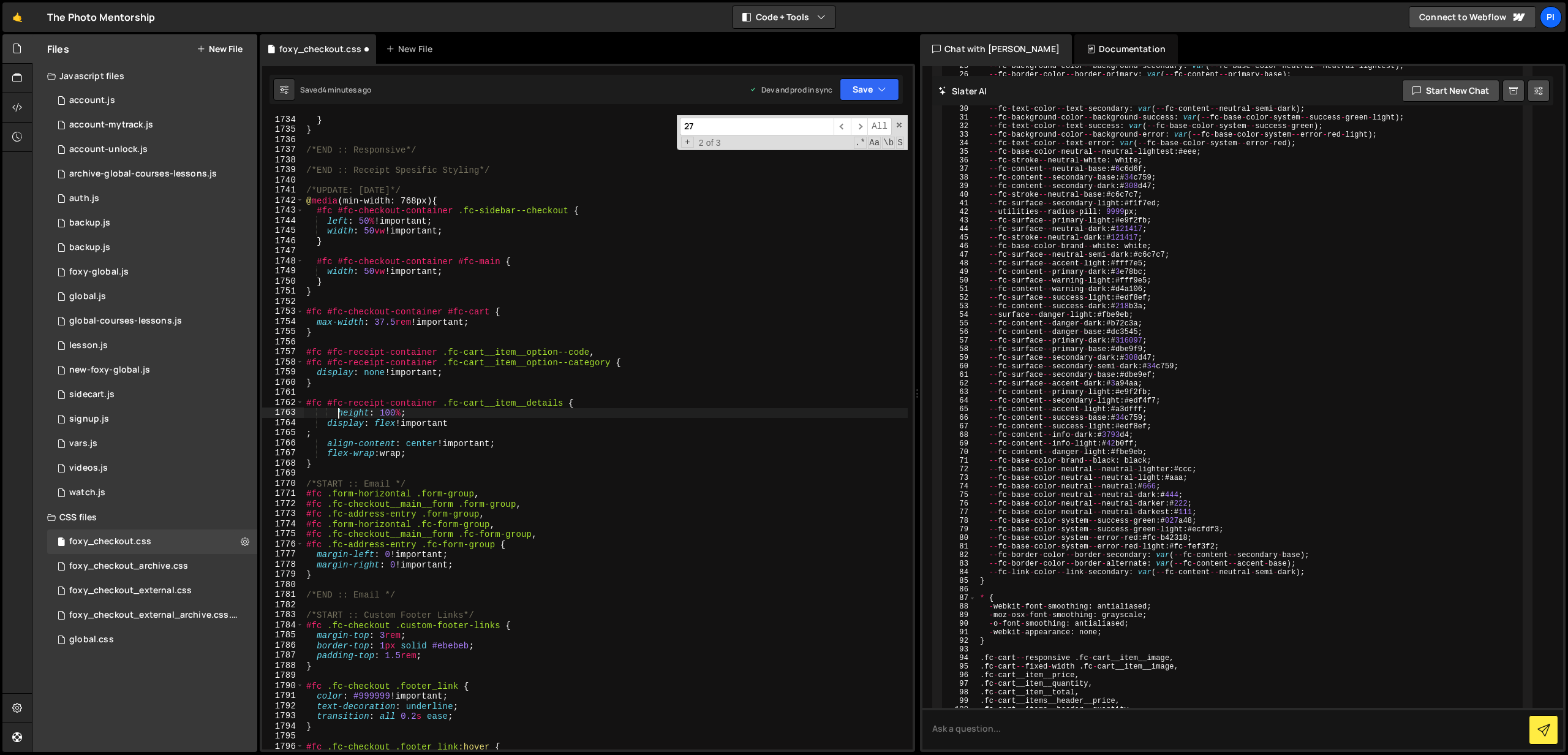
click at [337, 415] on div "} } /*END :: Responsive*/ /*END :: Receipt Spesific Styling*/ /*UPDATE: [DATE]*…" at bounding box center [606, 442] width 604 height 655
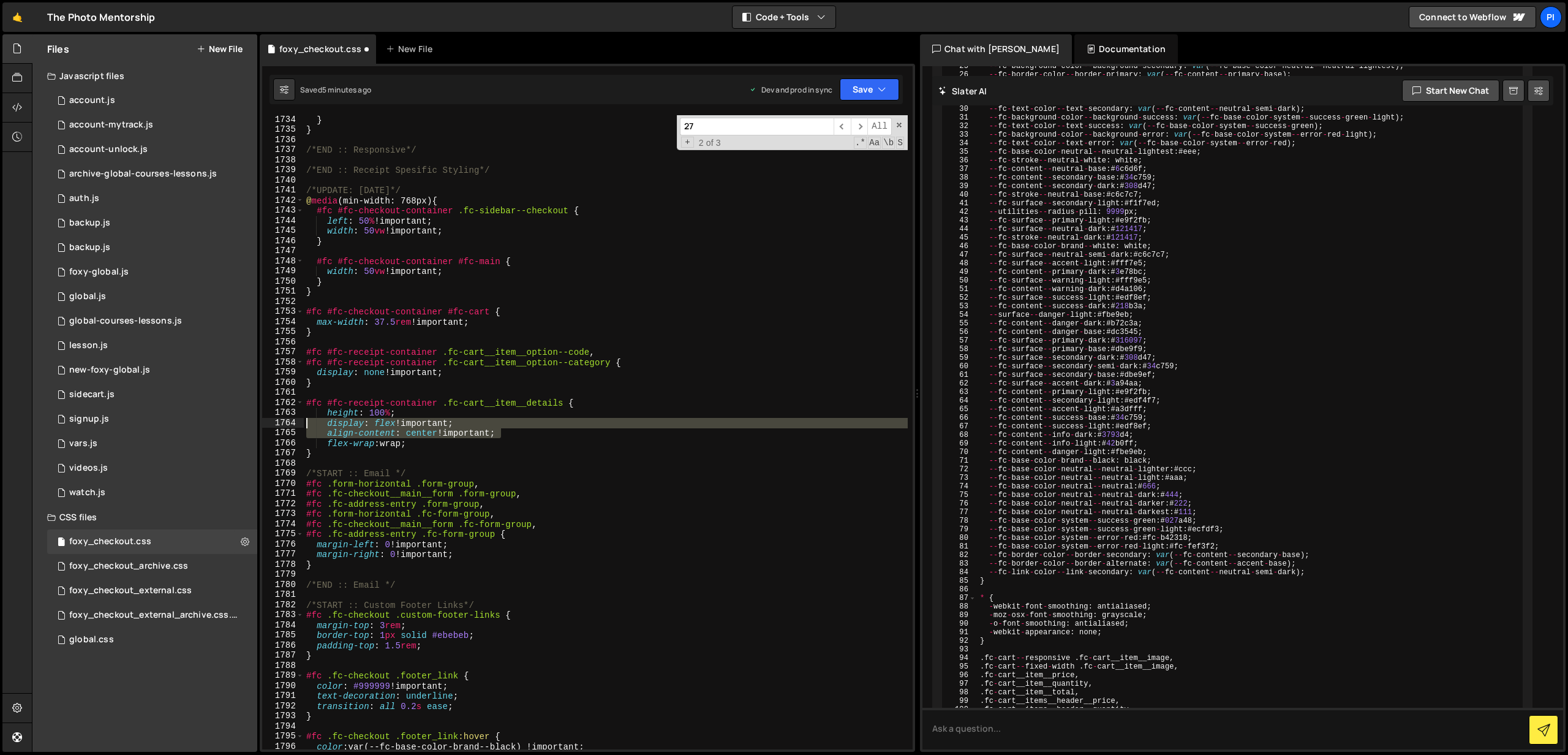
drag, startPoint x: 529, startPoint y: 436, endPoint x: 304, endPoint y: 424, distance: 225.3
click at [304, 424] on div "} } /*END :: Responsive*/ /*END :: Receipt Spesific Styling*/ /*UPDATE: [DATE]*…" at bounding box center [606, 442] width 604 height 655
type textarea "display: flex !important; align-content: center !important;"
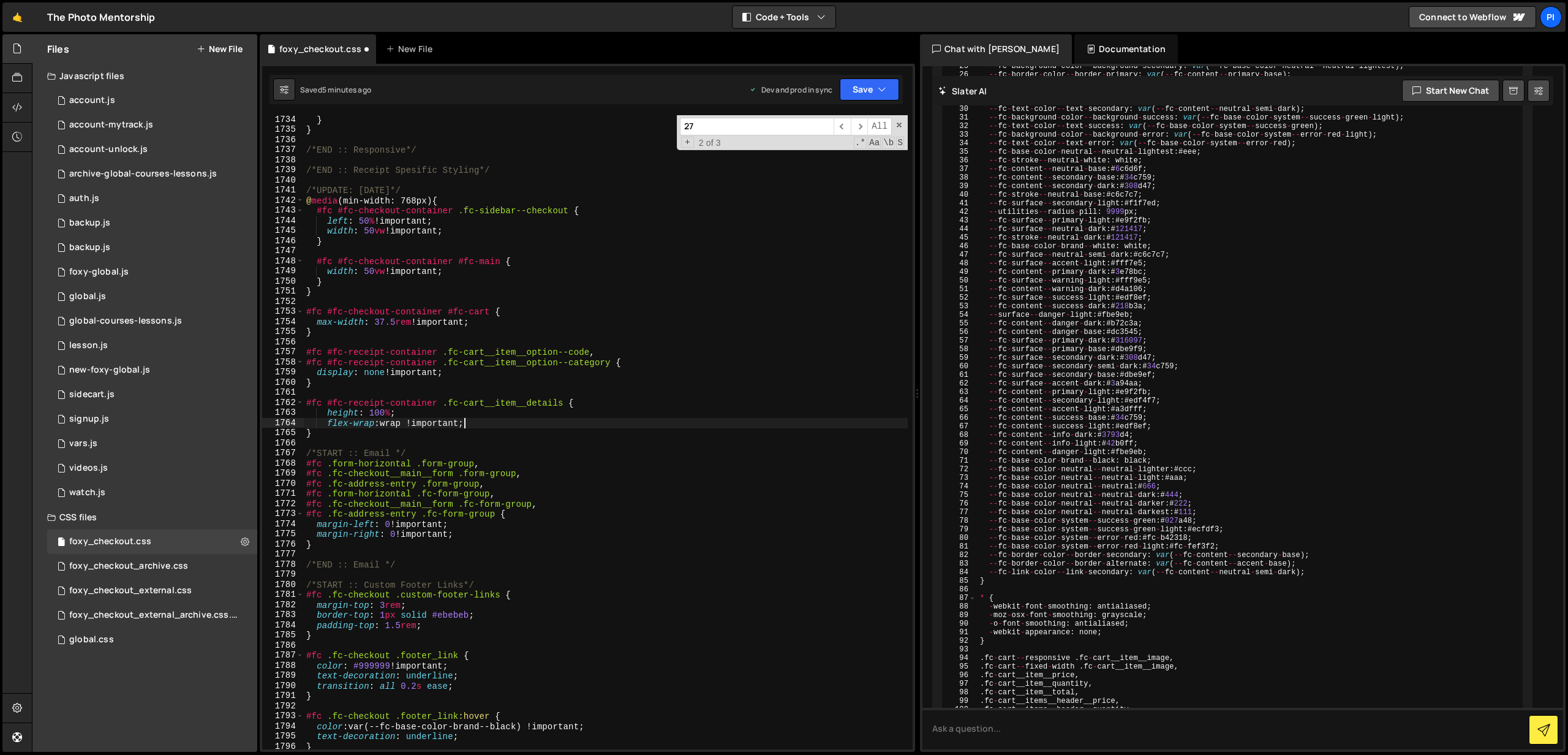
scroll to position [0, 8]
click at [551, 424] on div "} } /*END :: Responsive*/ /*END :: Receipt Spesific Styling*/ /*UPDATE: [DATE]*…" at bounding box center [606, 442] width 604 height 655
click at [869, 94] on button "Save" at bounding box center [870, 89] width 60 height 22
click at [838, 160] on div "Save to Production S" at bounding box center [828, 159] width 127 height 12
click at [558, 409] on div "} } /*END :: Responsive*/ /*END :: Receipt Spesific Styling*/ /*UPDATE: [DATE]*…" at bounding box center [606, 442] width 604 height 655
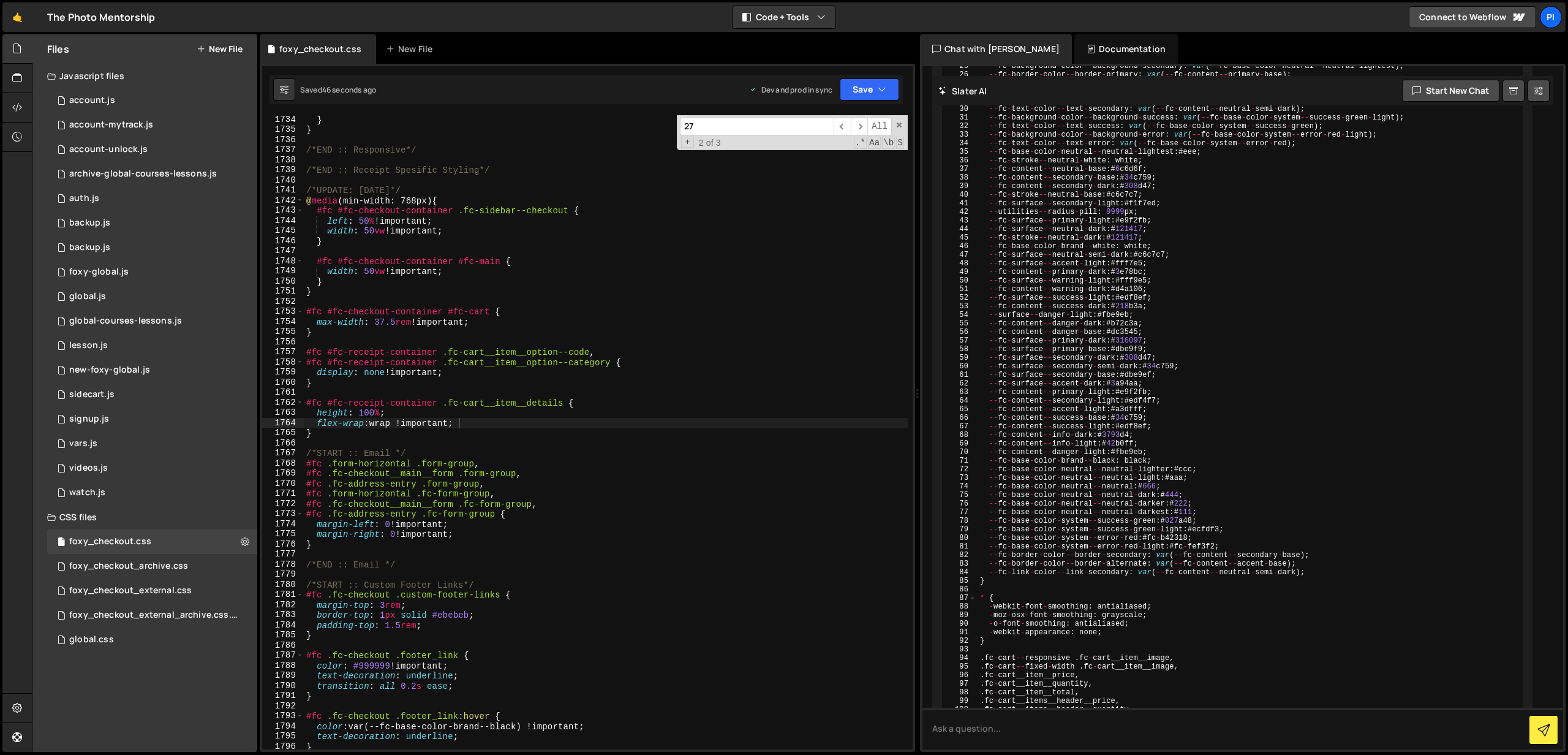
scroll to position [0, 5]
drag, startPoint x: 565, startPoint y: 402, endPoint x: 446, endPoint y: 405, distance: 119.0
click at [446, 405] on div "} } /*END :: Responsive*/ /*END :: Receipt Spesific Styling*/ /*UPDATE: [DATE]*…" at bounding box center [606, 442] width 604 height 655
paste textarea
click at [445, 402] on div "} } /*END :: Responsive*/ /*END :: Receipt Spesific Styling*/ /*UPDATE: [DATE]*…" at bounding box center [606, 442] width 604 height 655
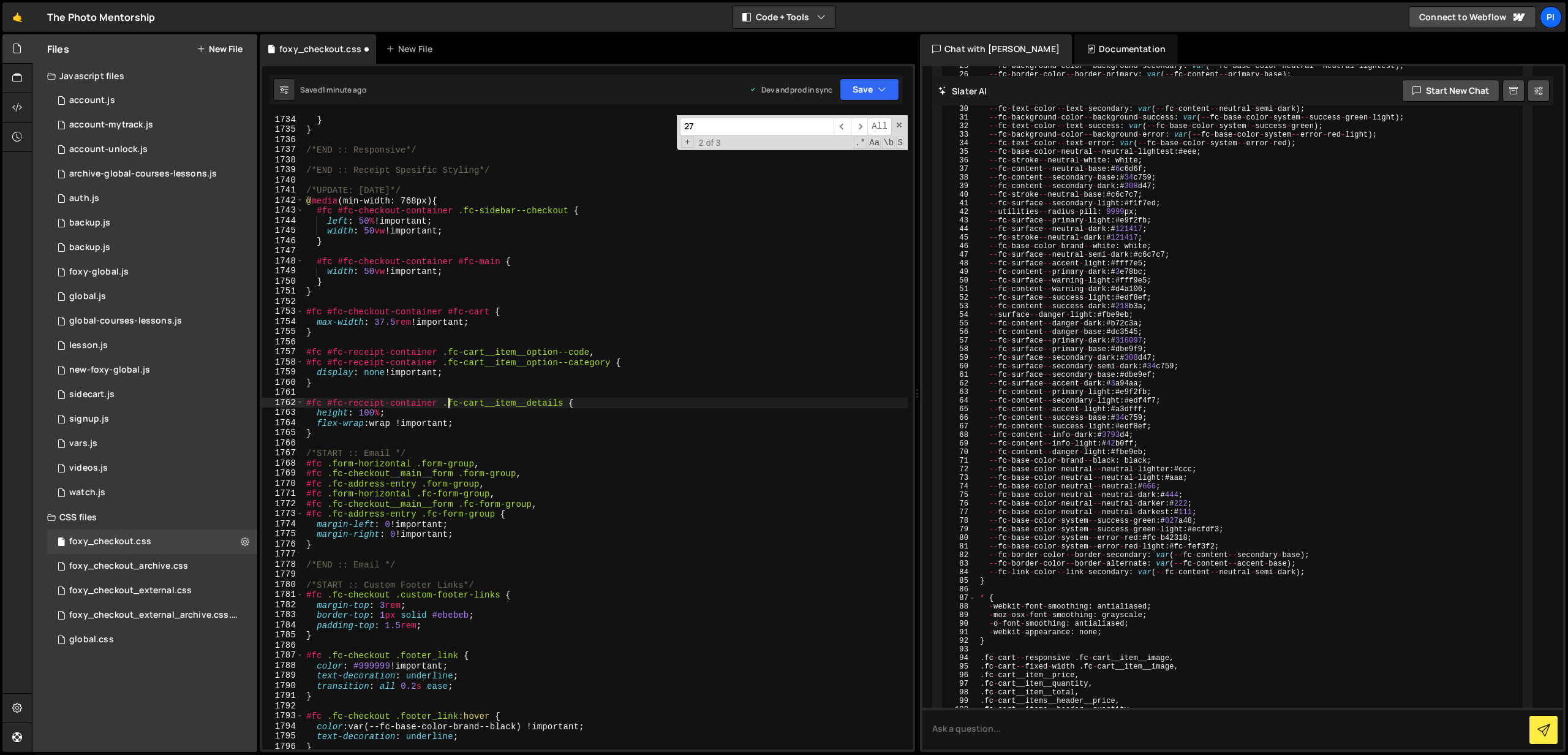
scroll to position [17888, 0]
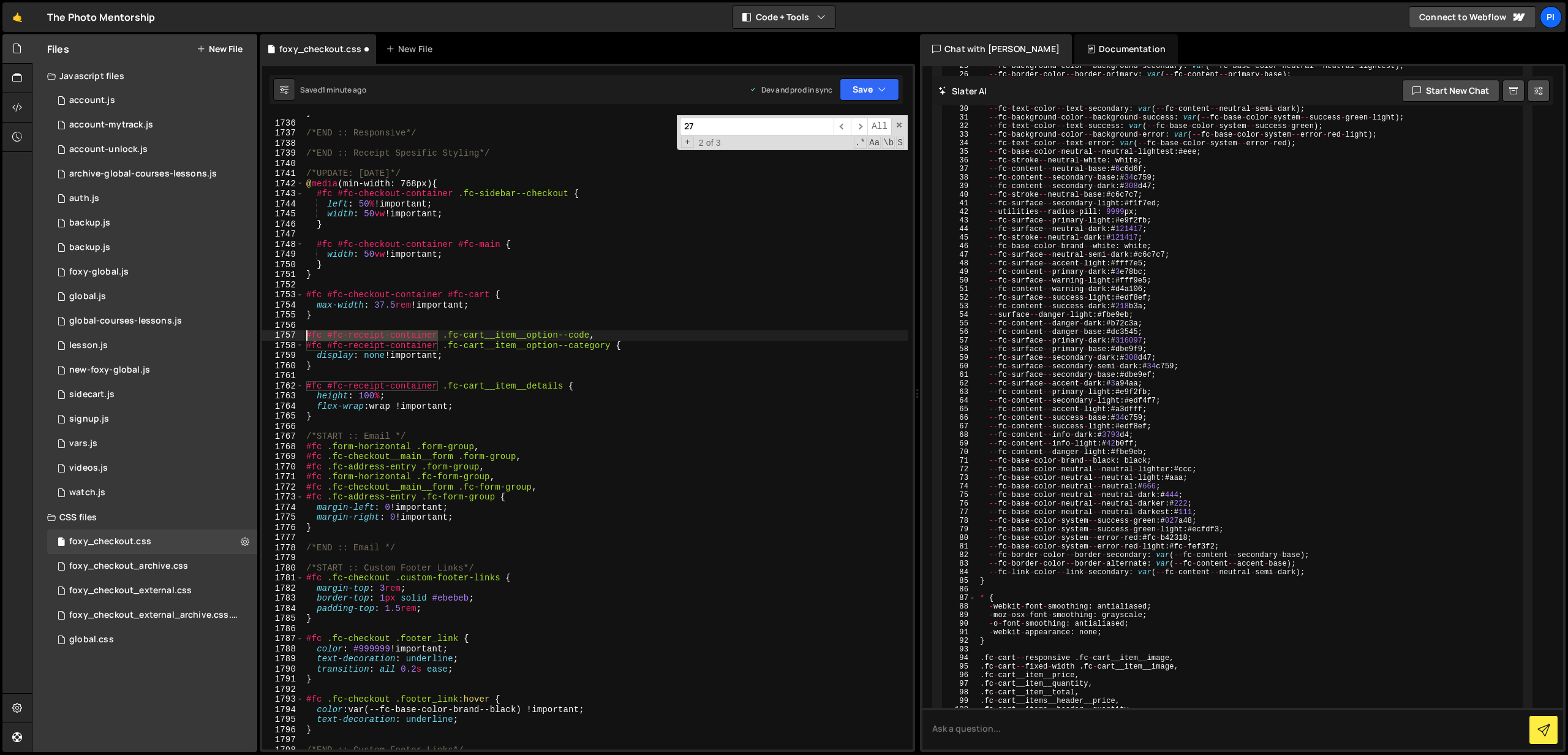
drag, startPoint x: 441, startPoint y: 336, endPoint x: 301, endPoint y: 335, distance: 140.0
click at [301, 335] on div "#fc #fc-receipt-container .fc-cart__item__details { 1735 1736 1737 1738 1739 17…" at bounding box center [587, 433] width 651 height 635
drag, startPoint x: 441, startPoint y: 387, endPoint x: 291, endPoint y: 384, distance: 150.0
click at [291, 384] on div "#fc #fc-receipt-container .fc-cart__item__option--code, 1735 1736 1737 1738 173…" at bounding box center [587, 433] width 651 height 635
paste textarea
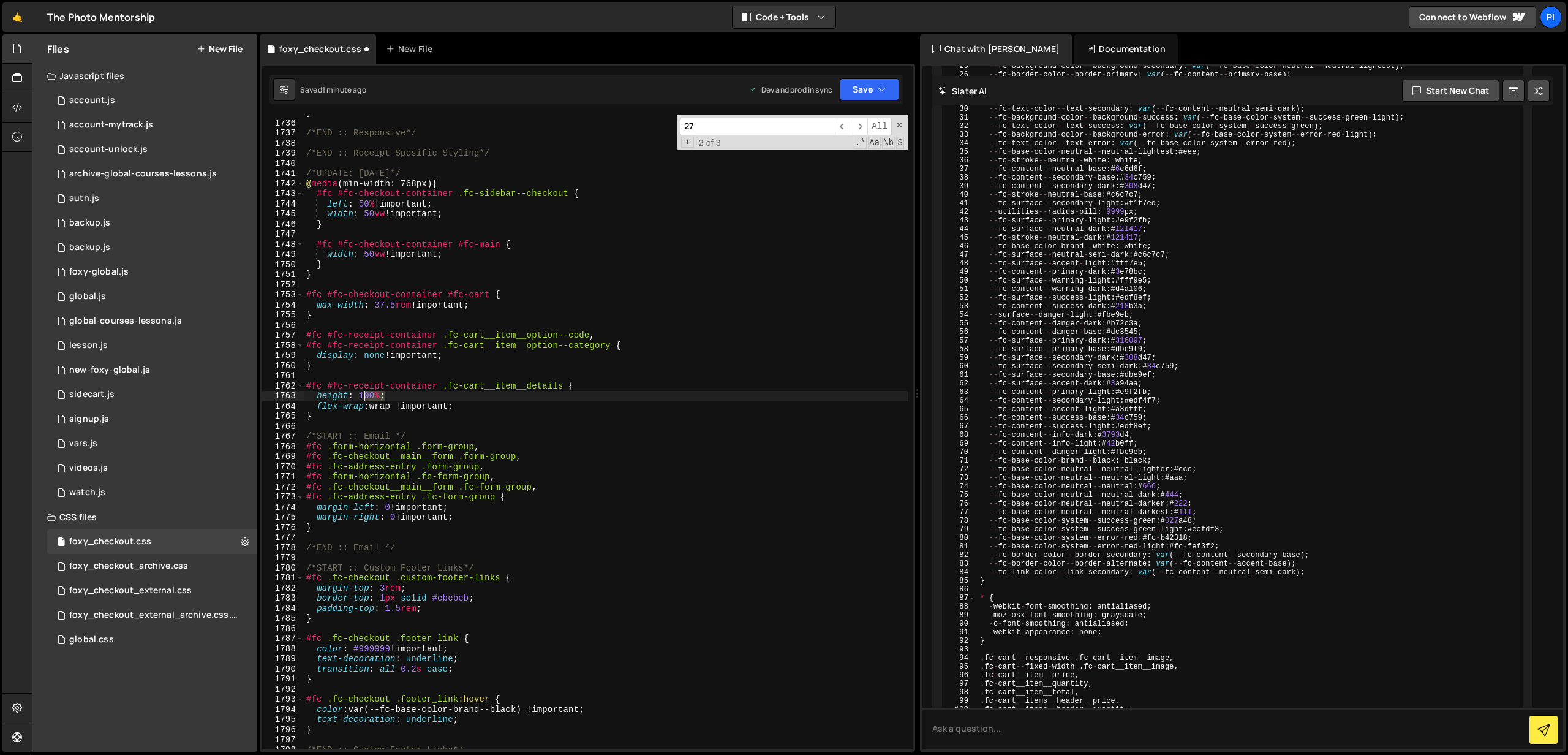
drag, startPoint x: 398, startPoint y: 398, endPoint x: 369, endPoint y: 400, distance: 29.1
click at [366, 400] on div "} /*END :: Responsive*/ /*END :: Receipt Spesific Styling*/ /*UPDATE: [DATE]*/ …" at bounding box center [606, 435] width 604 height 655
click at [376, 398] on div "} /*END :: Responsive*/ /*END :: Receipt Spesific Styling*/ /*UPDATE: [DATE]*/ …" at bounding box center [606, 433] width 604 height 635
click at [380, 395] on div "} /*END :: Responsive*/ /*END :: Receipt Spesific Styling*/ /*UPDATE: [DATE]*/ …" at bounding box center [606, 435] width 604 height 655
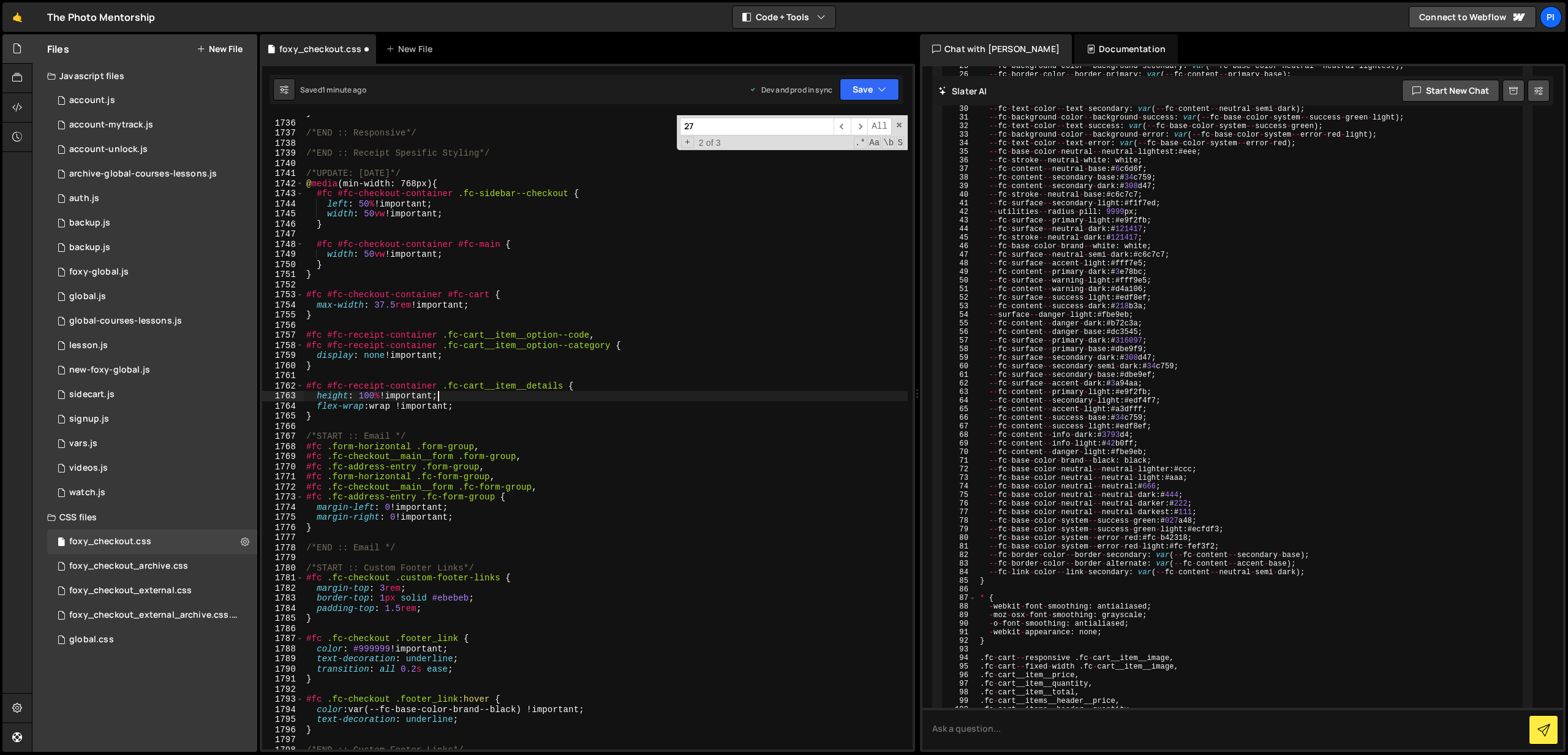
scroll to position [0, 6]
click at [871, 97] on button "Save" at bounding box center [870, 89] width 60 height 22
click at [835, 154] on div "Save to Production S" at bounding box center [828, 159] width 127 height 12
type textarea "#fc #fc-receipt-container .fc-cart__item__details {"
click at [580, 384] on div "} /*END :: Responsive*/ /*END :: Receipt Spesific Styling*/ /*UPDATE: [DATE]*/ …" at bounding box center [606, 435] width 604 height 655
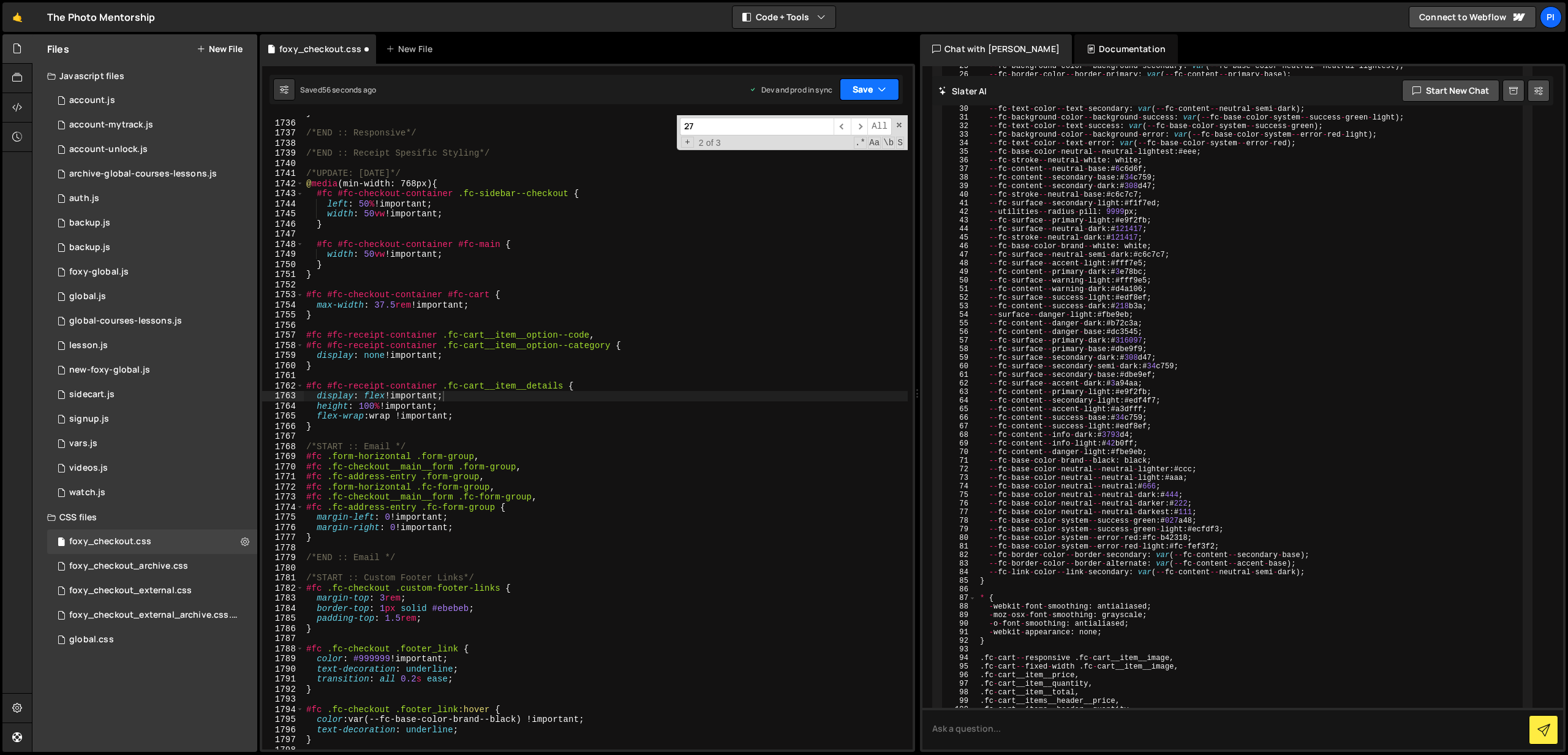
click at [862, 81] on button "Save" at bounding box center [870, 89] width 60 height 22
click at [810, 165] on div "Saved 57 seconds ago" at bounding box center [828, 172] width 127 height 15
type textarea "flex-wrap: wrap !important;"
click at [463, 414] on div "} /*END :: Responsive*/ /*END :: Receipt Spesific Styling*/ /*UPDATE: [DATE]*/ …" at bounding box center [606, 435] width 604 height 655
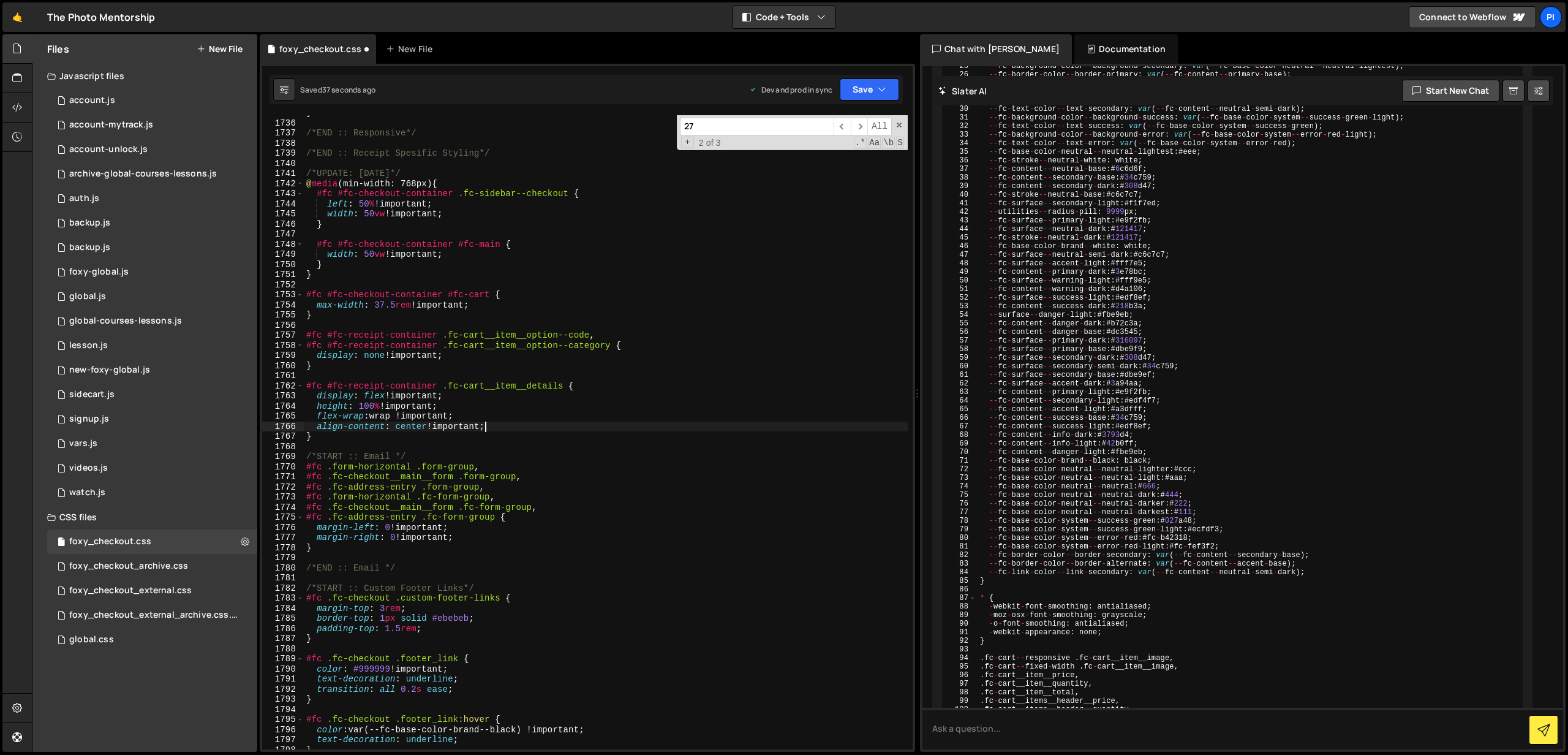
scroll to position [17888, 0]
type textarea "align-content: center !;"
click at [867, 94] on button "Save" at bounding box center [870, 89] width 60 height 22
click at [829, 162] on div "Save to Production S" at bounding box center [828, 159] width 127 height 12
click at [878, 98] on button "Save" at bounding box center [870, 89] width 60 height 22
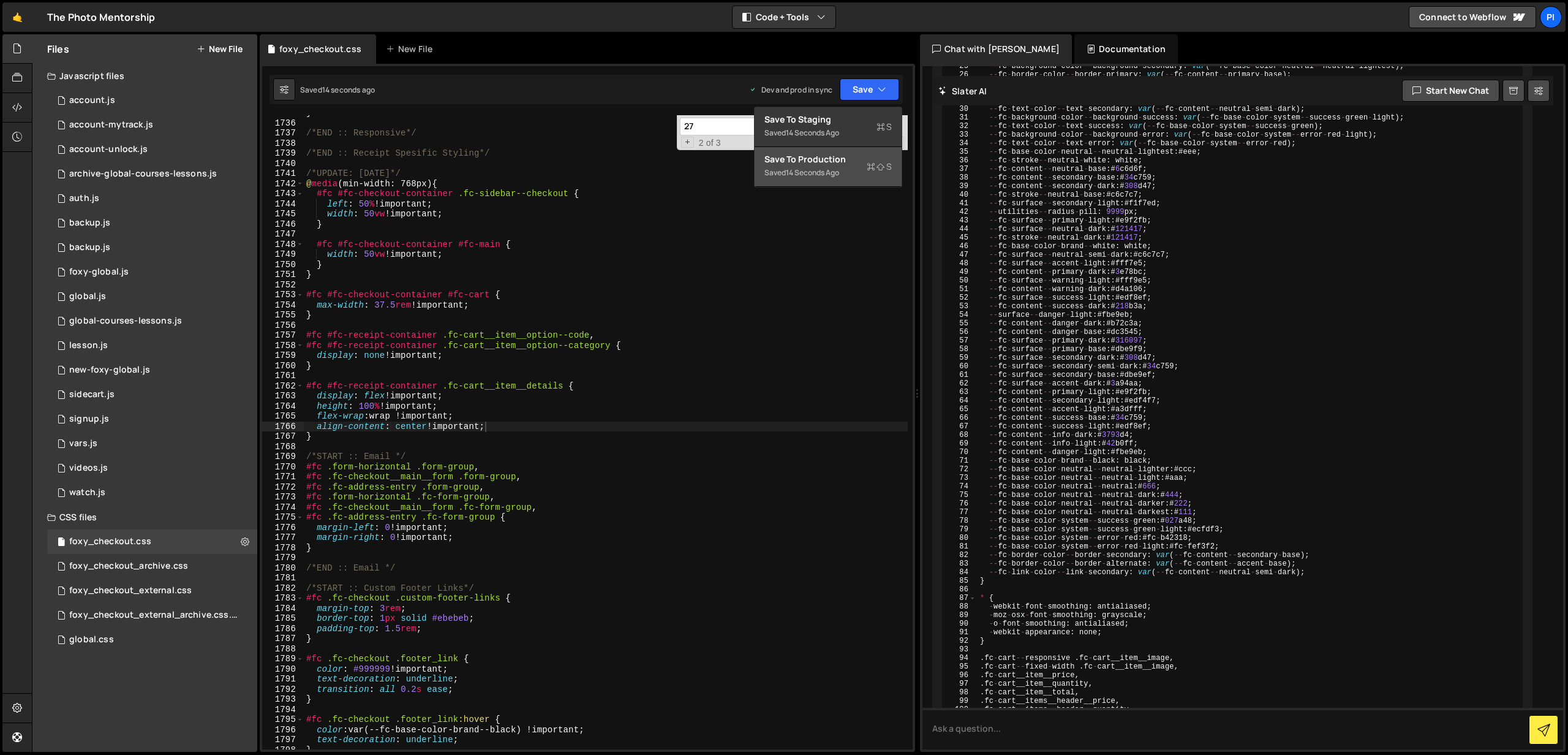
click at [839, 163] on div "Save to Production S" at bounding box center [828, 159] width 127 height 12
click at [321, 442] on div "} /*END :: Responsive*/ /*END :: Receipt Spesific Styling*/ /*UPDATE: [DATE]*/ …" at bounding box center [606, 435] width 604 height 655
click at [364, 430] on div "} /*END :: Responsive*/ /*END :: Receipt Spesific Styling*/ /*UPDATE: [DATE]*/ …" at bounding box center [606, 435] width 604 height 655
click at [348, 433] on div "} /*END :: Responsive*/ /*END :: Receipt Spesific Styling*/ /*UPDATE: [DATE]*/ …" at bounding box center [606, 435] width 604 height 655
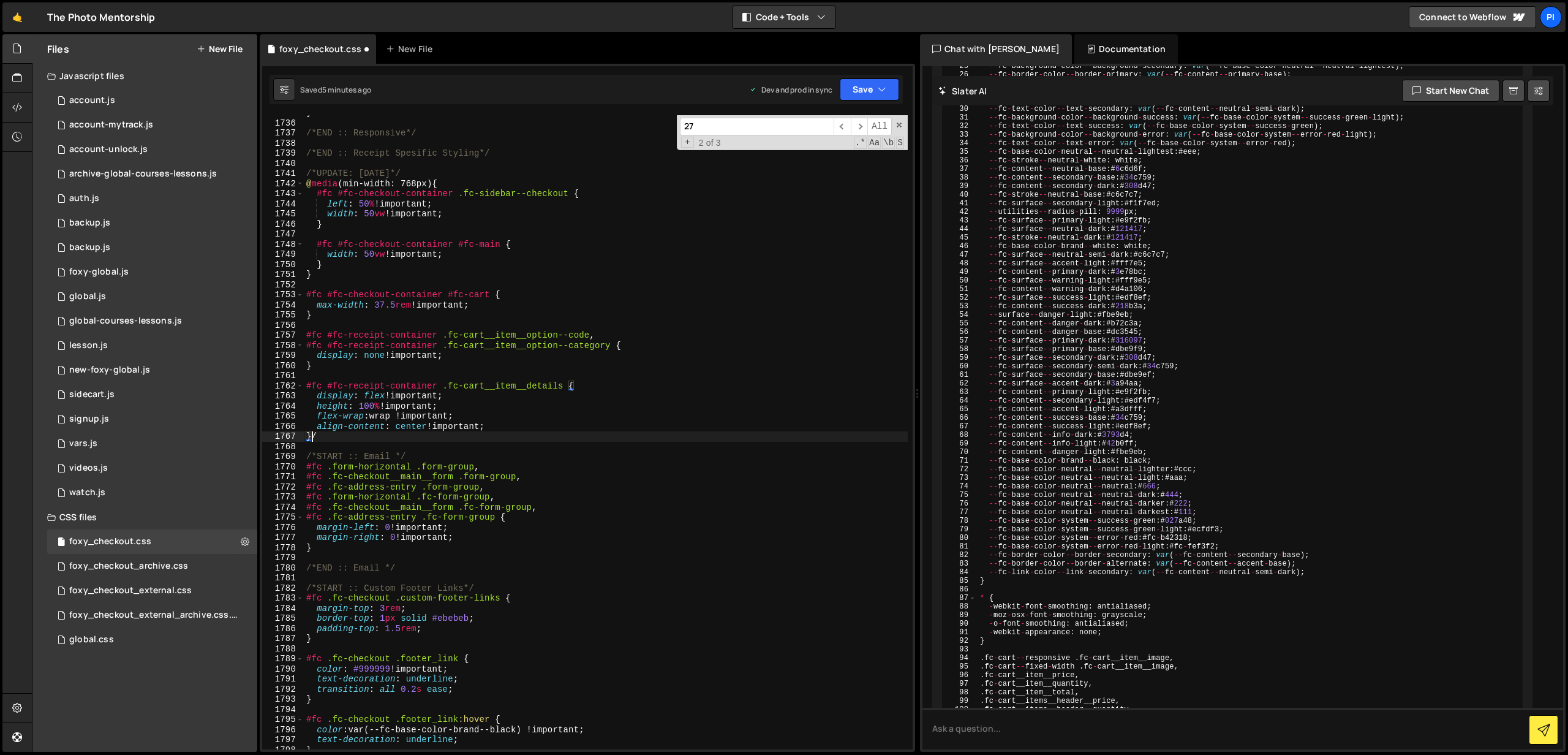
type textarea "}*/"
click at [311, 377] on div "} /*END :: Responsive*/ /*END :: Receipt Spesific Styling*/ /*UPDATE: [DATE]*/ …" at bounding box center [606, 435] width 604 height 655
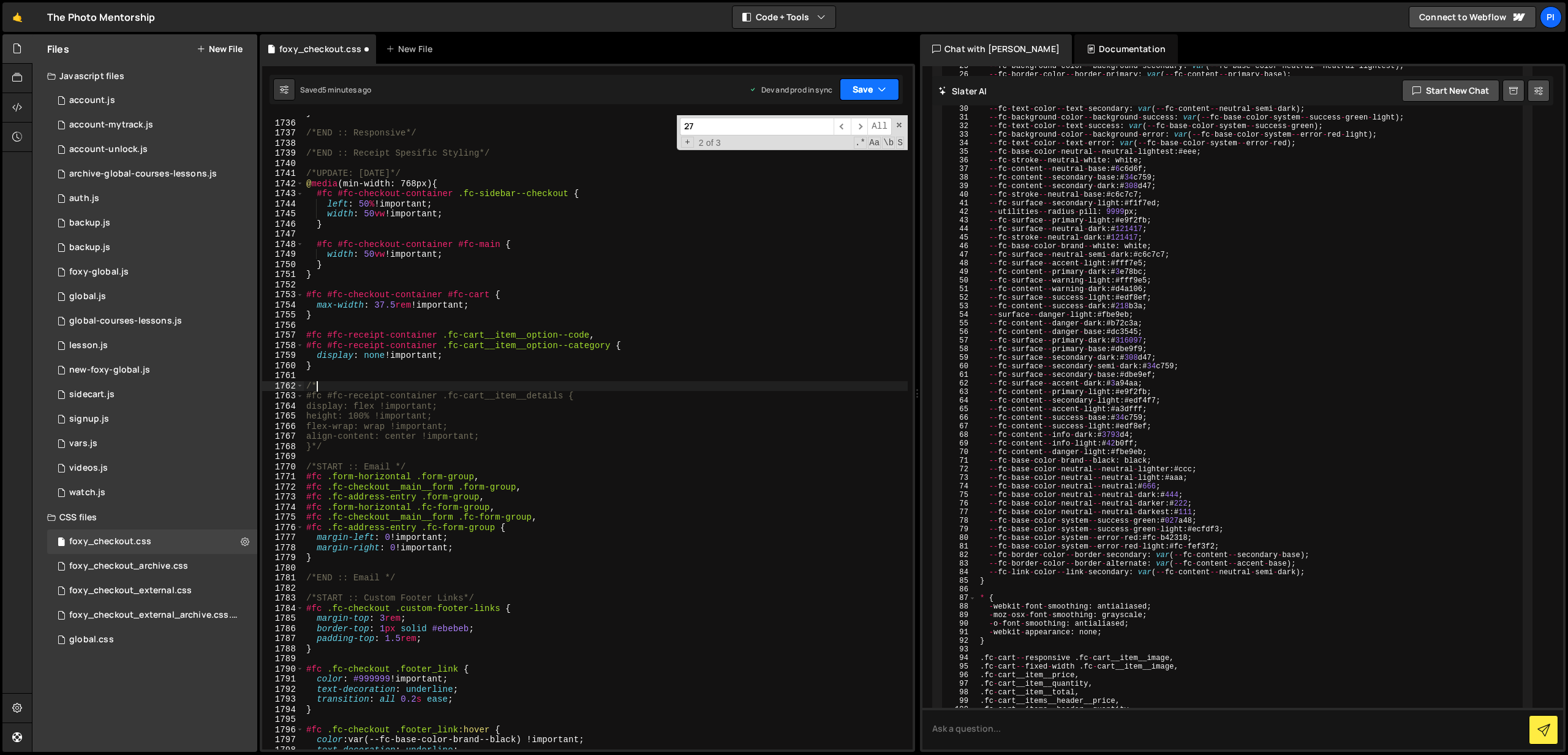
type textarea "/*"
click at [864, 87] on button "Save" at bounding box center [870, 89] width 60 height 22
click at [798, 162] on div "Save to Production S" at bounding box center [828, 159] width 127 height 12
click at [867, 94] on button "Save" at bounding box center [870, 89] width 60 height 22
click at [854, 155] on div "Save to Production S" at bounding box center [828, 159] width 127 height 12
